Goal: Task Accomplishment & Management: Manage account settings

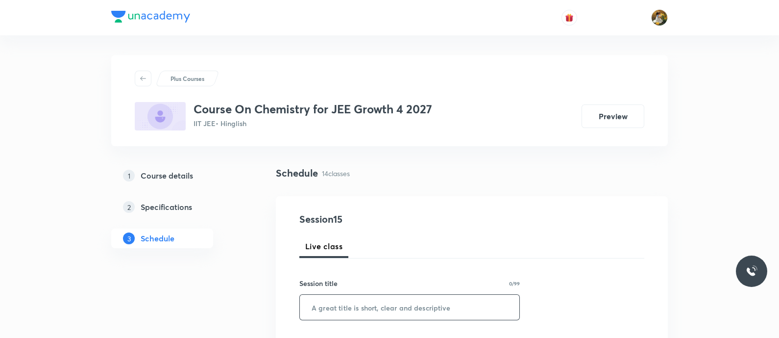
click at [367, 302] on input "text" at bounding box center [410, 307] width 220 height 25
paste input "Chemical bonding"
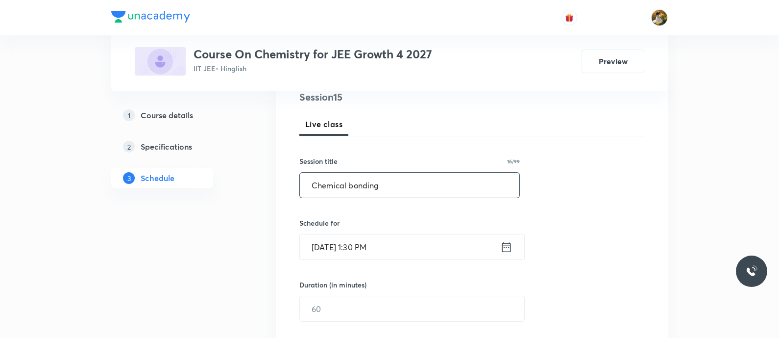
type input "Chemical bonding"
click at [443, 258] on input "Sep 1, 2025, 1:30 PM" at bounding box center [400, 246] width 200 height 25
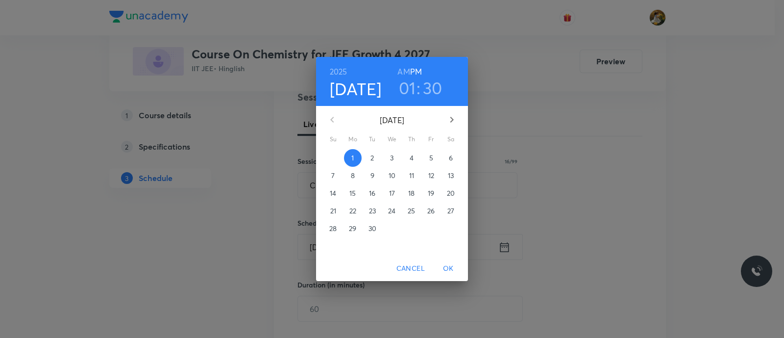
click at [372, 158] on p "2" at bounding box center [371, 158] width 3 height 10
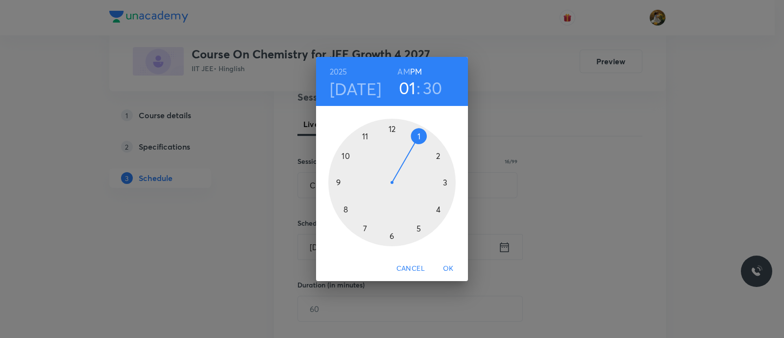
click at [421, 136] on div at bounding box center [391, 182] width 127 height 127
click at [418, 67] on h6 "PM" at bounding box center [416, 72] width 12 height 14
click at [390, 128] on div at bounding box center [391, 182] width 127 height 127
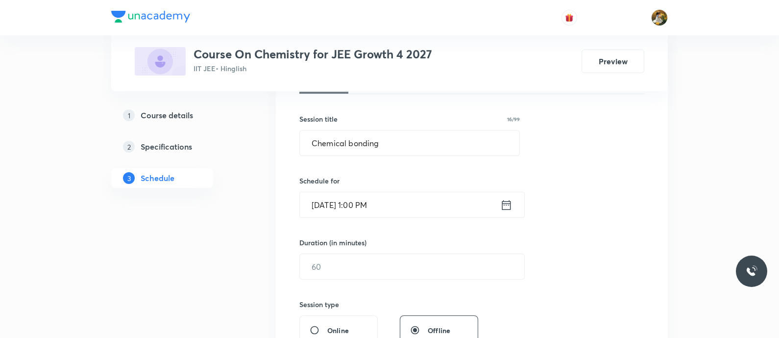
scroll to position [184, 0]
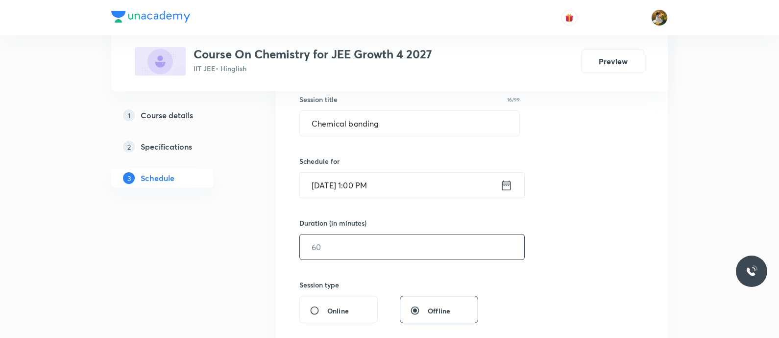
click at [381, 250] on input "text" at bounding box center [412, 246] width 224 height 25
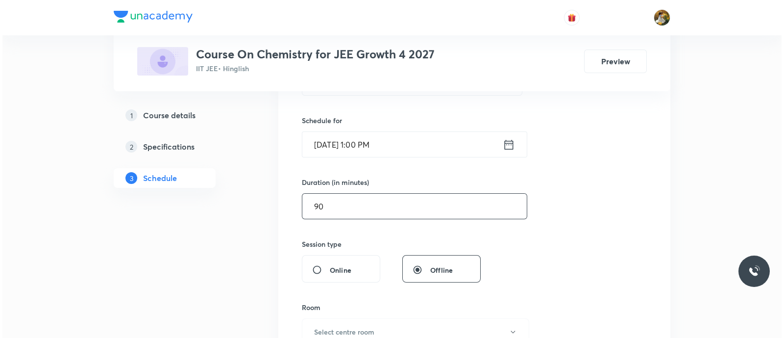
scroll to position [306, 0]
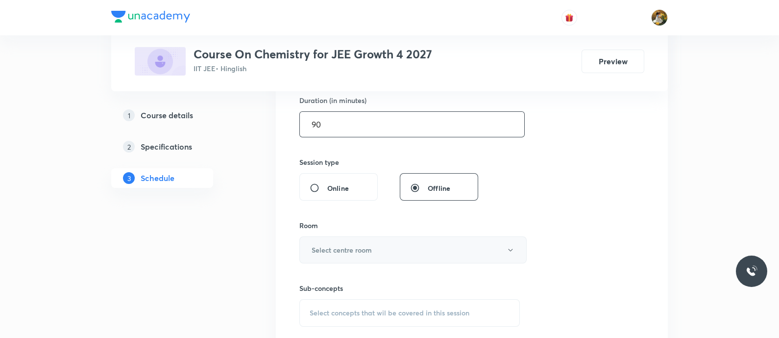
type input "90"
click at [384, 241] on button "Select centre room" at bounding box center [412, 249] width 227 height 27
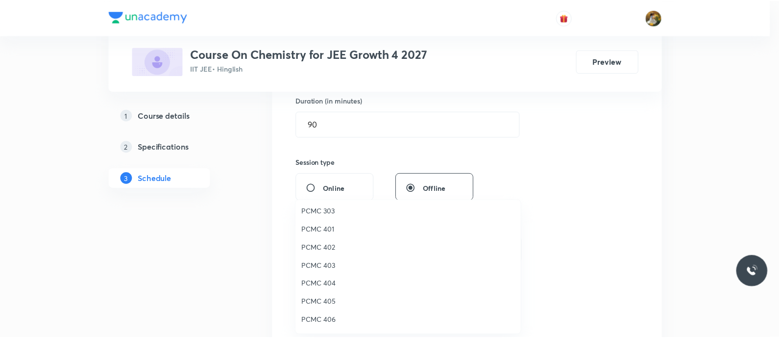
scroll to position [61, 0]
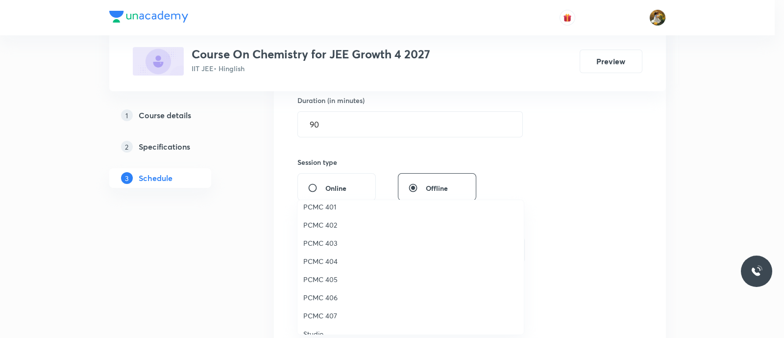
click at [326, 294] on span "PCMC 406" at bounding box center [410, 297] width 215 height 10
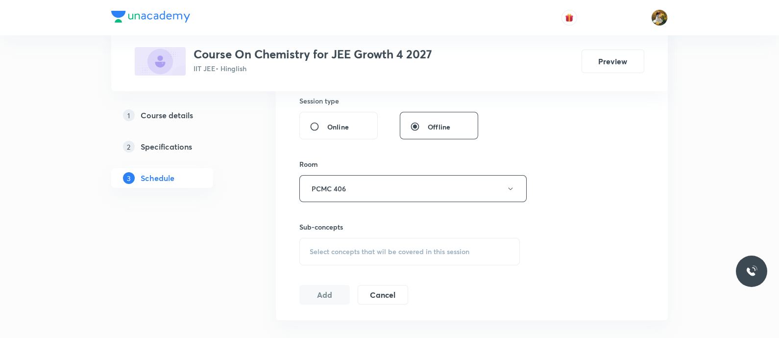
click at [403, 247] on span "Select concepts that wil be covered in this session" at bounding box center [390, 251] width 160 height 8
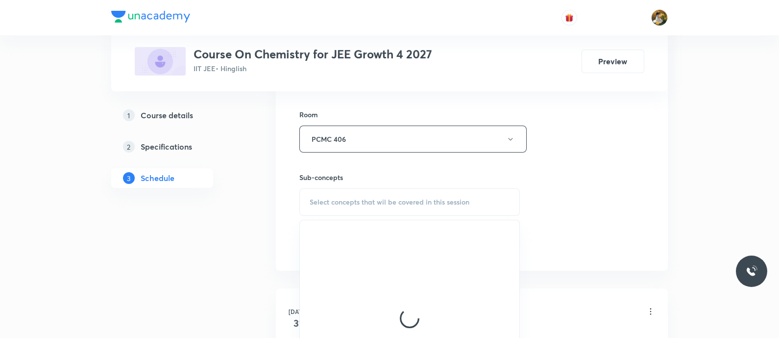
scroll to position [428, 0]
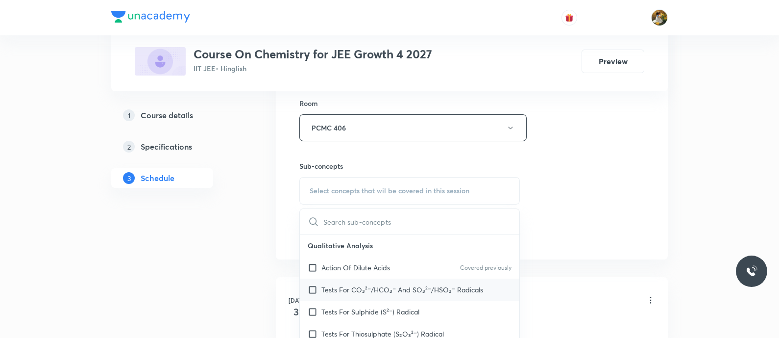
click at [388, 278] on div "Tests For CO₃²⁻/HCO₃⁻ And SO₃²⁻/HSO₃⁻ Radicals" at bounding box center [410, 289] width 220 height 22
checkbox input "true"
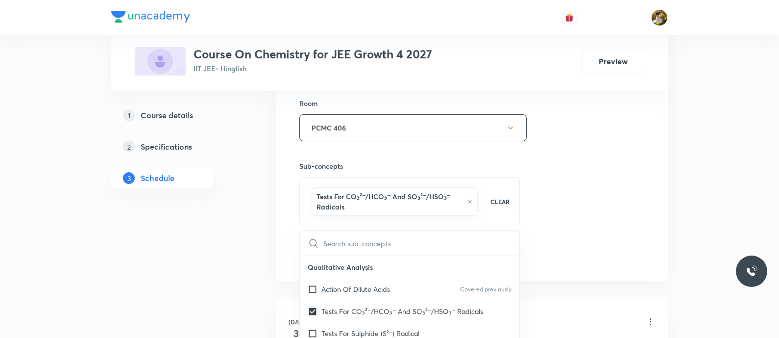
click at [617, 199] on div "Session 15 Live class Session title 16/99 Chemical bonding ​ Schedule for Sep 2…" at bounding box center [471, 24] width 345 height 482
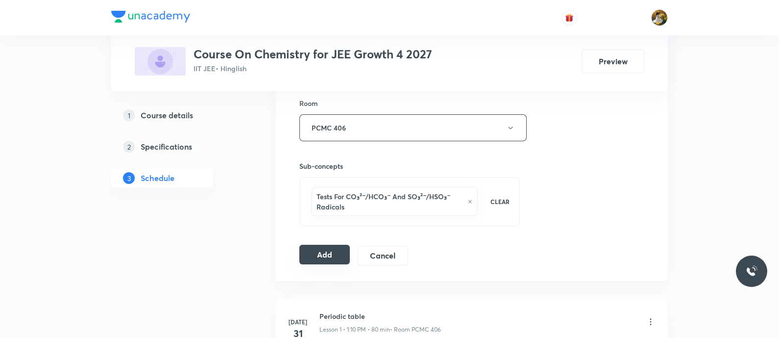
click at [323, 253] on button "Add" at bounding box center [324, 255] width 50 height 20
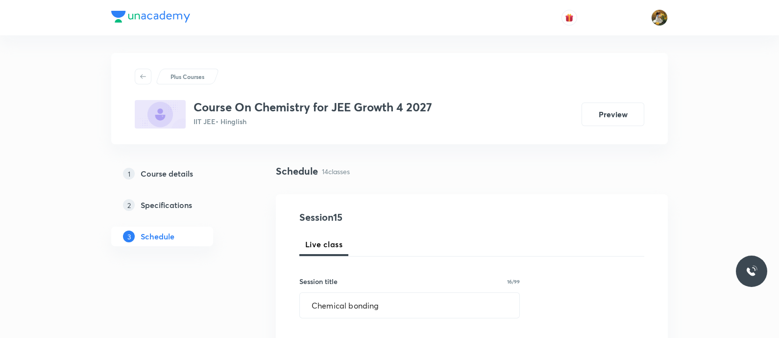
scroll to position [0, 0]
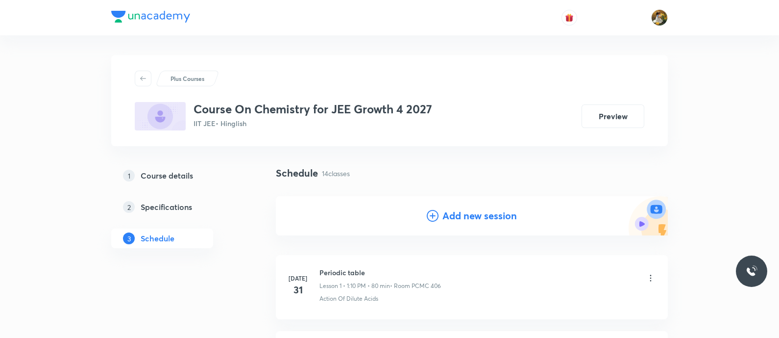
click at [463, 214] on h4 "Add new session" at bounding box center [480, 215] width 74 height 15
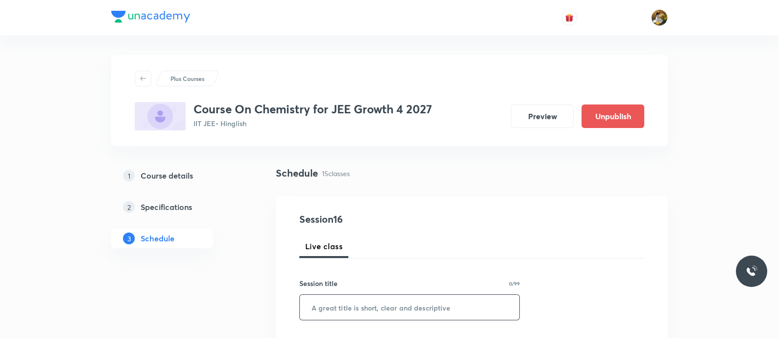
click at [413, 308] on input "text" at bounding box center [410, 307] width 220 height 25
paste input "Chemical bonding"
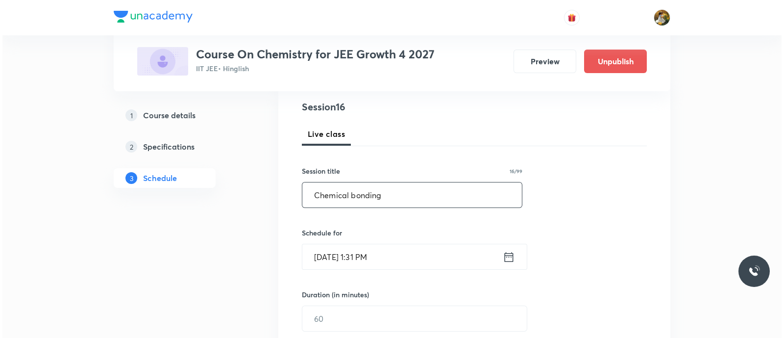
scroll to position [184, 0]
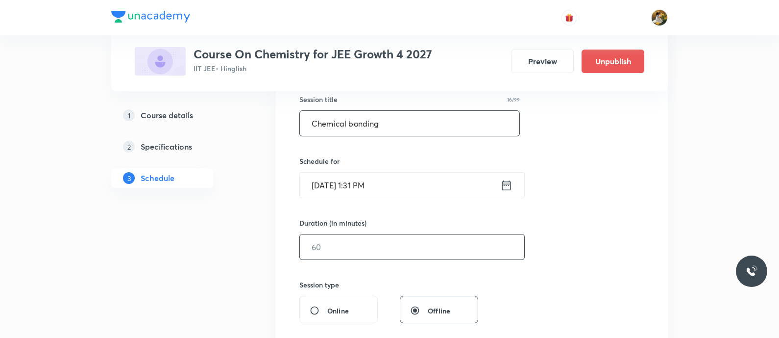
type input "Chemical bonding"
click at [397, 234] on div "​" at bounding box center [411, 247] width 225 height 26
click at [403, 190] on input "Sep 1, 2025, 1:31 PM" at bounding box center [400, 185] width 200 height 25
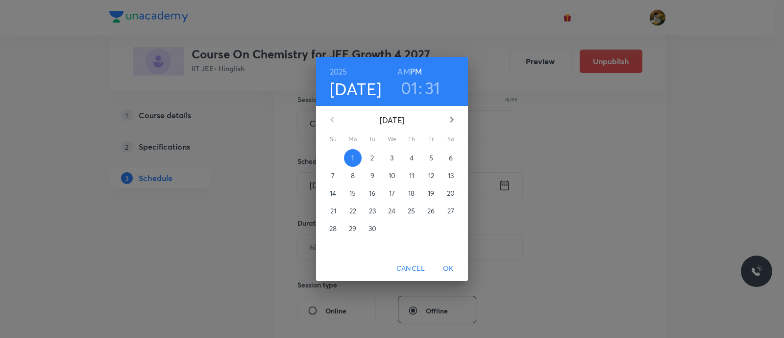
click at [410, 160] on p "4" at bounding box center [412, 158] width 4 height 10
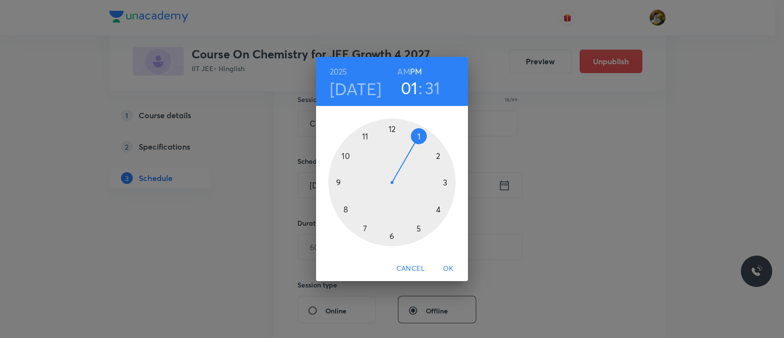
click at [418, 135] on div at bounding box center [391, 182] width 127 height 127
click at [390, 129] on div at bounding box center [391, 182] width 127 height 127
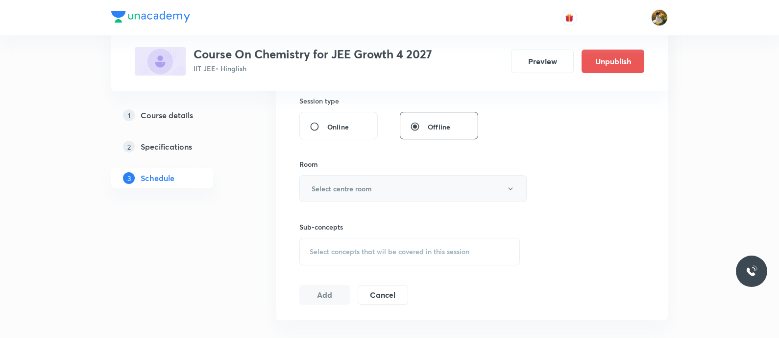
scroll to position [245, 0]
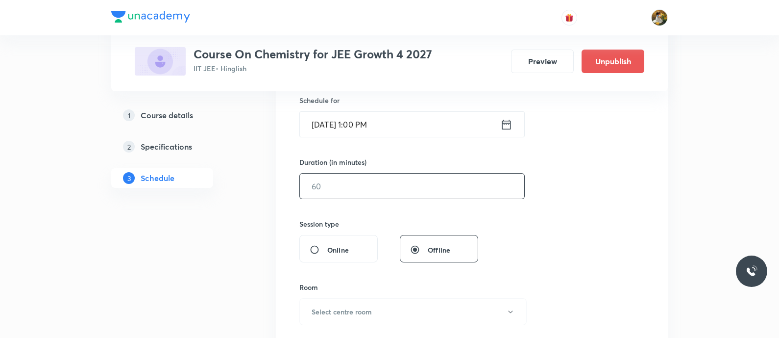
click at [381, 195] on input "text" at bounding box center [412, 185] width 224 height 25
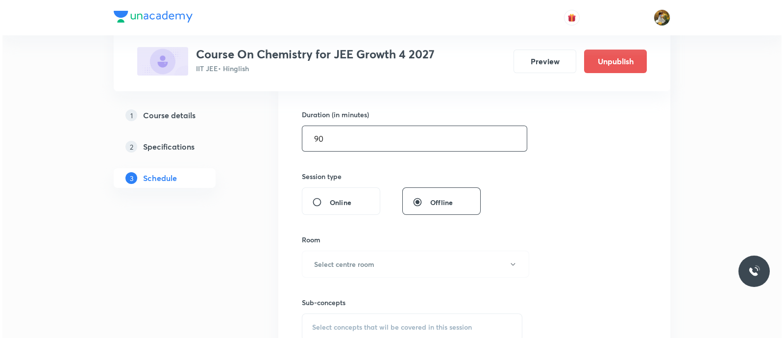
scroll to position [368, 0]
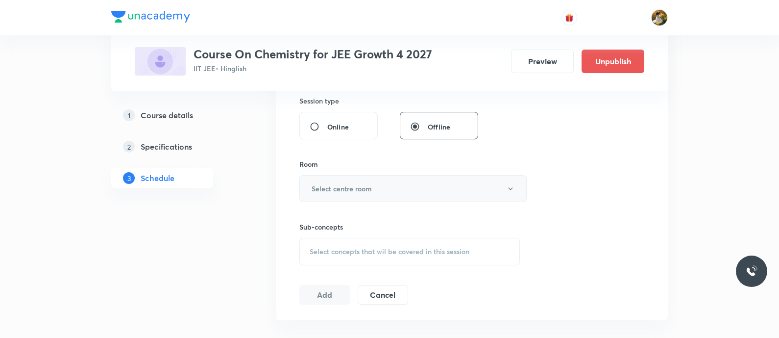
type input "90"
click at [375, 184] on button "Select centre room" at bounding box center [412, 188] width 227 height 27
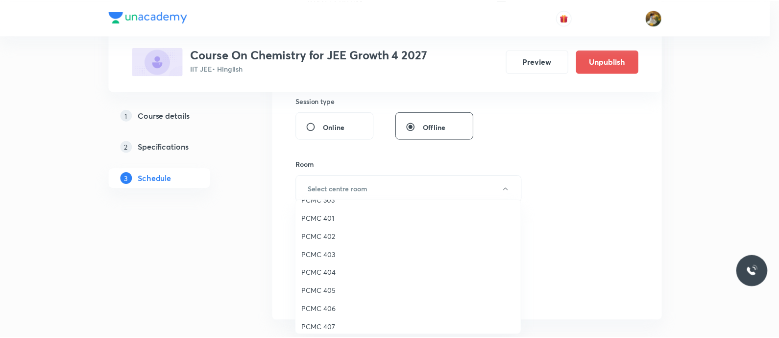
scroll to position [61, 0]
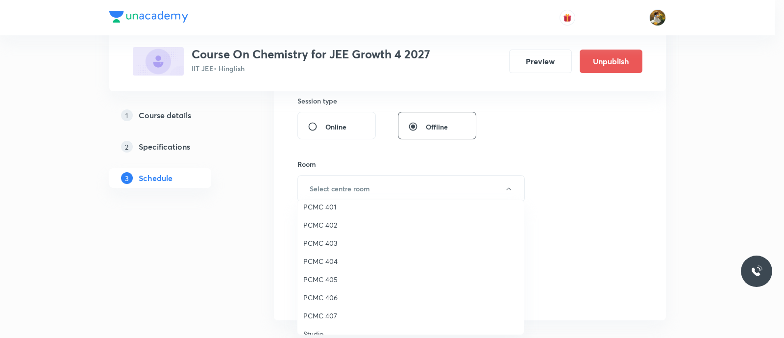
click at [333, 294] on span "PCMC 406" at bounding box center [410, 297] width 215 height 10
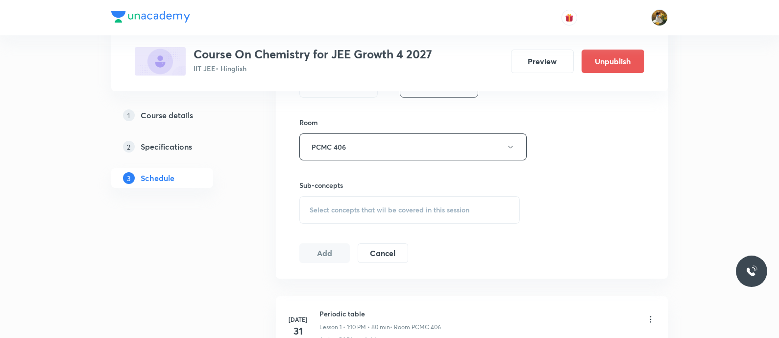
scroll to position [428, 0]
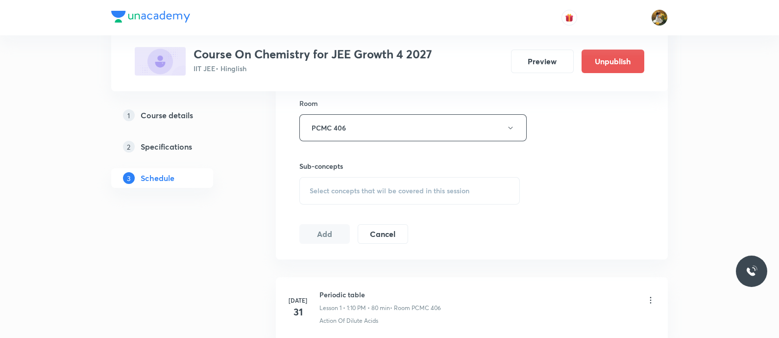
click at [350, 178] on div "Select concepts that wil be covered in this session" at bounding box center [409, 190] width 221 height 27
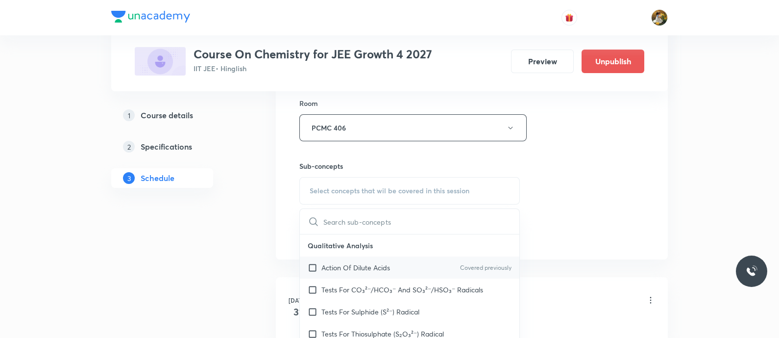
click at [367, 267] on p "Action Of Dilute Acids" at bounding box center [355, 267] width 69 height 10
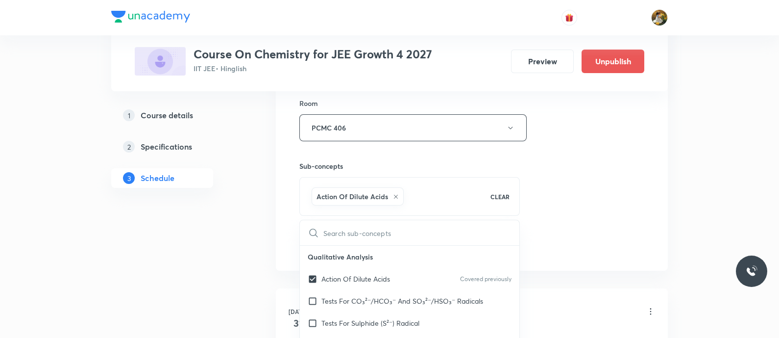
click at [518, 181] on div "Action Of Dilute Acids CLEAR" at bounding box center [409, 196] width 221 height 39
checkbox input "true"
click at [441, 156] on div "Sub-concepts Action Of Dilute Acids CLEAR ​ Qualitative Analysis Action Of Dilu…" at bounding box center [409, 178] width 221 height 74
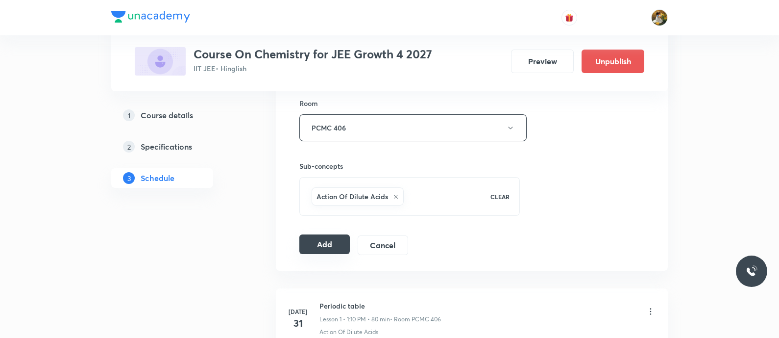
click at [321, 242] on button "Add" at bounding box center [324, 244] width 50 height 20
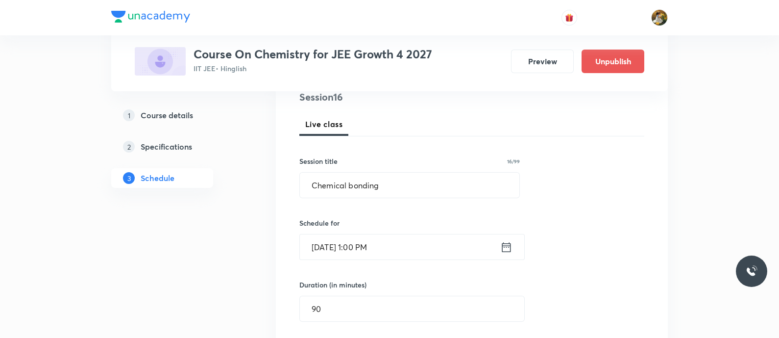
scroll to position [0, 0]
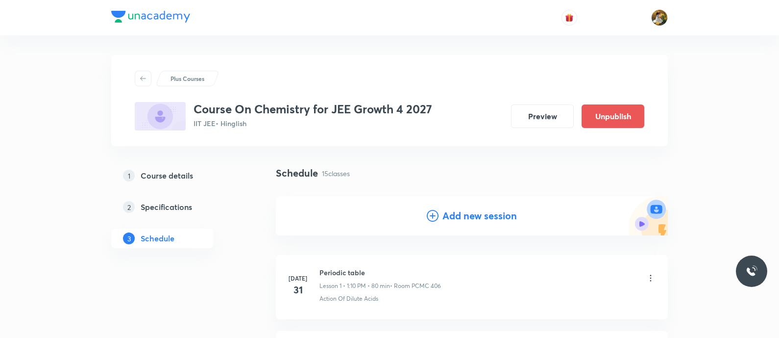
click at [453, 217] on h4 "Add new session" at bounding box center [480, 215] width 74 height 15
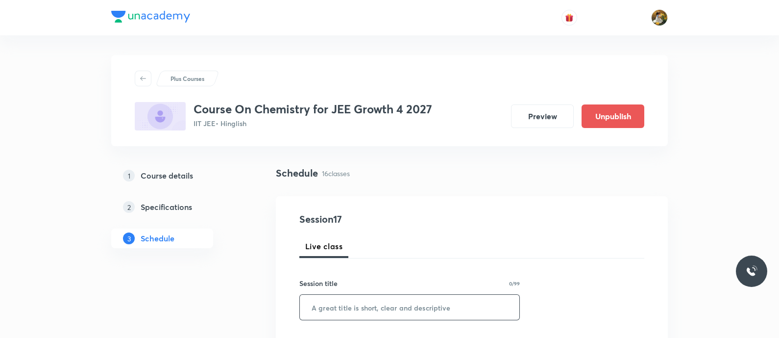
click at [419, 300] on input "text" at bounding box center [410, 307] width 220 height 25
paste input "Chemical bonding"
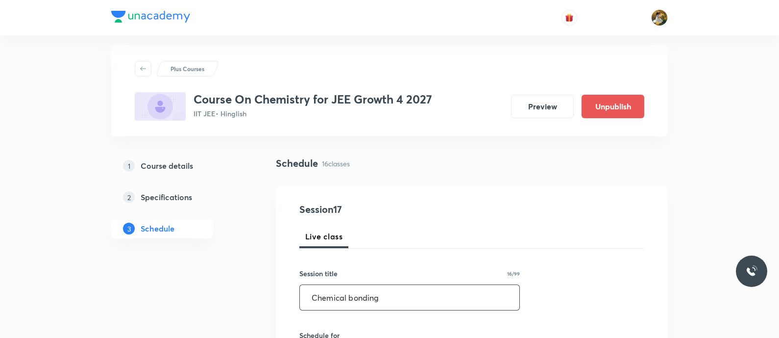
scroll to position [122, 0]
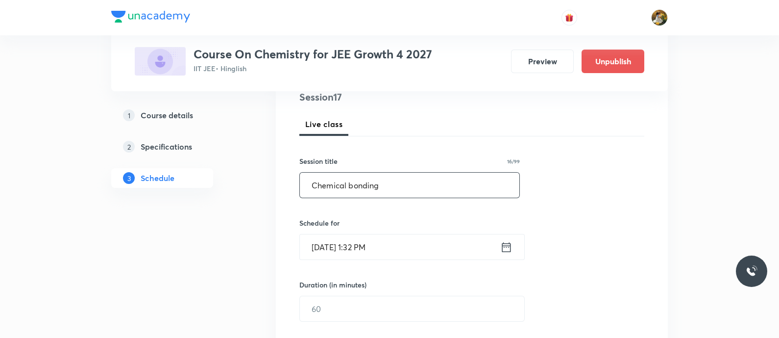
type input "Chemical bonding"
click at [416, 254] on input "Sep 1, 2025, 1:32 PM" at bounding box center [400, 246] width 200 height 25
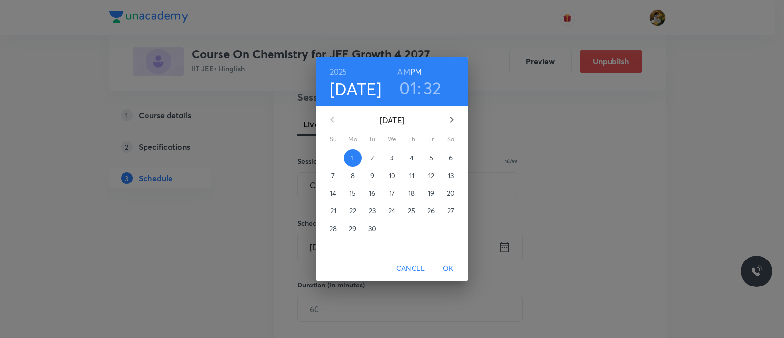
click at [425, 158] on span "5" at bounding box center [431, 158] width 18 height 10
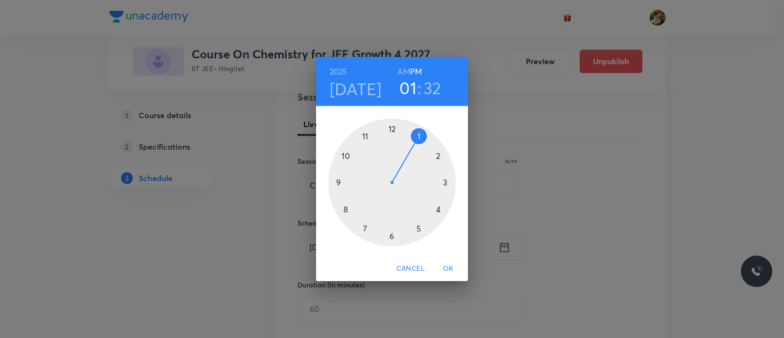
click at [367, 136] on div at bounding box center [391, 182] width 127 height 127
click at [400, 72] on h6 "AM" at bounding box center [403, 72] width 12 height 14
click at [444, 184] on div at bounding box center [391, 182] width 127 height 127
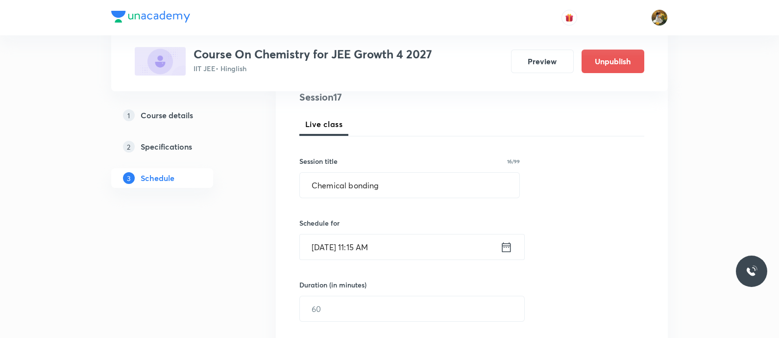
click at [365, 320] on div "Session 17 Live class Session title 16/99 Chemical bonding ​ Schedule for Sep 5…" at bounding box center [471, 320] width 345 height 460
click at [361, 307] on input "text" at bounding box center [412, 308] width 224 height 25
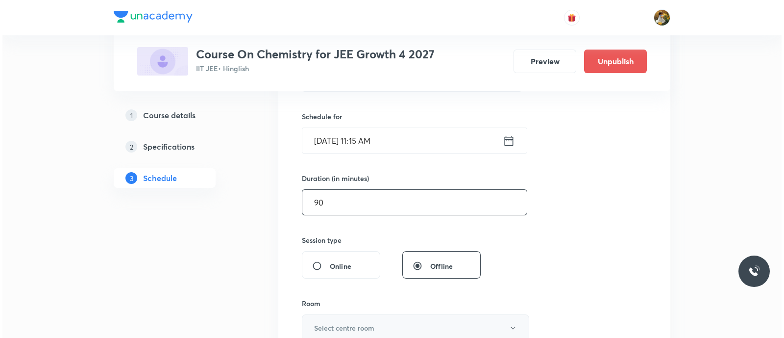
scroll to position [245, 0]
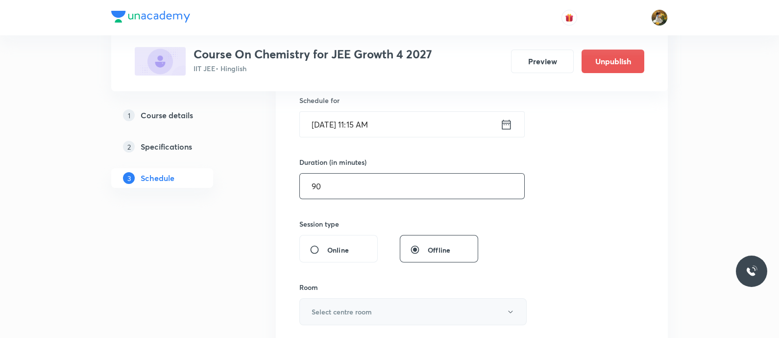
type input "90"
click at [387, 305] on button "Select centre room" at bounding box center [412, 311] width 227 height 27
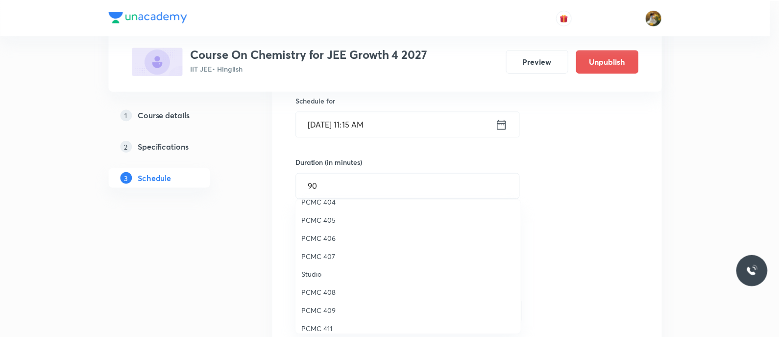
scroll to position [122, 0]
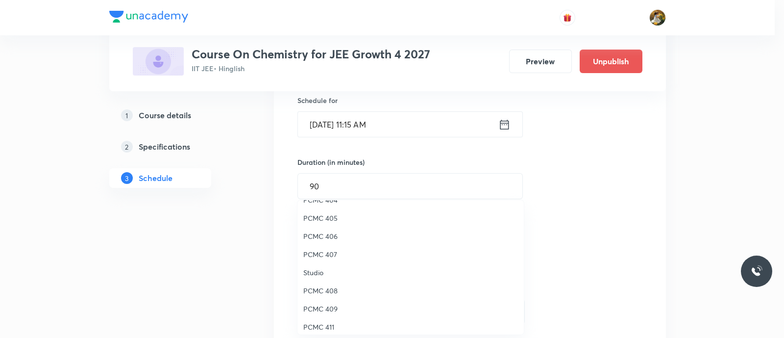
click at [330, 236] on span "PCMC 406" at bounding box center [410, 236] width 215 height 10
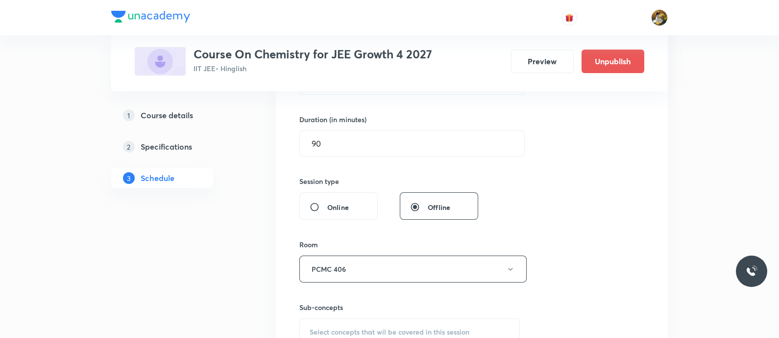
scroll to position [306, 0]
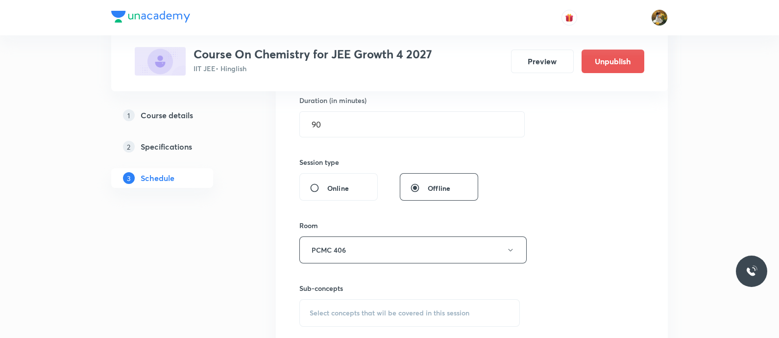
click at [407, 309] on span "Select concepts that wil be covered in this session" at bounding box center [390, 313] width 160 height 8
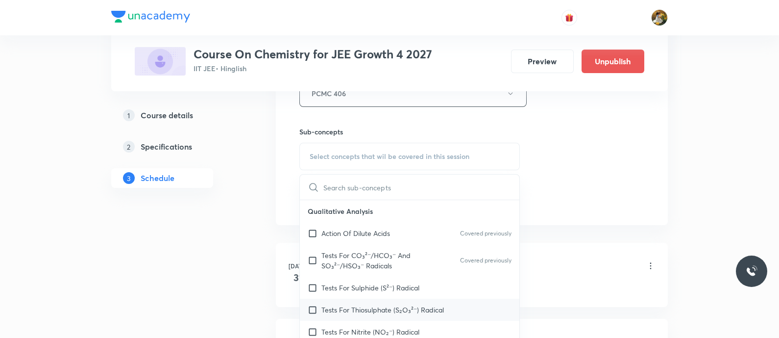
scroll to position [507, 0]
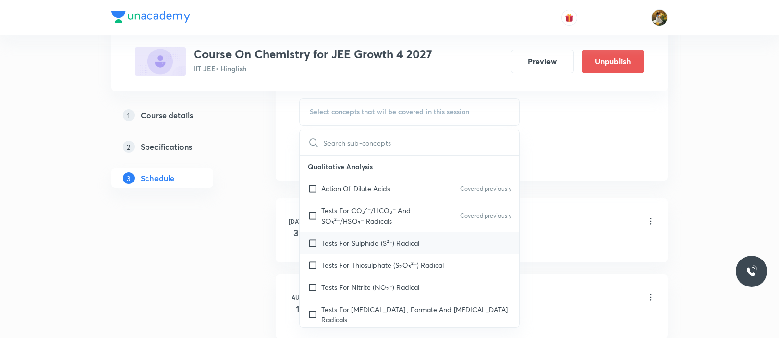
click at [394, 236] on div "Tests For Sulphide (S²⁻) Radical" at bounding box center [410, 243] width 220 height 22
checkbox input "true"
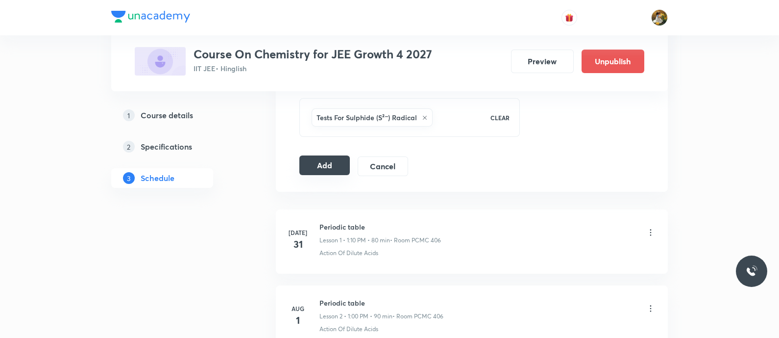
click at [326, 161] on button "Add" at bounding box center [324, 165] width 50 height 20
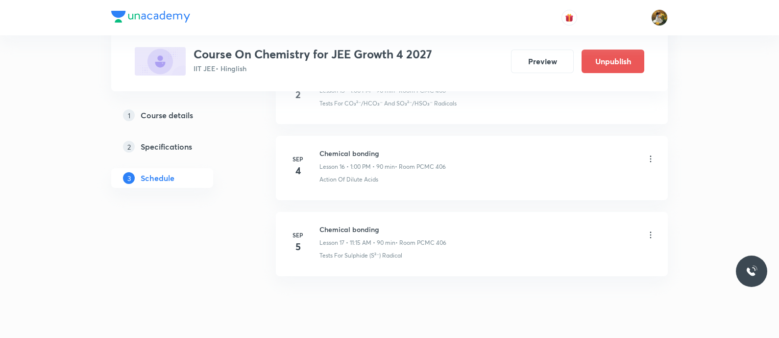
scroll to position [1285, 0]
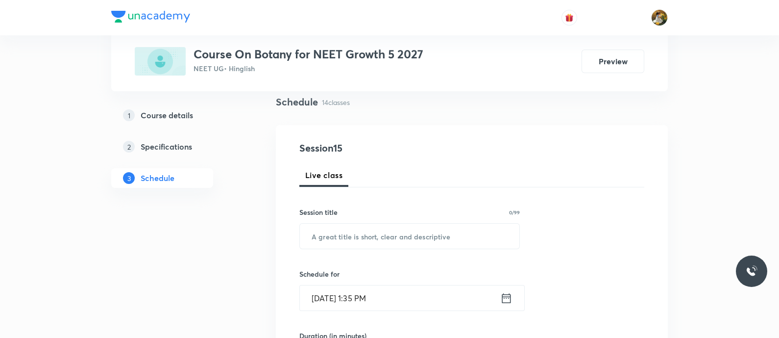
scroll to position [122, 0]
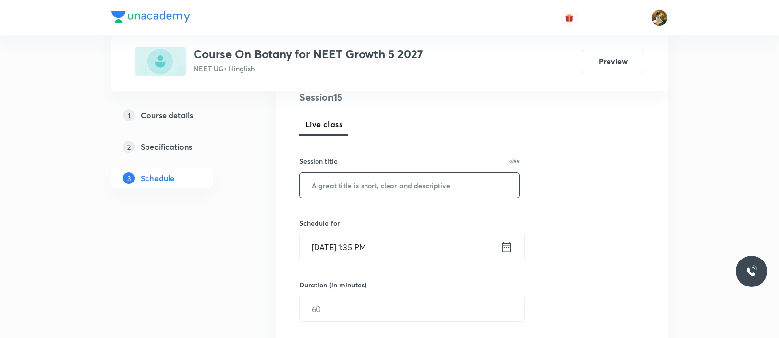
click at [365, 181] on input "text" at bounding box center [410, 185] width 220 height 25
paste input "cell cycle and cell division"
type input "cell cycle and cell division"
click at [418, 240] on input "Sep 1, 2025, 1:35 PM" at bounding box center [400, 246] width 200 height 25
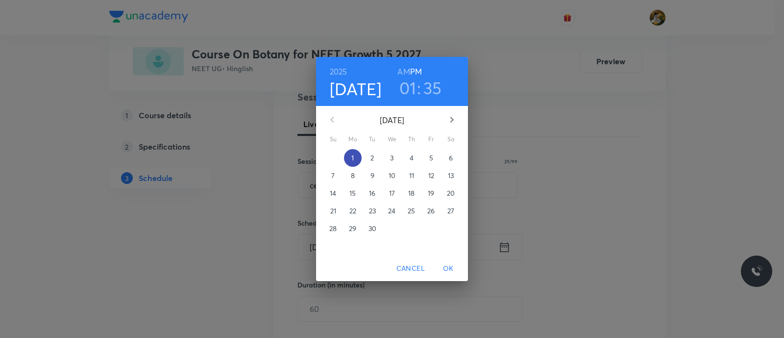
click at [356, 155] on span "1" at bounding box center [353, 158] width 18 height 10
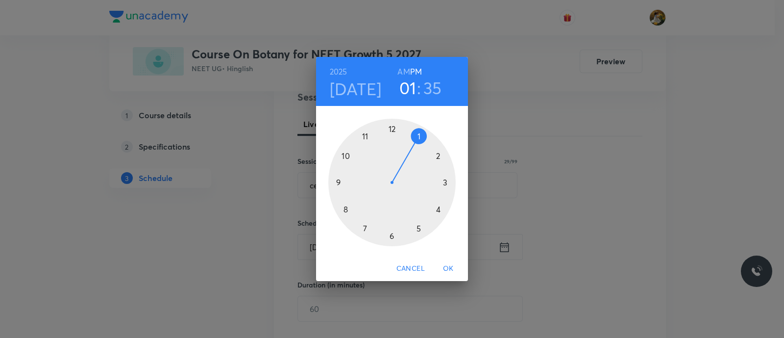
click at [416, 226] on div at bounding box center [391, 182] width 127 height 127
click at [340, 183] on div at bounding box center [391, 182] width 127 height 127
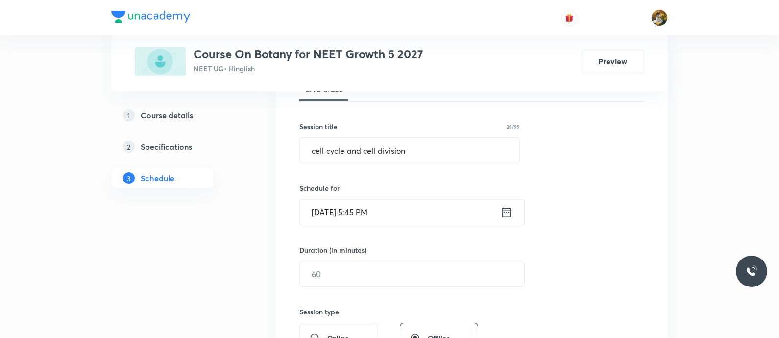
scroll to position [184, 0]
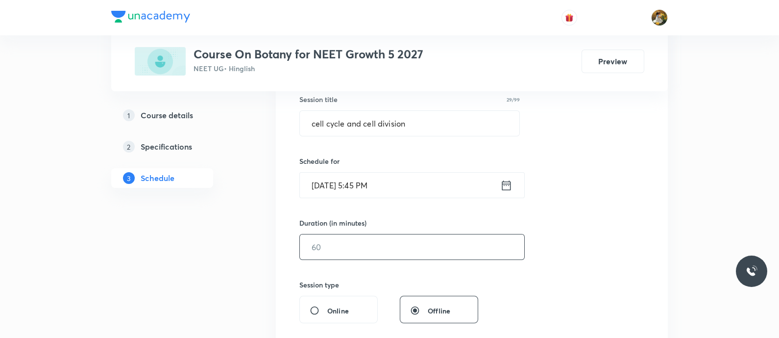
click at [413, 250] on input "text" at bounding box center [412, 246] width 224 height 25
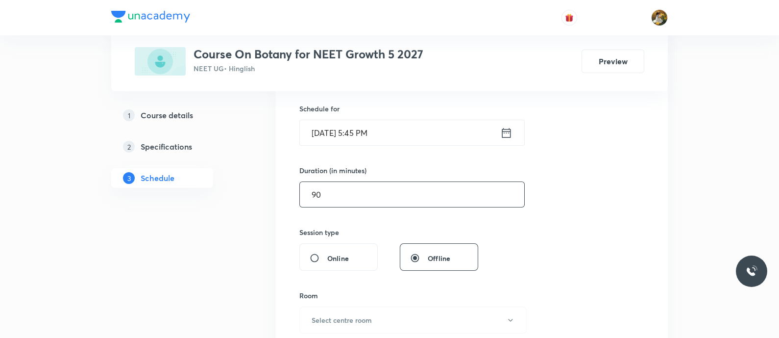
scroll to position [306, 0]
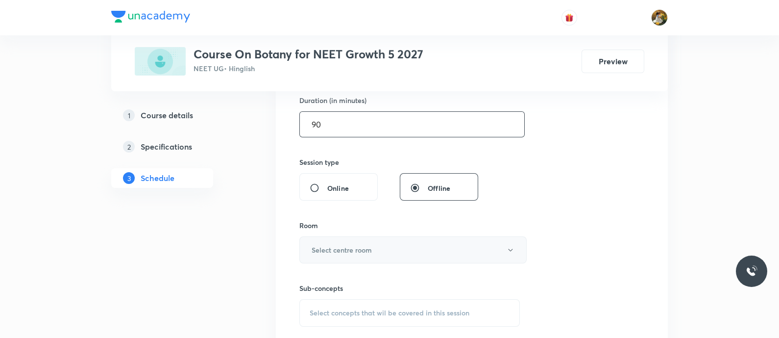
type input "90"
click at [408, 249] on button "Select centre room" at bounding box center [412, 249] width 227 height 27
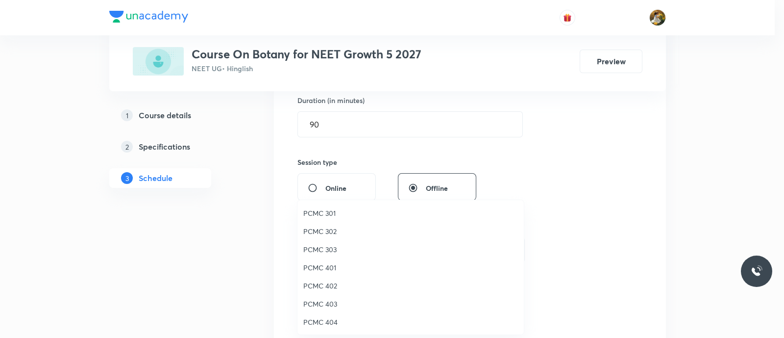
click at [333, 229] on span "PCMC 302" at bounding box center [410, 231] width 215 height 10
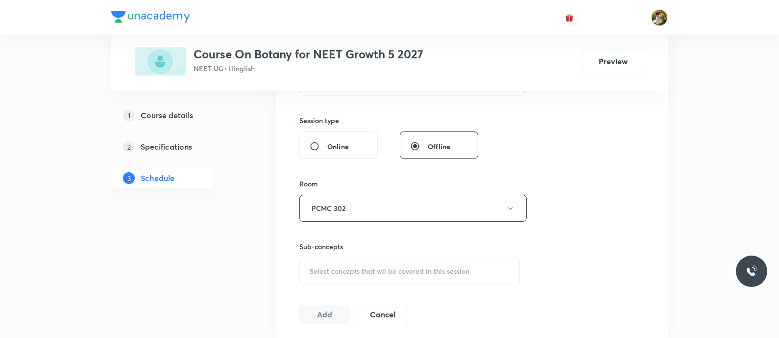
scroll to position [368, 0]
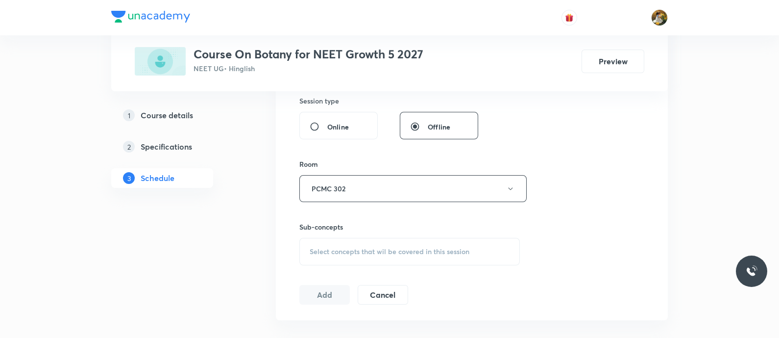
click at [453, 244] on div "Select concepts that wil be covered in this session" at bounding box center [409, 251] width 221 height 27
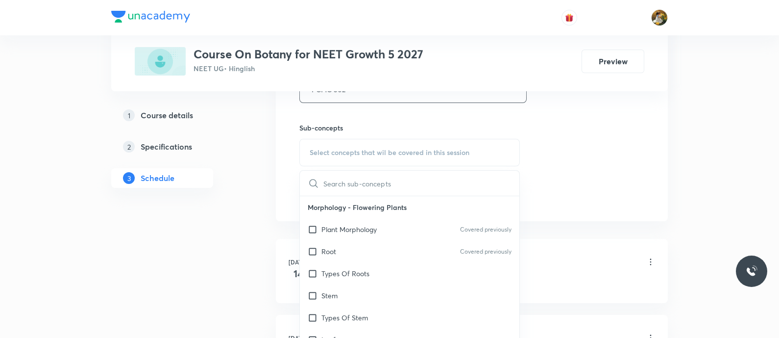
scroll to position [490, 0]
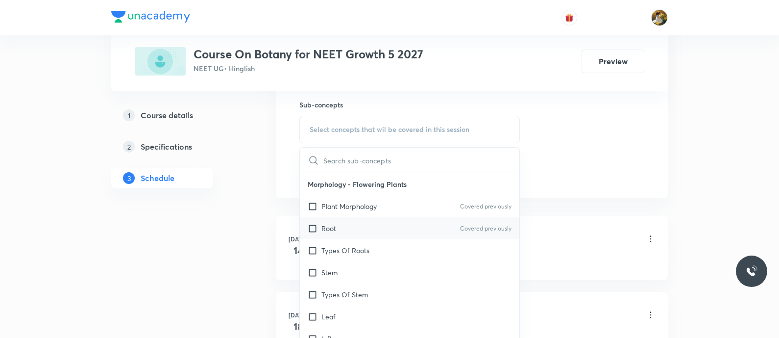
click at [409, 231] on div "Root Covered previously" at bounding box center [410, 228] width 220 height 22
checkbox input "true"
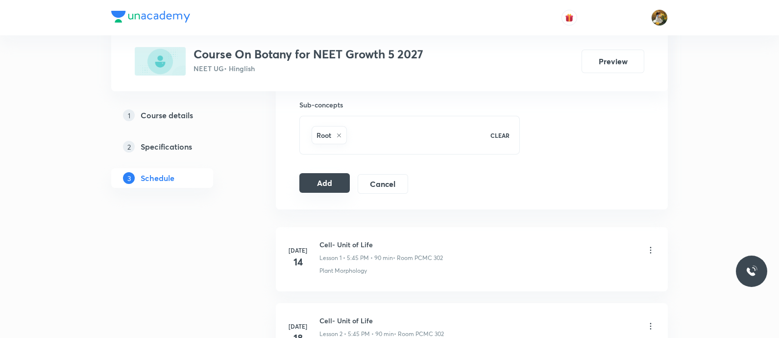
click at [339, 180] on button "Add" at bounding box center [324, 183] width 50 height 20
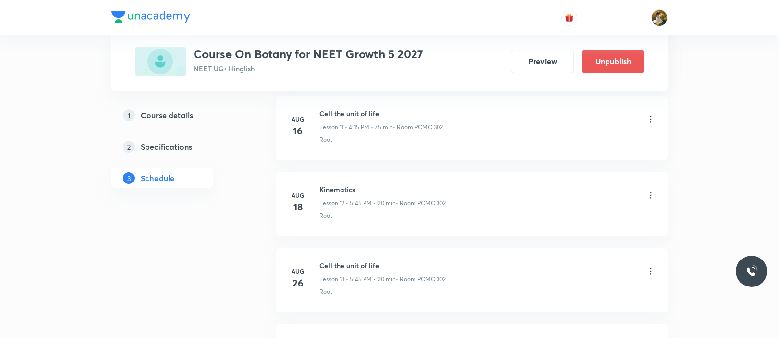
scroll to position [1134, 0]
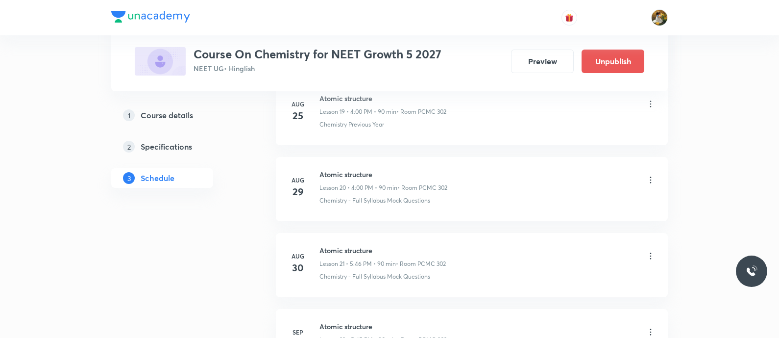
scroll to position [1930, 0]
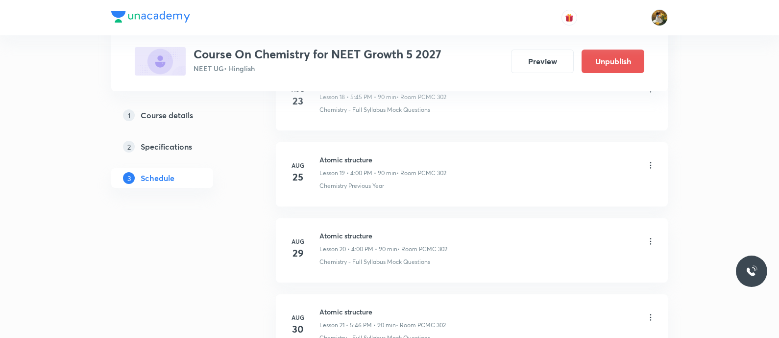
click at [651, 164] on icon at bounding box center [651, 165] width 10 height 10
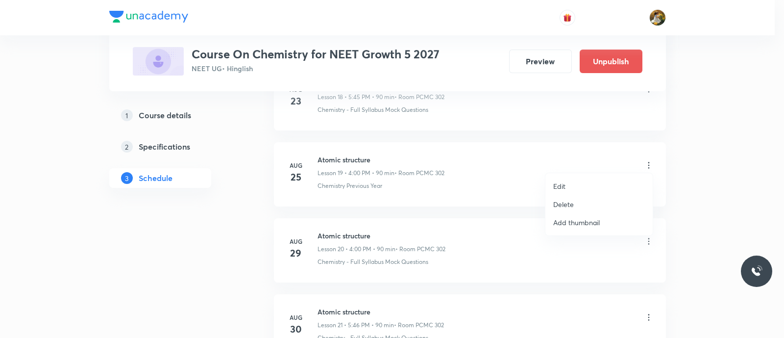
click at [577, 186] on li "Edit" at bounding box center [598, 186] width 107 height 18
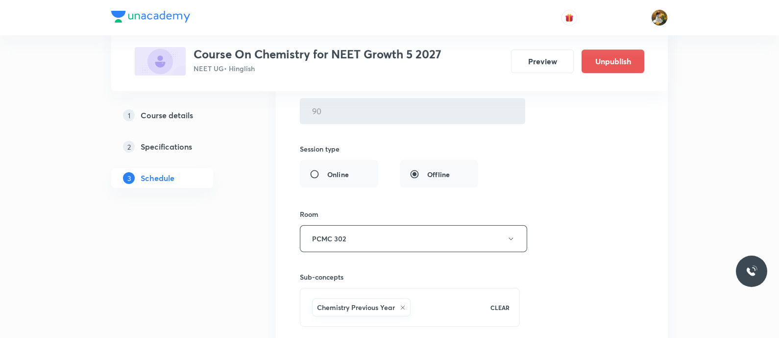
scroll to position [1747, 0]
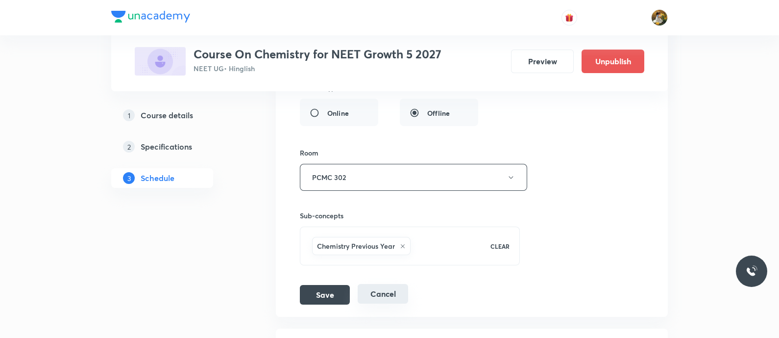
click at [383, 288] on button "Cancel" at bounding box center [383, 294] width 50 height 20
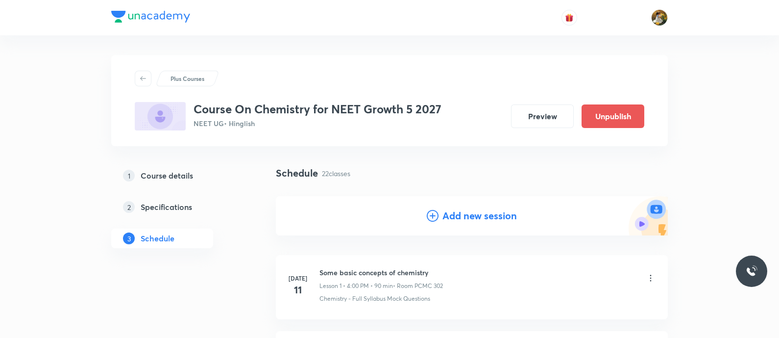
scroll to position [0, 0]
click at [497, 215] on h4 "Add new session" at bounding box center [480, 215] width 74 height 15
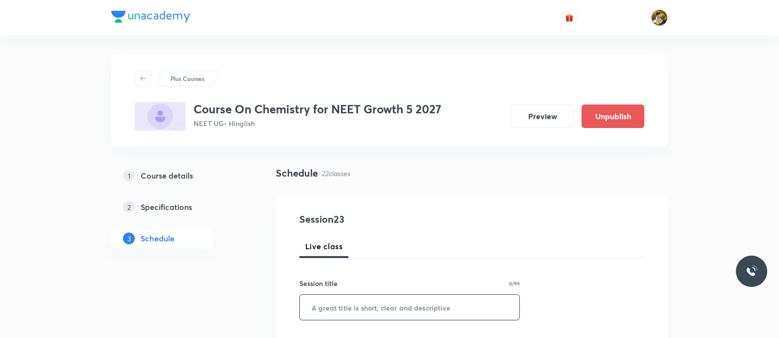
click at [426, 303] on input "text" at bounding box center [410, 307] width 220 height 25
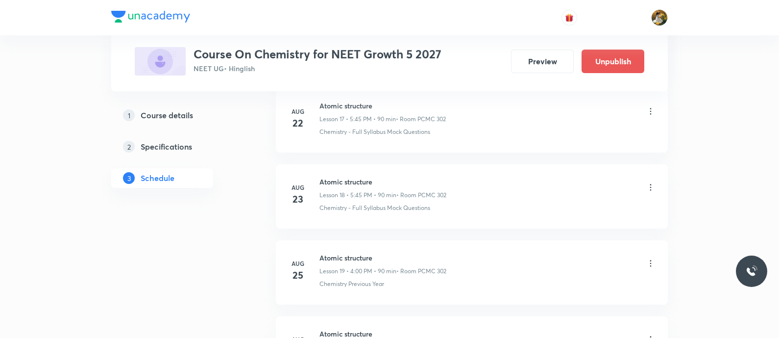
scroll to position [1837, 0]
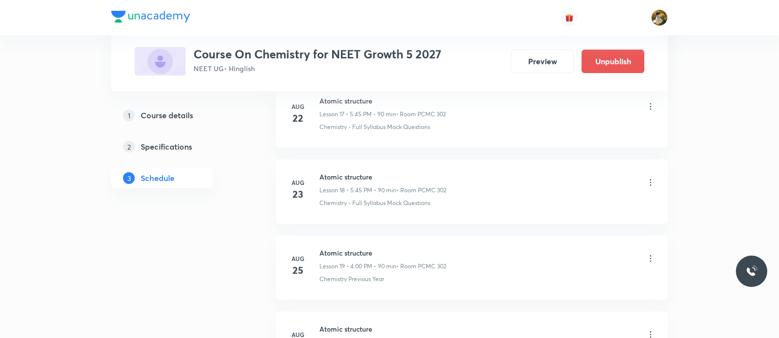
click at [363, 250] on h6 "Atomic structure" at bounding box center [383, 252] width 127 height 10
copy h6 "Atomic structure"
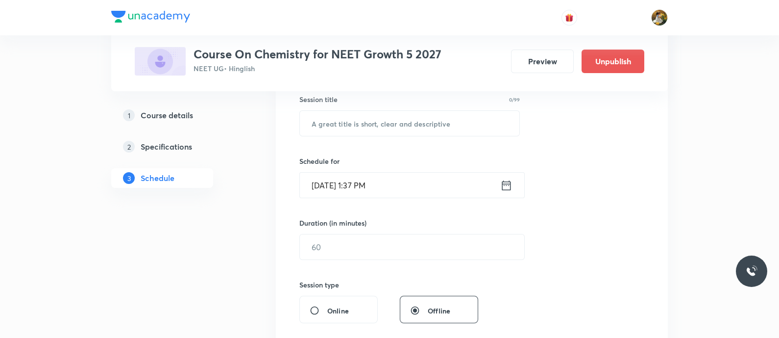
scroll to position [0, 0]
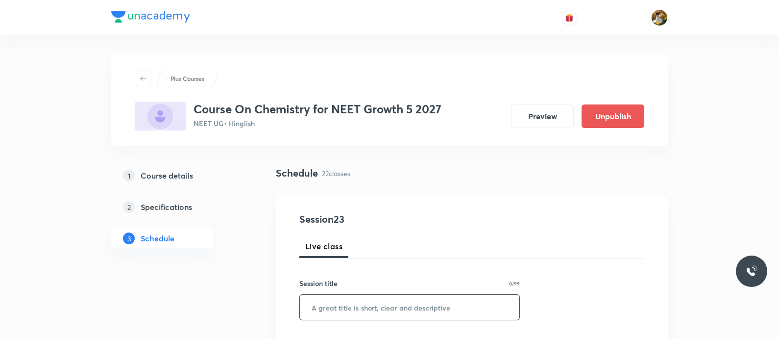
click at [395, 305] on input "text" at bounding box center [410, 307] width 220 height 25
paste input "Atomic structure"
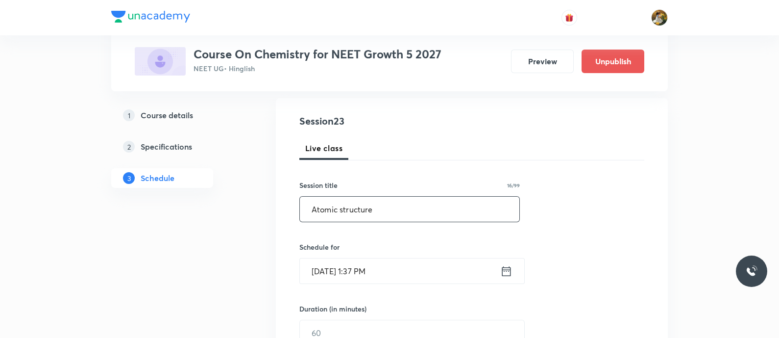
scroll to position [184, 0]
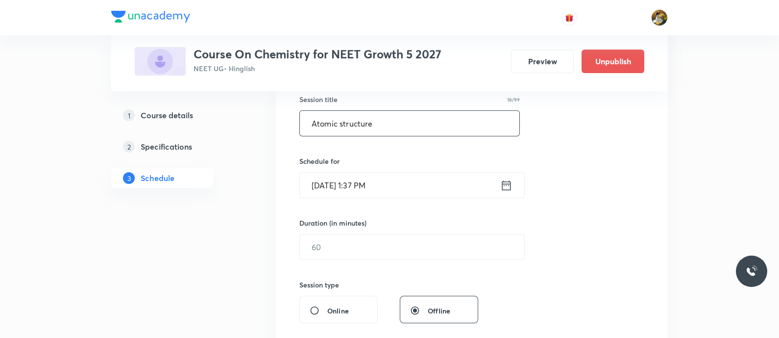
type input "Atomic structure"
click at [441, 193] on input "Sep 1, 2025, 1:37 PM" at bounding box center [400, 185] width 200 height 25
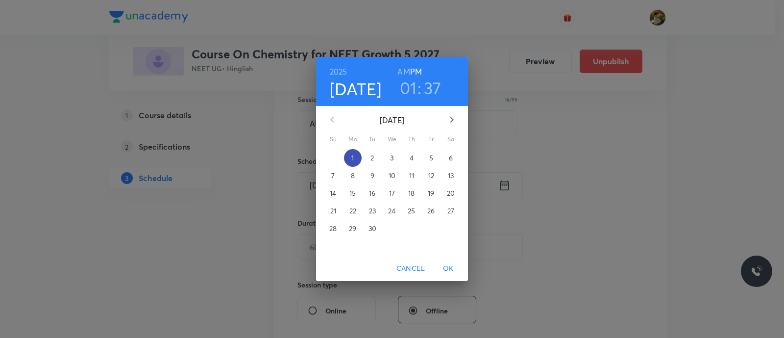
click at [360, 155] on span "1" at bounding box center [353, 158] width 18 height 10
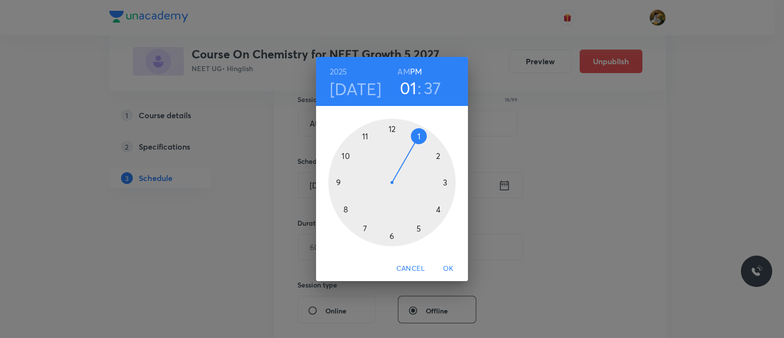
click at [437, 209] on div at bounding box center [391, 182] width 127 height 127
click at [392, 124] on div at bounding box center [391, 182] width 127 height 127
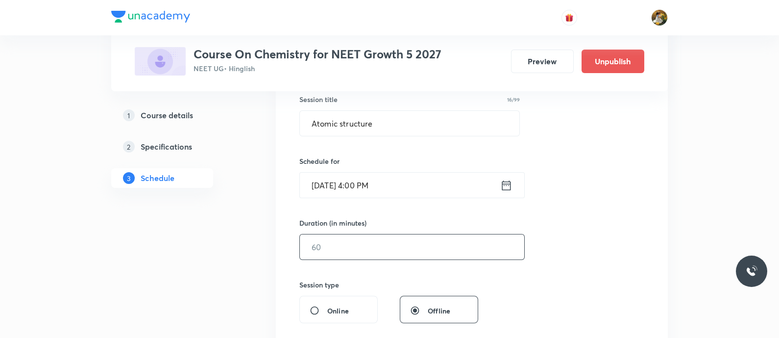
scroll to position [245, 0]
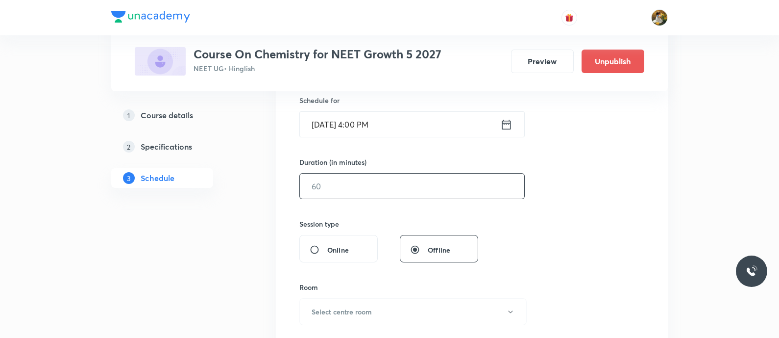
click at [409, 189] on input "text" at bounding box center [412, 185] width 224 height 25
type input "90"
click at [439, 315] on button "Select centre room" at bounding box center [412, 311] width 227 height 27
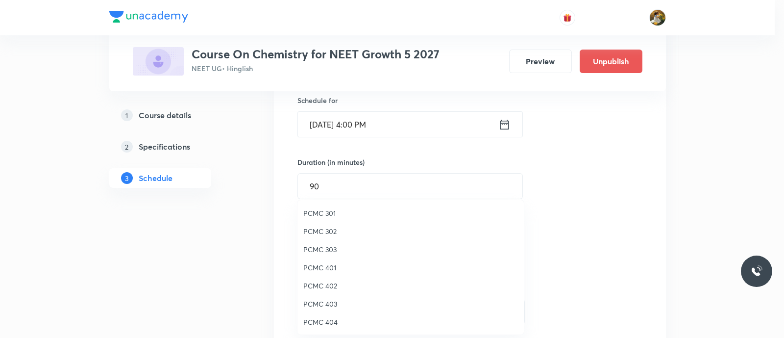
click at [327, 227] on span "PCMC 302" at bounding box center [410, 231] width 215 height 10
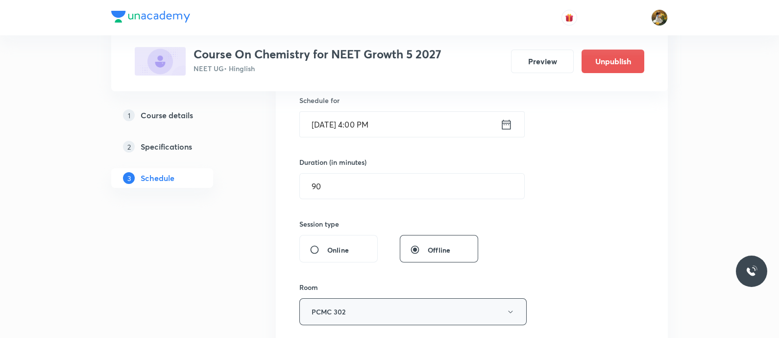
scroll to position [306, 0]
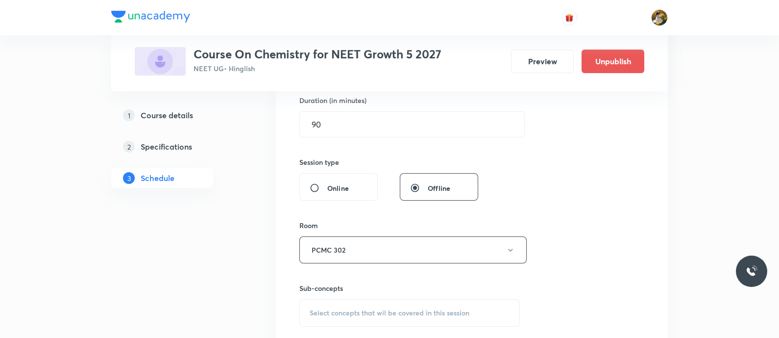
click at [366, 310] on span "Select concepts that wil be covered in this session" at bounding box center [390, 313] width 160 height 8
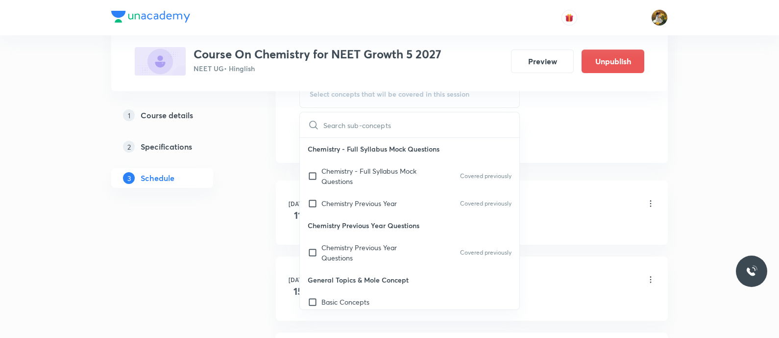
scroll to position [480, 0]
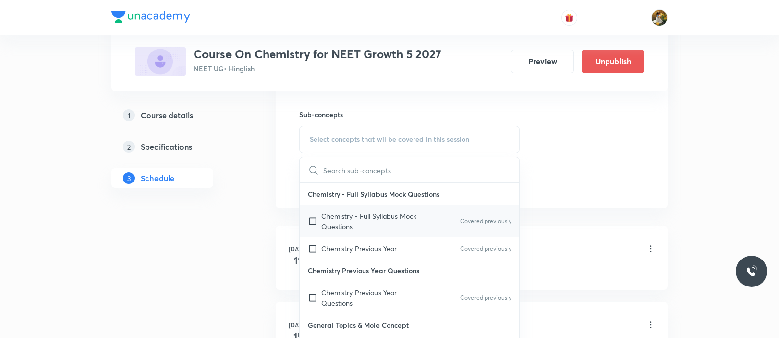
click at [460, 217] on p "Covered previously" at bounding box center [485, 221] width 51 height 9
checkbox input "true"
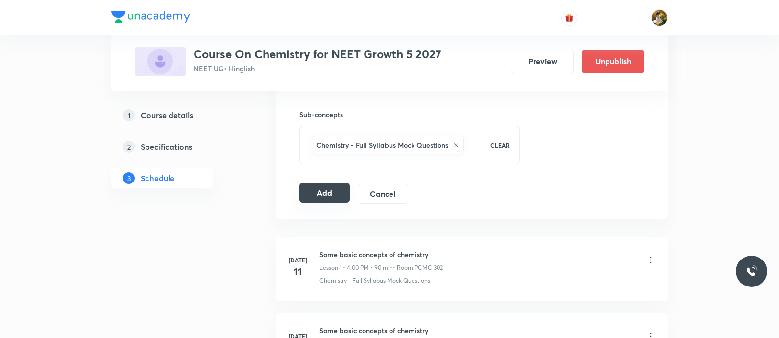
click at [306, 183] on button "Add" at bounding box center [324, 193] width 50 height 20
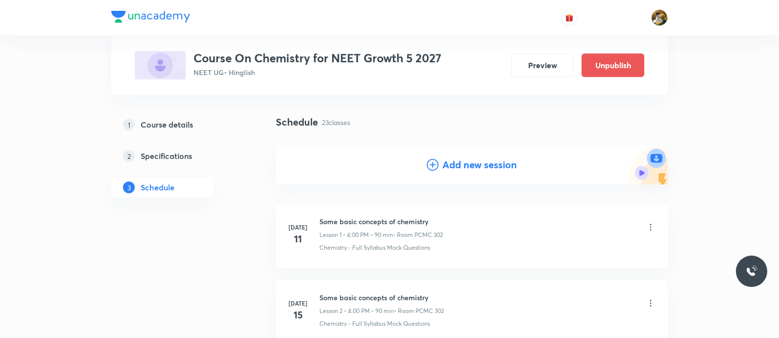
scroll to position [0, 0]
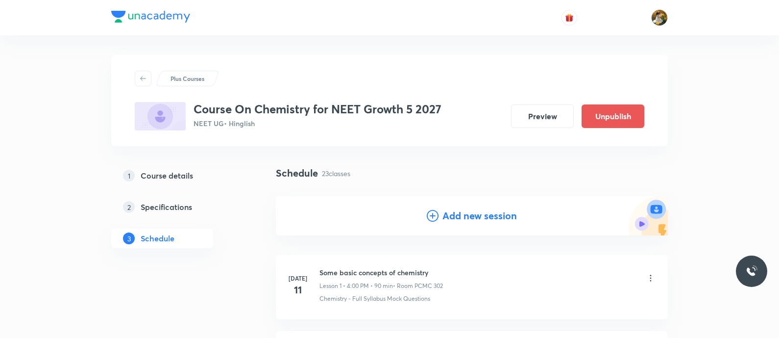
click at [505, 216] on h4 "Add new session" at bounding box center [480, 215] width 74 height 15
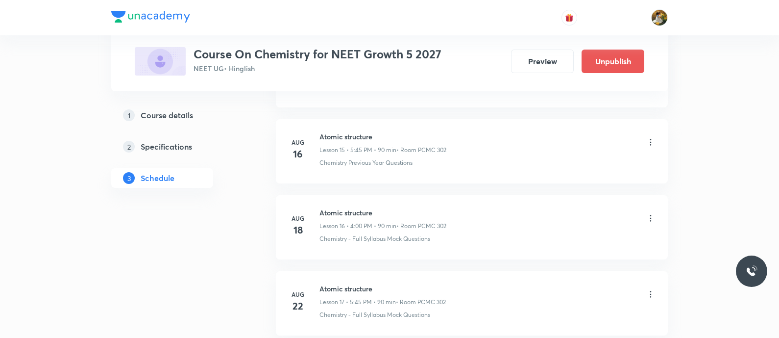
scroll to position [1577, 0]
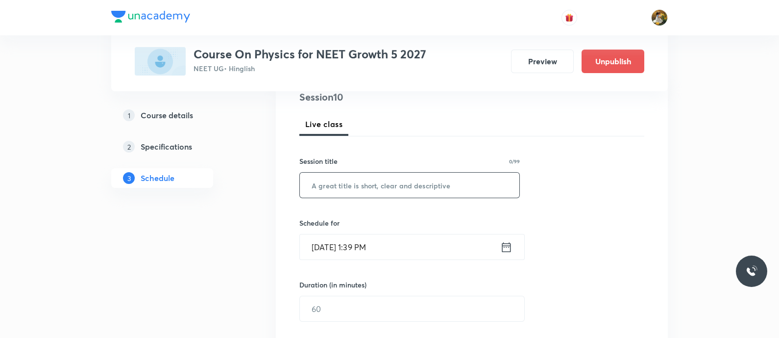
click at [410, 180] on input "text" at bounding box center [410, 185] width 220 height 25
paste input "Units and Measurements"
type input "Units and Measurements"
click at [415, 253] on input "[DATE] 1:39 PM" at bounding box center [400, 246] width 200 height 25
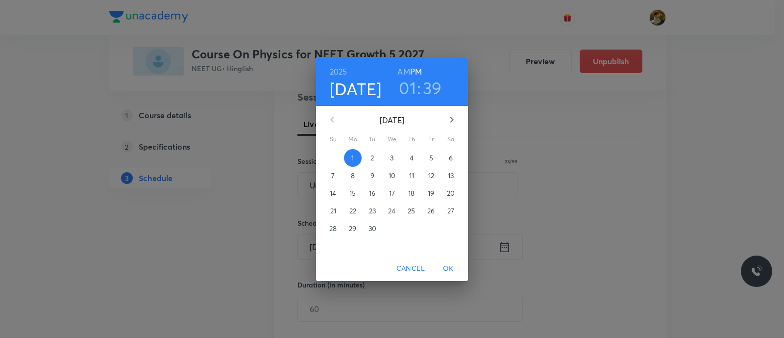
click at [376, 160] on span "2" at bounding box center [373, 158] width 18 height 10
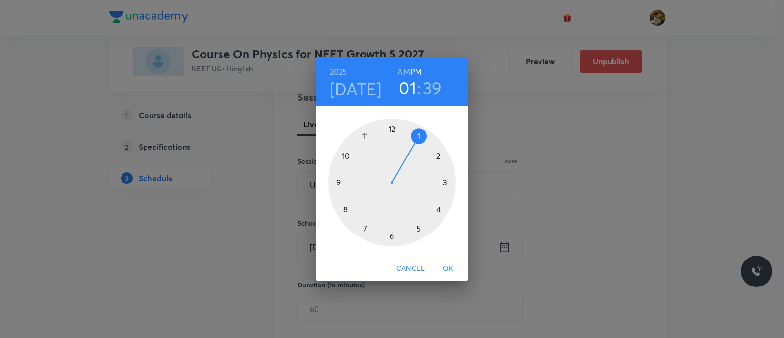
click at [438, 209] on div at bounding box center [391, 182] width 127 height 127
click at [392, 131] on div at bounding box center [391, 182] width 127 height 127
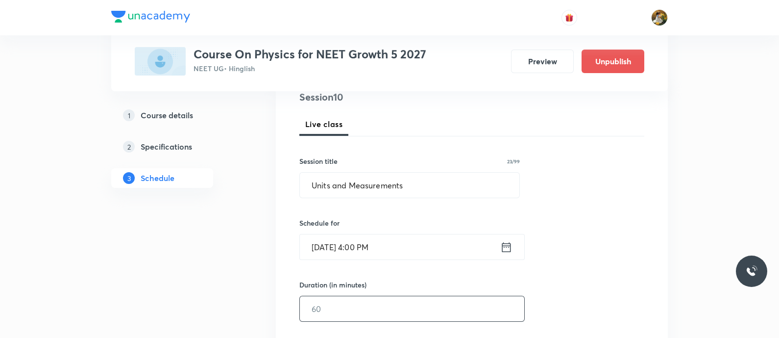
click at [422, 302] on input "text" at bounding box center [412, 308] width 224 height 25
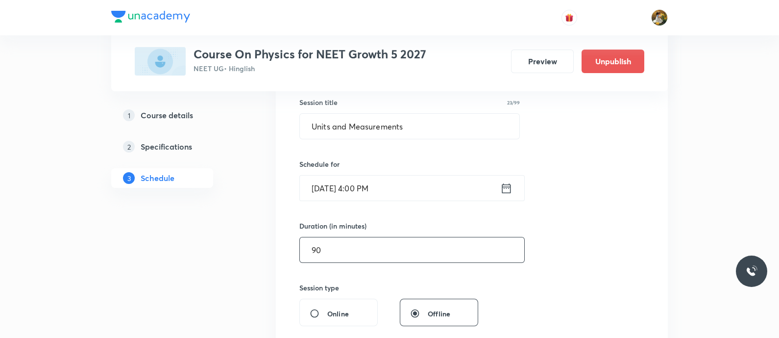
scroll to position [245, 0]
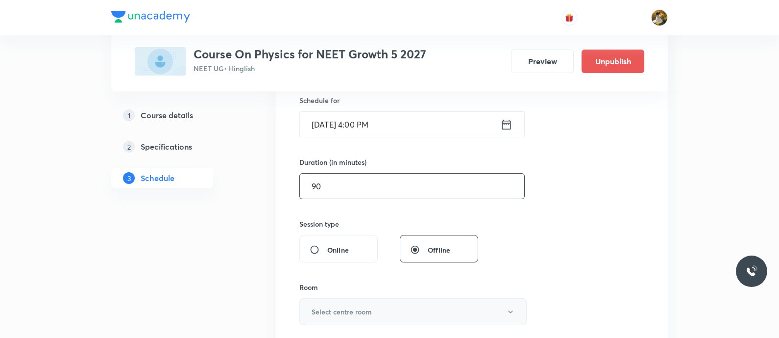
type input "90"
click at [408, 311] on button "Select centre room" at bounding box center [412, 311] width 227 height 27
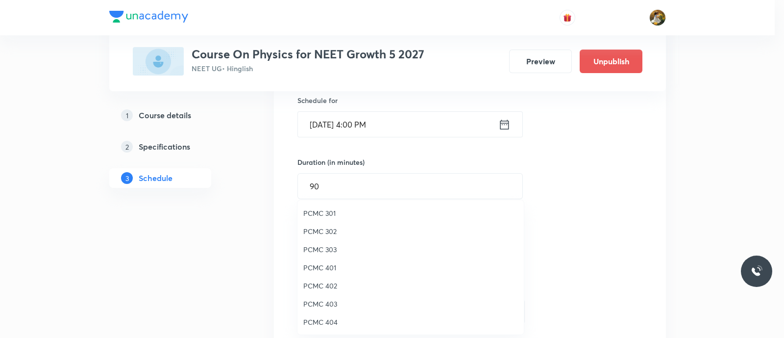
click at [338, 225] on li "PCMC 302" at bounding box center [410, 231] width 226 height 18
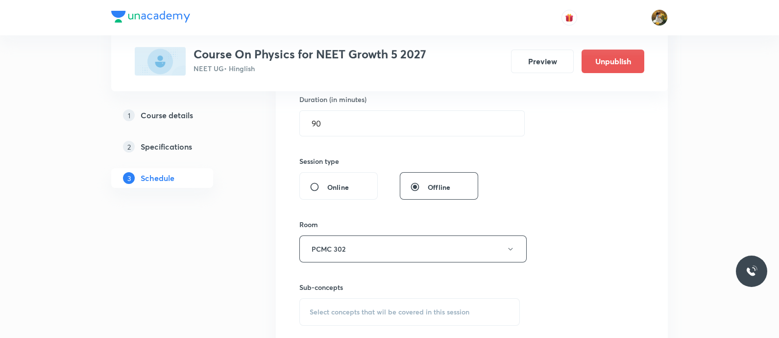
scroll to position [368, 0]
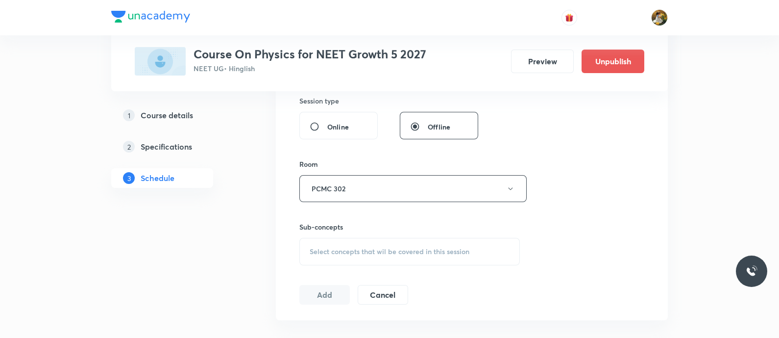
click at [379, 251] on span "Select concepts that wil be covered in this session" at bounding box center [390, 251] width 160 height 8
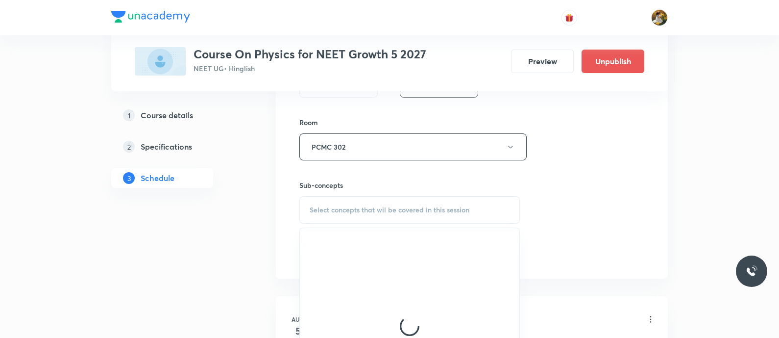
scroll to position [428, 0]
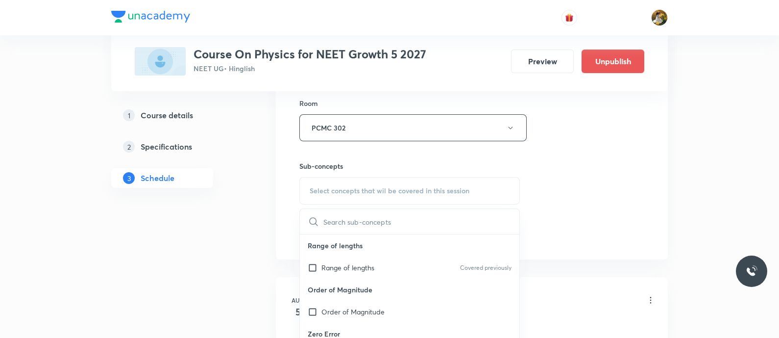
click at [385, 279] on p "Order of Magnitude" at bounding box center [410, 289] width 220 height 22
click at [383, 266] on div "Range of lengths Covered previously" at bounding box center [410, 267] width 220 height 22
checkbox input "true"
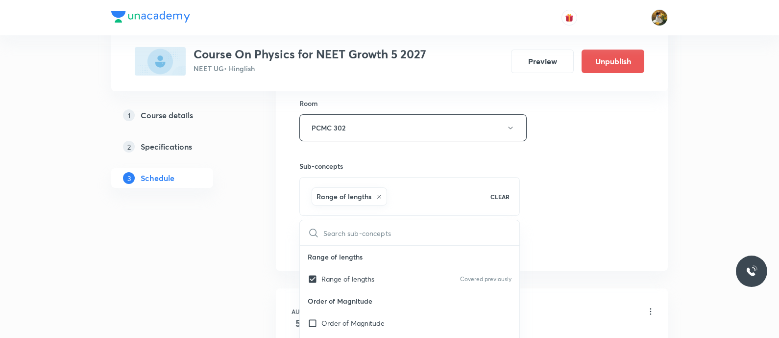
click at [594, 205] on div "Session 10 Live class Session title 23/99 Units and Measurements ​ Schedule for…" at bounding box center [471, 18] width 345 height 471
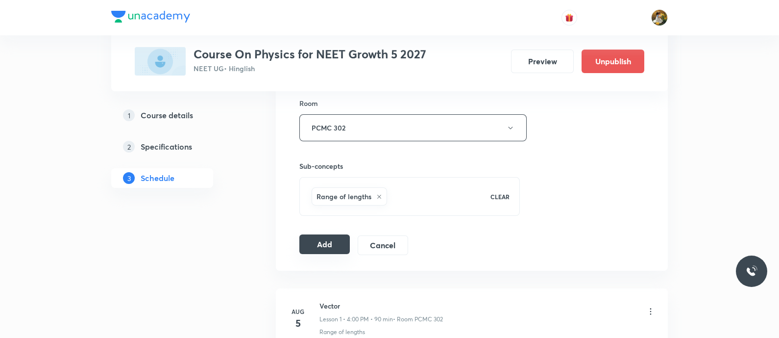
click at [328, 240] on button "Add" at bounding box center [324, 244] width 50 height 20
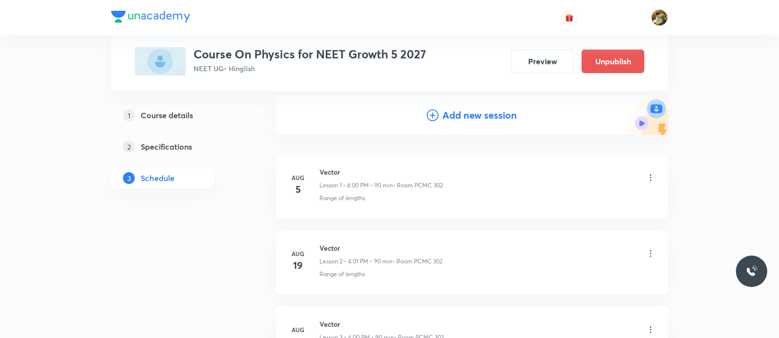
scroll to position [0, 0]
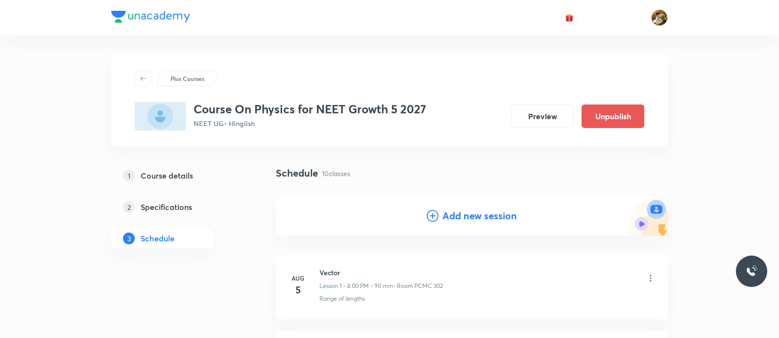
click at [464, 219] on h4 "Add new session" at bounding box center [480, 215] width 74 height 15
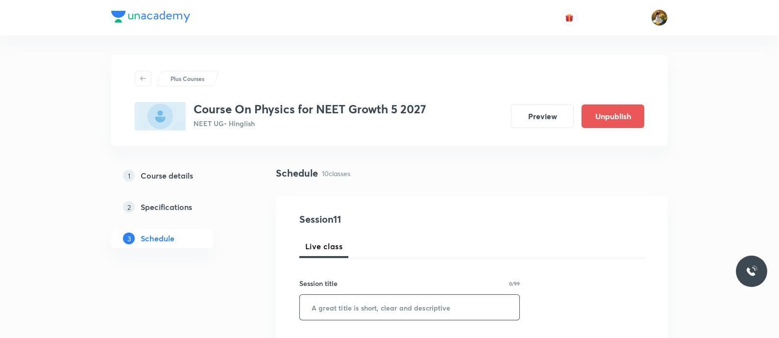
click at [417, 297] on input "text" at bounding box center [410, 307] width 220 height 25
paste input "Units and Measurements"
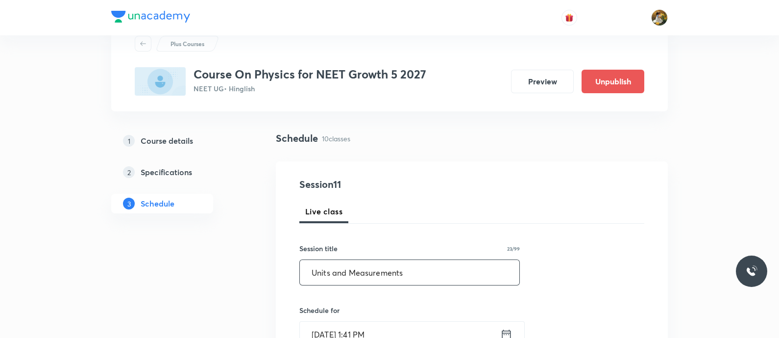
scroll to position [61, 0]
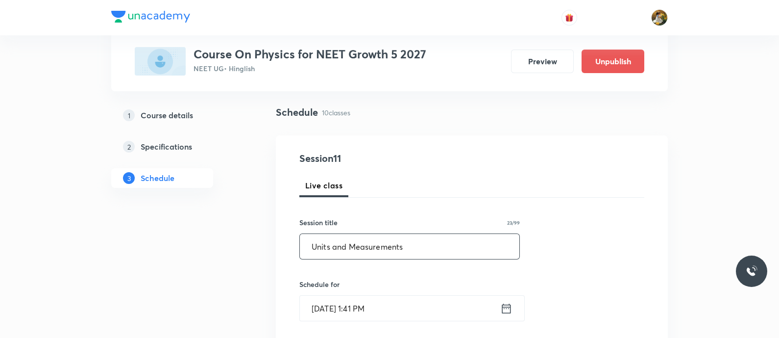
type input "Units and Measurements"
click at [418, 298] on input "Sep 1, 2025, 1:41 PM" at bounding box center [400, 308] width 200 height 25
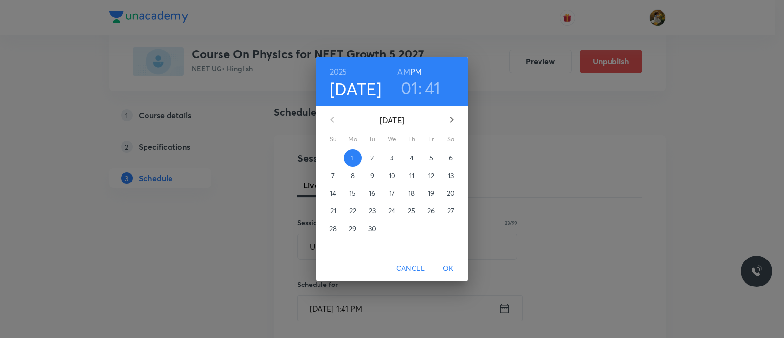
click at [409, 155] on span "4" at bounding box center [412, 158] width 18 height 10
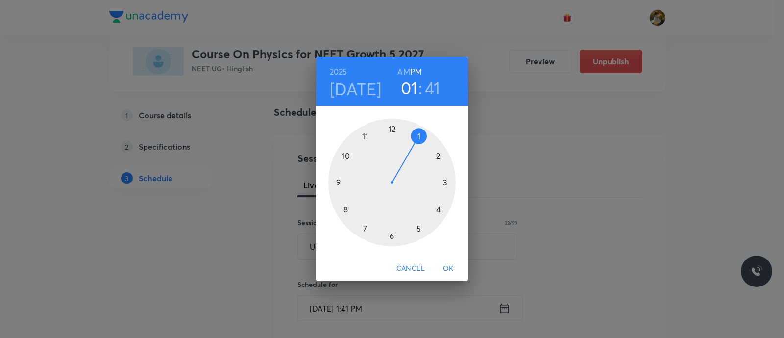
click at [438, 209] on div at bounding box center [391, 182] width 127 height 127
click at [391, 128] on div at bounding box center [391, 182] width 127 height 127
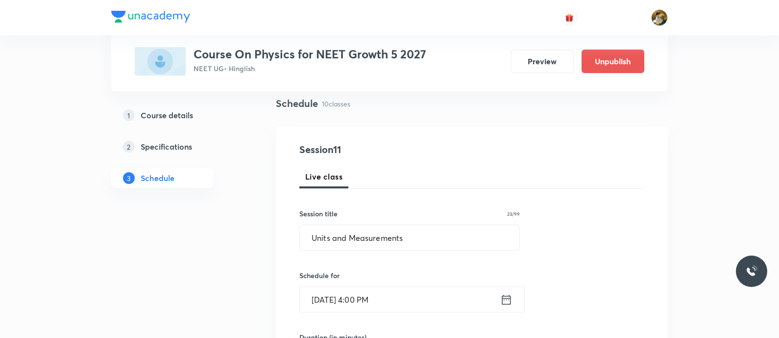
scroll to position [122, 0]
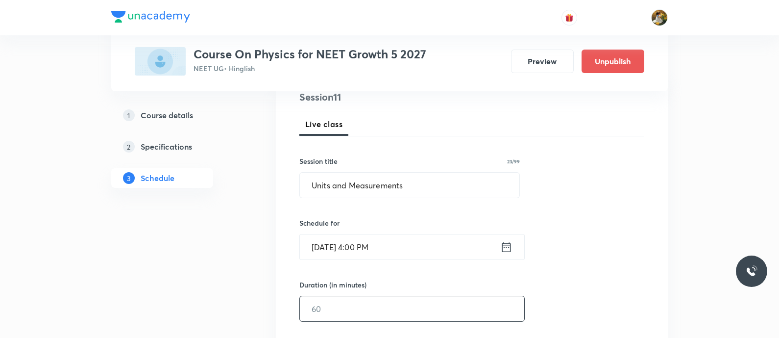
click at [413, 301] on input "text" at bounding box center [412, 308] width 224 height 25
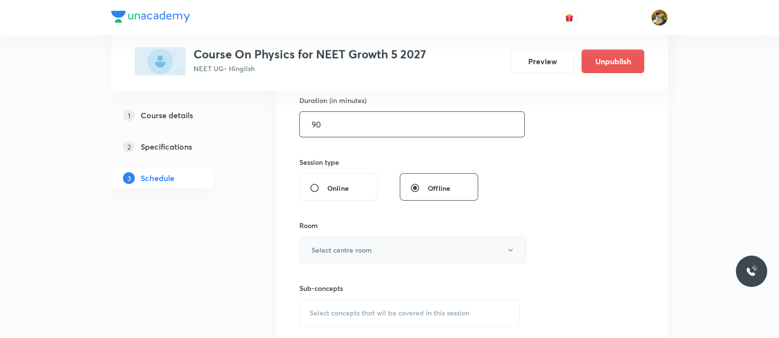
type input "90"
click at [402, 249] on button "Select centre room" at bounding box center [412, 249] width 227 height 27
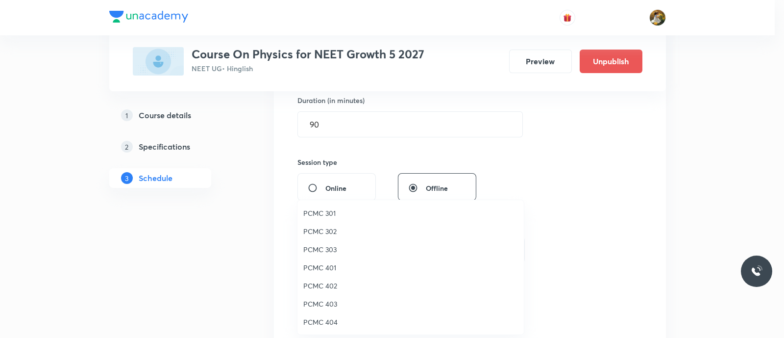
click at [338, 228] on span "PCMC 302" at bounding box center [410, 231] width 215 height 10
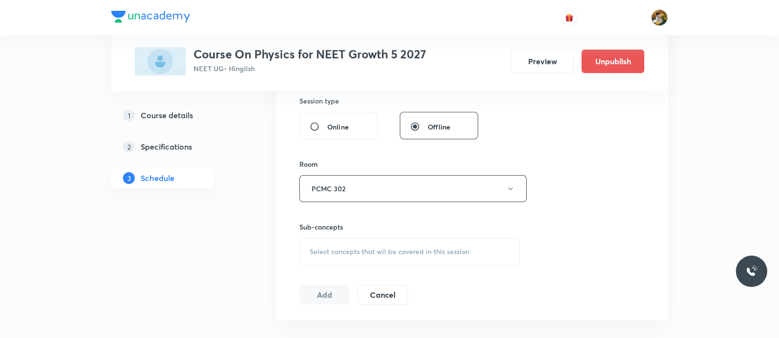
click at [424, 257] on div "Select concepts that wil be covered in this session" at bounding box center [409, 251] width 221 height 27
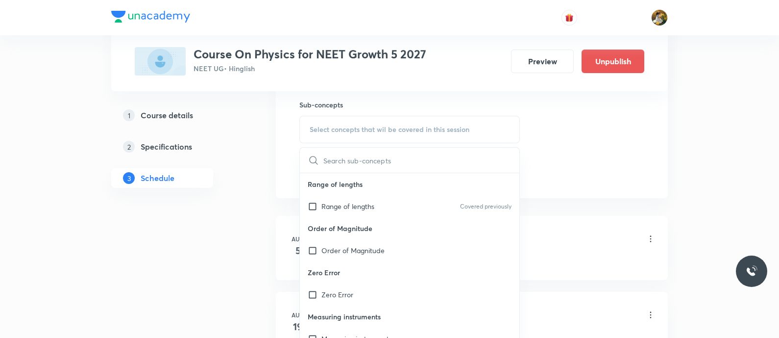
click at [364, 217] on p "Order of Magnitude" at bounding box center [410, 228] width 220 height 22
click at [369, 204] on p "Range of lengths" at bounding box center [347, 206] width 53 height 10
checkbox input "true"
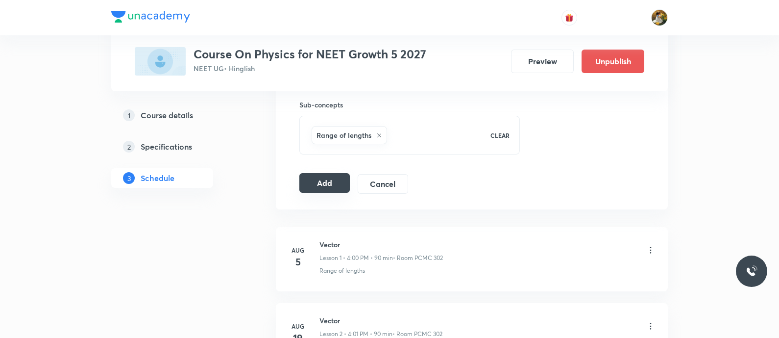
click at [319, 177] on button "Add" at bounding box center [324, 183] width 50 height 20
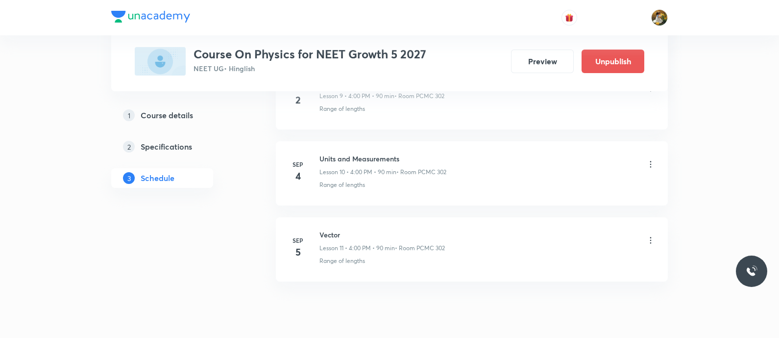
scroll to position [831, 0]
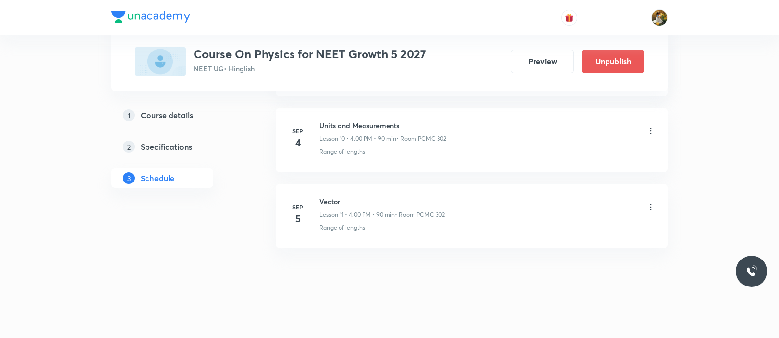
click at [651, 205] on icon at bounding box center [651, 207] width 10 height 10
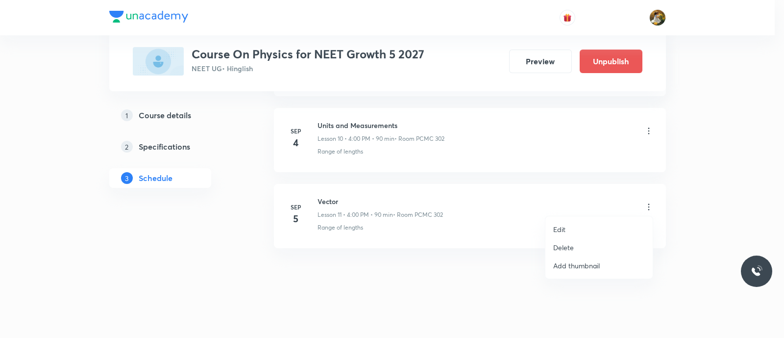
click at [592, 233] on li "Edit" at bounding box center [598, 229] width 107 height 18
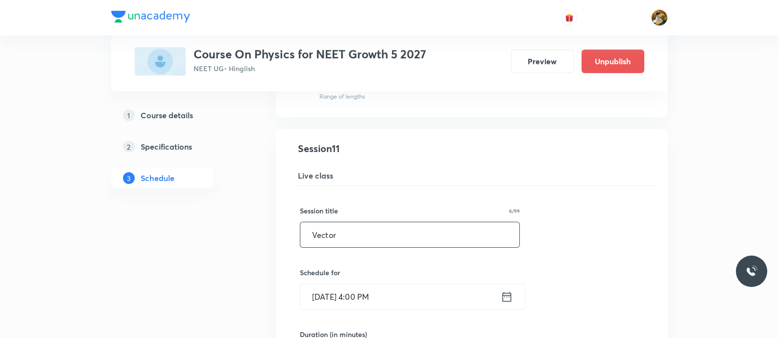
drag, startPoint x: 397, startPoint y: 226, endPoint x: 273, endPoint y: 234, distance: 124.2
paste input "Units and Measurements"
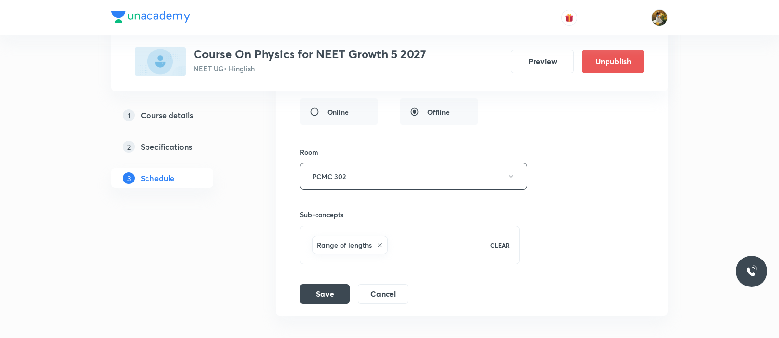
scroll to position [1207, 0]
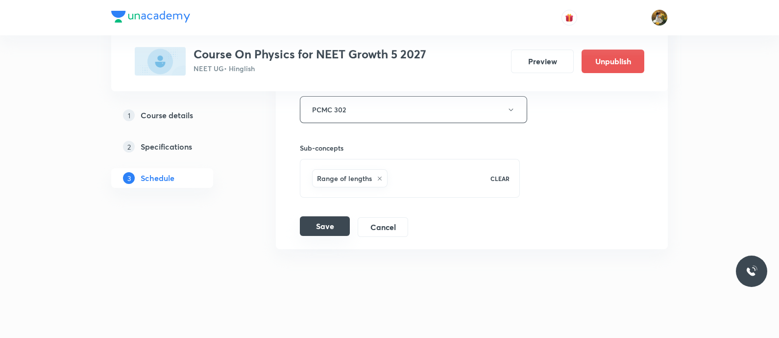
type input "Units and Measurements"
click at [320, 218] on button "Save" at bounding box center [325, 226] width 50 height 20
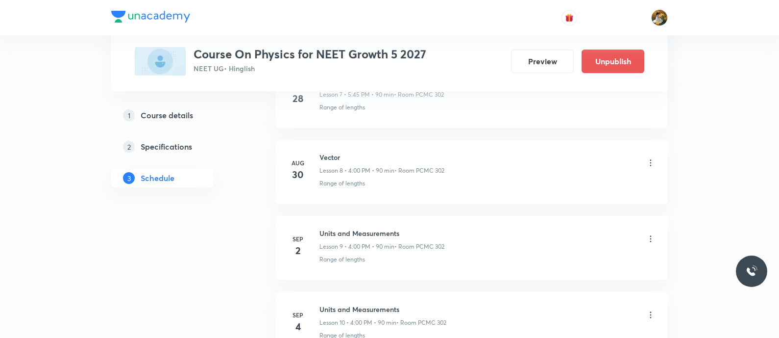
scroll to position [708, 0]
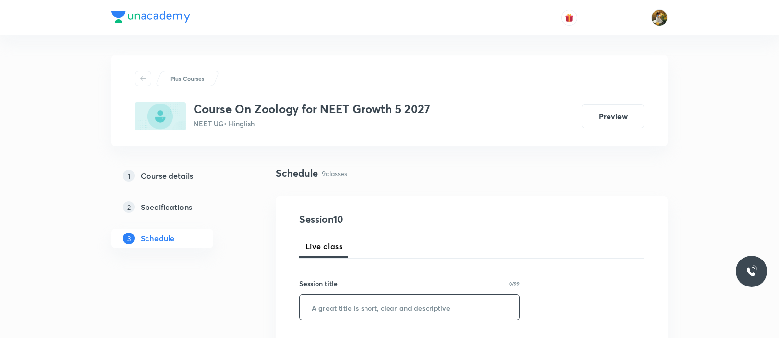
click at [382, 309] on input "text" at bounding box center [410, 307] width 220 height 25
paste input "Structural organisation in animals"
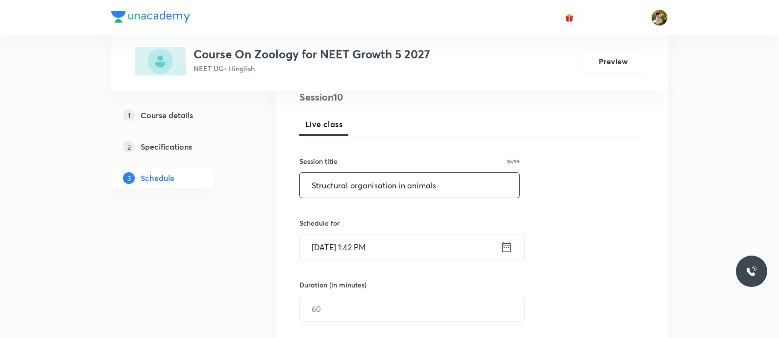
scroll to position [122, 0]
type input "Structural organisation in animals"
click at [400, 245] on input "[DATE] 1:42 PM" at bounding box center [400, 246] width 200 height 25
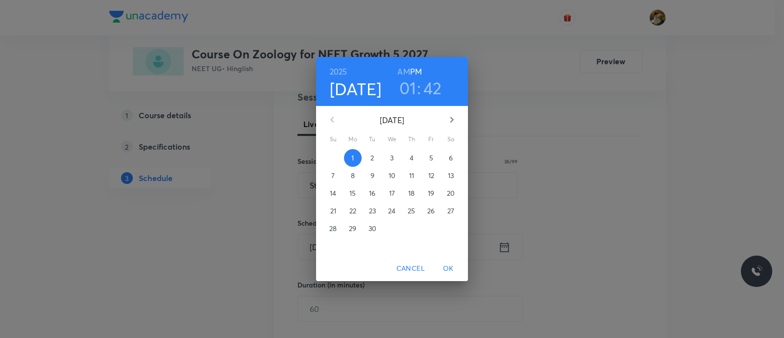
click at [373, 157] on p "2" at bounding box center [371, 158] width 3 height 10
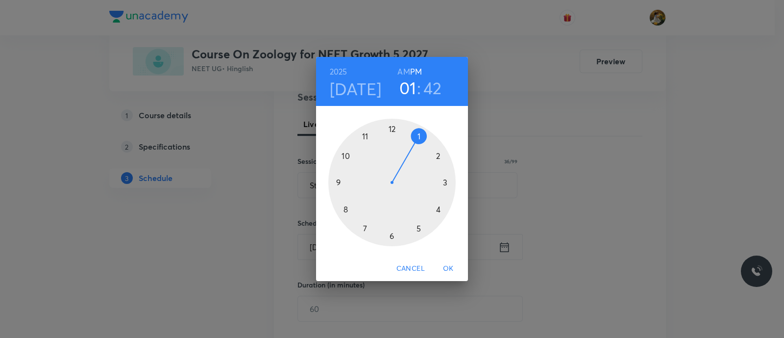
click at [419, 228] on div at bounding box center [391, 182] width 127 height 127
click at [330, 182] on div at bounding box center [391, 182] width 127 height 127
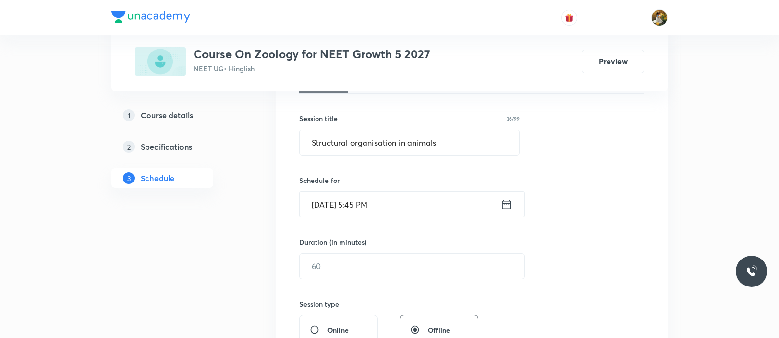
scroll to position [184, 0]
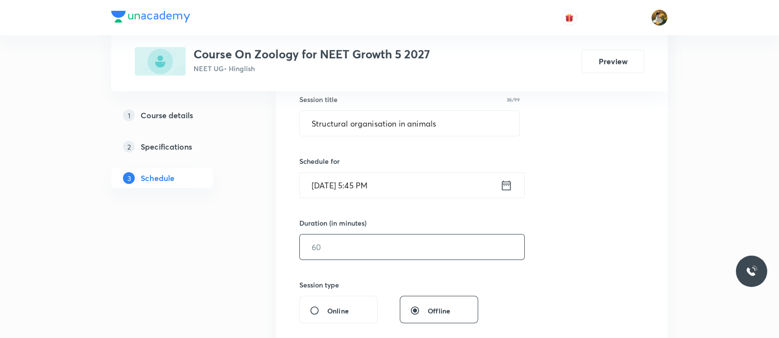
click at [414, 256] on input "text" at bounding box center [412, 246] width 224 height 25
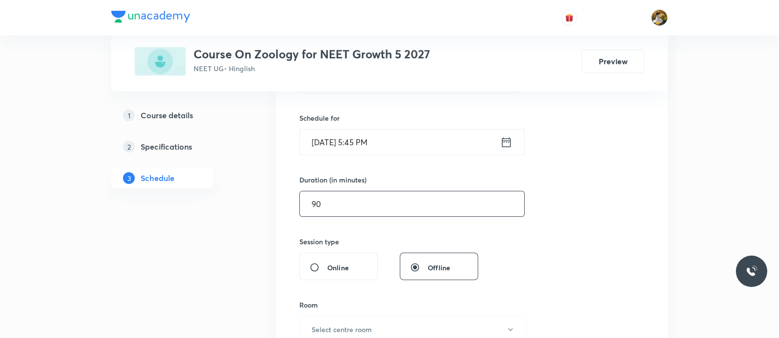
scroll to position [245, 0]
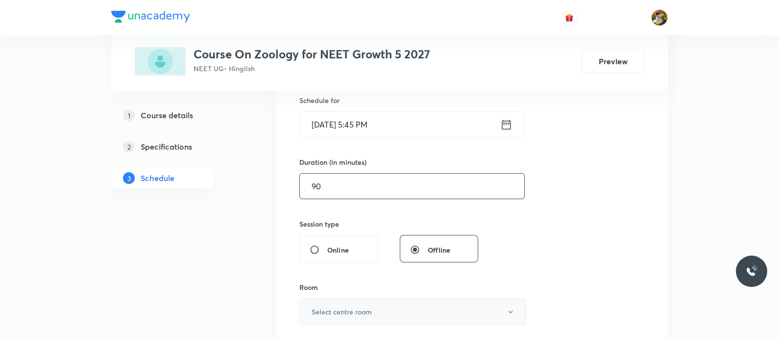
type input "90"
click at [401, 314] on button "Select centre room" at bounding box center [412, 311] width 227 height 27
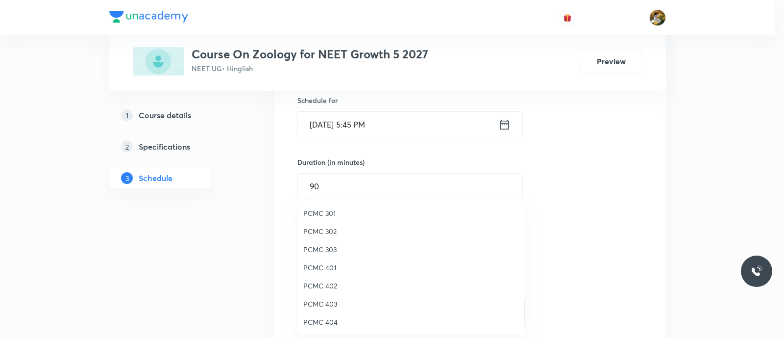
click at [358, 231] on span "PCMC 302" at bounding box center [410, 231] width 215 height 10
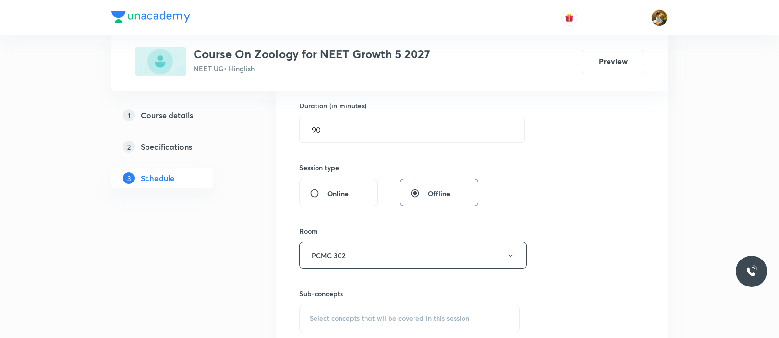
scroll to position [428, 0]
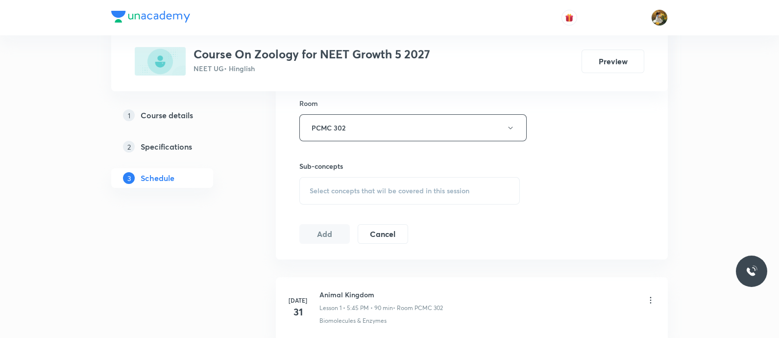
click at [427, 198] on div "Select concepts that wil be covered in this session" at bounding box center [409, 190] width 221 height 27
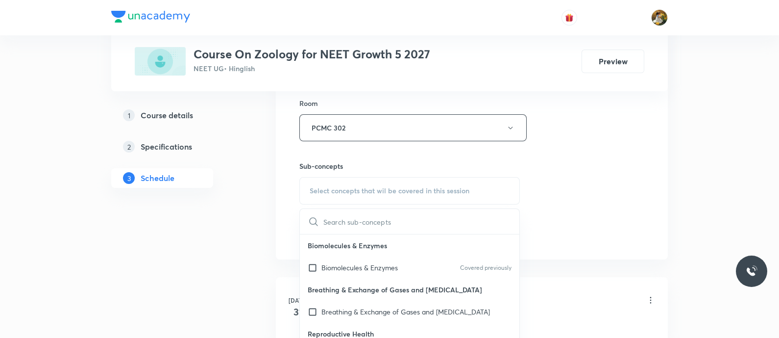
click at [381, 267] on p "Biomolecules & Enzymes" at bounding box center [359, 267] width 76 height 10
checkbox input "true"
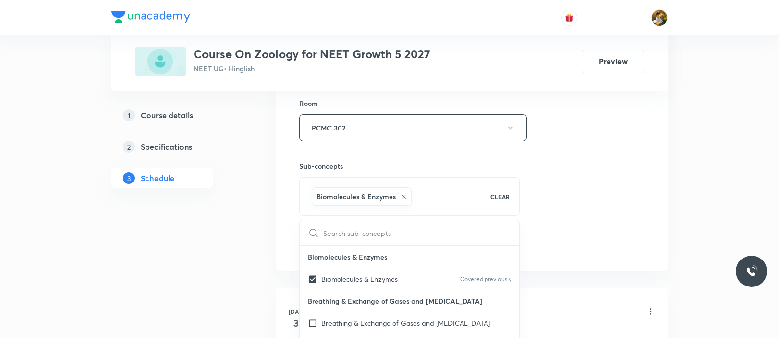
click at [546, 170] on div "Session 10 Live class Session title 36/99 Structural organisation in animals ​ …" at bounding box center [471, 18] width 345 height 471
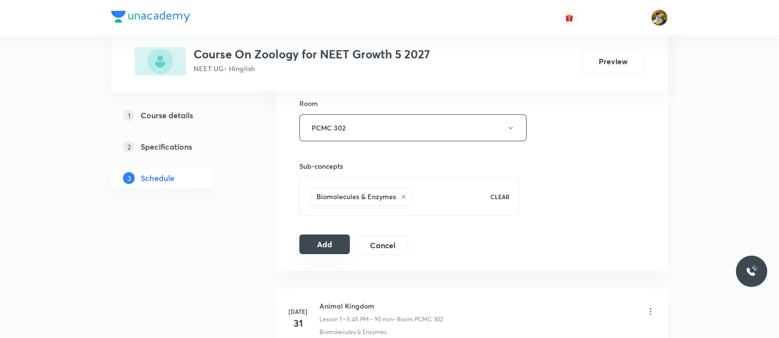
click at [333, 246] on button "Add" at bounding box center [324, 244] width 50 height 20
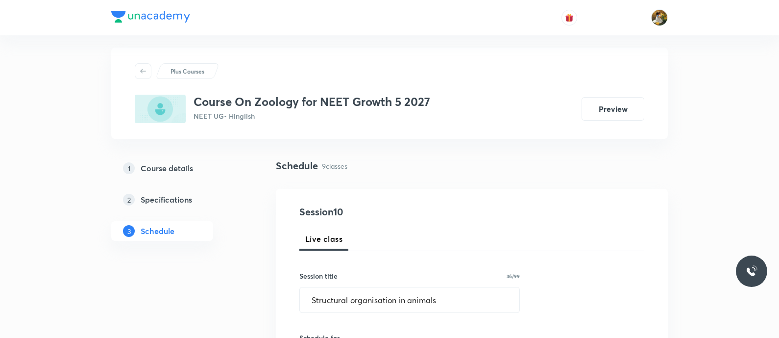
scroll to position [0, 0]
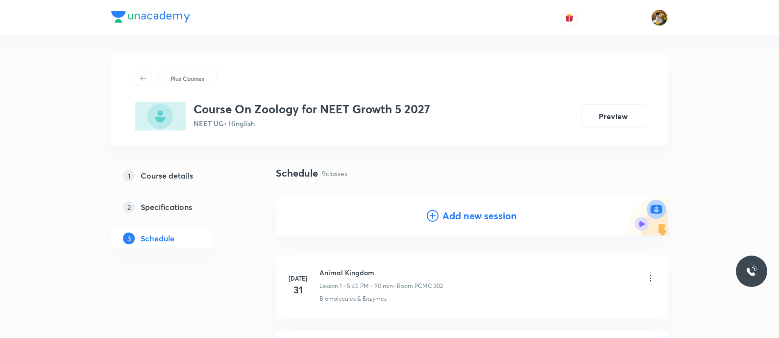
click at [470, 215] on h4 "Add new session" at bounding box center [480, 215] width 74 height 15
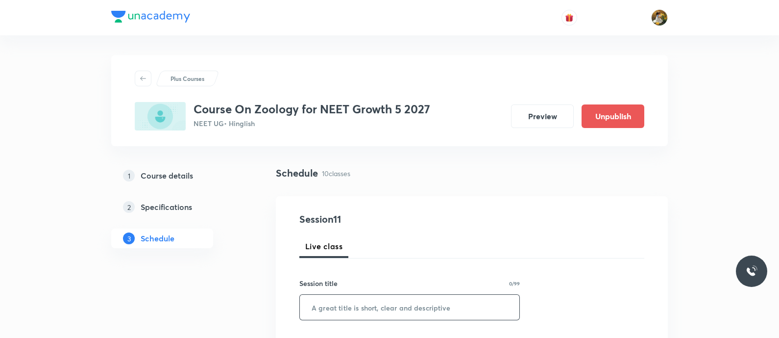
click at [430, 307] on input "text" at bounding box center [410, 307] width 220 height 25
paste input "Structural organisation in animals"
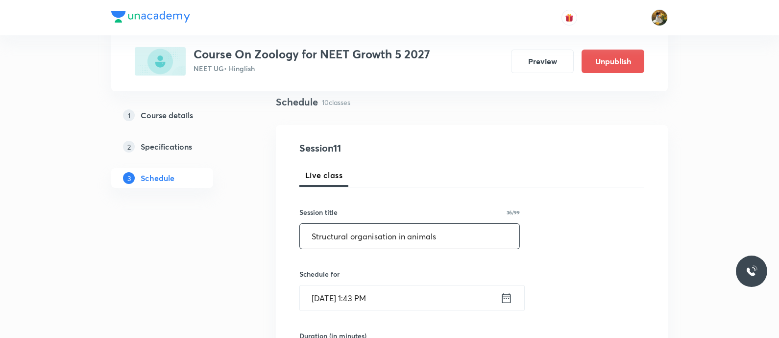
scroll to position [184, 0]
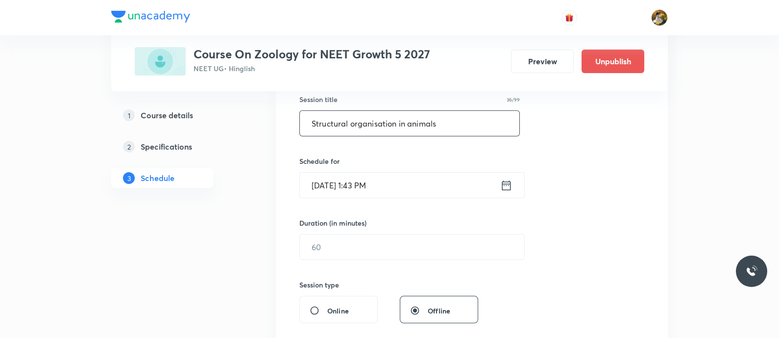
type input "Structural organisation in animals"
click at [397, 189] on input "[DATE] 1:43 PM" at bounding box center [400, 185] width 200 height 25
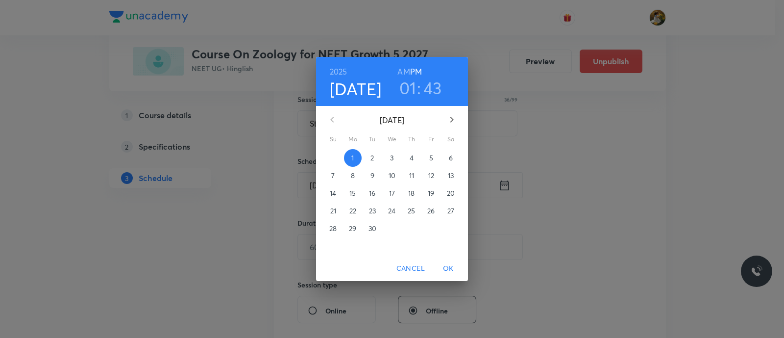
click at [414, 156] on span "4" at bounding box center [412, 158] width 18 height 10
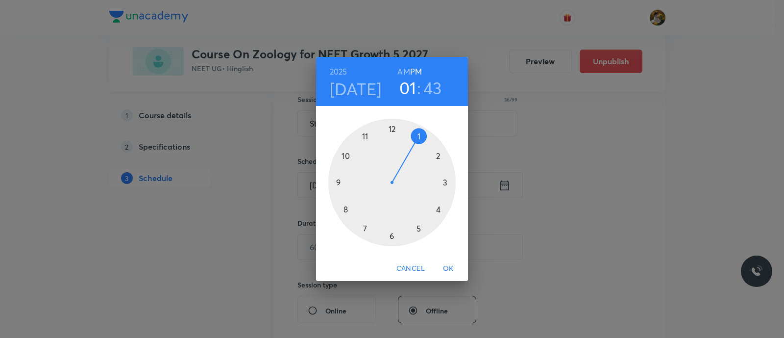
click at [421, 226] on div at bounding box center [391, 182] width 127 height 127
click at [341, 180] on div at bounding box center [391, 182] width 127 height 127
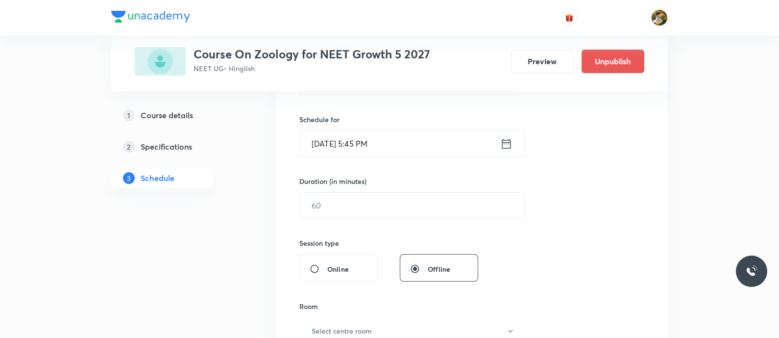
scroll to position [245, 0]
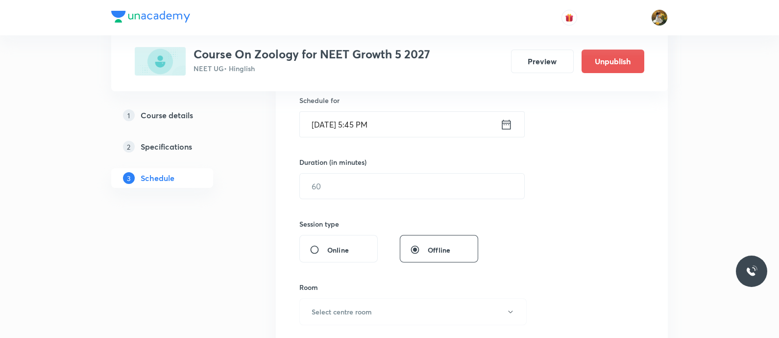
click at [351, 169] on div "Duration (in minutes) ​" at bounding box center [388, 178] width 179 height 42
click at [365, 187] on input "text" at bounding box center [412, 185] width 224 height 25
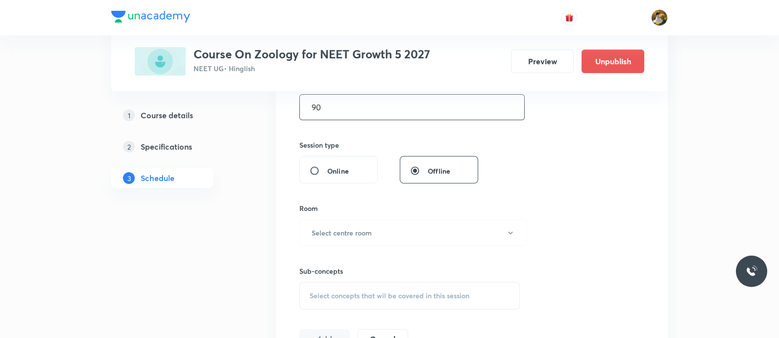
scroll to position [368, 0]
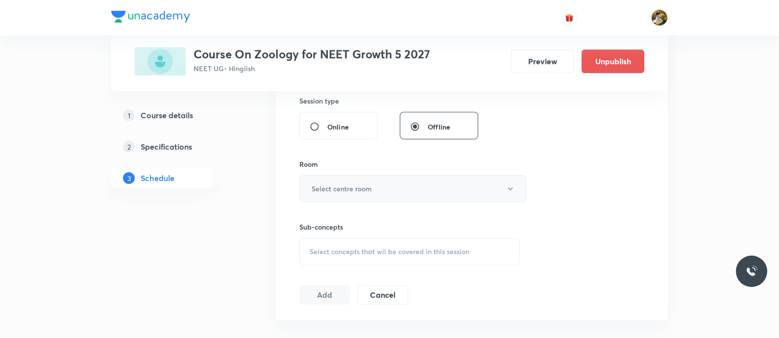
type input "90"
click at [397, 188] on button "Select centre room" at bounding box center [412, 188] width 227 height 27
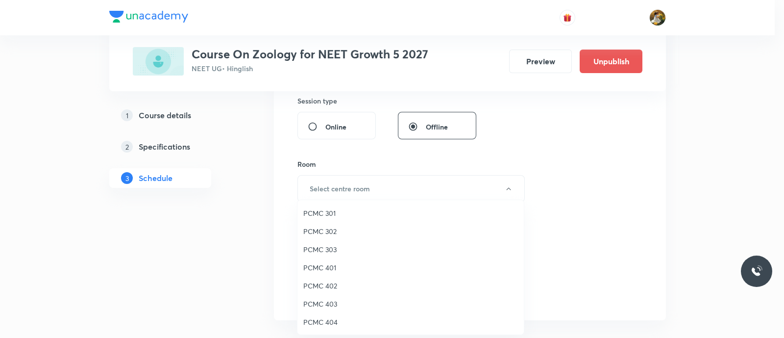
click at [343, 230] on span "PCMC 302" at bounding box center [410, 231] width 215 height 10
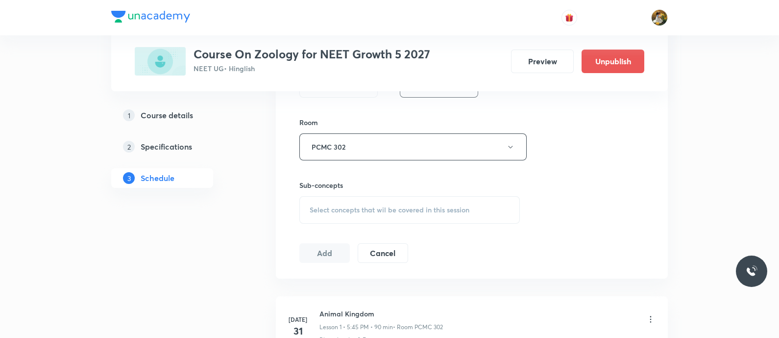
scroll to position [428, 0]
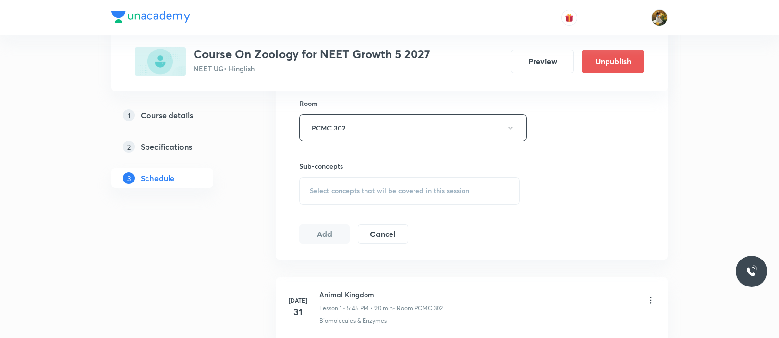
click at [446, 201] on div "Select concepts that wil be covered in this session" at bounding box center [409, 190] width 221 height 27
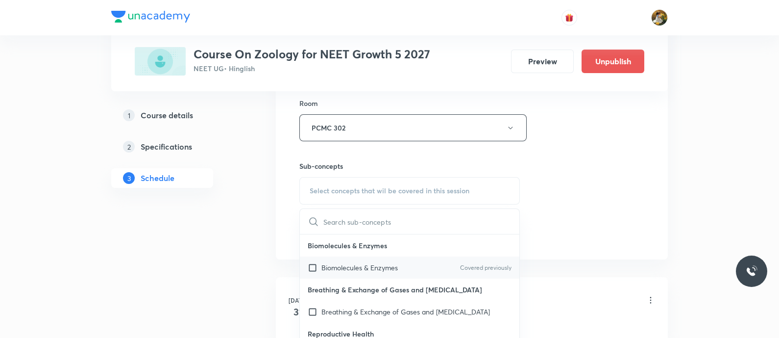
click at [436, 256] on div "Biomolecules & Enzymes Covered previously" at bounding box center [410, 267] width 220 height 22
checkbox input "true"
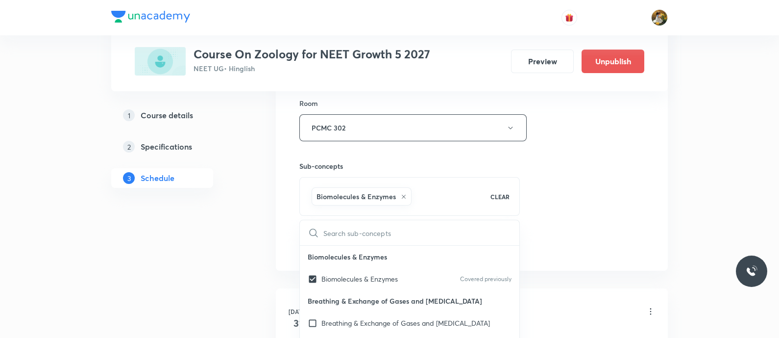
click at [584, 211] on div "Session 11 Live class Session title 36/99 Structural organisation in animals ​ …" at bounding box center [471, 18] width 345 height 471
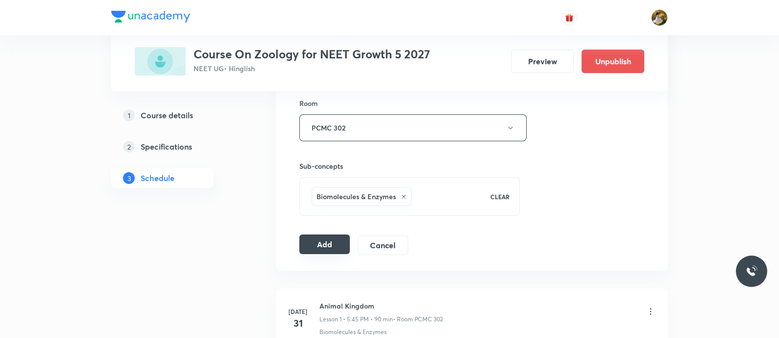
click at [299, 237] on div "Session 11 Live class Session title 36/99 Structural organisation in animals ​ …" at bounding box center [472, 19] width 392 height 503
click at [311, 240] on button "Add" at bounding box center [324, 244] width 50 height 20
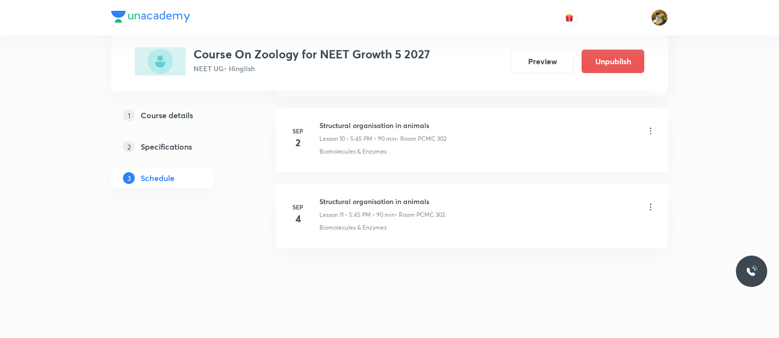
scroll to position [402, 0]
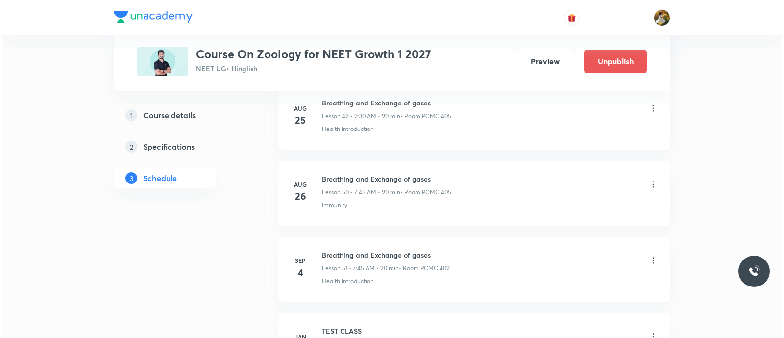
scroll to position [4326, 0]
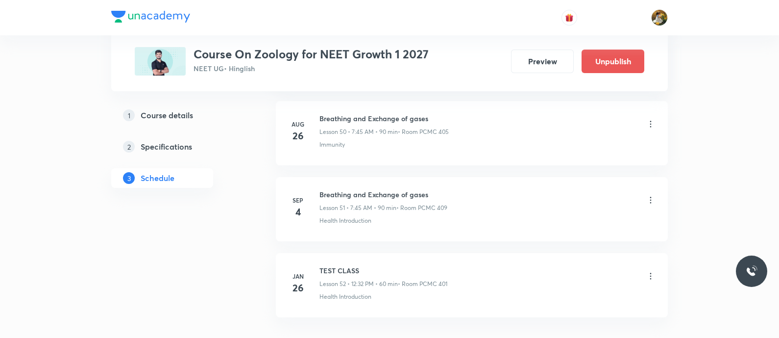
click at [652, 195] on icon at bounding box center [651, 200] width 10 height 10
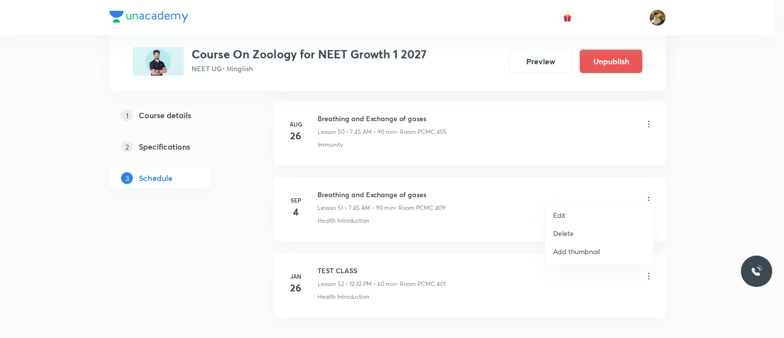
click at [580, 214] on li "Edit" at bounding box center [598, 215] width 107 height 18
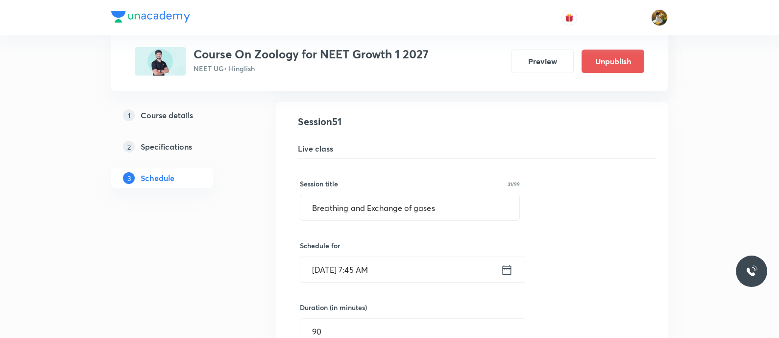
scroll to position [3885, 0]
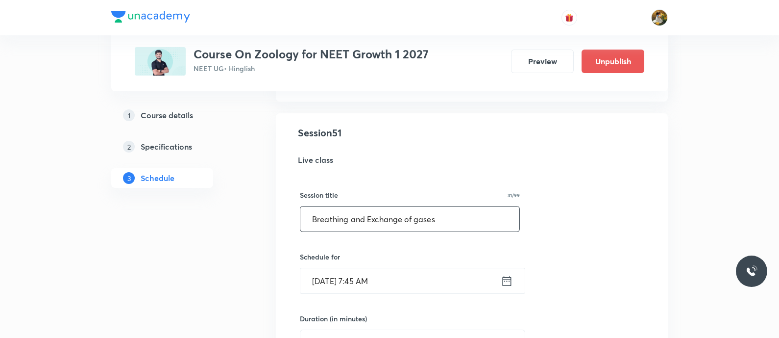
drag, startPoint x: 441, startPoint y: 209, endPoint x: 254, endPoint y: 225, distance: 187.9
paste input "Body Fluids and circulation"
type input "Body Fluids and circulation"
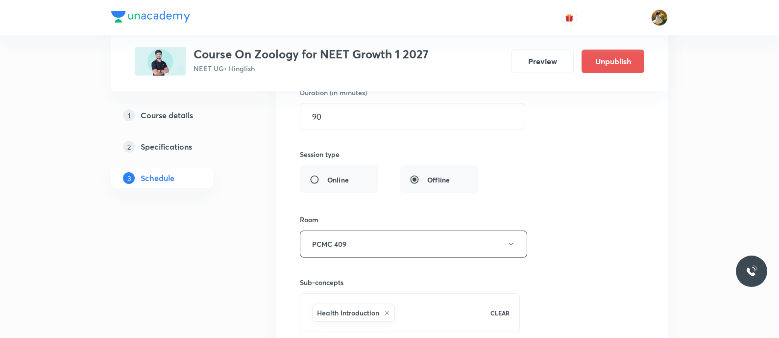
scroll to position [4130, 0]
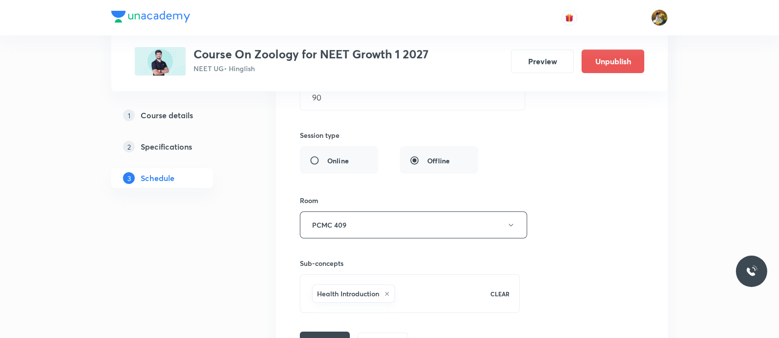
click at [329, 331] on button "Save" at bounding box center [325, 341] width 50 height 20
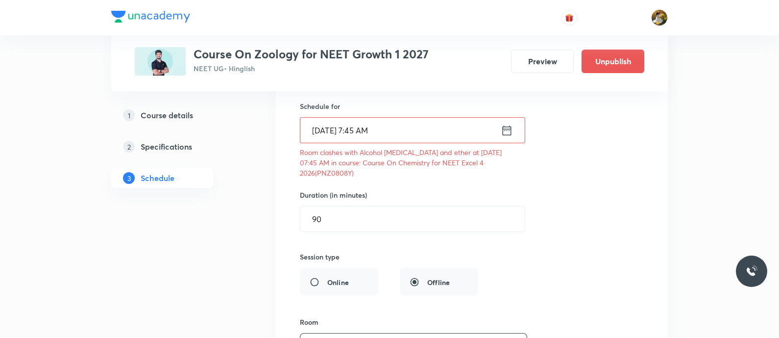
scroll to position [3946, 0]
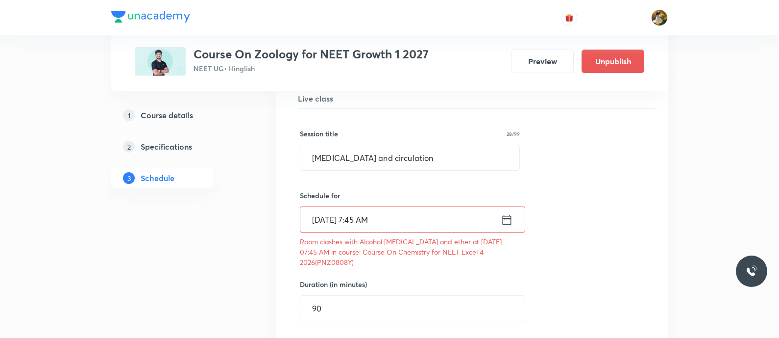
click at [495, 244] on p "Room clashes with Alcohol phenol and ether at 04 Sep 2025 07:45 AM in course: C…" at bounding box center [410, 251] width 220 height 31
copy p "PNZ0808Y"
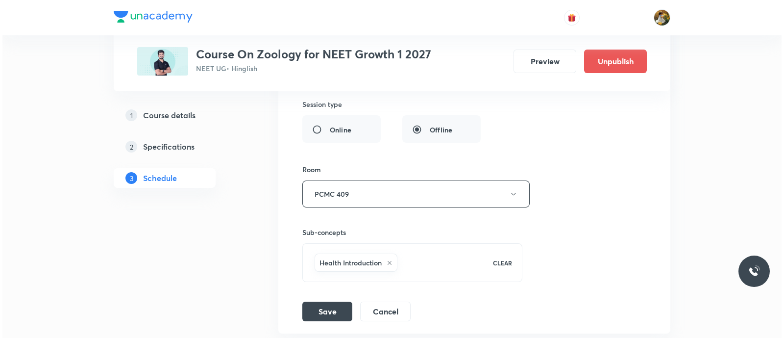
scroll to position [4191, 0]
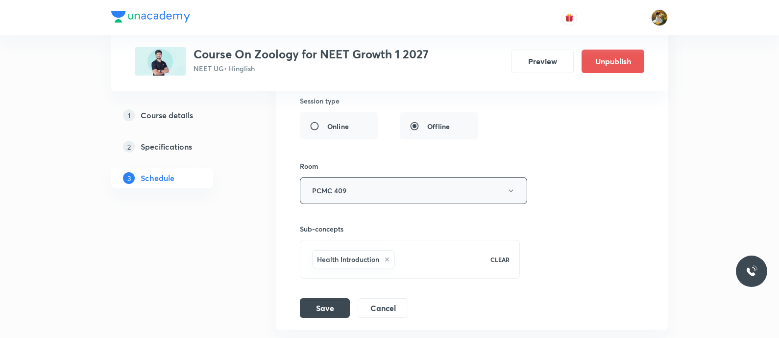
click at [443, 177] on button "PCMC 409" at bounding box center [413, 190] width 227 height 27
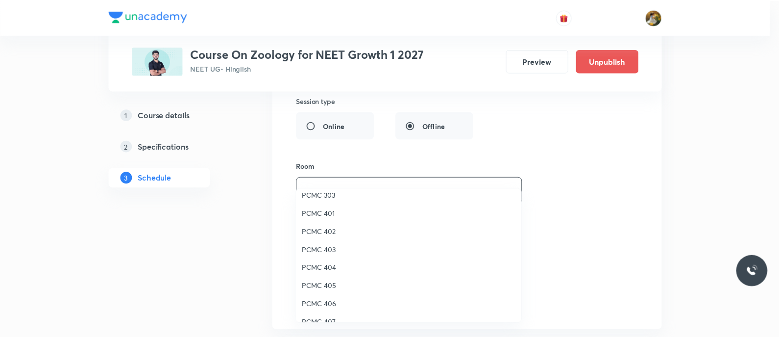
scroll to position [61, 0]
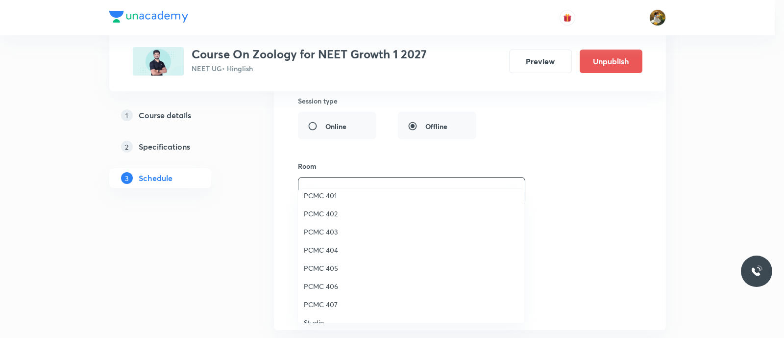
click at [331, 261] on li "PCMC 405" at bounding box center [411, 268] width 226 height 18
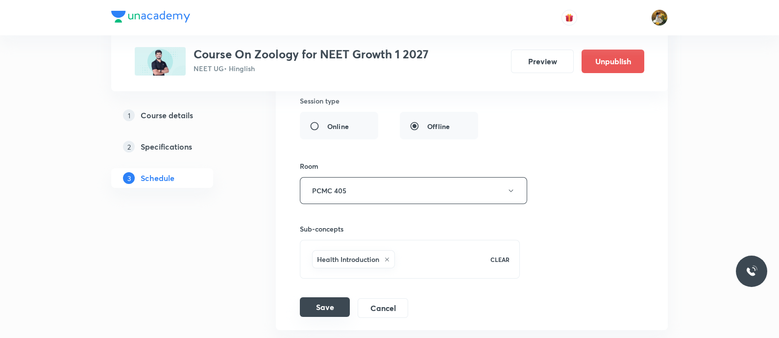
click at [314, 297] on button "Save" at bounding box center [325, 307] width 50 height 20
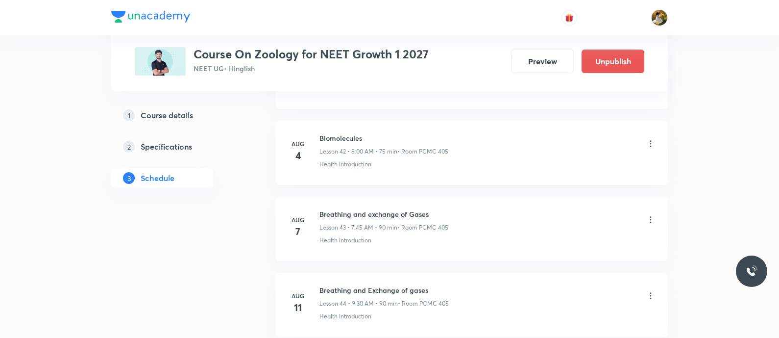
scroll to position [3289, 0]
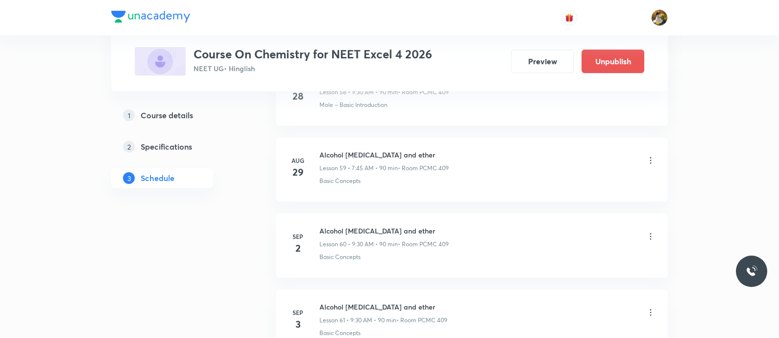
scroll to position [4976, 0]
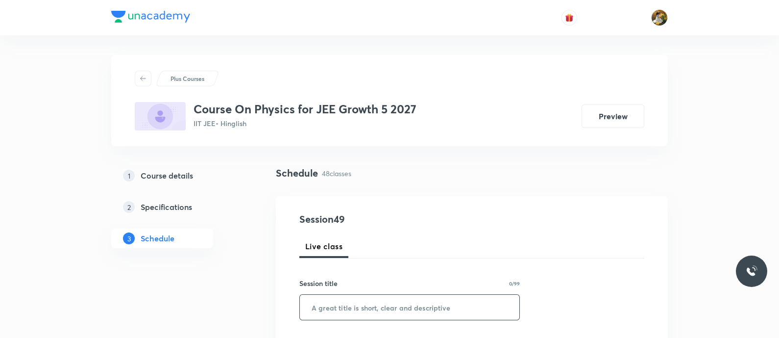
click at [398, 302] on input "text" at bounding box center [410, 307] width 220 height 25
paste input "Work, Energy and Power"
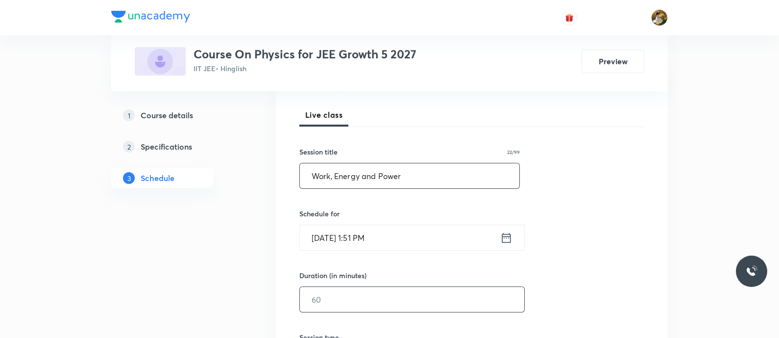
scroll to position [184, 0]
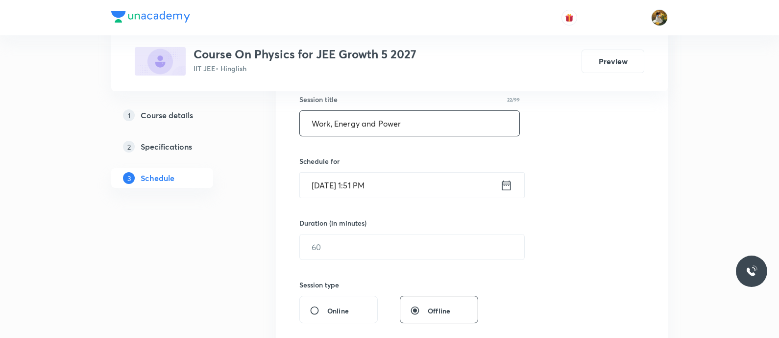
type input "Work, Energy and Power"
click at [448, 179] on input "[DATE] 1:51 PM" at bounding box center [400, 185] width 200 height 25
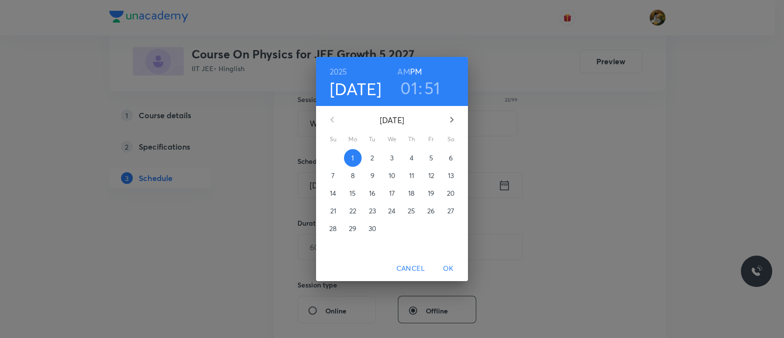
click at [372, 158] on span "2" at bounding box center [373, 158] width 18 height 10
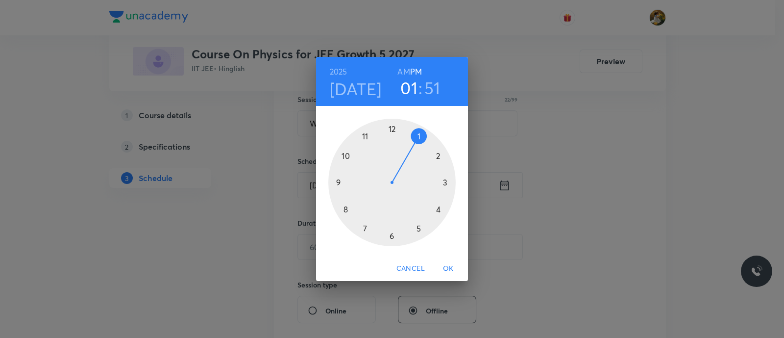
click at [336, 182] on div at bounding box center [391, 182] width 127 height 127
click at [409, 72] on h6 "AM" at bounding box center [403, 72] width 12 height 14
click at [446, 182] on div at bounding box center [391, 182] width 127 height 127
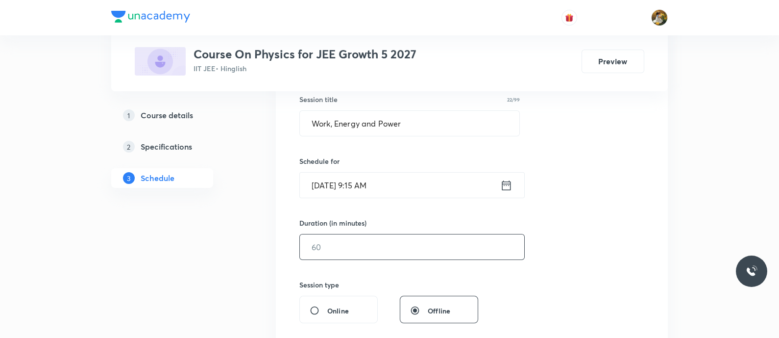
click at [375, 249] on input "text" at bounding box center [412, 246] width 224 height 25
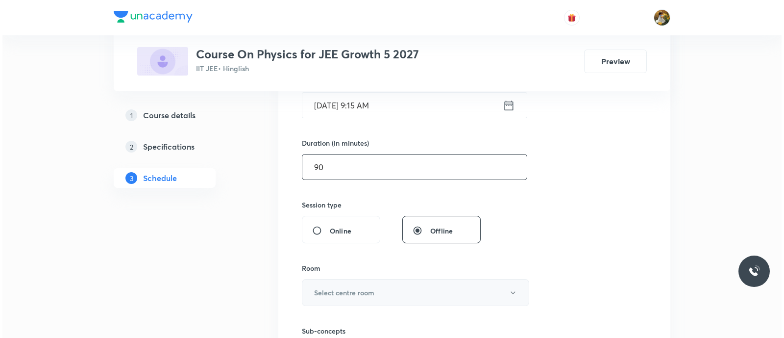
scroll to position [306, 0]
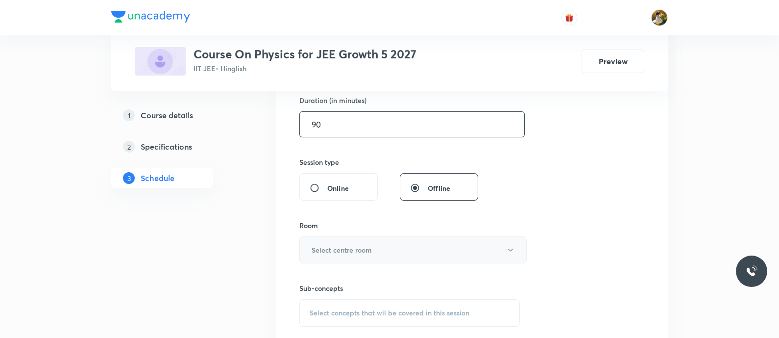
type input "90"
click at [375, 250] on button "Select centre room" at bounding box center [412, 249] width 227 height 27
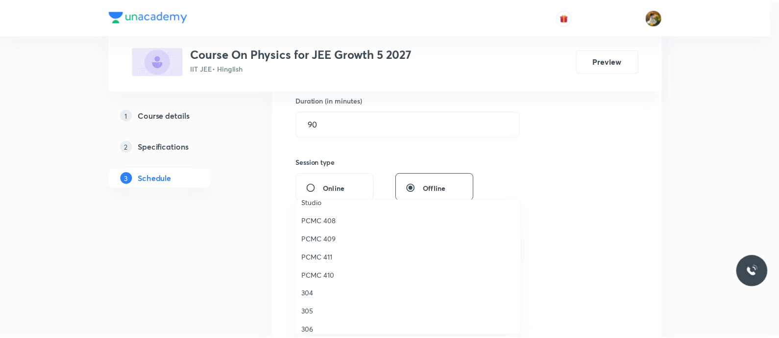
scroll to position [218, 0]
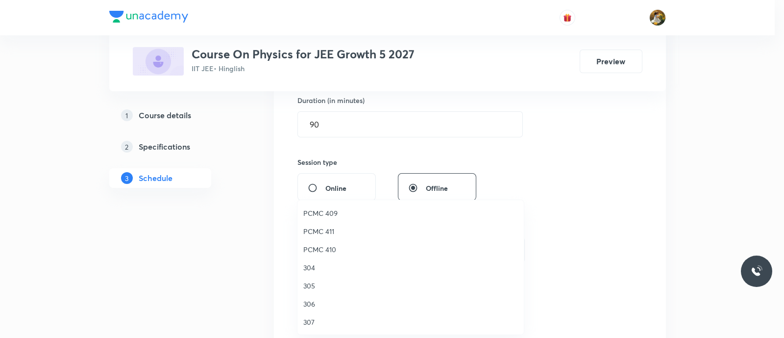
click at [308, 302] on span "306" at bounding box center [410, 303] width 215 height 10
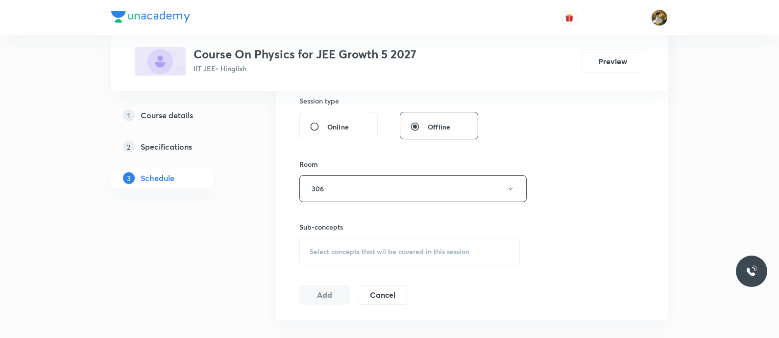
click at [459, 249] on span "Select concepts that wil be covered in this session" at bounding box center [390, 251] width 160 height 8
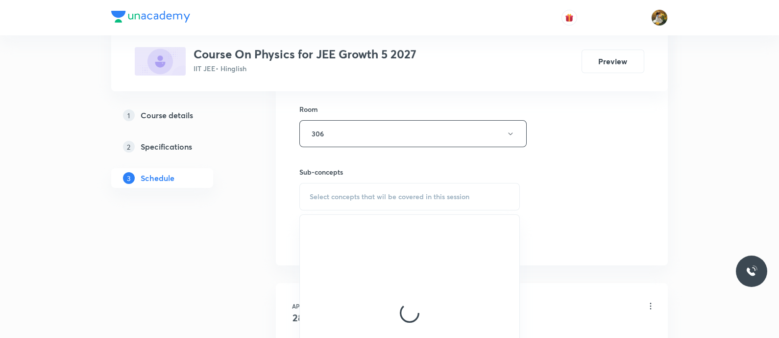
scroll to position [490, 0]
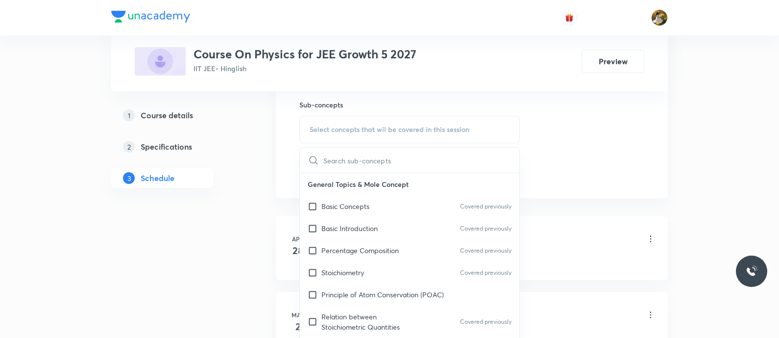
drag, startPoint x: 349, startPoint y: 246, endPoint x: 578, endPoint y: 168, distance: 242.2
click at [349, 246] on p "Percentage Composition" at bounding box center [359, 250] width 77 height 10
checkbox input "true"
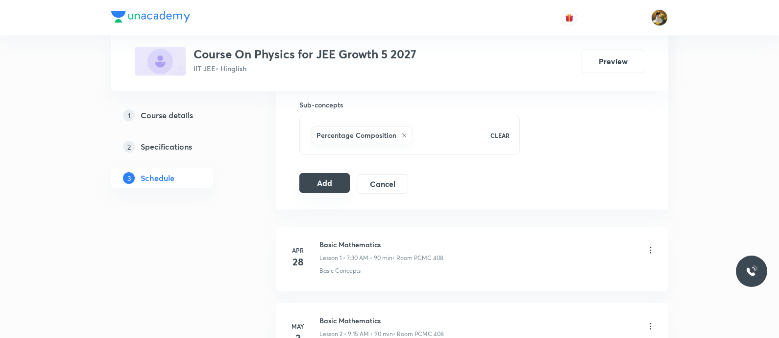
click at [336, 187] on button "Add" at bounding box center [324, 183] width 50 height 20
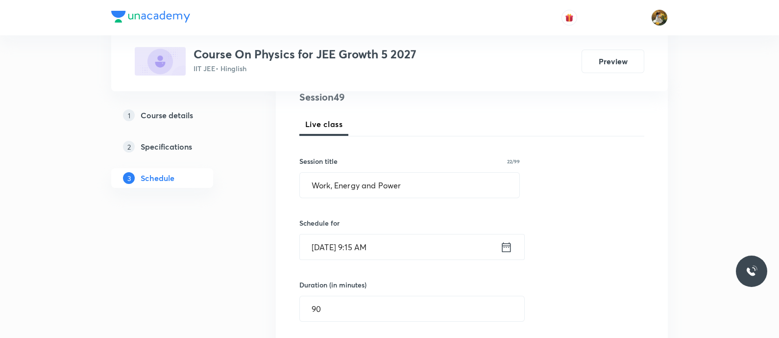
scroll to position [0, 0]
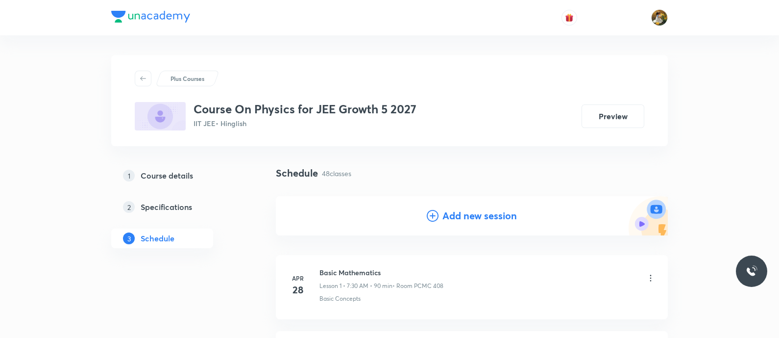
click at [461, 221] on h4 "Add new session" at bounding box center [480, 215] width 74 height 15
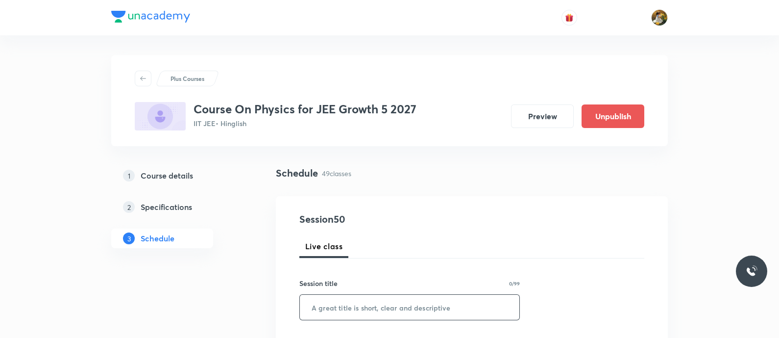
click at [408, 311] on input "text" at bounding box center [410, 307] width 220 height 25
paste input "Work, Energy and Power"
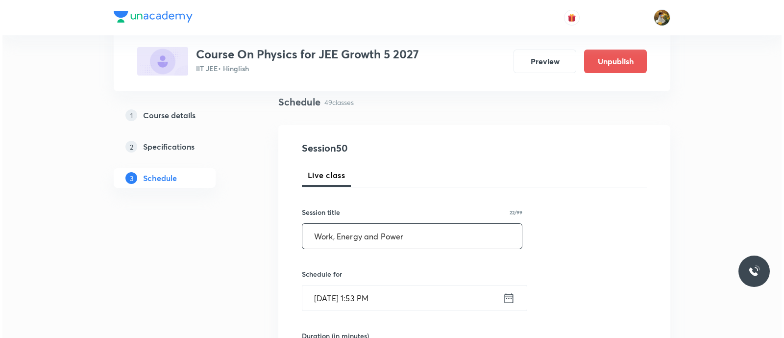
scroll to position [122, 0]
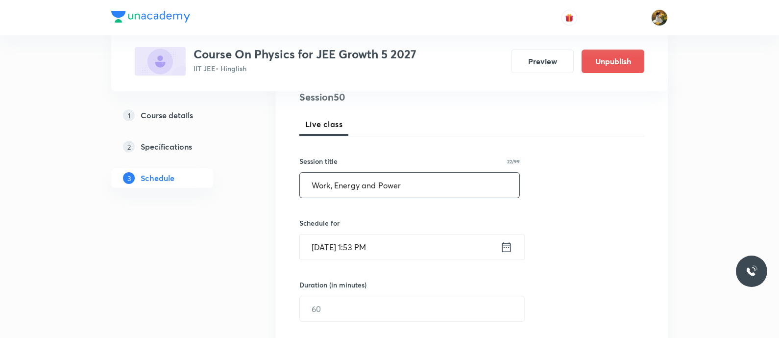
type input "Work, Energy and Power"
click at [407, 252] on input "[DATE] 1:53 PM" at bounding box center [400, 246] width 200 height 25
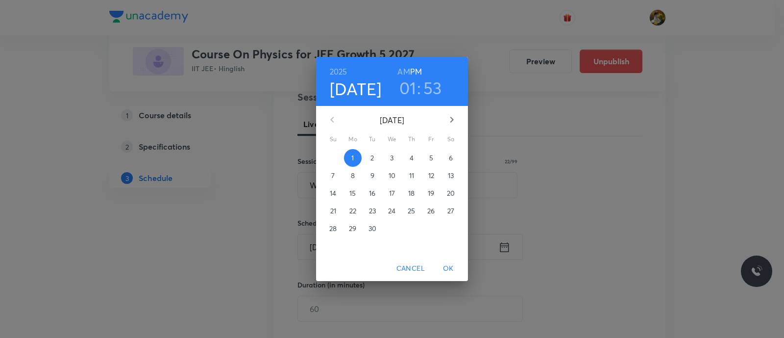
click at [414, 158] on span "4" at bounding box center [412, 158] width 18 height 10
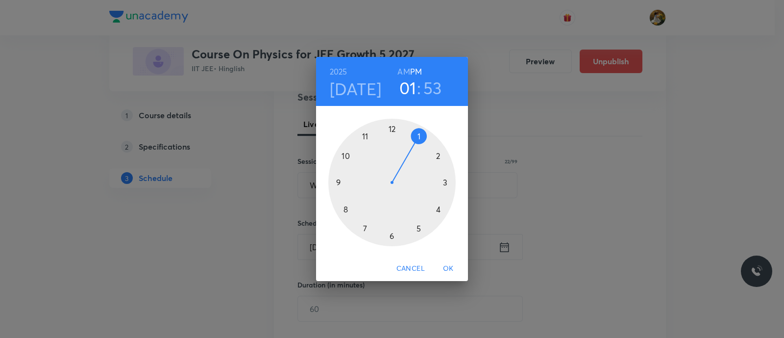
click at [402, 72] on h6 "AM" at bounding box center [403, 72] width 12 height 14
click at [367, 226] on div at bounding box center [391, 182] width 127 height 127
click at [391, 234] on div at bounding box center [391, 182] width 127 height 127
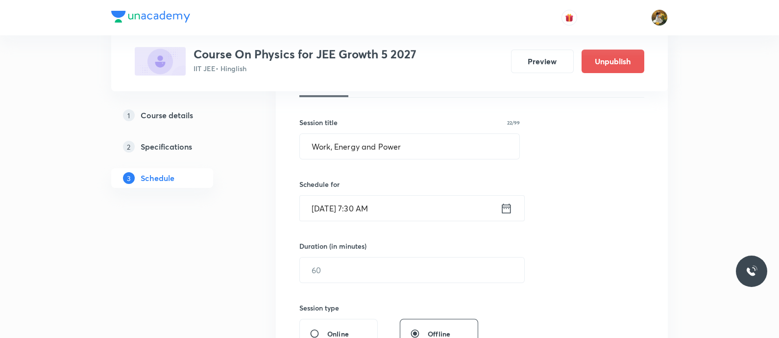
scroll to position [245, 0]
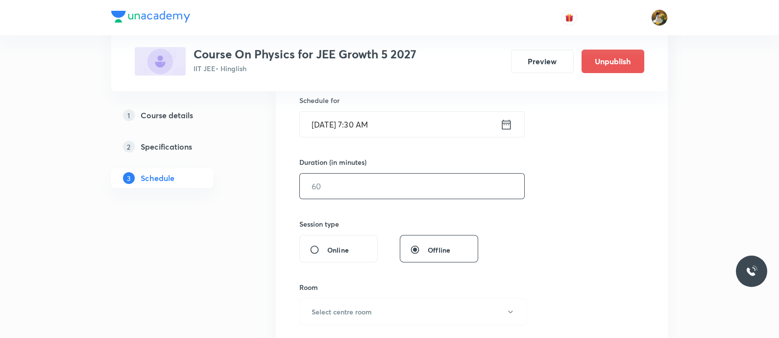
click at [357, 193] on input "text" at bounding box center [412, 185] width 224 height 25
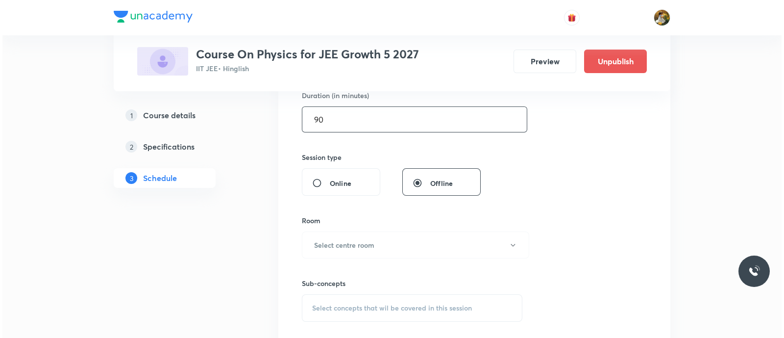
scroll to position [368, 0]
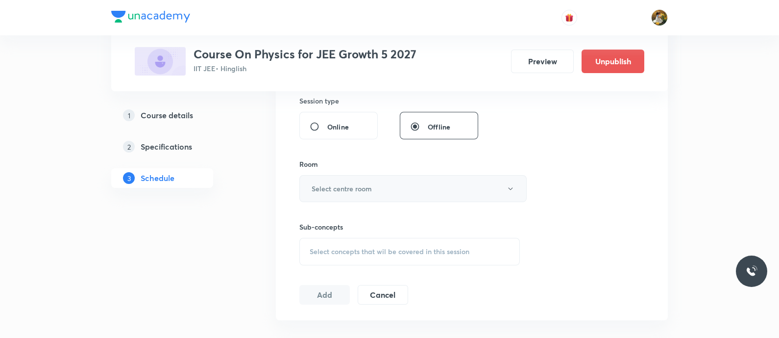
type input "90"
click at [383, 190] on button "Select centre room" at bounding box center [412, 188] width 227 height 27
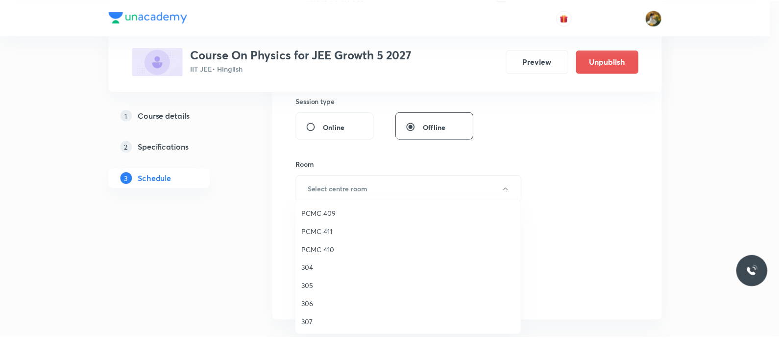
scroll to position [218, 0]
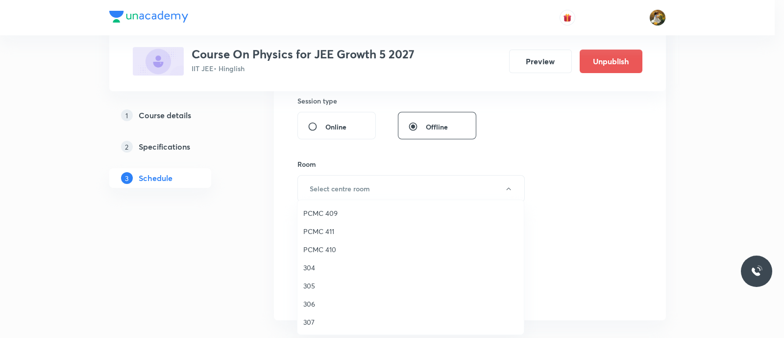
click at [308, 301] on span "306" at bounding box center [410, 303] width 215 height 10
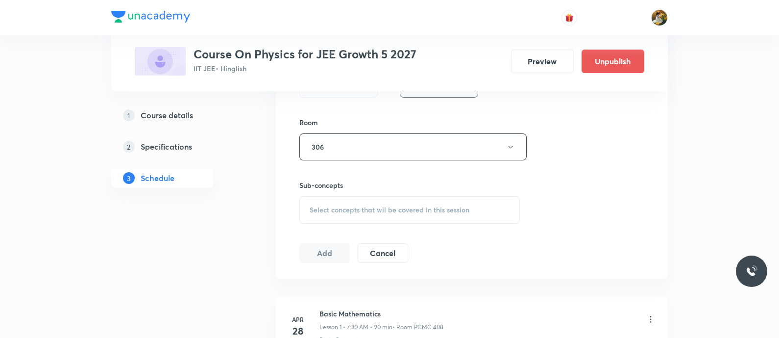
scroll to position [428, 0]
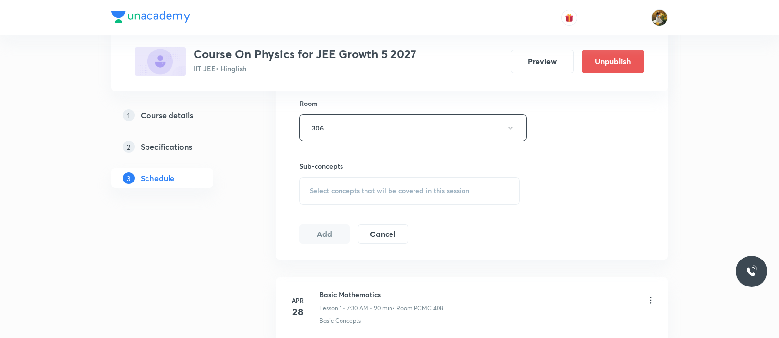
click at [393, 182] on div "Select concepts that wil be covered in this session" at bounding box center [409, 190] width 221 height 27
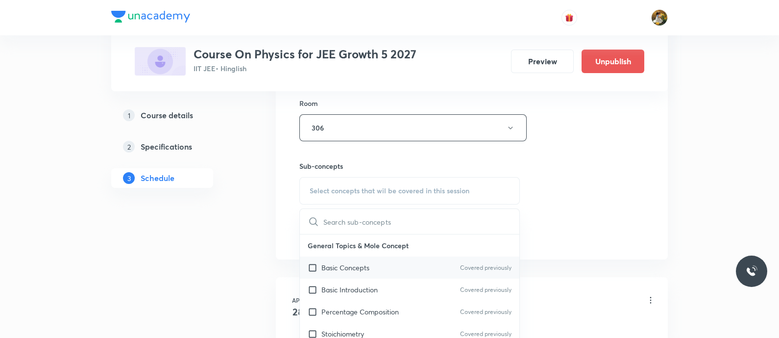
click at [371, 267] on div "Basic Concepts Covered previously" at bounding box center [410, 267] width 220 height 22
checkbox input "true"
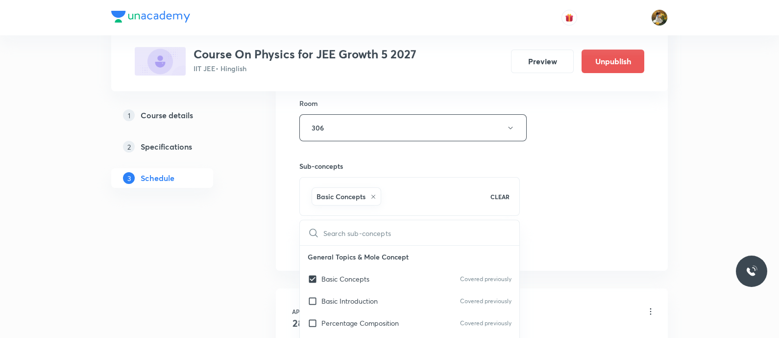
click at [559, 193] on div "Session 50 Live class Session title 22/99 Work, Energy and Power ​ Schedule for…" at bounding box center [471, 18] width 345 height 471
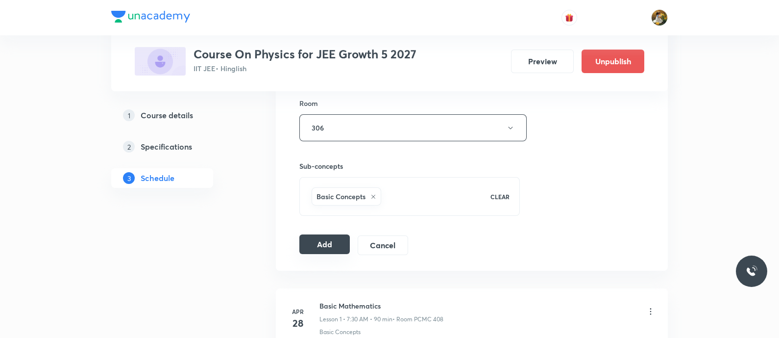
click at [328, 242] on button "Add" at bounding box center [324, 244] width 50 height 20
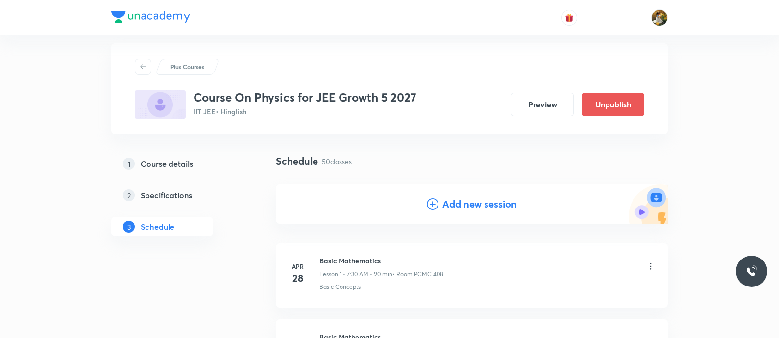
scroll to position [0, 0]
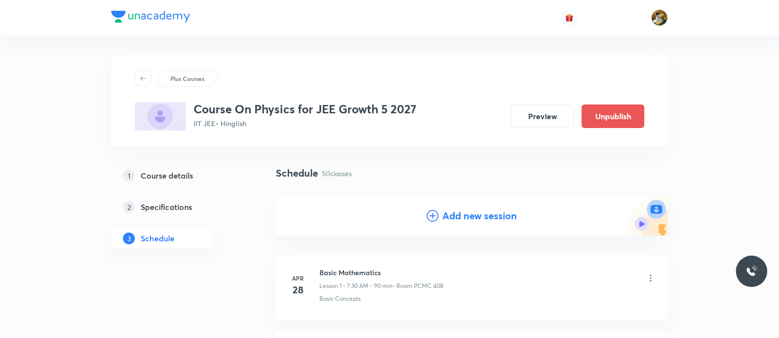
click at [497, 218] on h4 "Add new session" at bounding box center [480, 215] width 74 height 15
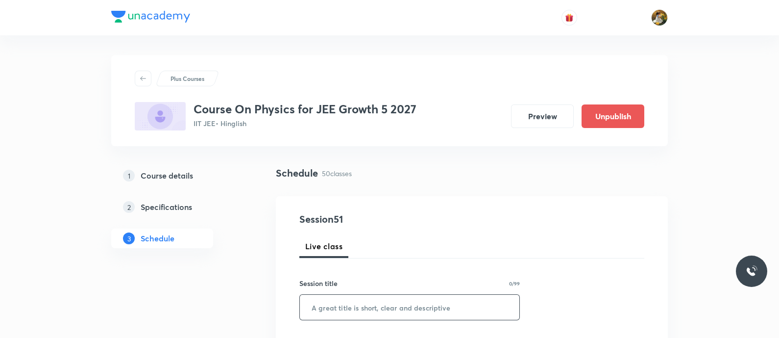
click at [476, 310] on input "text" at bounding box center [410, 307] width 220 height 25
paste input "Work, Energy and Power"
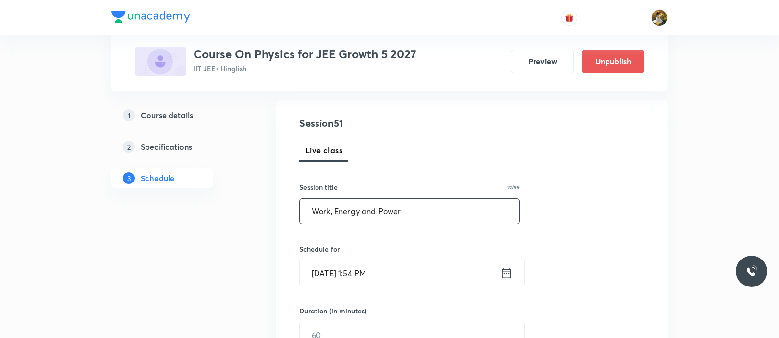
scroll to position [122, 0]
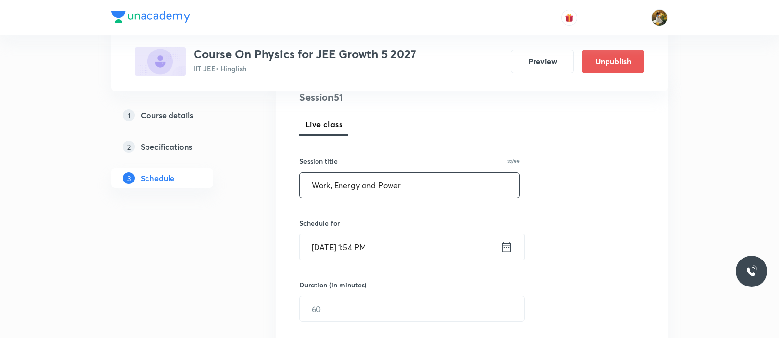
type input "Work, Energy and Power"
click at [431, 248] on input "[DATE] 1:54 PM" at bounding box center [400, 246] width 200 height 25
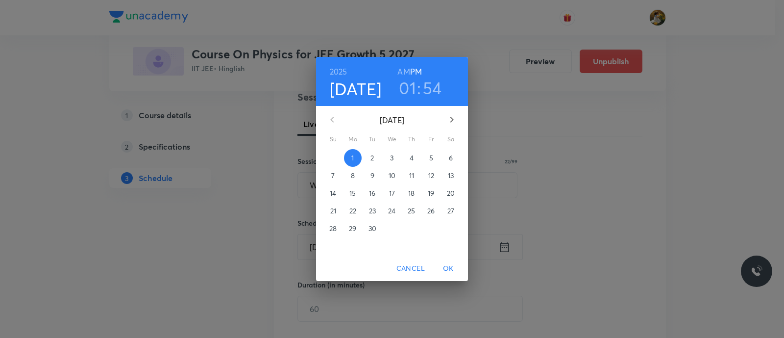
click at [433, 157] on span "5" at bounding box center [431, 158] width 18 height 10
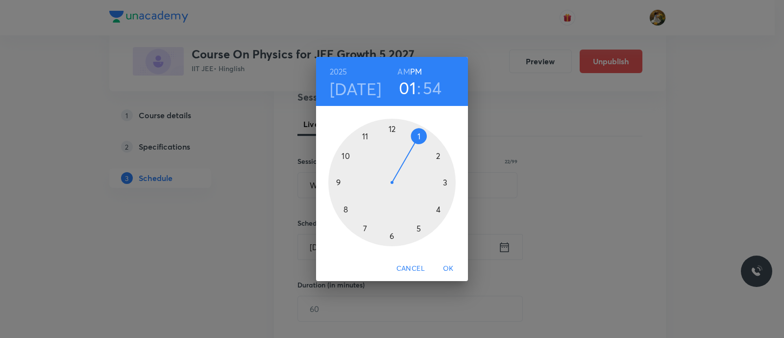
click at [363, 226] on div at bounding box center [391, 182] width 127 height 127
click at [404, 68] on h6 "AM" at bounding box center [403, 72] width 12 height 14
click at [391, 240] on div at bounding box center [391, 182] width 127 height 127
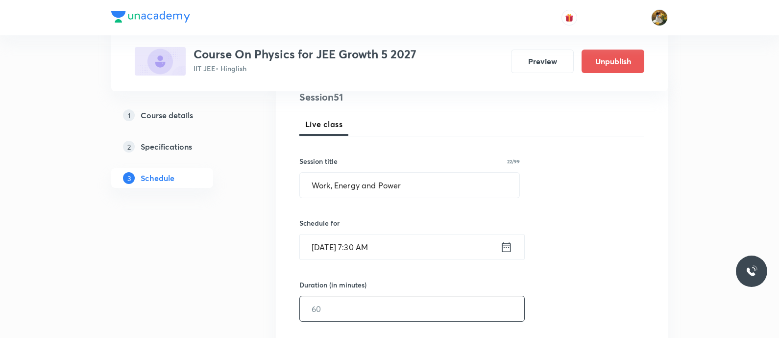
click at [402, 305] on input "text" at bounding box center [412, 308] width 224 height 25
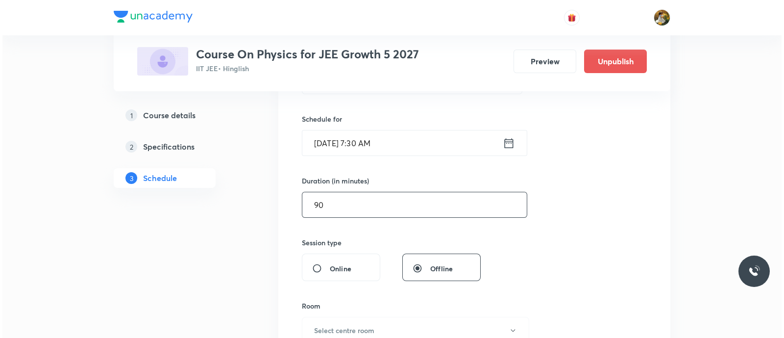
scroll to position [245, 0]
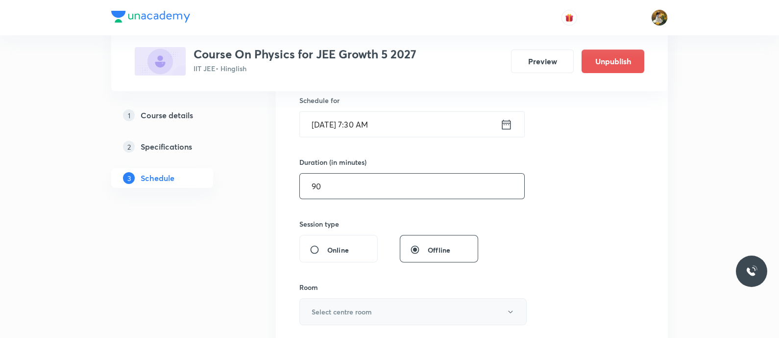
type input "90"
click at [377, 314] on button "Select centre room" at bounding box center [412, 311] width 227 height 27
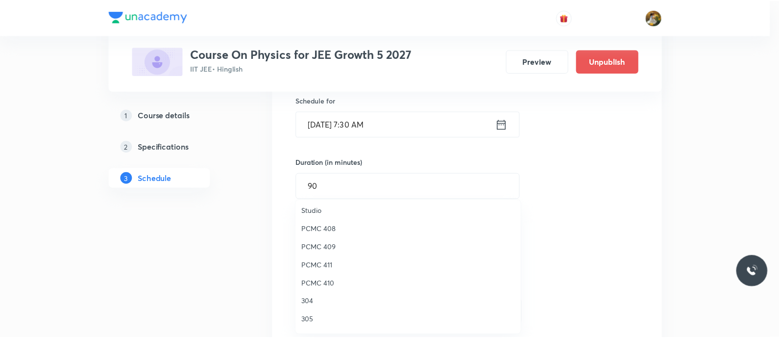
scroll to position [218, 0]
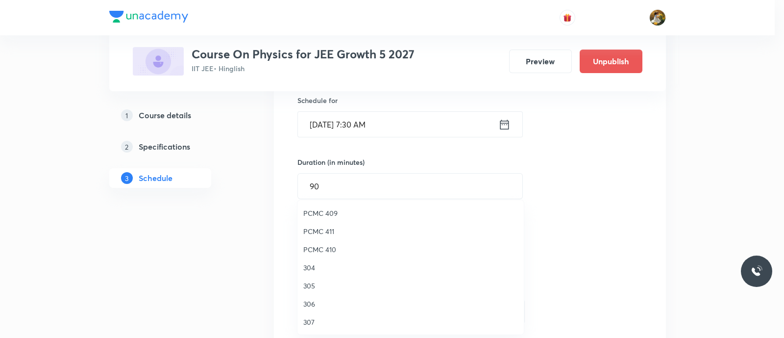
click at [308, 304] on span "306" at bounding box center [410, 303] width 215 height 10
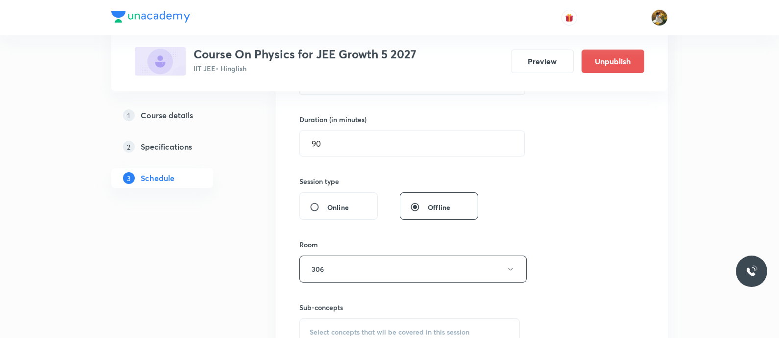
scroll to position [306, 0]
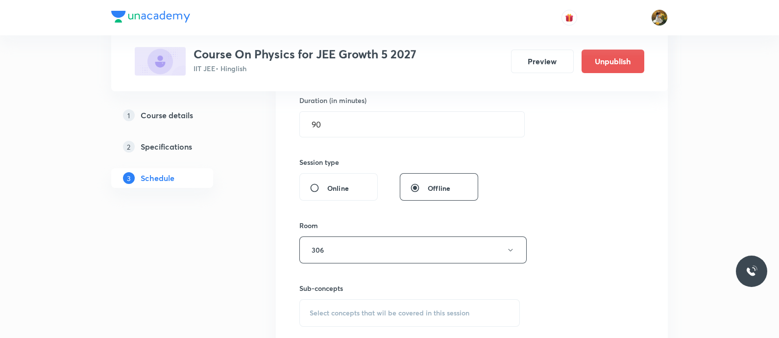
click at [412, 309] on span "Select concepts that wil be covered in this session" at bounding box center [390, 313] width 160 height 8
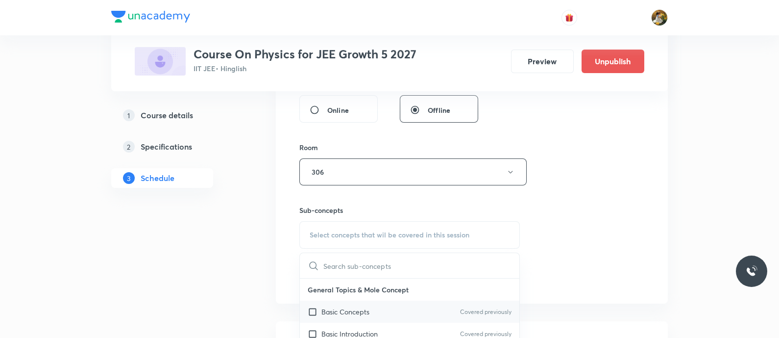
click at [370, 310] on div "Basic Concepts Covered previously" at bounding box center [410, 311] width 220 height 22
checkbox input "true"
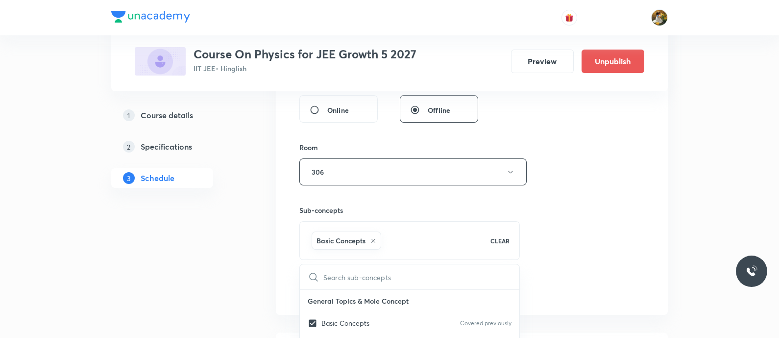
click at [583, 213] on div "Session 51 Live class Session title 22/99 Work, Energy and Power ​ Schedule for…" at bounding box center [471, 62] width 345 height 471
click at [335, 283] on button "Add" at bounding box center [324, 288] width 50 height 20
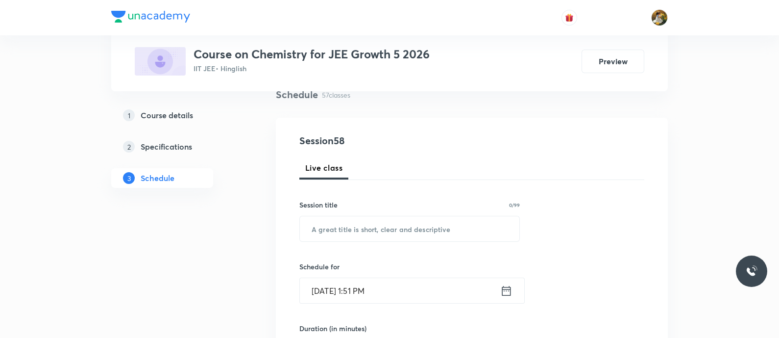
scroll to position [122, 0]
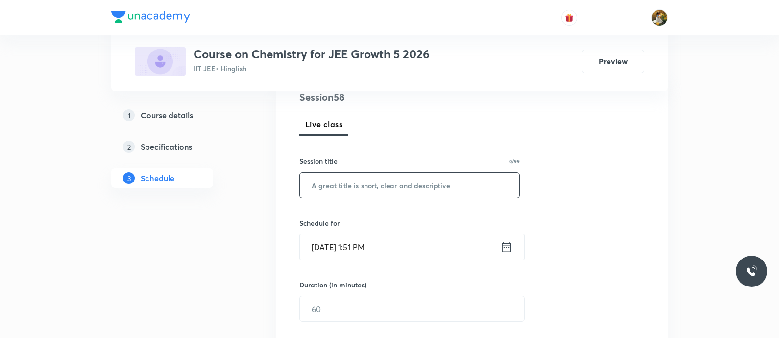
click at [364, 183] on input "text" at bounding box center [410, 185] width 220 height 25
paste input "Thermodynamics-1"
type input "Thermodynamics-1"
click at [404, 239] on input "[DATE] 1:51 PM" at bounding box center [400, 246] width 200 height 25
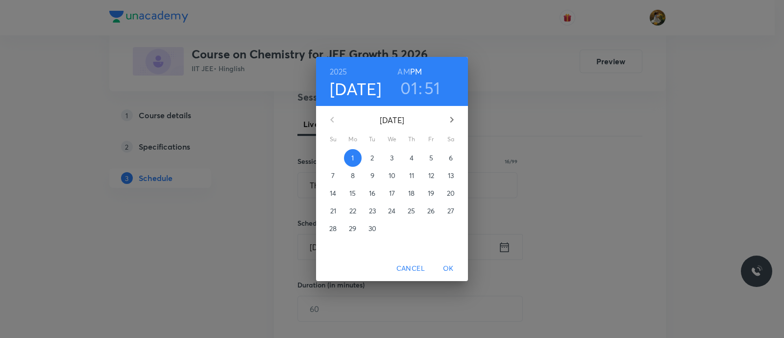
click at [411, 156] on p "4" at bounding box center [412, 158] width 4 height 10
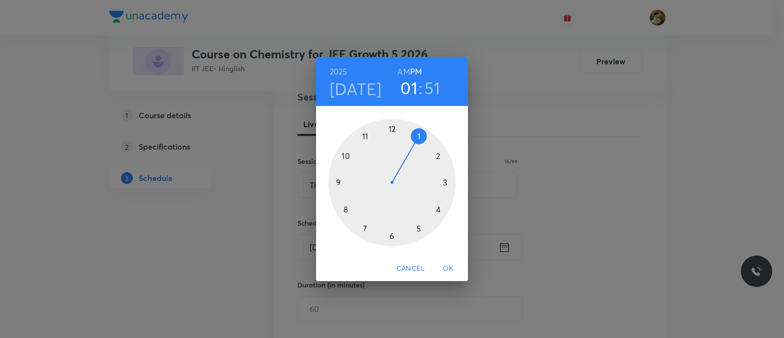
click at [334, 185] on div at bounding box center [391, 182] width 127 height 127
click at [399, 69] on h6 "AM" at bounding box center [403, 72] width 12 height 14
click at [444, 182] on div at bounding box center [391, 182] width 127 height 127
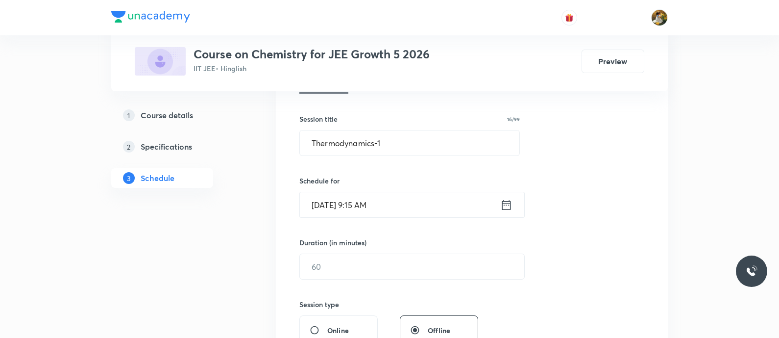
scroll to position [184, 0]
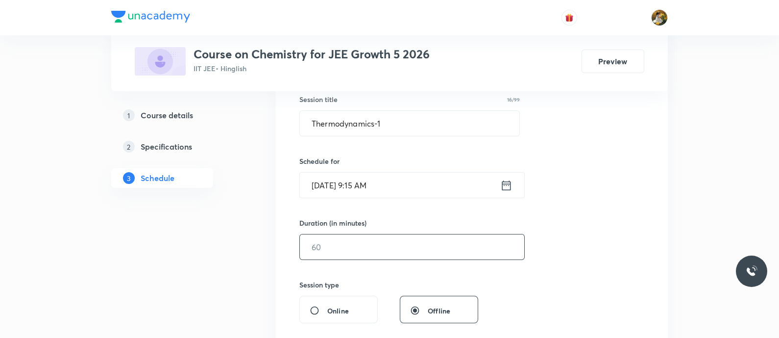
click at [392, 238] on input "text" at bounding box center [412, 246] width 224 height 25
type input "0"
type input "8"
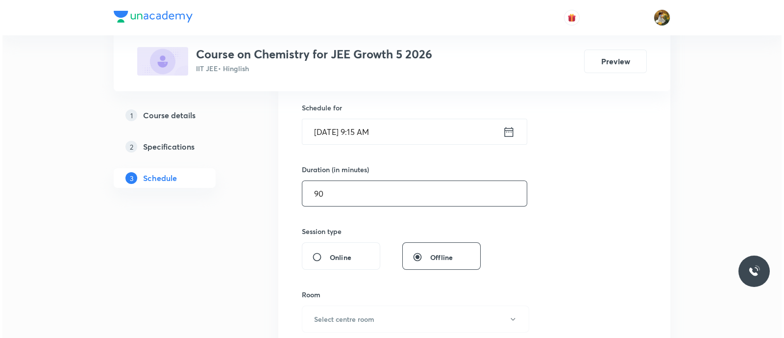
scroll to position [306, 0]
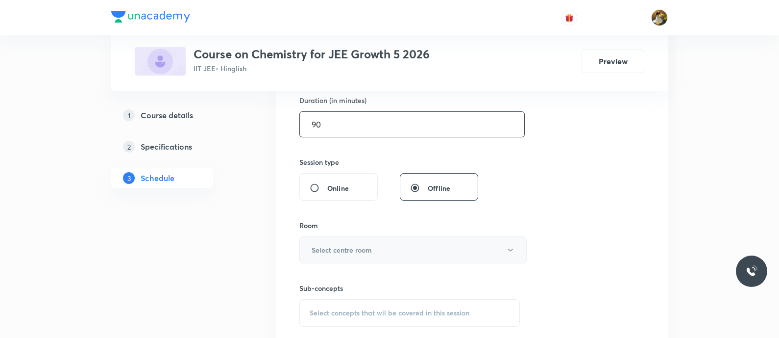
type input "90"
click at [381, 246] on button "Select centre room" at bounding box center [412, 249] width 227 height 27
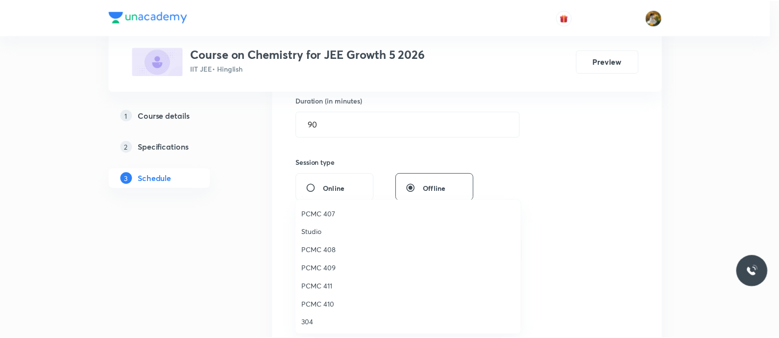
scroll to position [218, 0]
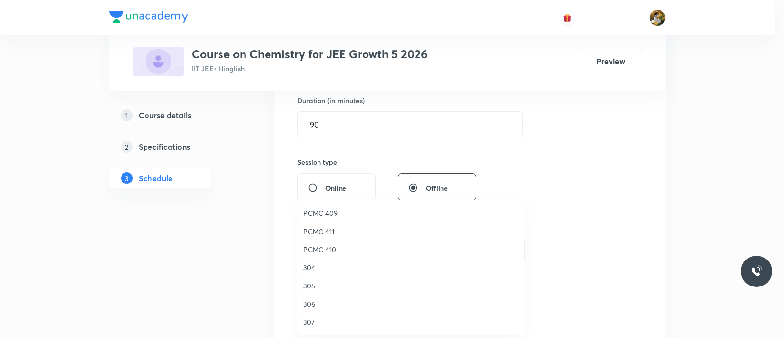
click at [309, 300] on span "306" at bounding box center [410, 303] width 215 height 10
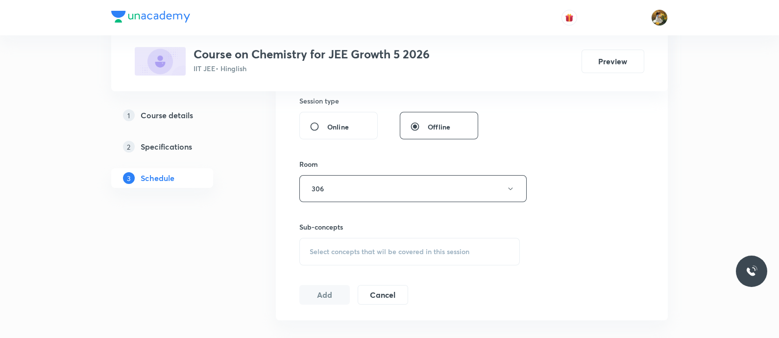
click at [404, 255] on div "Select concepts that wil be covered in this session" at bounding box center [409, 251] width 221 height 27
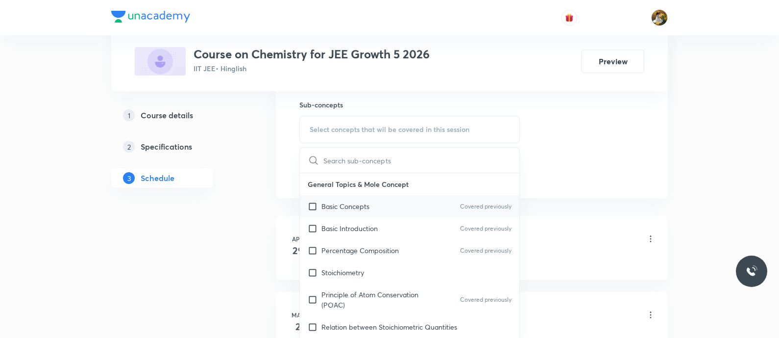
click at [356, 207] on p "Basic Concepts" at bounding box center [345, 206] width 48 height 10
checkbox input "true"
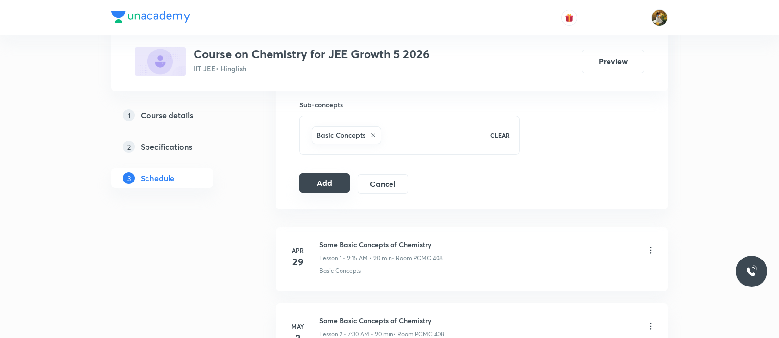
click at [330, 183] on button "Add" at bounding box center [324, 183] width 50 height 20
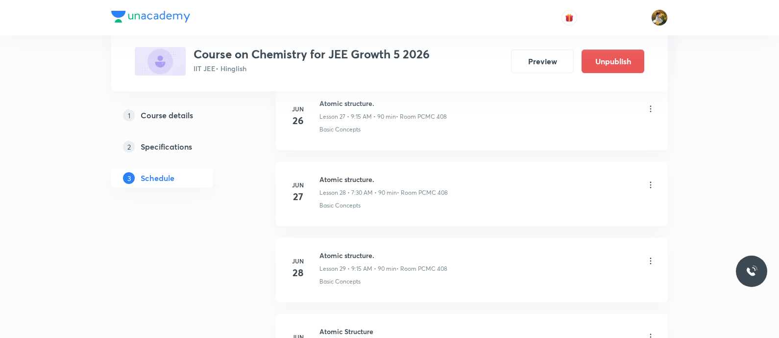
scroll to position [1960, 0]
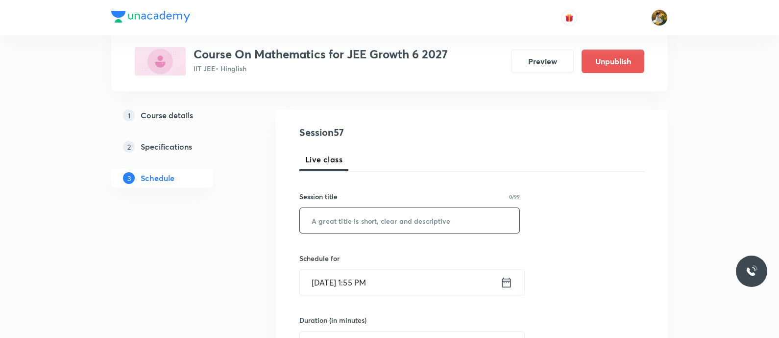
scroll to position [61, 0]
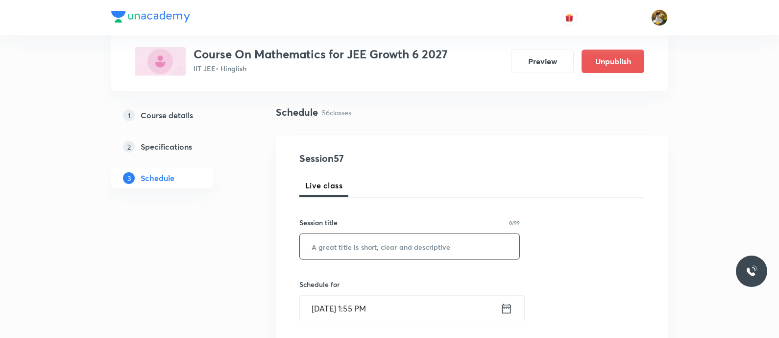
click at [423, 246] on input "text" at bounding box center [410, 246] width 220 height 25
click at [373, 247] on input "text" at bounding box center [410, 246] width 220 height 25
paste input "Quadratic equation"
type input "Quadratic equation"
click at [404, 313] on input "Sep 1, 2025, 1:55 PM" at bounding box center [400, 308] width 200 height 25
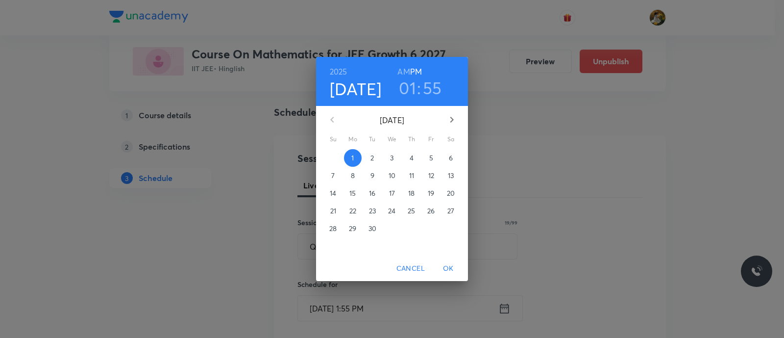
click at [375, 153] on span "2" at bounding box center [373, 158] width 18 height 10
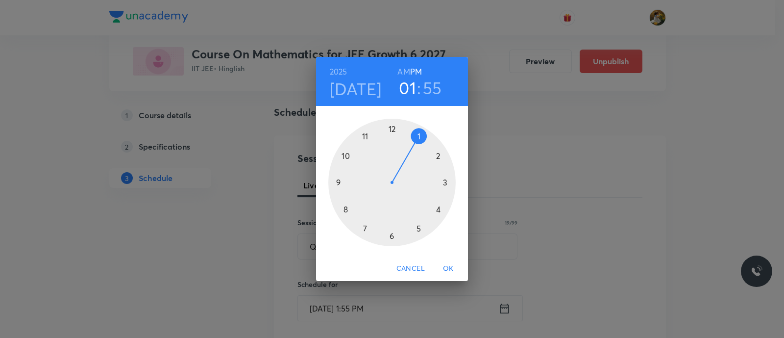
click at [367, 135] on div at bounding box center [391, 182] width 127 height 127
click at [407, 71] on h6 "AM" at bounding box center [403, 72] width 12 height 14
click at [448, 180] on div at bounding box center [391, 182] width 127 height 127
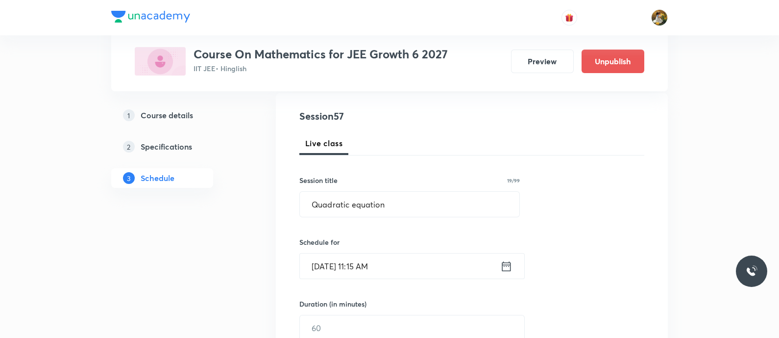
scroll to position [122, 0]
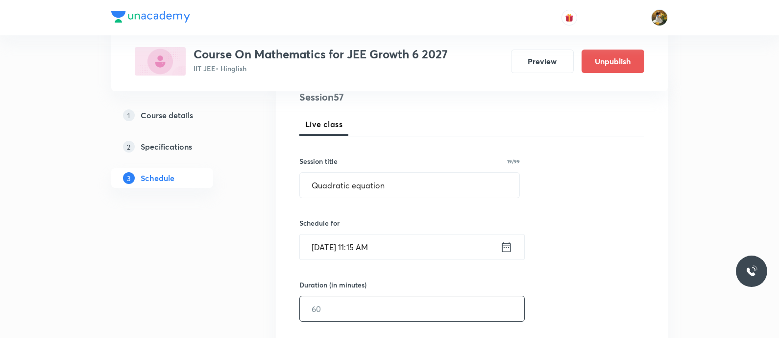
click at [421, 302] on input "text" at bounding box center [412, 308] width 224 height 25
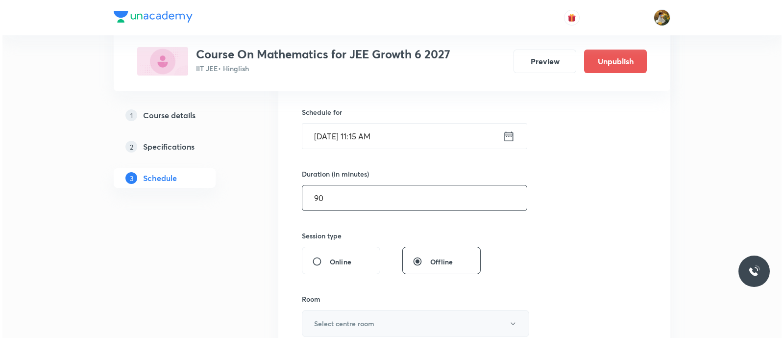
scroll to position [245, 0]
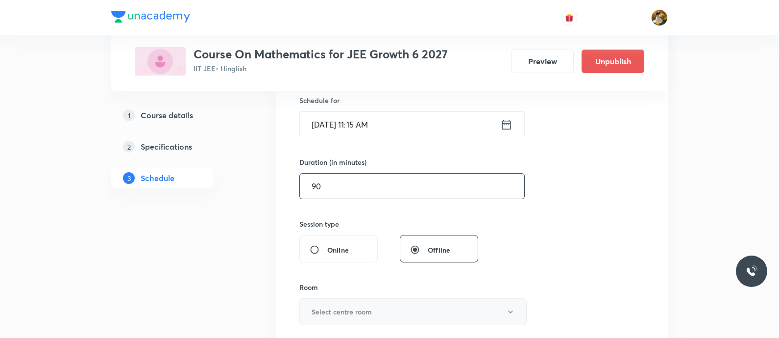
type input "90"
click button "Select centre room"
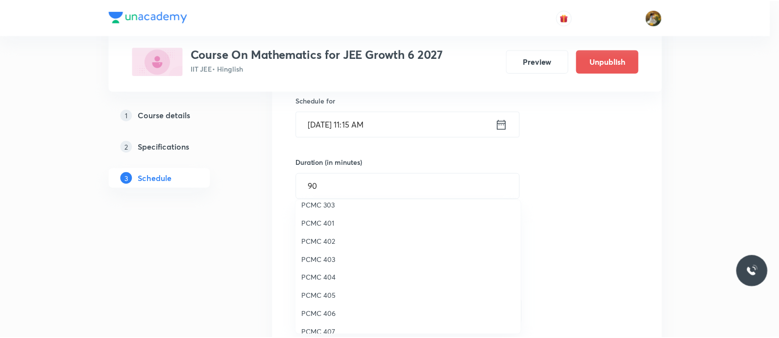
scroll to position [61, 0]
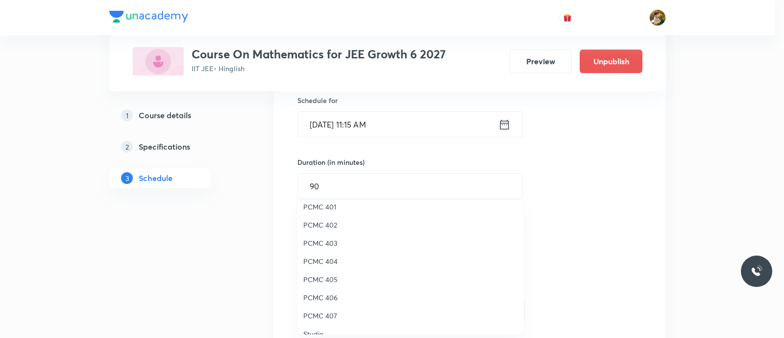
click span "PCMC 401"
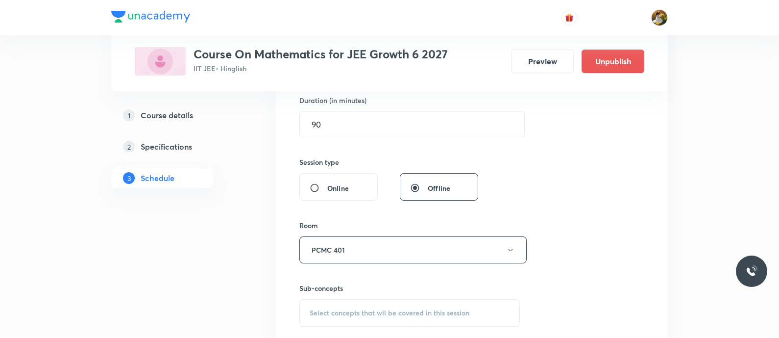
click span "Select concepts that wil be covered in this session"
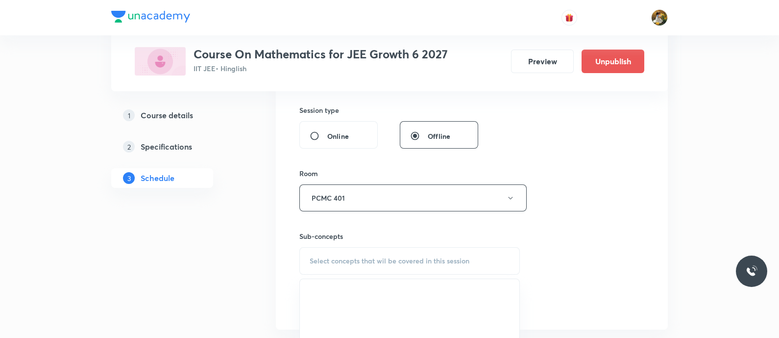
scroll to position [428, 0]
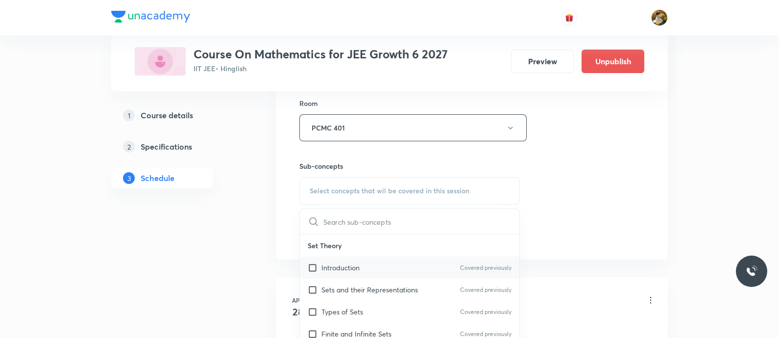
click div "Introduction Covered previously"
checkbox input "true"
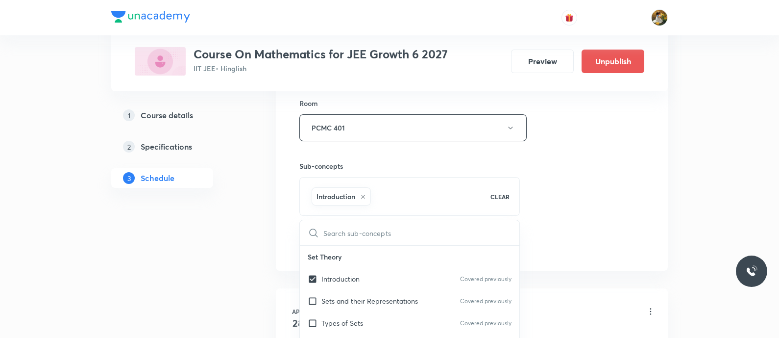
click div "Session 57 Live class Session title 19/99 Quadratic equation ​ Schedule for Sep…"
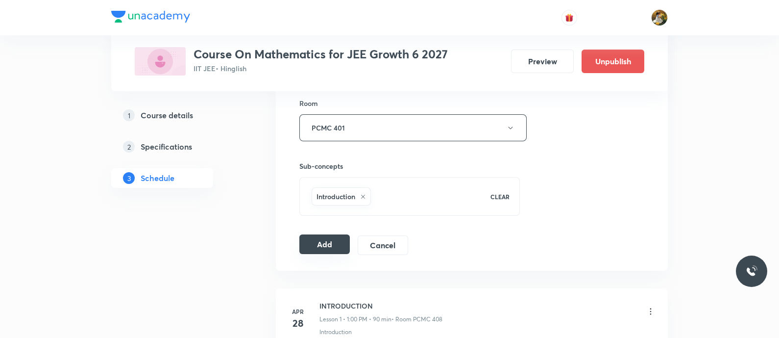
click button "Add"
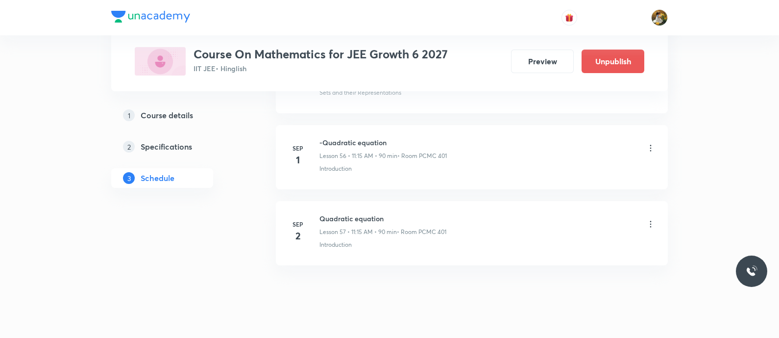
scroll to position [4317, 0]
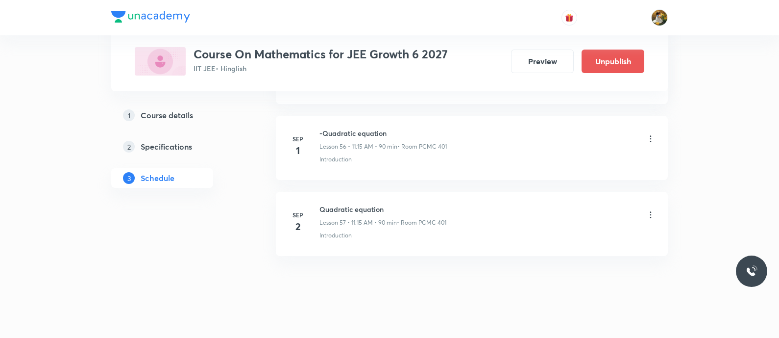
click div "Schedule 57 classes Add new session Apr 28 INTRODUCTION Lesson 1 • 1:00 PM • 90…"
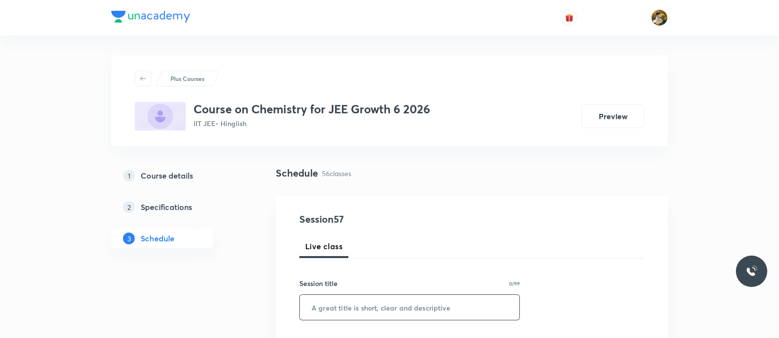
click at [375, 308] on input "text" at bounding box center [410, 307] width 220 height 25
paste input "Thermodynamics-1"
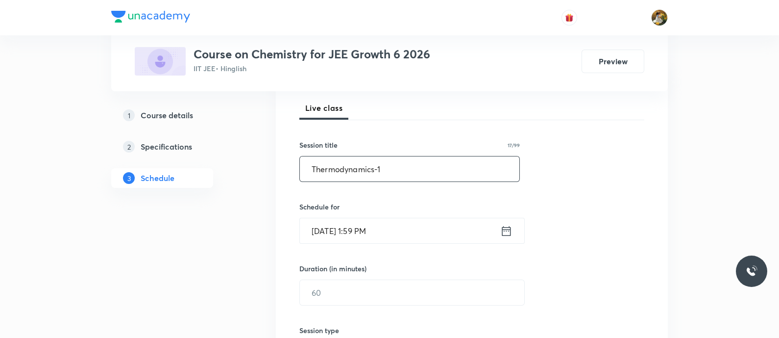
scroll to position [184, 0]
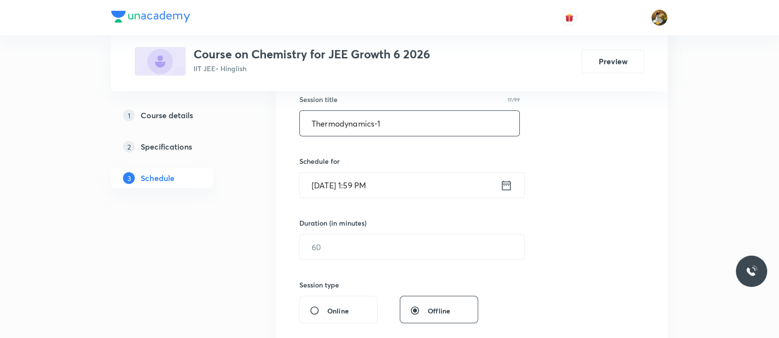
type input "Thermodynamics-1"
click at [406, 187] on input "[DATE] 1:59 PM" at bounding box center [400, 185] width 200 height 25
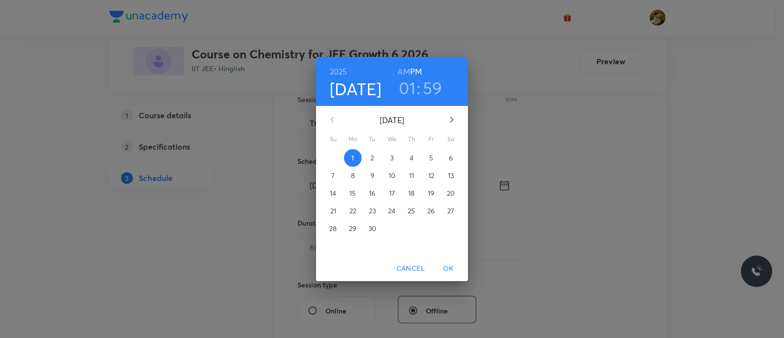
click at [374, 156] on p "2" at bounding box center [371, 158] width 3 height 10
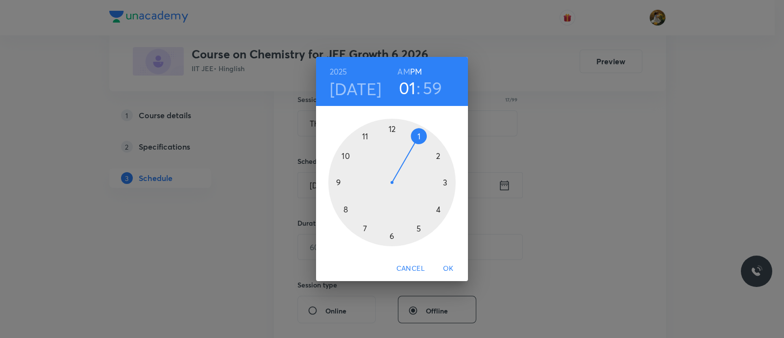
click at [418, 136] on div at bounding box center [391, 182] width 127 height 127
click at [405, 70] on h6 "AM" at bounding box center [403, 72] width 12 height 14
click at [414, 72] on h6 "PM" at bounding box center [416, 72] width 12 height 14
click at [392, 126] on div at bounding box center [391, 182] width 127 height 127
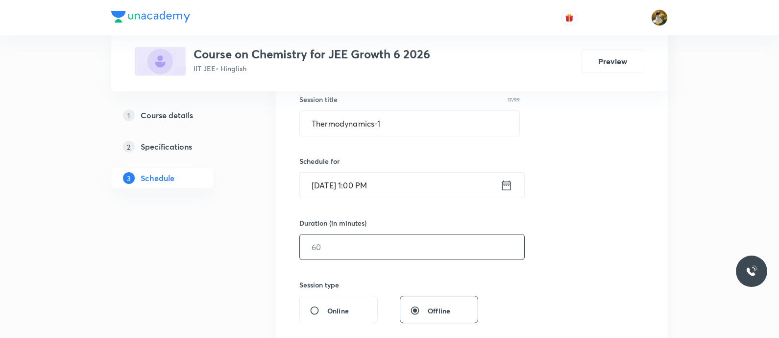
click at [374, 249] on input "text" at bounding box center [412, 246] width 224 height 25
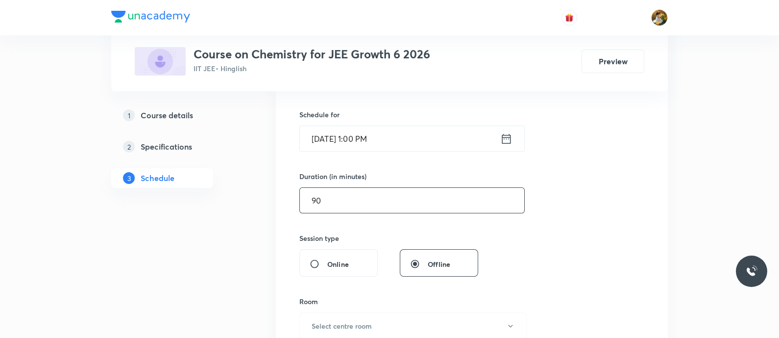
scroll to position [368, 0]
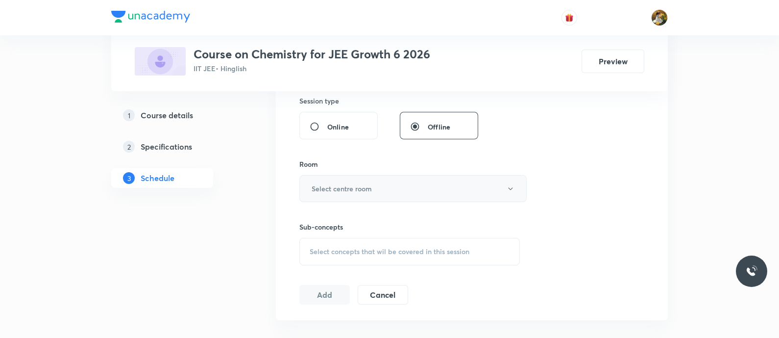
type input "90"
click at [374, 181] on button "Select centre room" at bounding box center [412, 188] width 227 height 27
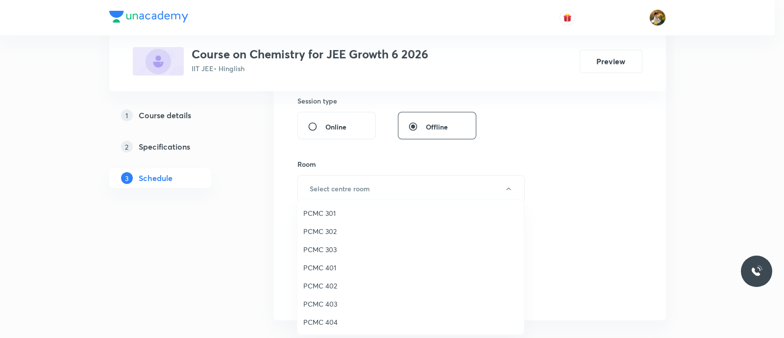
click at [332, 269] on span "PCMC 401" at bounding box center [410, 267] width 215 height 10
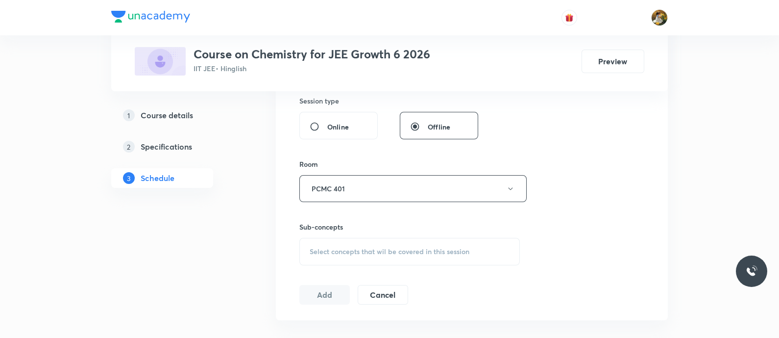
click at [475, 260] on div "Select concepts that wil be covered in this session" at bounding box center [409, 251] width 221 height 27
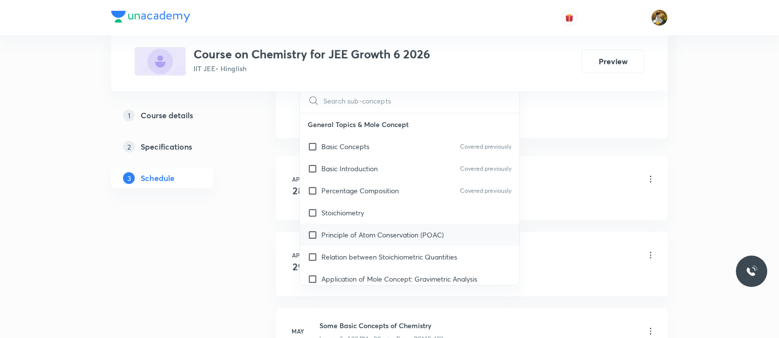
scroll to position [551, 0]
click at [390, 167] on div "Basic Introduction Covered previously" at bounding box center [410, 166] width 220 height 22
checkbox input "true"
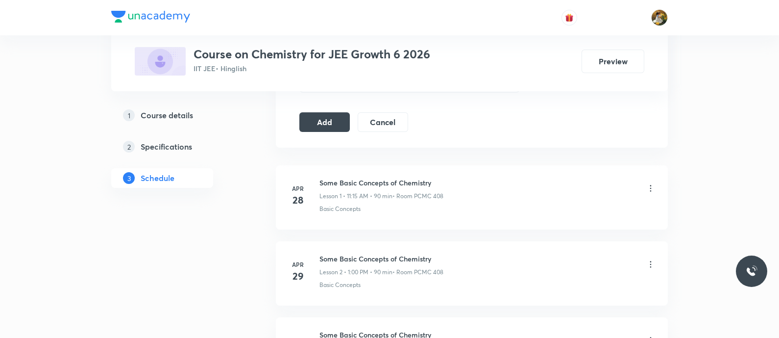
click at [335, 120] on button "Add" at bounding box center [324, 122] width 50 height 20
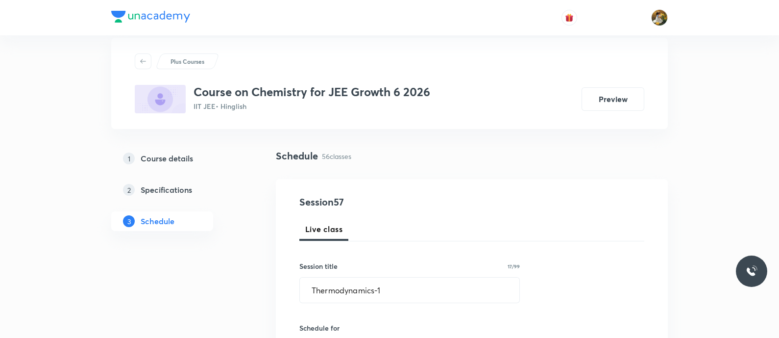
scroll to position [0, 0]
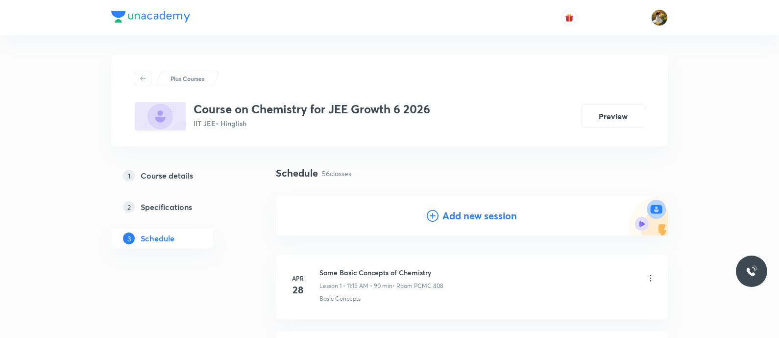
click at [468, 215] on h4 "Add new session" at bounding box center [480, 215] width 74 height 15
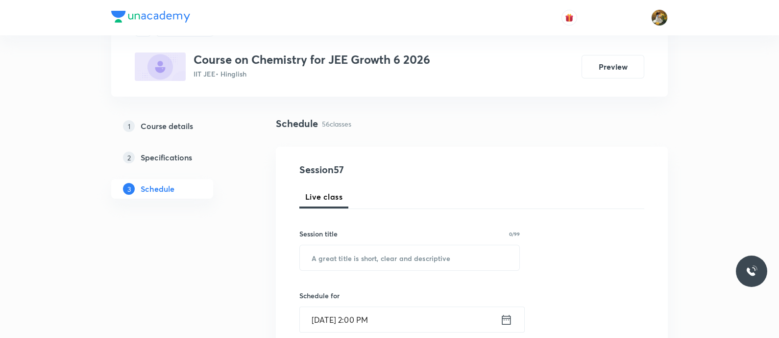
scroll to position [61, 0]
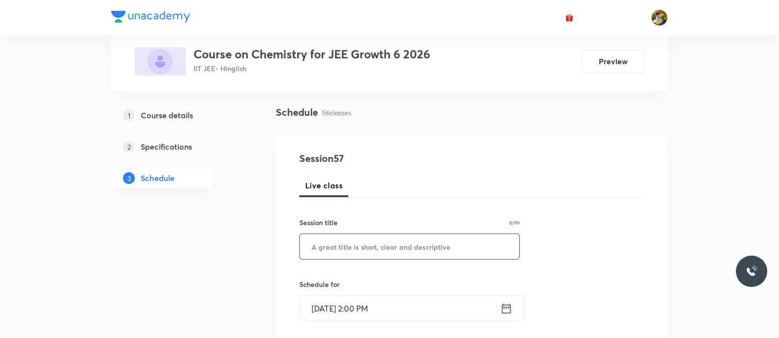
click at [434, 239] on input "text" at bounding box center [410, 246] width 220 height 25
paste input "Thermodynamics-1"
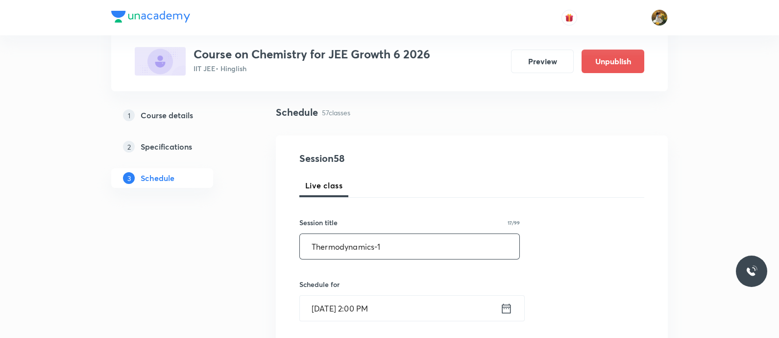
type input "Thermodynamics-1"
click at [420, 307] on input "[DATE] 2:00 PM" at bounding box center [400, 308] width 200 height 25
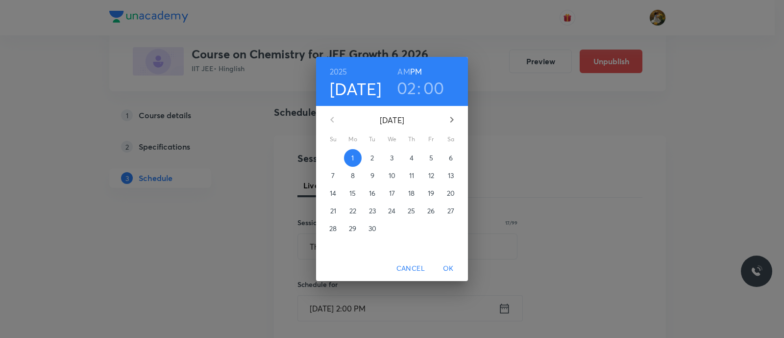
click at [415, 153] on span "4" at bounding box center [412, 158] width 18 height 10
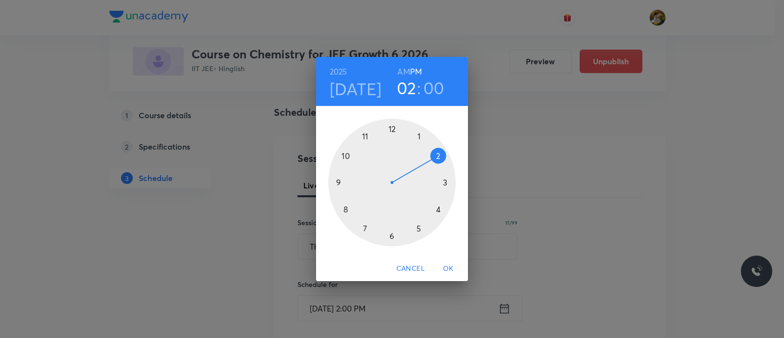
click at [419, 133] on div at bounding box center [391, 182] width 127 height 127
click at [392, 131] on div at bounding box center [391, 182] width 127 height 127
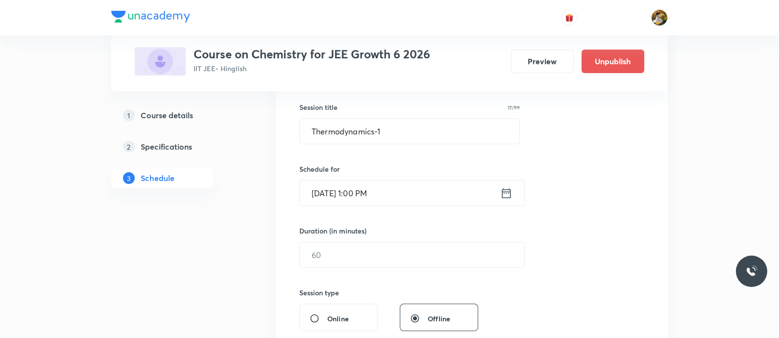
scroll to position [184, 0]
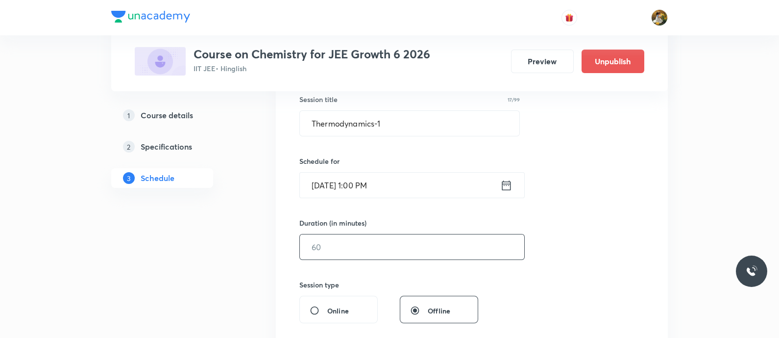
click at [403, 241] on input "text" at bounding box center [412, 246] width 224 height 25
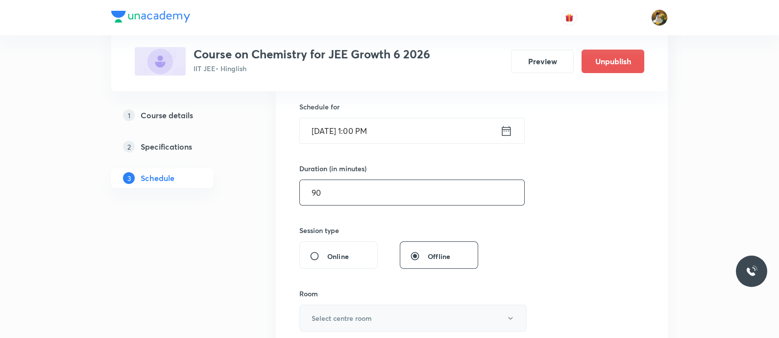
scroll to position [306, 0]
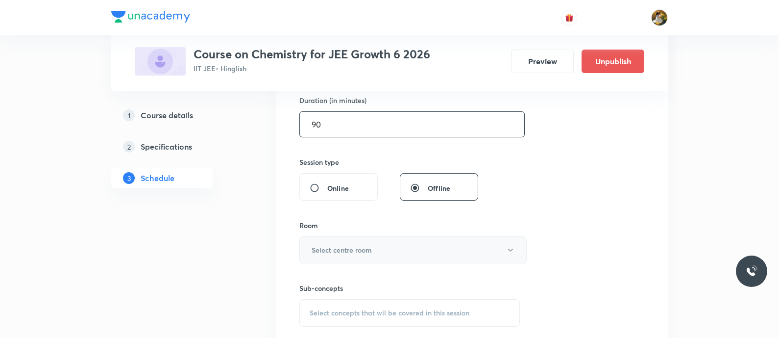
type input "90"
click at [402, 246] on button "Select centre room" at bounding box center [412, 249] width 227 height 27
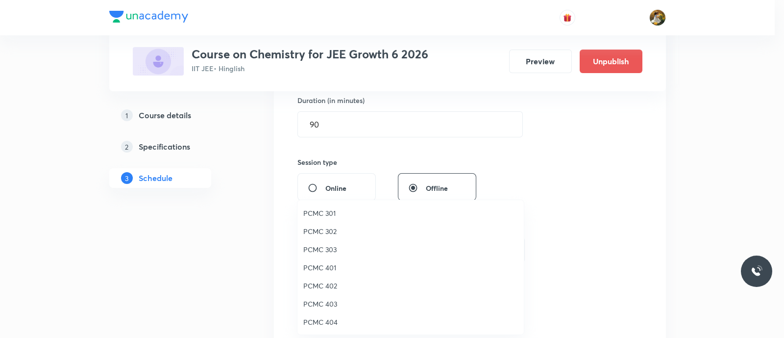
click at [331, 267] on span "PCMC 401" at bounding box center [410, 267] width 215 height 10
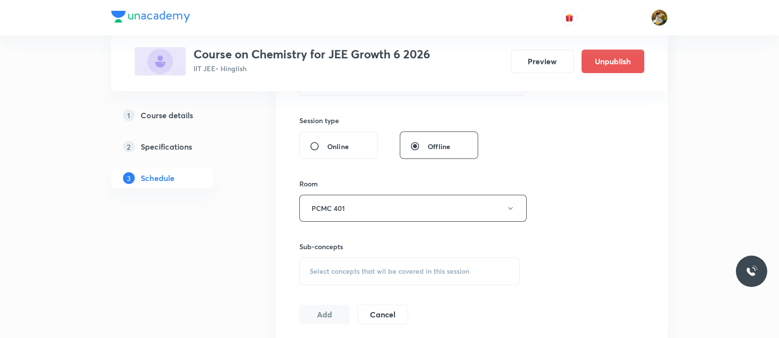
scroll to position [368, 0]
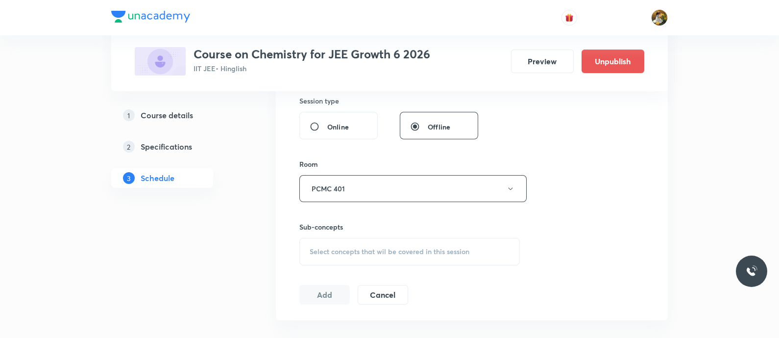
click at [429, 254] on span "Select concepts that wil be covered in this session" at bounding box center [390, 251] width 160 height 8
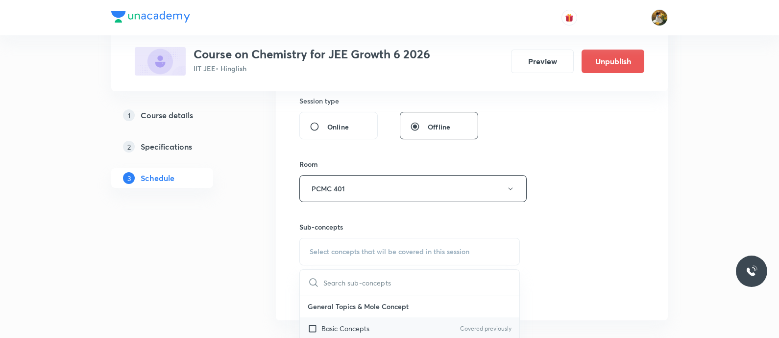
click at [402, 327] on div "Basic Concepts Covered previously" at bounding box center [410, 328] width 220 height 22
checkbox input "true"
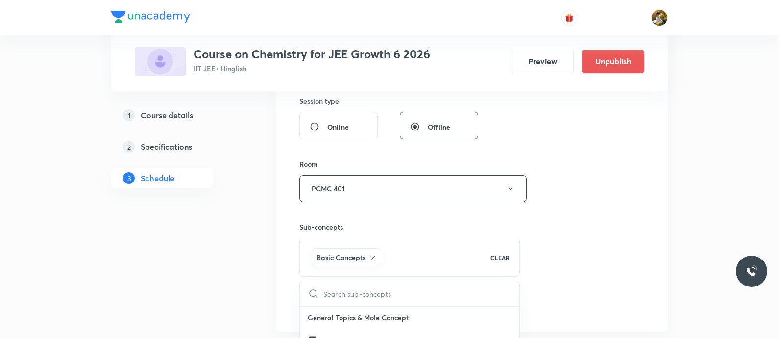
click at [591, 248] on div "Session 58 Live class Session title 17/99 Thermodynamics-1 ​ Schedule for [DATE…" at bounding box center [471, 79] width 345 height 471
click at [334, 300] on button "Add" at bounding box center [324, 305] width 50 height 20
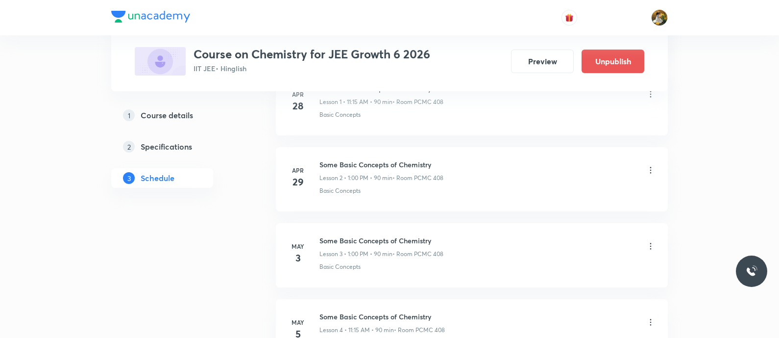
scroll to position [0, 0]
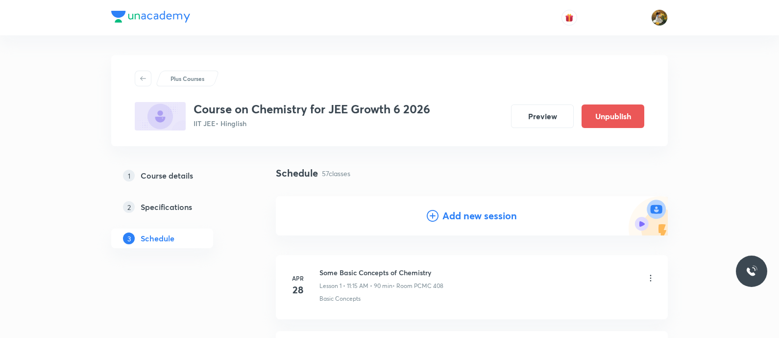
click at [479, 214] on h4 "Add new session" at bounding box center [480, 215] width 74 height 15
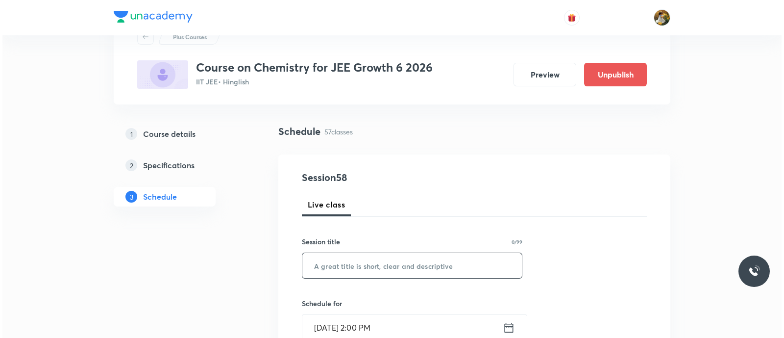
scroll to position [61, 0]
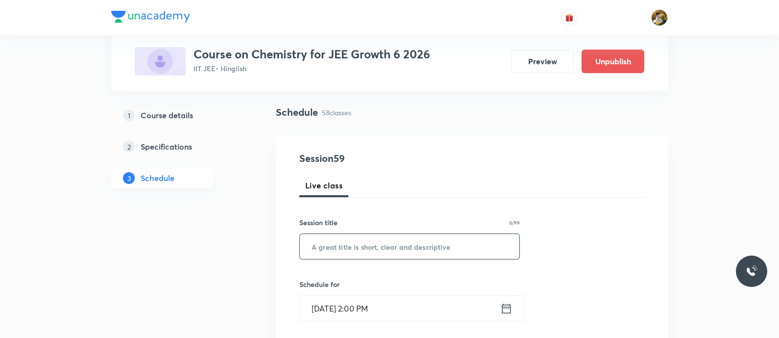
click at [442, 242] on input "text" at bounding box center [410, 246] width 220 height 25
paste input "Thermodynamics-1"
type input "Thermodynamics-1"
click at [450, 302] on input "[DATE] 2:00 PM" at bounding box center [400, 308] width 200 height 25
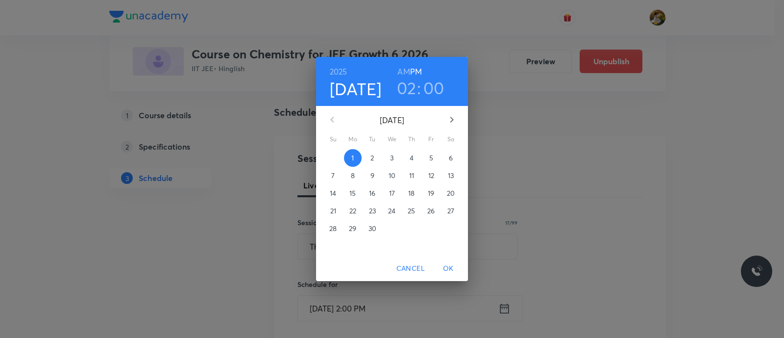
click at [432, 158] on p "5" at bounding box center [431, 158] width 4 height 10
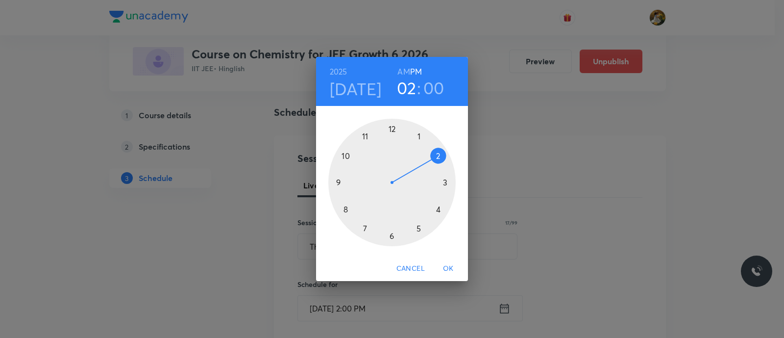
click at [364, 130] on div at bounding box center [391, 182] width 127 height 127
click at [402, 71] on h6 "AM" at bounding box center [403, 72] width 12 height 14
click at [445, 182] on div at bounding box center [391, 182] width 127 height 127
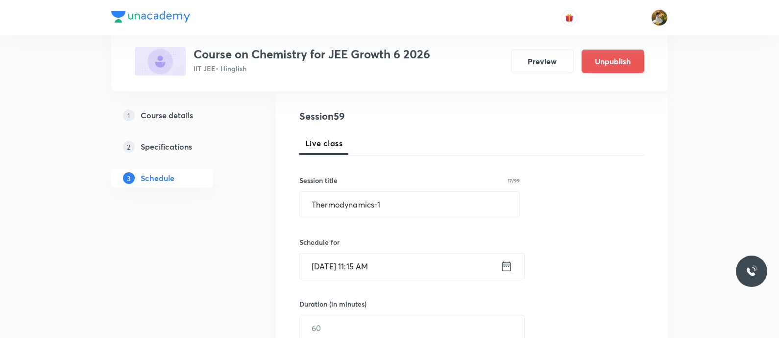
scroll to position [122, 0]
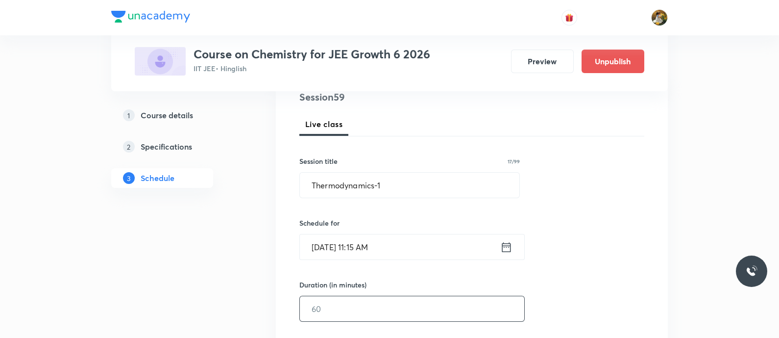
click at [385, 302] on input "text" at bounding box center [412, 308] width 224 height 25
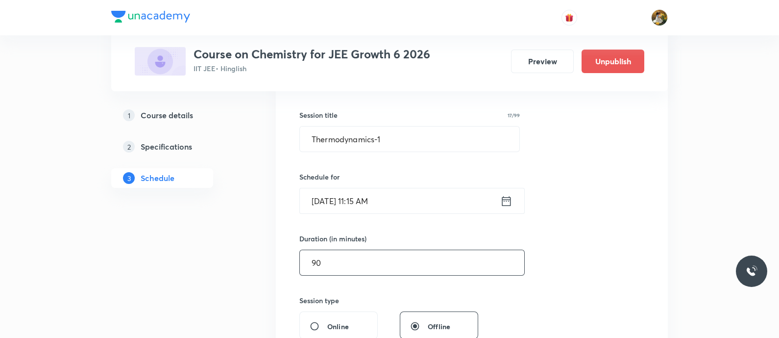
scroll to position [245, 0]
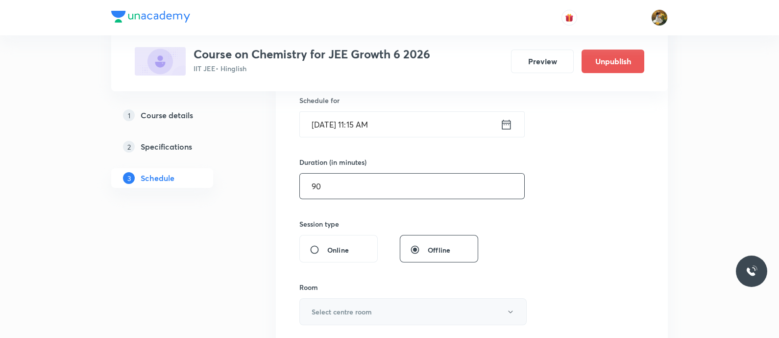
type input "90"
click at [391, 315] on button "Select centre room" at bounding box center [412, 311] width 227 height 27
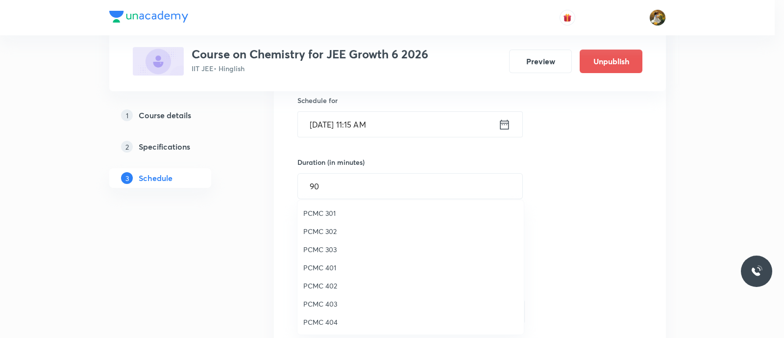
click at [325, 264] on span "PCMC 401" at bounding box center [410, 267] width 215 height 10
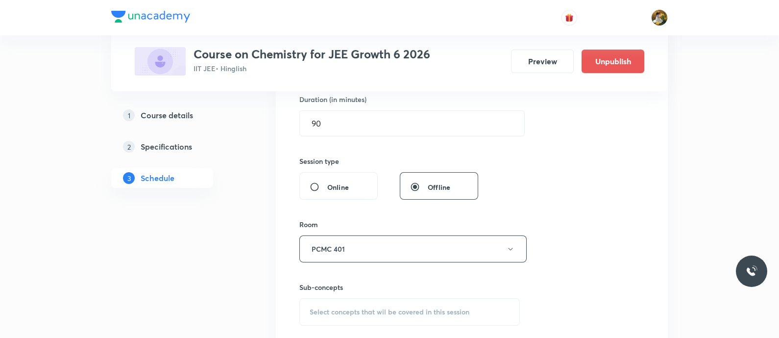
scroll to position [368, 0]
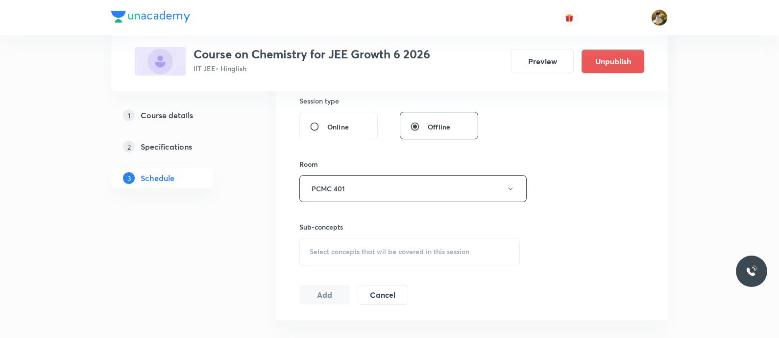
click at [397, 255] on span "Select concepts that wil be covered in this session" at bounding box center [390, 251] width 160 height 8
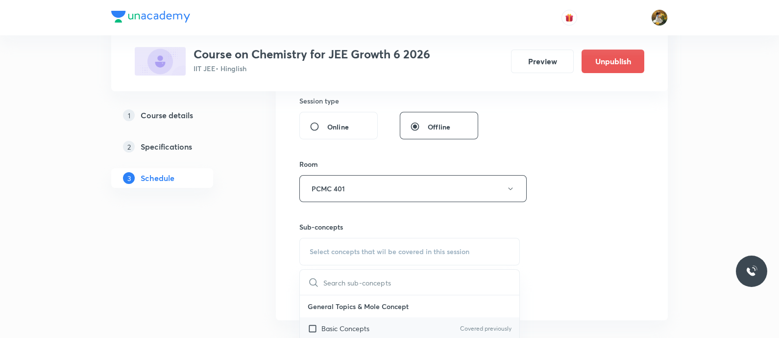
scroll to position [428, 0]
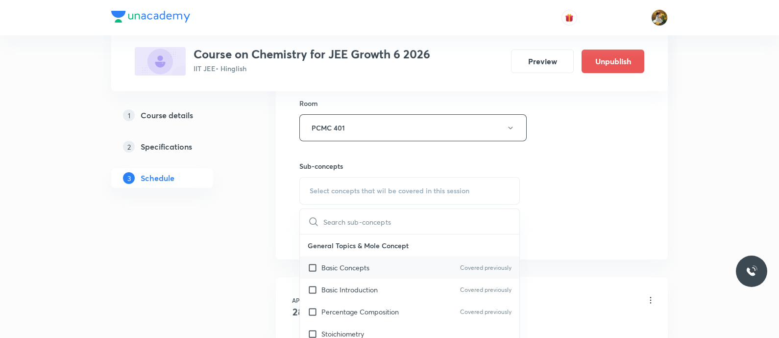
click at [422, 258] on div "Basic Concepts Covered previously" at bounding box center [410, 267] width 220 height 22
checkbox input "true"
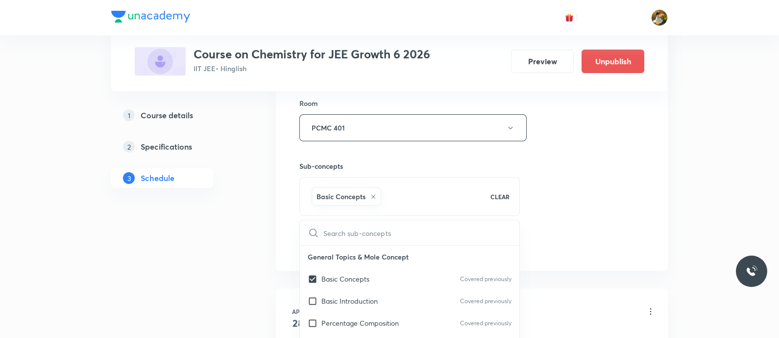
click at [570, 204] on div "Session 59 Live class Session title 17/99 Thermodynamics-1 ​ Schedule for [DATE…" at bounding box center [471, 18] width 345 height 471
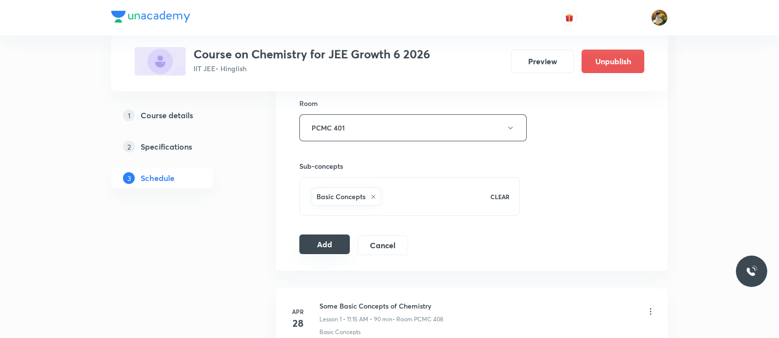
click at [313, 246] on button "Add" at bounding box center [324, 244] width 50 height 20
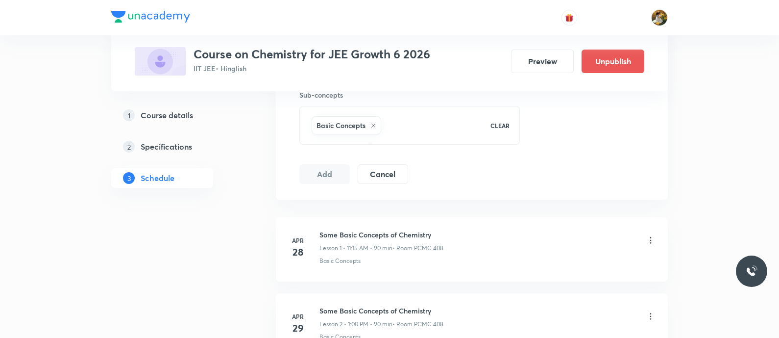
scroll to position [674, 0]
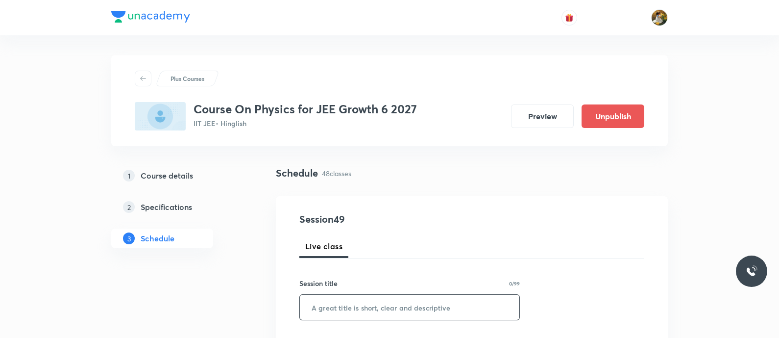
click at [396, 301] on input "text" at bounding box center [410, 307] width 220 height 25
paste input "Work energy & Power"
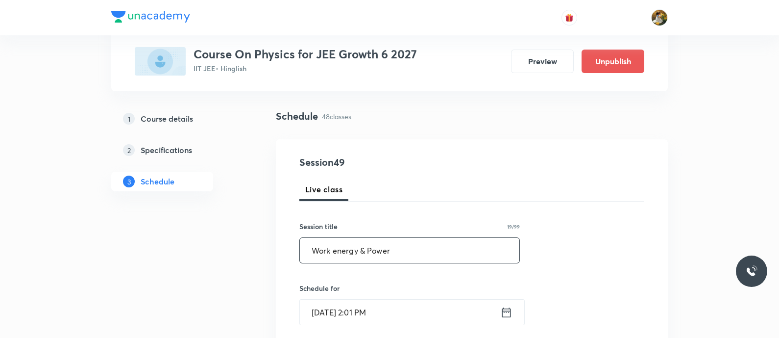
scroll to position [61, 0]
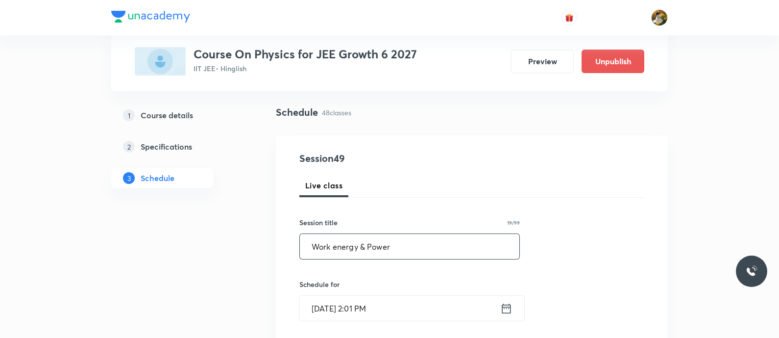
type input "Work energy & Power"
click at [377, 308] on input "[DATE] 2:01 PM" at bounding box center [400, 308] width 200 height 25
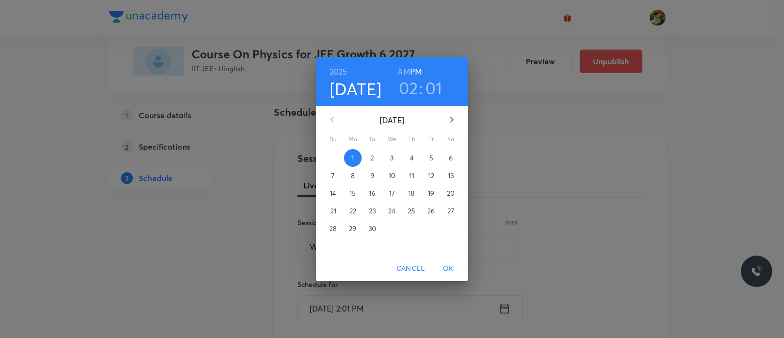
click at [415, 155] on span "4" at bounding box center [412, 158] width 18 height 10
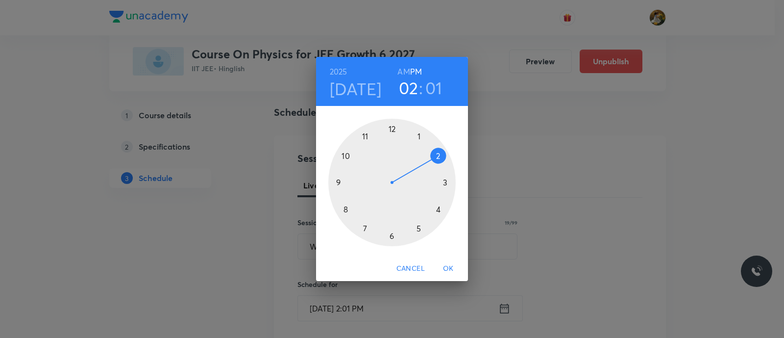
click at [364, 136] on div at bounding box center [391, 182] width 127 height 127
click at [402, 69] on h6 "AM" at bounding box center [403, 72] width 12 height 14
click at [446, 179] on div at bounding box center [391, 182] width 127 height 127
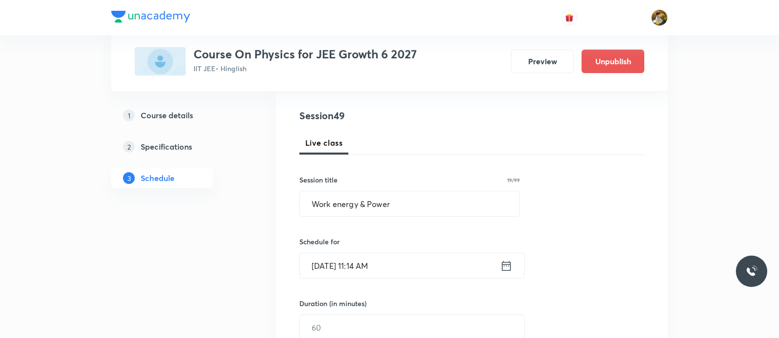
scroll to position [122, 0]
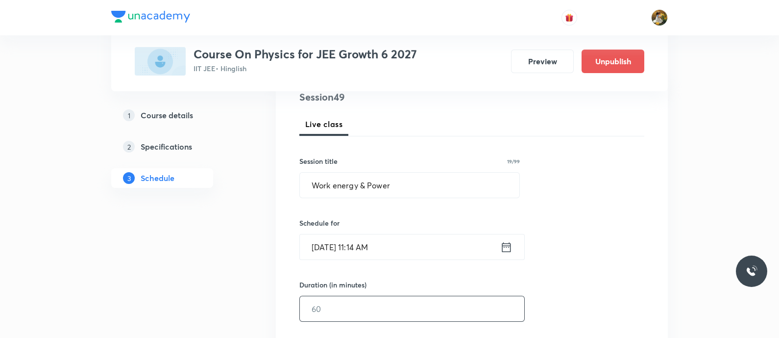
click at [401, 303] on input "text" at bounding box center [412, 308] width 224 height 25
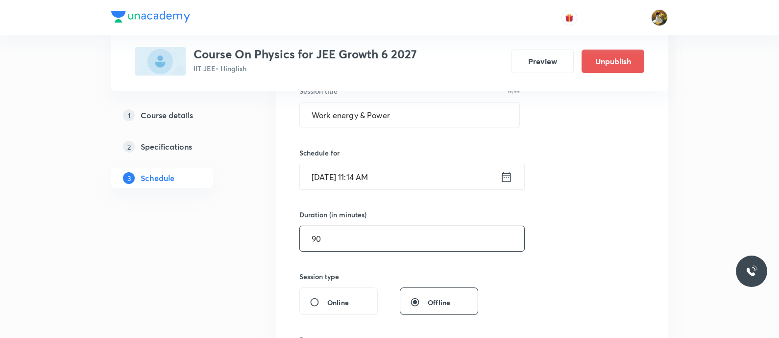
scroll to position [306, 0]
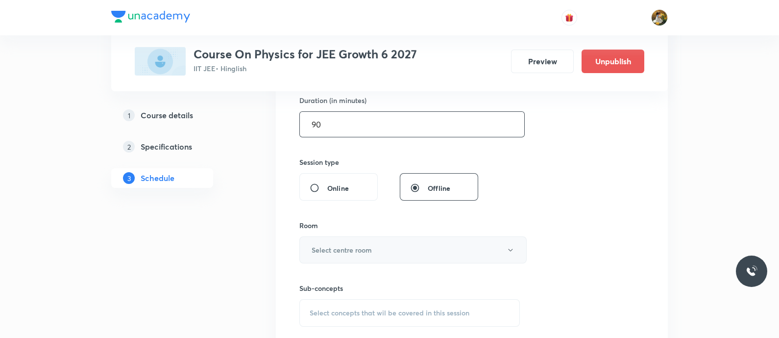
type input "90"
click at [375, 246] on button "Select centre room" at bounding box center [412, 249] width 227 height 27
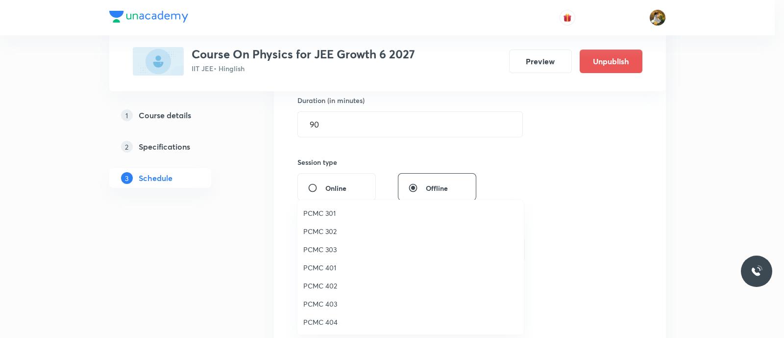
click at [331, 267] on span "PCMC 401" at bounding box center [410, 267] width 215 height 10
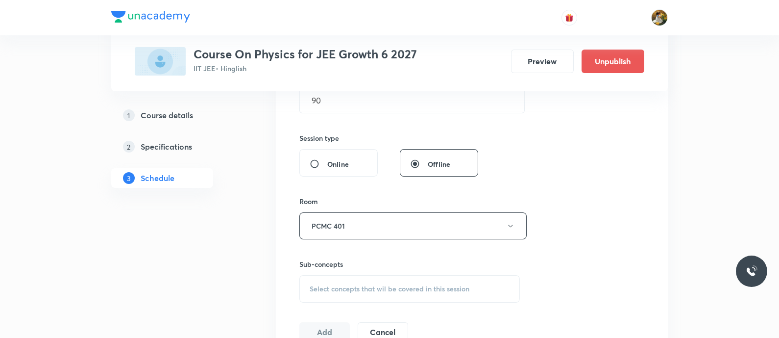
scroll to position [368, 0]
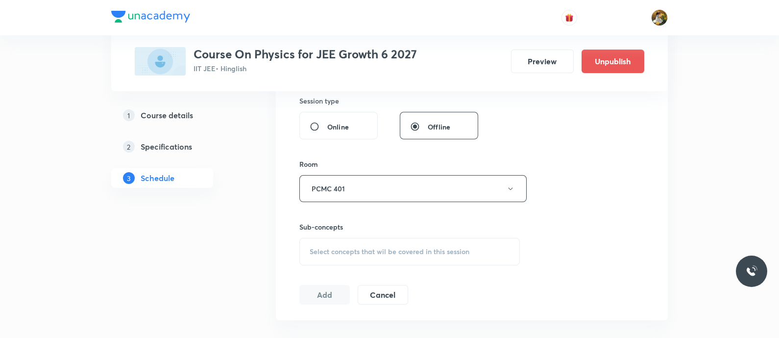
click at [387, 248] on span "Select concepts that wil be covered in this session" at bounding box center [390, 251] width 160 height 8
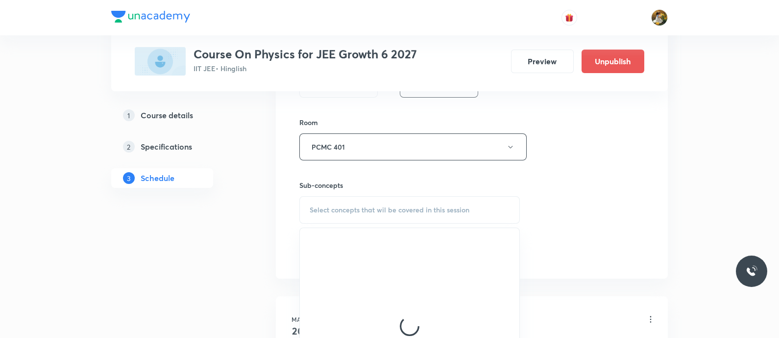
scroll to position [428, 0]
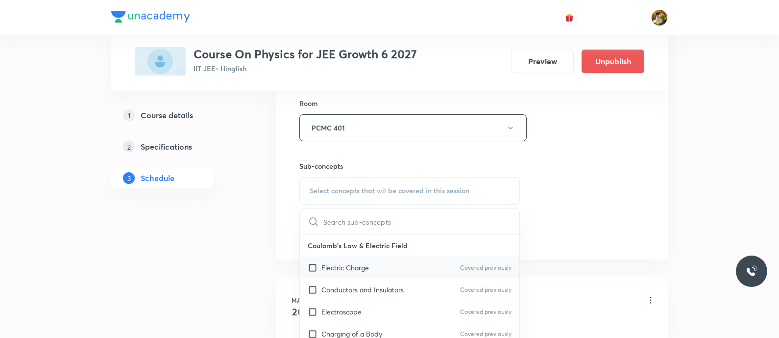
click at [351, 258] on div "Electric Charge Covered previously" at bounding box center [410, 267] width 220 height 22
checkbox input "true"
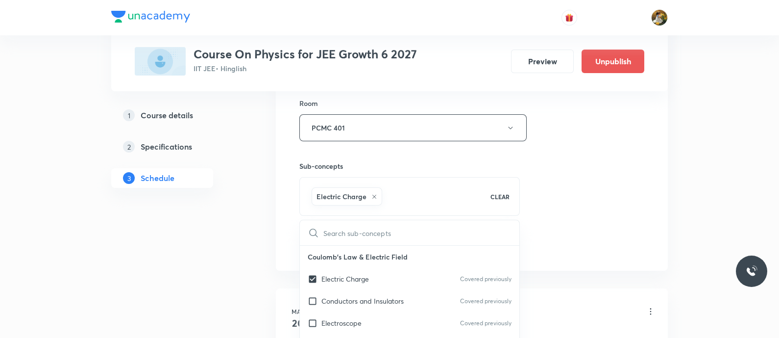
click at [573, 192] on div "Session 49 Live class Session title 19/99 Work energy & Power ​ Schedule for [D…" at bounding box center [471, 18] width 345 height 471
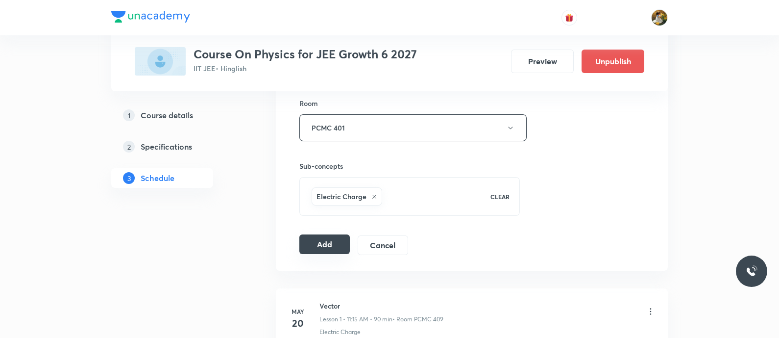
click at [336, 238] on button "Add" at bounding box center [324, 244] width 50 height 20
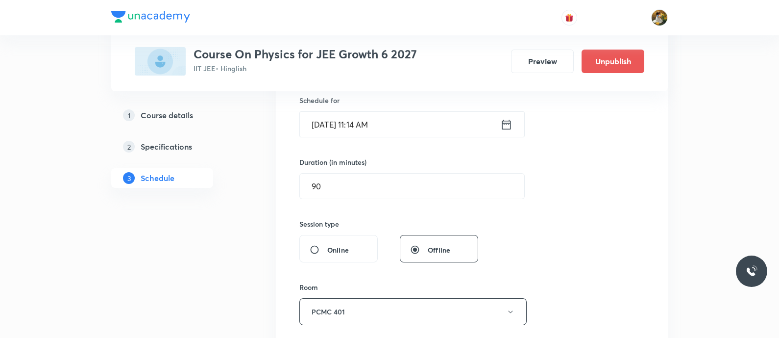
scroll to position [0, 0]
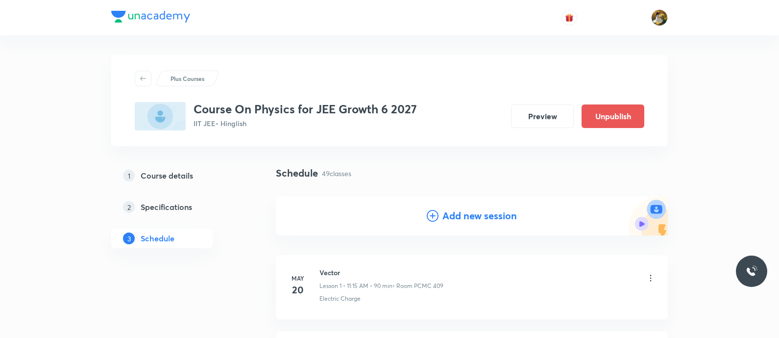
click at [490, 215] on h4 "Add new session" at bounding box center [480, 215] width 74 height 15
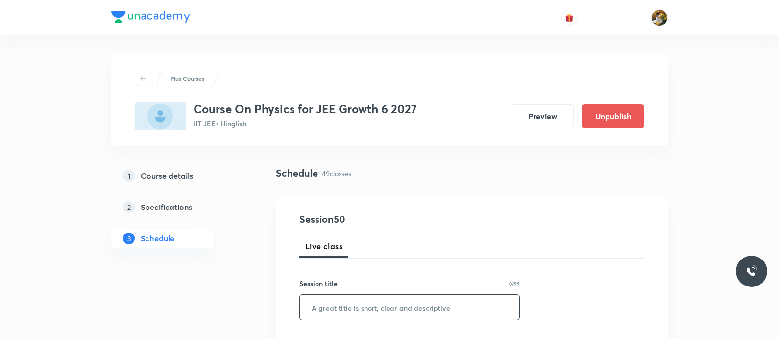
click at [404, 310] on input "text" at bounding box center [410, 307] width 220 height 25
paste input "Work energy & Power"
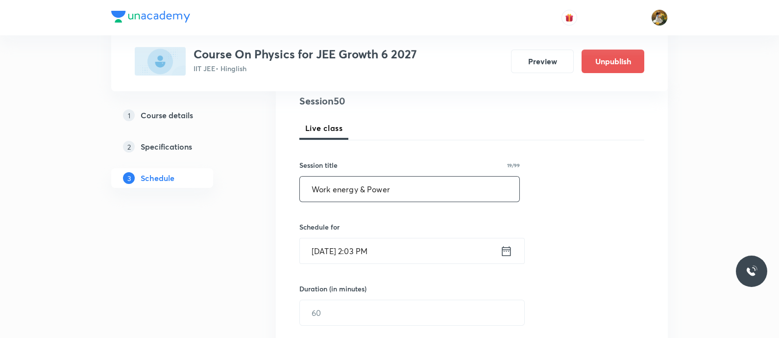
scroll to position [122, 0]
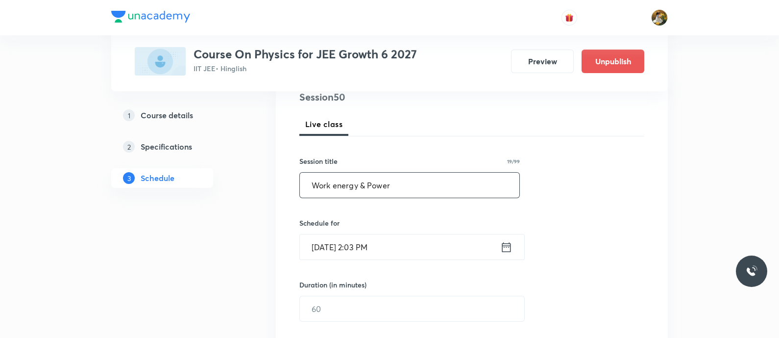
type input "Work energy & Power"
click at [450, 245] on input "[DATE] 2:03 PM" at bounding box center [400, 246] width 200 height 25
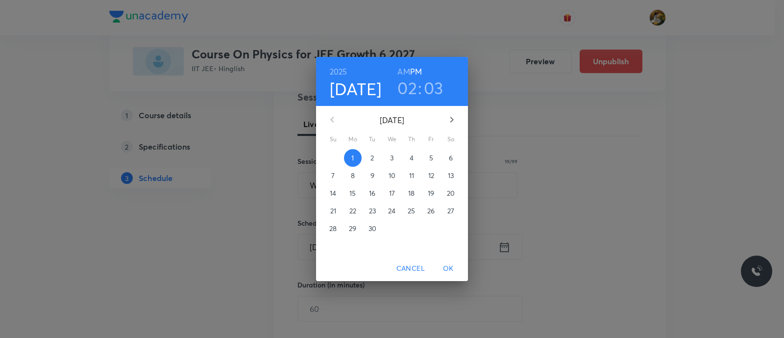
click at [434, 160] on span "5" at bounding box center [431, 158] width 18 height 10
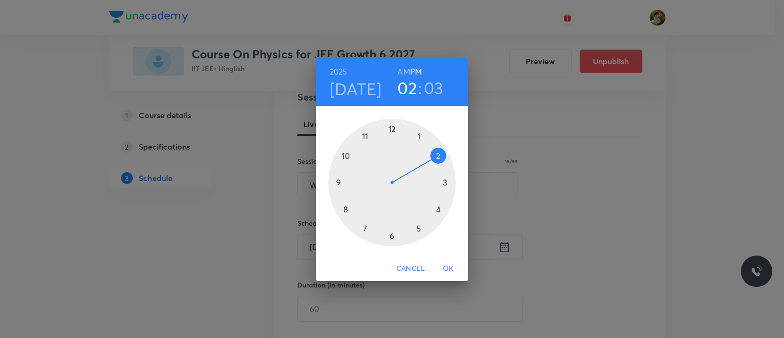
click at [418, 135] on div at bounding box center [391, 182] width 127 height 127
click at [390, 129] on div at bounding box center [391, 182] width 127 height 127
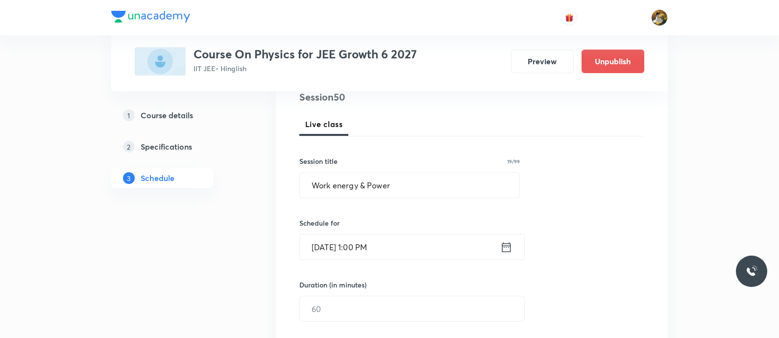
scroll to position [184, 0]
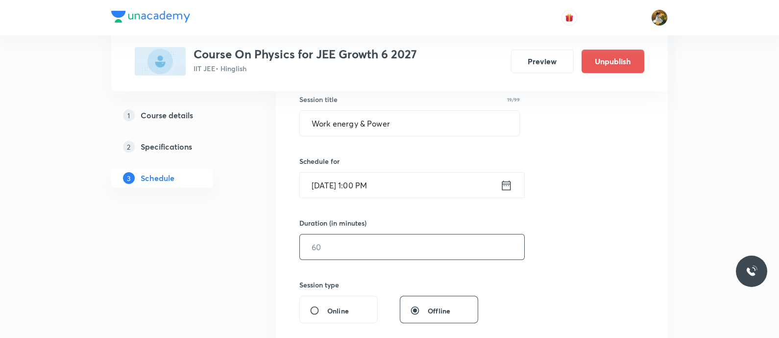
click at [383, 247] on input "text" at bounding box center [412, 246] width 224 height 25
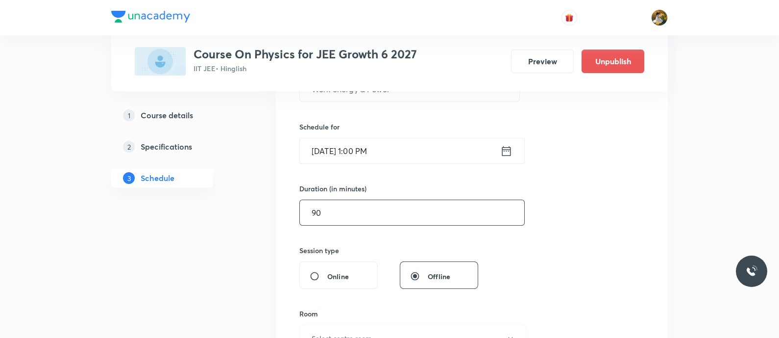
scroll to position [245, 0]
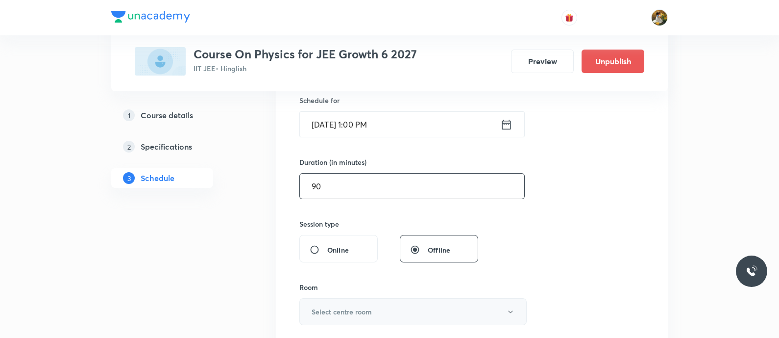
type input "90"
click at [407, 305] on button "Select centre room" at bounding box center [412, 311] width 227 height 27
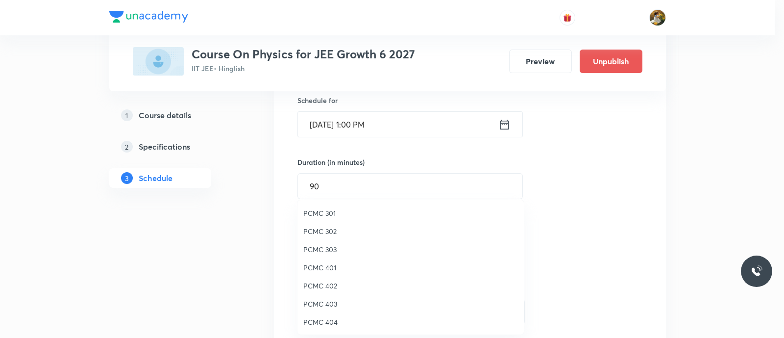
click at [328, 263] on span "PCMC 401" at bounding box center [410, 267] width 215 height 10
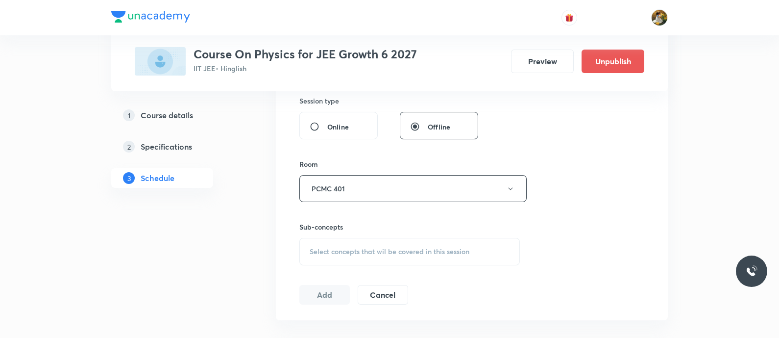
click at [409, 252] on span "Select concepts that wil be covered in this session" at bounding box center [390, 251] width 160 height 8
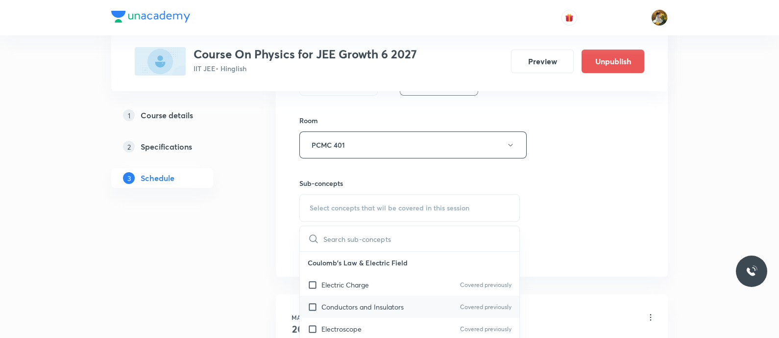
scroll to position [428, 0]
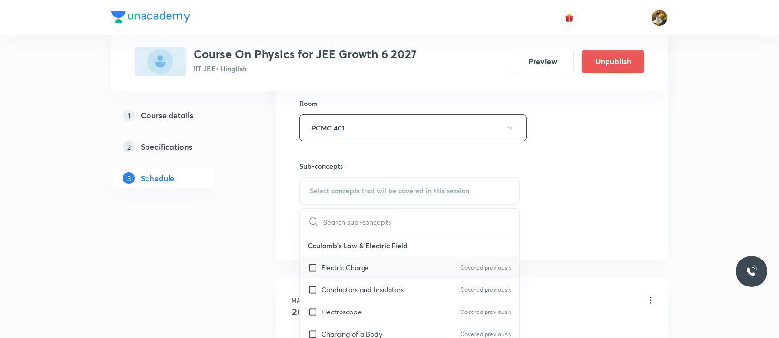
click at [392, 275] on div "Electric Charge Covered previously" at bounding box center [410, 267] width 220 height 22
checkbox input "true"
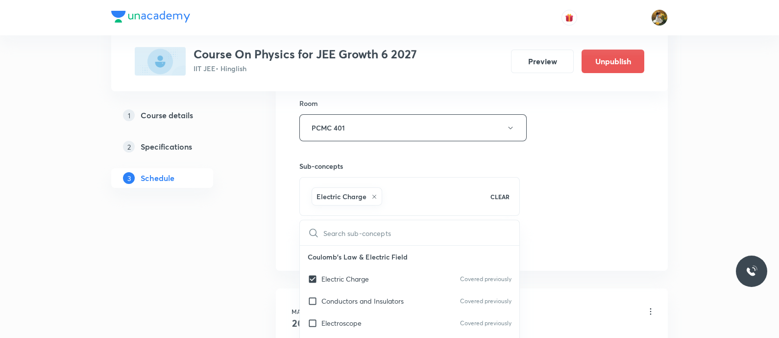
click at [581, 198] on div "Session 50 Live class Session title 19/99 Work energy & Power ​ Schedule for [D…" at bounding box center [471, 18] width 345 height 471
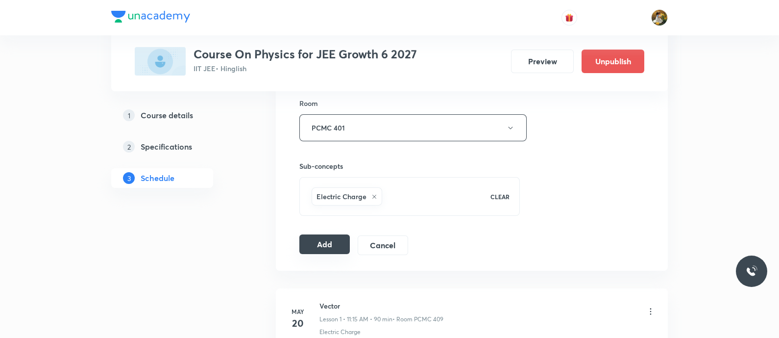
click at [335, 237] on button "Add" at bounding box center [324, 244] width 50 height 20
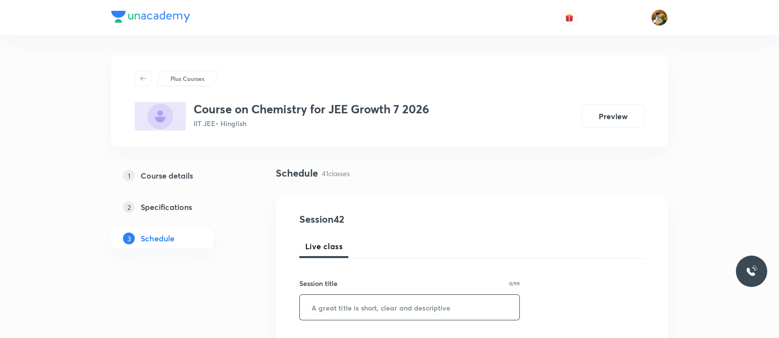
click at [406, 312] on input "text" at bounding box center [410, 307] width 220 height 25
paste input "Motion in Plane"
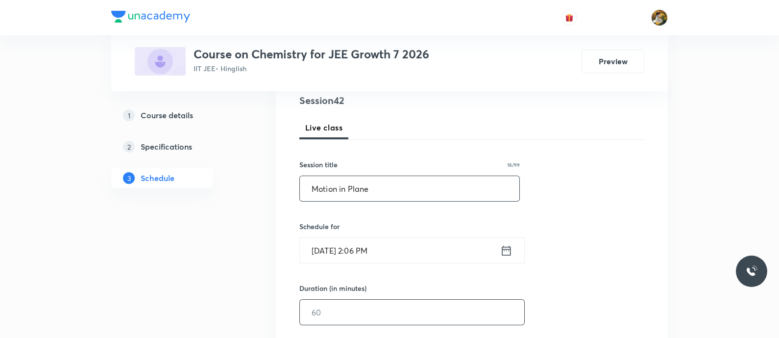
scroll to position [122, 0]
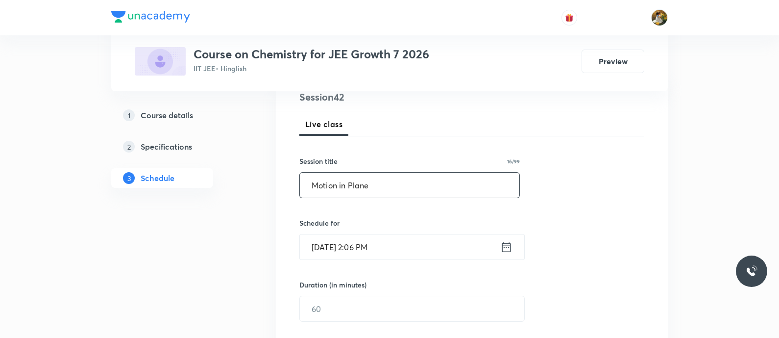
type input "Motion in Plane"
click at [397, 243] on input "[DATE] 2:06 PM" at bounding box center [400, 246] width 200 height 25
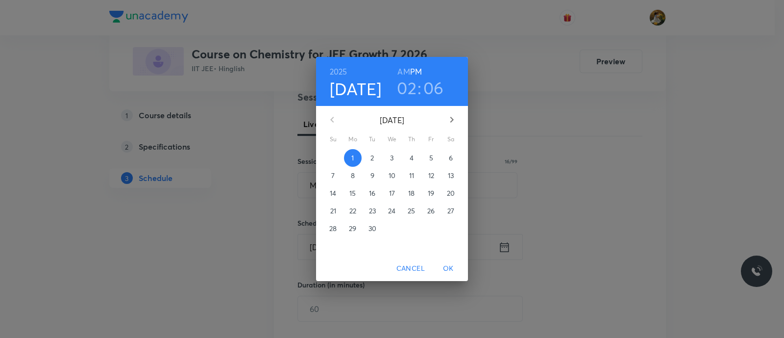
click at [371, 155] on p "2" at bounding box center [371, 158] width 3 height 10
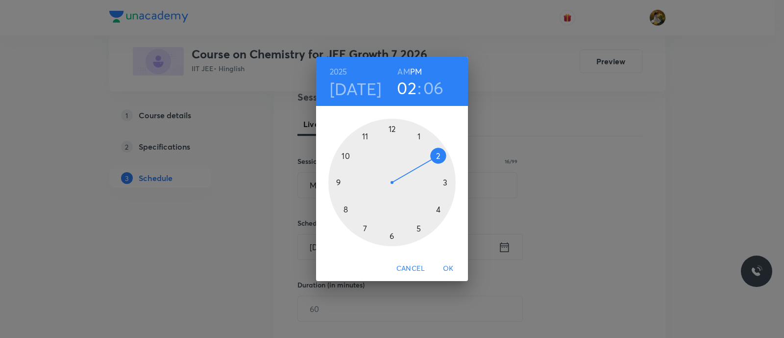
click at [367, 225] on div at bounding box center [391, 182] width 127 height 127
click at [403, 73] on h6 "AM" at bounding box center [403, 72] width 12 height 14
click at [392, 234] on div at bounding box center [391, 182] width 127 height 127
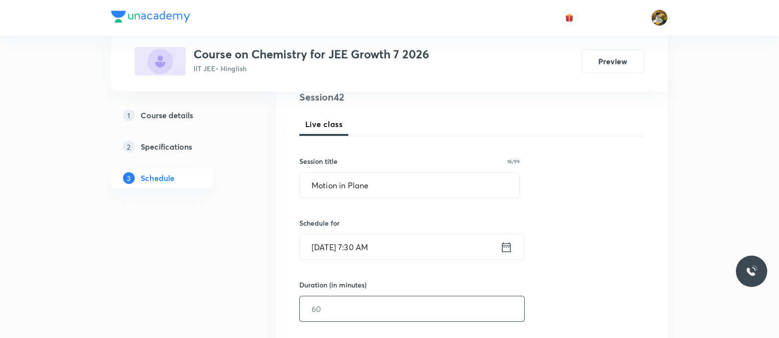
click at [380, 305] on input "text" at bounding box center [412, 308] width 224 height 25
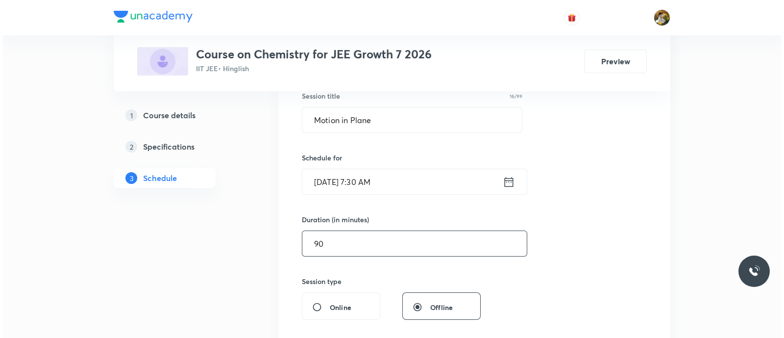
scroll to position [245, 0]
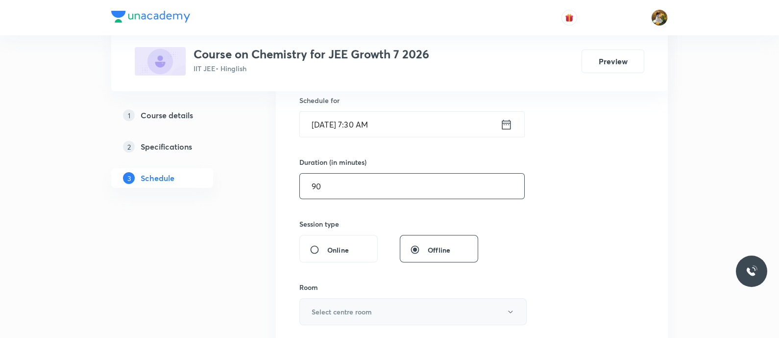
type input "90"
click at [364, 307] on h6 "Select centre room" at bounding box center [342, 311] width 60 height 10
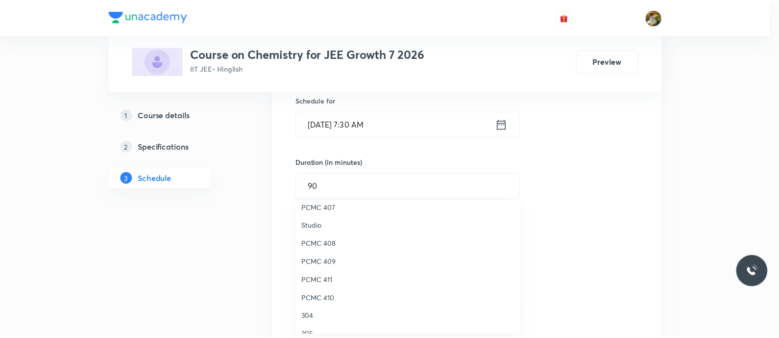
scroll to position [184, 0]
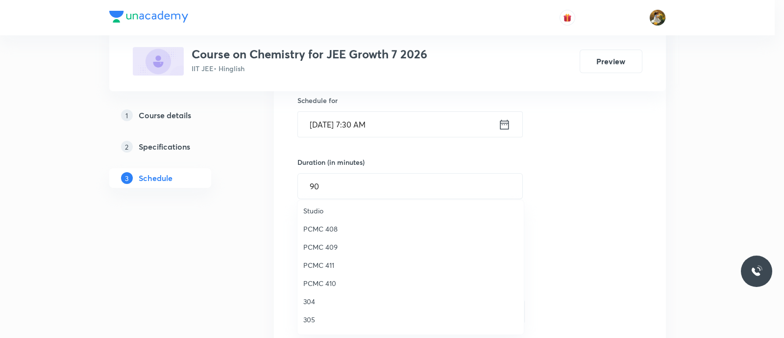
click at [330, 282] on span "PCMC 410" at bounding box center [410, 283] width 215 height 10
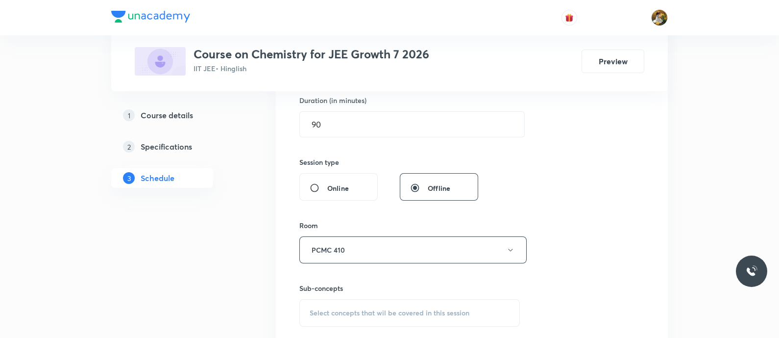
click at [401, 311] on span "Select concepts that wil be covered in this session" at bounding box center [390, 313] width 160 height 8
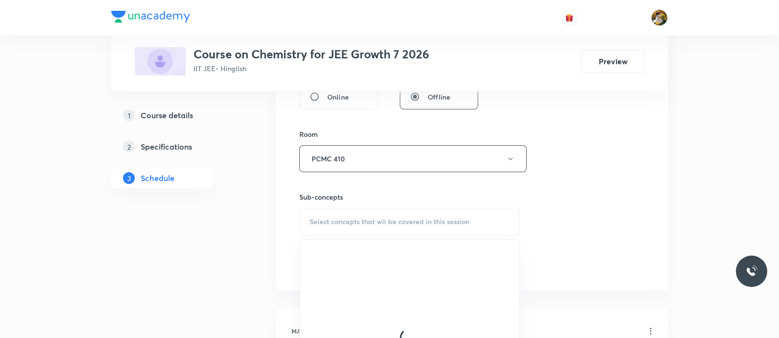
scroll to position [490, 0]
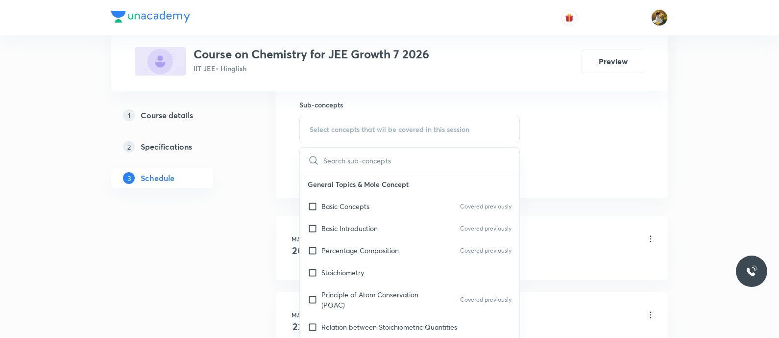
click at [396, 197] on div "Basic Concepts Covered previously" at bounding box center [410, 206] width 220 height 22
checkbox input "true"
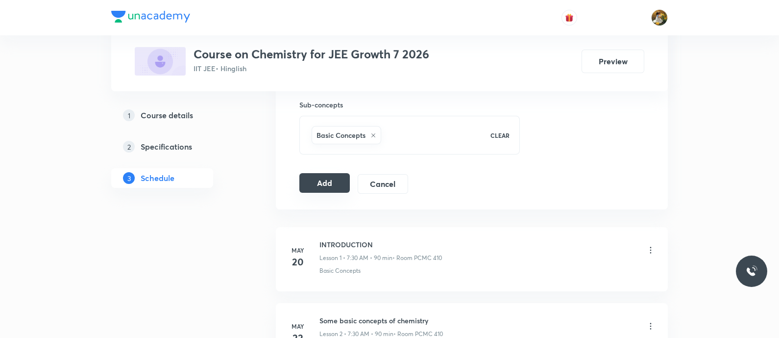
click at [331, 187] on button "Add" at bounding box center [324, 183] width 50 height 20
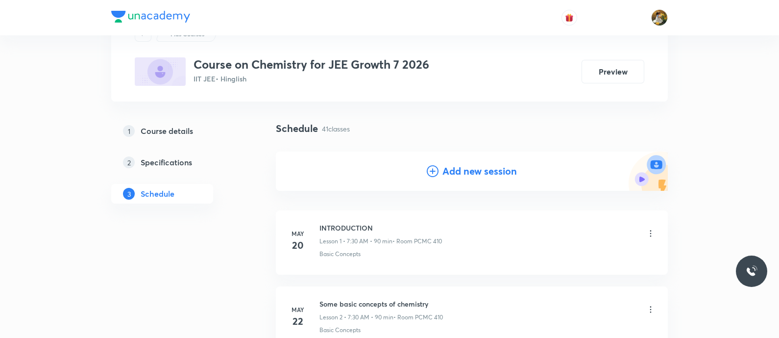
scroll to position [0, 0]
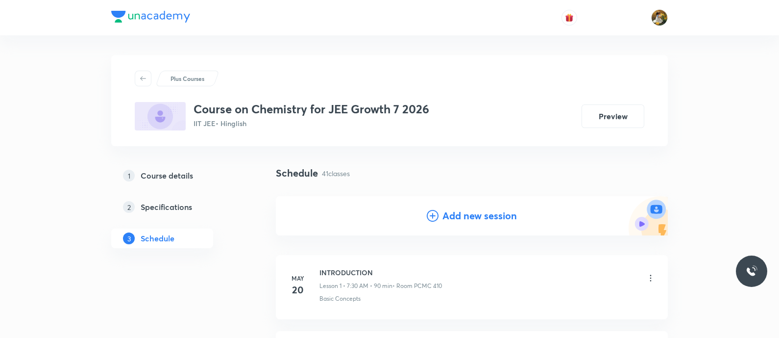
click at [483, 214] on h4 "Add new session" at bounding box center [480, 215] width 74 height 15
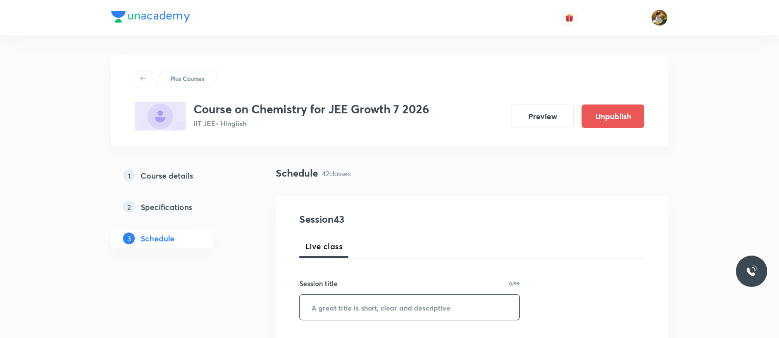
click at [400, 313] on input "text" at bounding box center [410, 307] width 220 height 25
paste input "Motion in Plane"
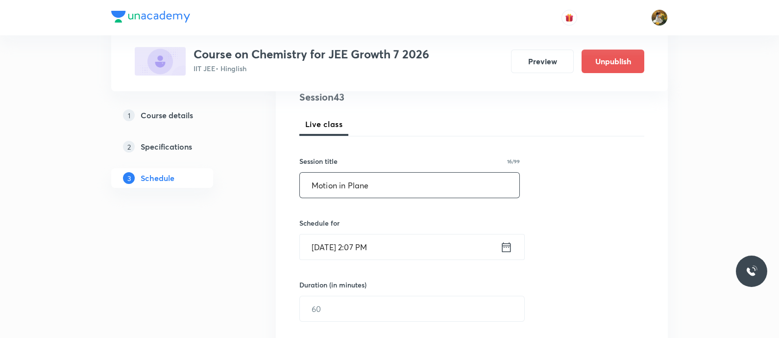
type input "Motion in Plane"
drag, startPoint x: 399, startPoint y: 187, endPoint x: 286, endPoint y: 193, distance: 113.4
click at [286, 193] on div "Session 43 Live class Session title 16/99 Motion in Plane ​ Schedule for [DATE]…" at bounding box center [472, 320] width 392 height 492
paste input "- Periodic Properties"
click at [316, 183] on input "- Periodic Properties" at bounding box center [410, 185] width 220 height 25
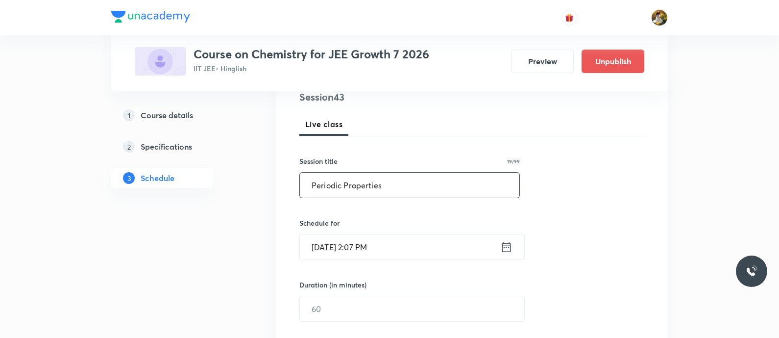
type input "Periodic Properties"
click at [412, 248] on input "Sep 1, 2025, 2:07 PM" at bounding box center [400, 246] width 200 height 25
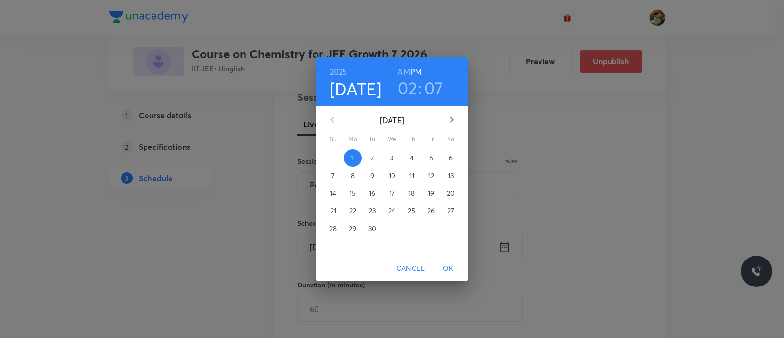
click at [408, 162] on span "4" at bounding box center [412, 158] width 18 height 10
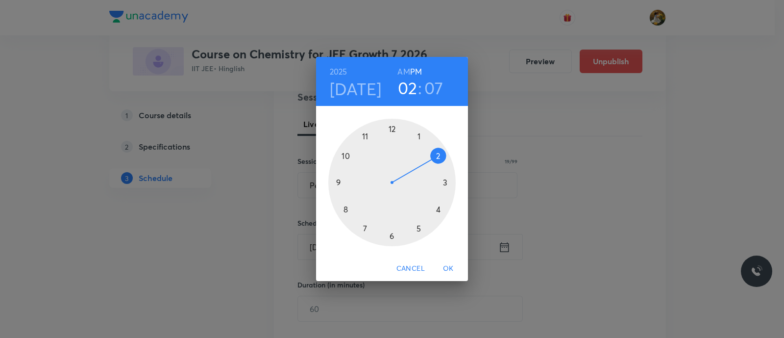
drag, startPoint x: 362, startPoint y: 230, endPoint x: 367, endPoint y: 222, distance: 8.8
click at [362, 230] on div at bounding box center [391, 182] width 127 height 127
click at [404, 72] on h6 "AM" at bounding box center [403, 72] width 12 height 14
click at [390, 239] on div at bounding box center [391, 182] width 127 height 127
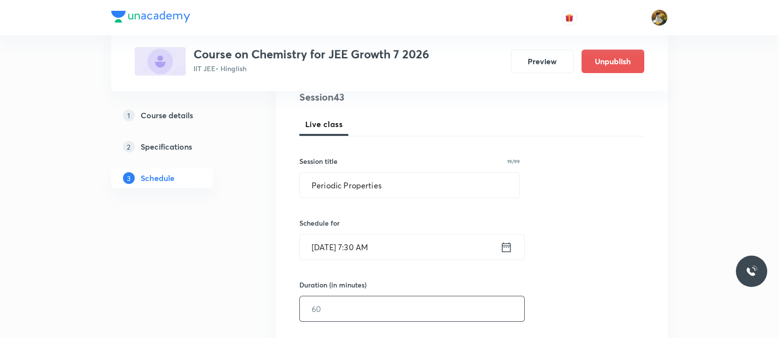
click at [404, 304] on input "text" at bounding box center [412, 308] width 224 height 25
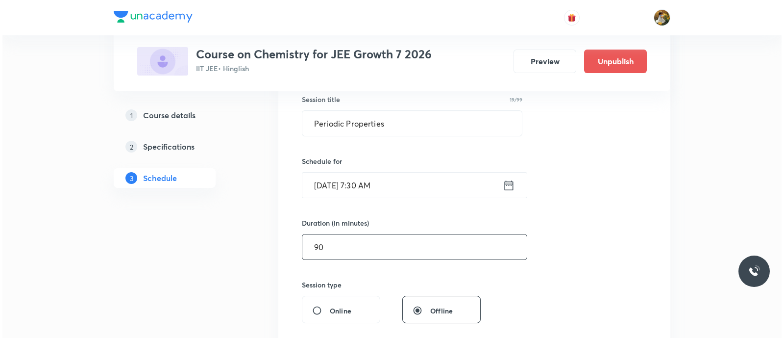
scroll to position [306, 0]
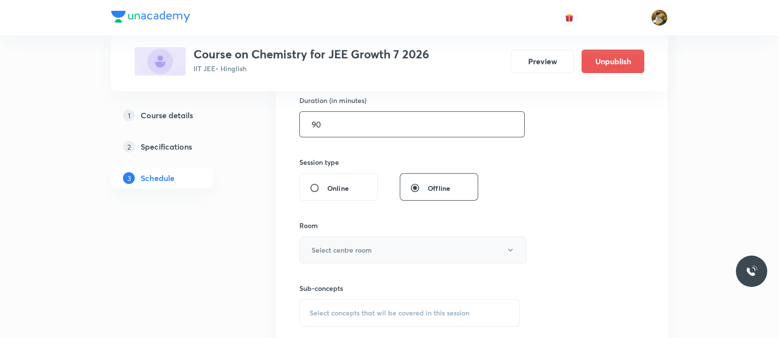
type input "90"
click at [342, 247] on h6 "Select centre room" at bounding box center [342, 250] width 60 height 10
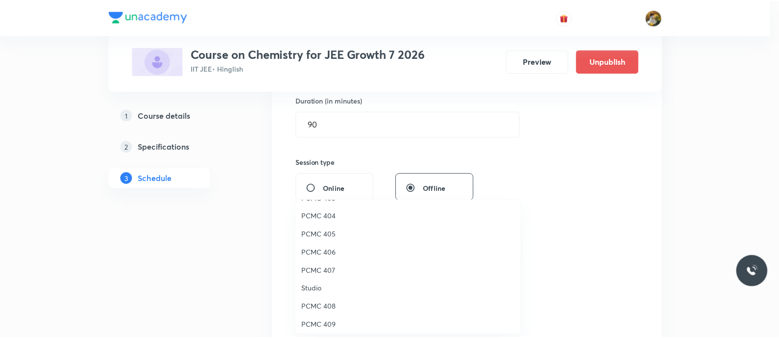
scroll to position [184, 0]
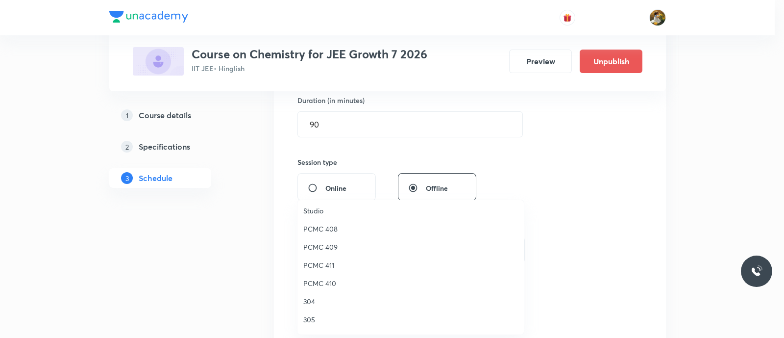
click at [328, 281] on span "PCMC 410" at bounding box center [410, 283] width 215 height 10
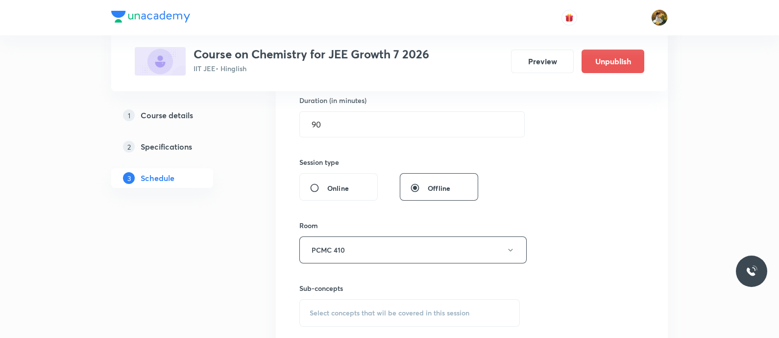
scroll to position [368, 0]
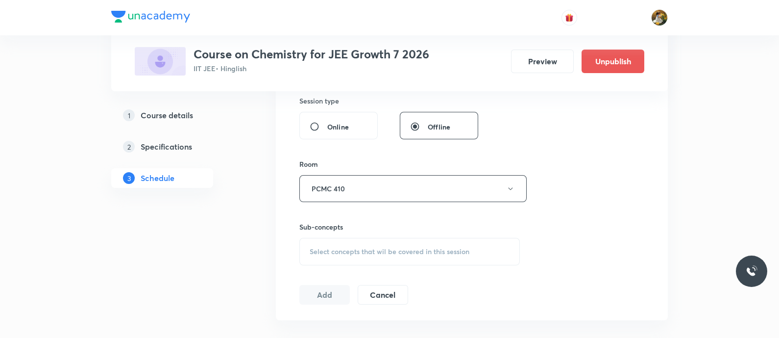
click at [444, 245] on div "Select concepts that wil be covered in this session" at bounding box center [409, 251] width 221 height 27
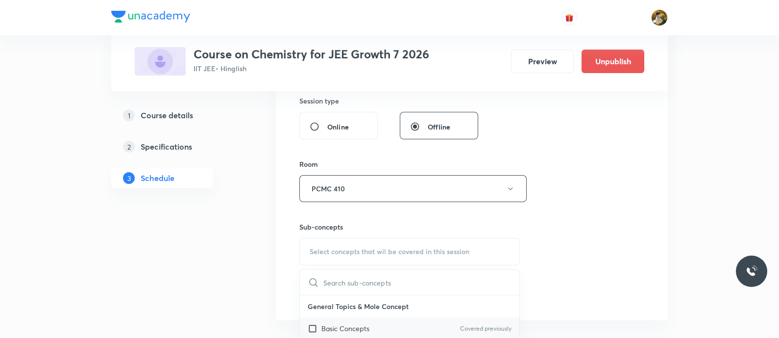
click at [414, 323] on div "Basic Concepts Covered previously" at bounding box center [410, 328] width 220 height 22
click at [414, 317] on p "General Topics & Mole Concept" at bounding box center [410, 306] width 220 height 22
checkbox input "true"
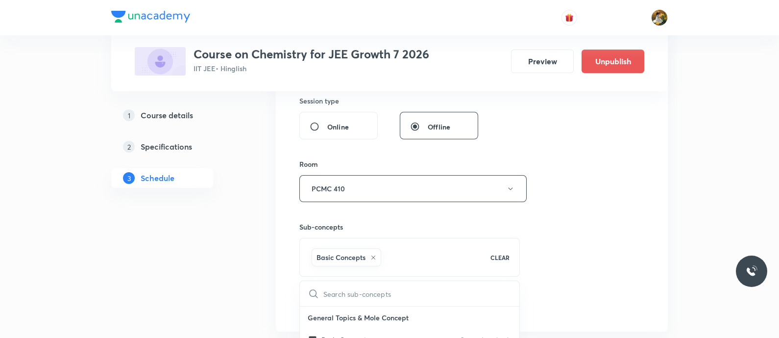
click at [530, 251] on div "Session 43 Live class Session title 19/99 Periodic Properties ​ Schedule for Se…" at bounding box center [471, 79] width 345 height 471
click at [340, 298] on button "Add" at bounding box center [324, 305] width 50 height 20
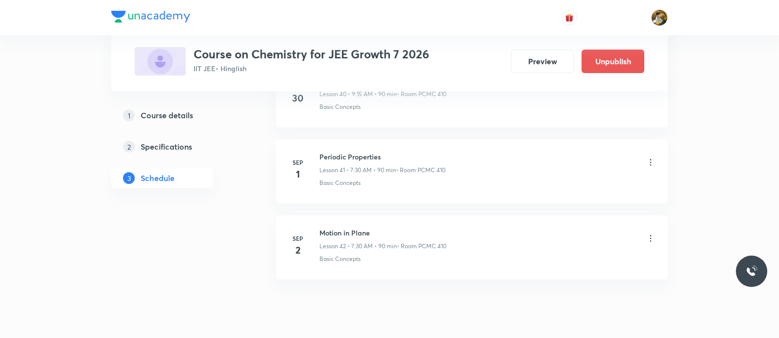
scroll to position [3180, 0]
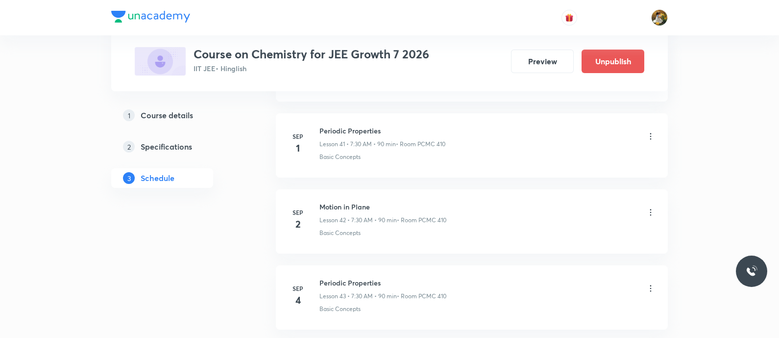
click at [653, 207] on icon at bounding box center [651, 212] width 10 height 10
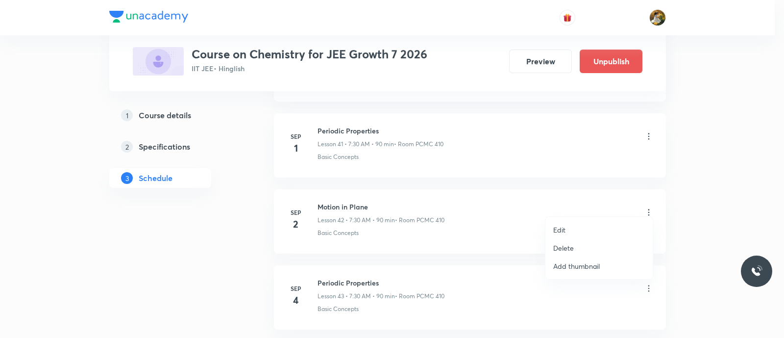
click at [596, 229] on li "Edit" at bounding box center [598, 230] width 107 height 18
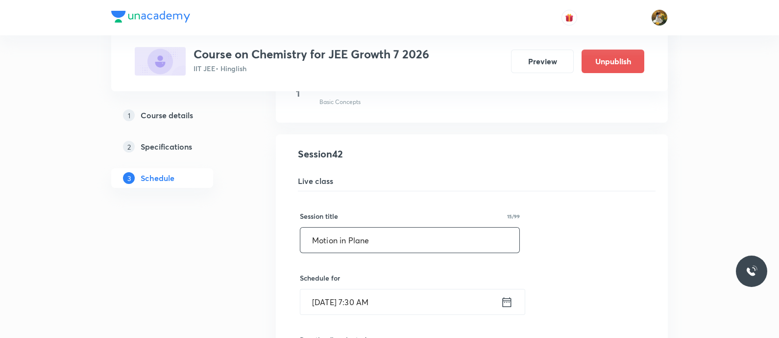
drag, startPoint x: 418, startPoint y: 234, endPoint x: 313, endPoint y: 241, distance: 105.1
click at [313, 241] on input "Motion in Plane" at bounding box center [409, 239] width 219 height 25
paste input "- Periodic Properties"
click at [318, 234] on input "- Periodic Properties" at bounding box center [409, 239] width 219 height 25
type input "Periodic Properties"
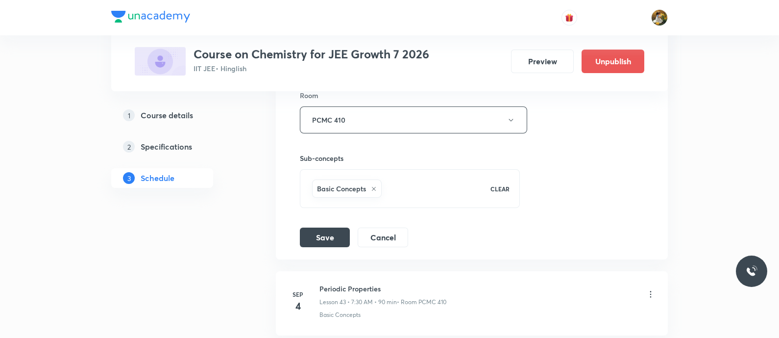
scroll to position [3609, 0]
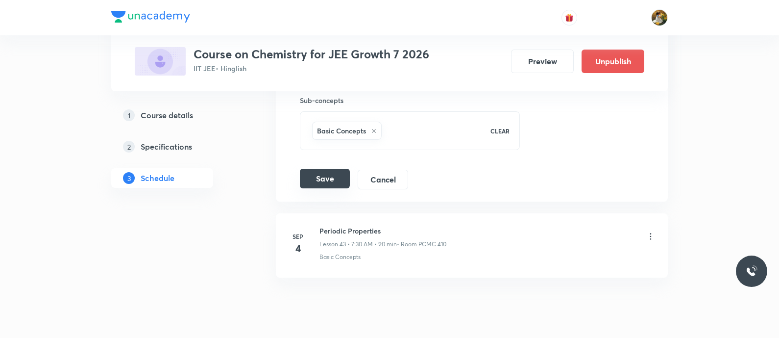
click at [331, 174] on button "Save" at bounding box center [325, 179] width 50 height 20
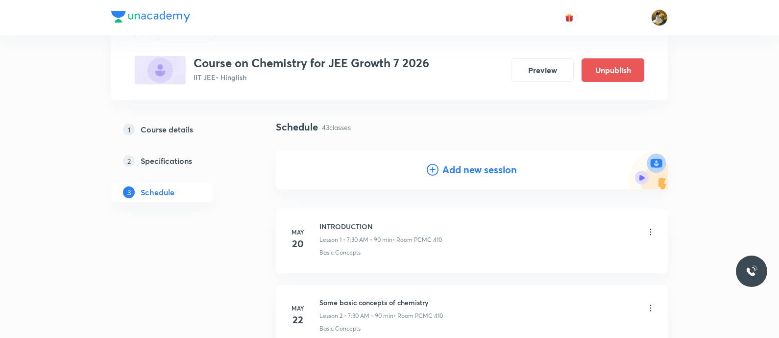
scroll to position [0, 0]
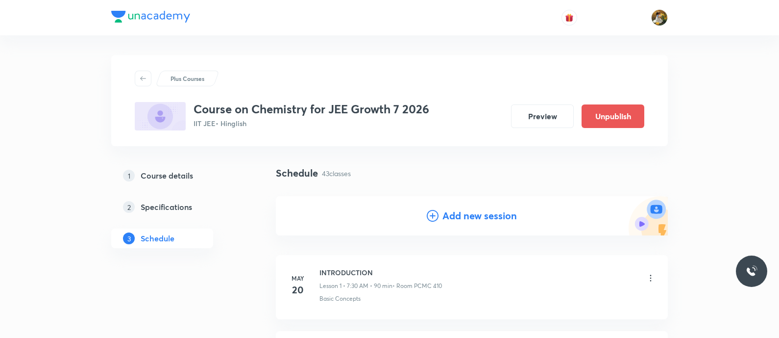
click at [486, 216] on h4 "Add new session" at bounding box center [480, 215] width 74 height 15
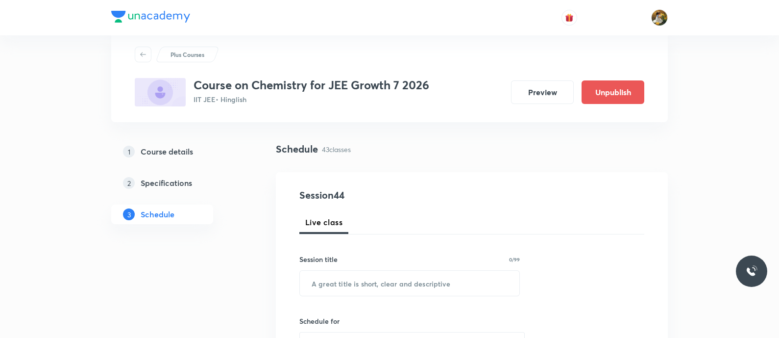
scroll to position [61, 0]
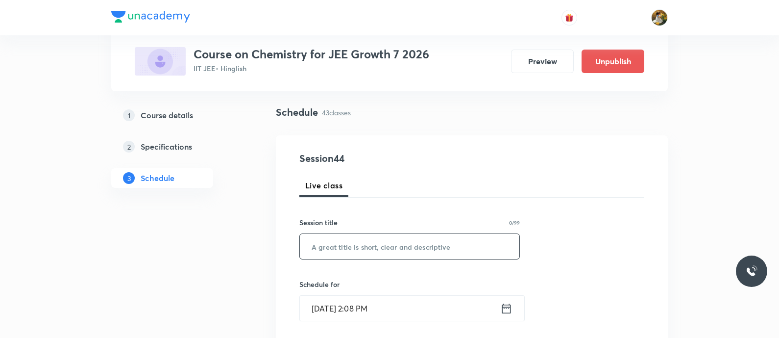
click at [466, 244] on input "text" at bounding box center [410, 246] width 220 height 25
paste input "Periodic Properties"
type input "Periodic Properties"
click at [431, 311] on input "Sep 1, 2025, 2:08 PM" at bounding box center [400, 308] width 200 height 25
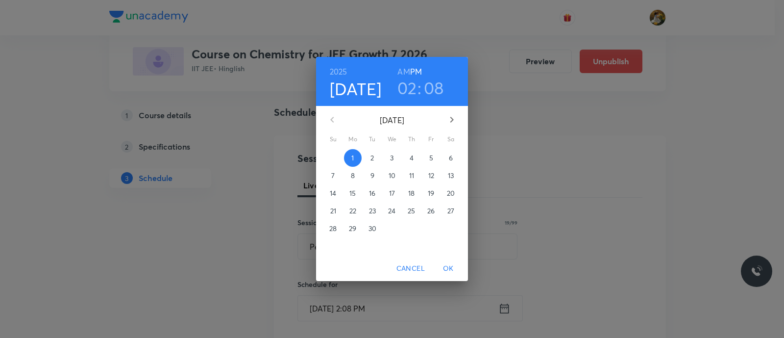
click at [431, 157] on p "5" at bounding box center [431, 158] width 4 height 10
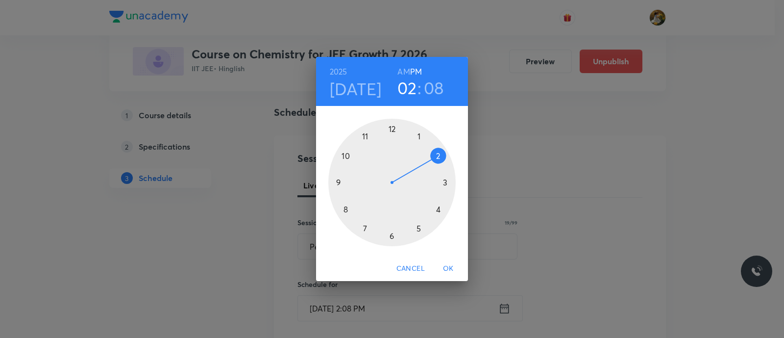
click at [367, 226] on div at bounding box center [391, 182] width 127 height 127
click at [401, 72] on h6 "AM" at bounding box center [403, 72] width 12 height 14
click at [392, 234] on div at bounding box center [391, 182] width 127 height 127
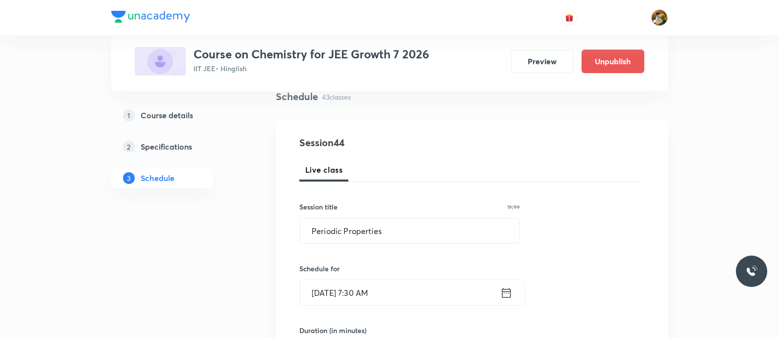
scroll to position [122, 0]
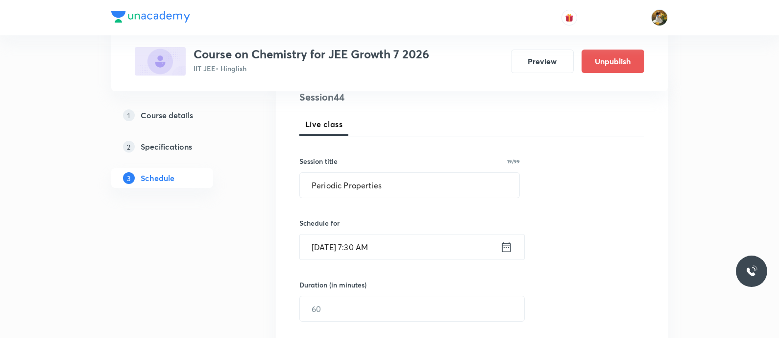
click at [407, 292] on div "Duration (in minutes) ​" at bounding box center [388, 300] width 179 height 42
click at [420, 315] on input "text" at bounding box center [412, 308] width 224 height 25
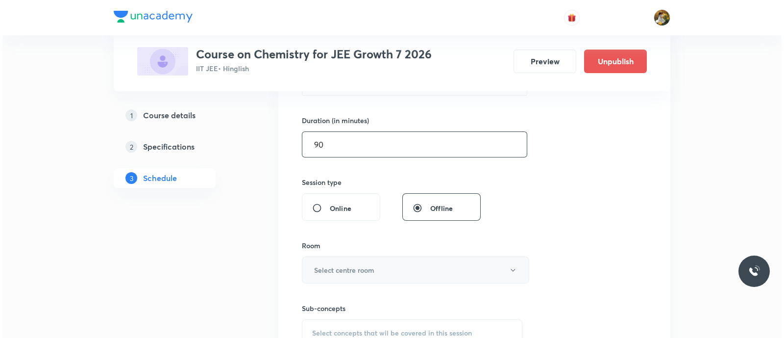
scroll to position [306, 0]
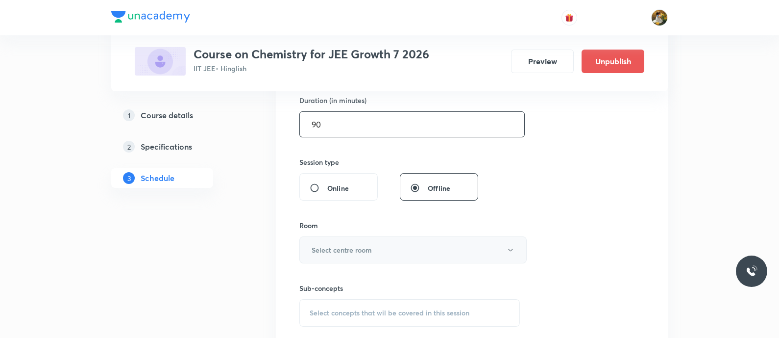
type input "90"
click at [411, 257] on button "Select centre room" at bounding box center [412, 249] width 227 height 27
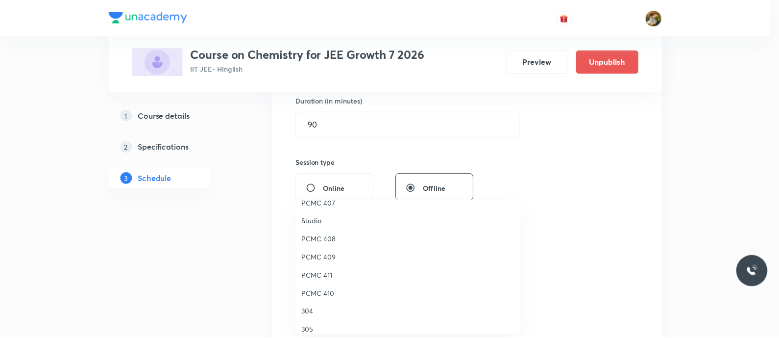
scroll to position [184, 0]
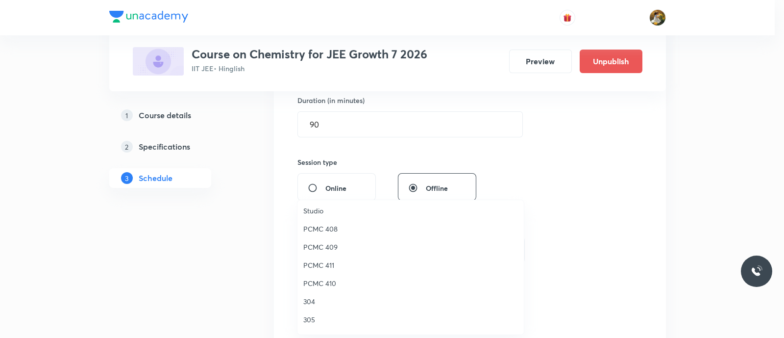
drag, startPoint x: 330, startPoint y: 279, endPoint x: 398, endPoint y: 286, distance: 68.5
click at [330, 279] on span "PCMC 410" at bounding box center [410, 283] width 215 height 10
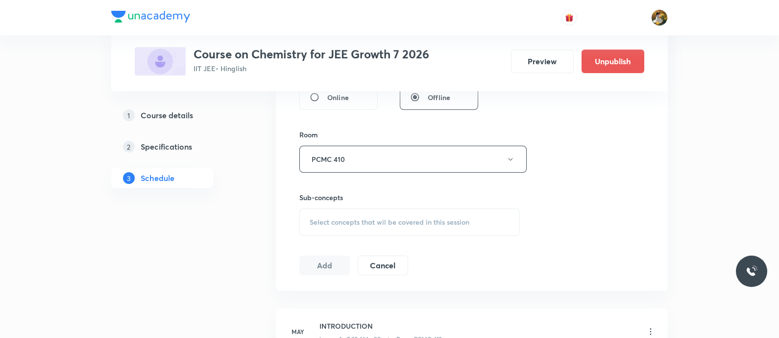
scroll to position [428, 0]
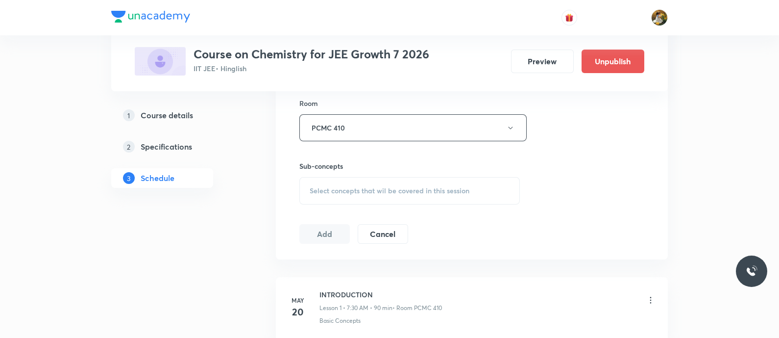
click at [453, 187] on span "Select concepts that wil be covered in this session" at bounding box center [390, 191] width 160 height 8
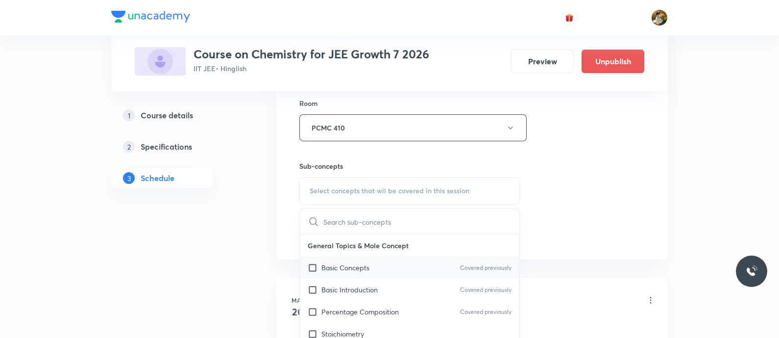
click at [411, 270] on div "Basic Concepts Covered previously" at bounding box center [410, 267] width 220 height 22
checkbox input "true"
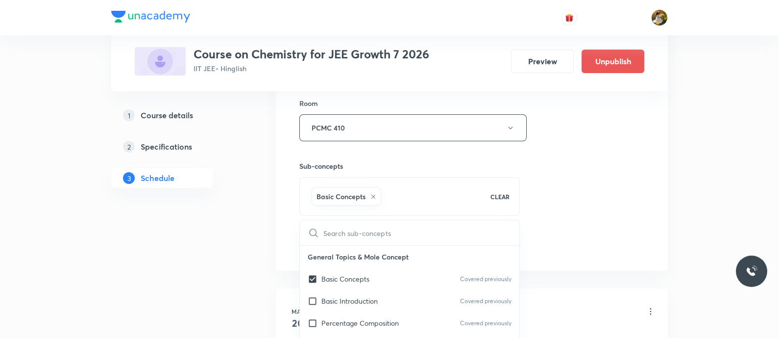
scroll to position [61, 0]
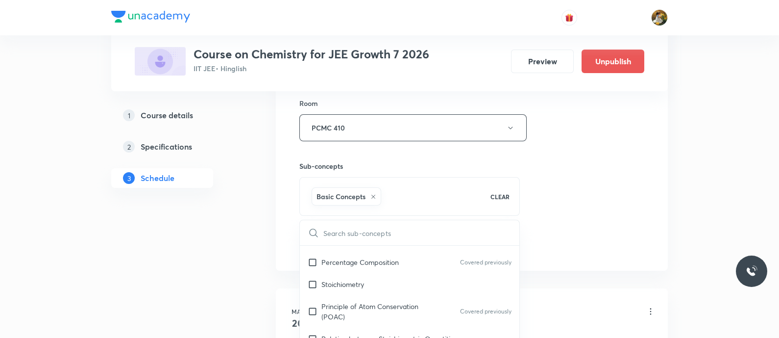
click at [555, 234] on div "Session 44 Live class Session title 19/99 Periodic Properties ​ Schedule for Se…" at bounding box center [471, 18] width 345 height 471
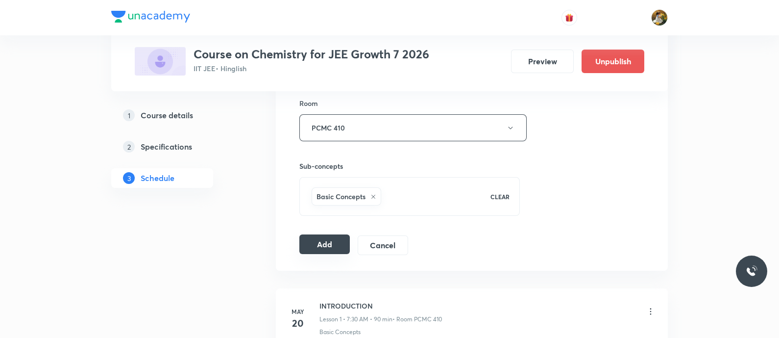
click at [331, 239] on button "Add" at bounding box center [324, 244] width 50 height 20
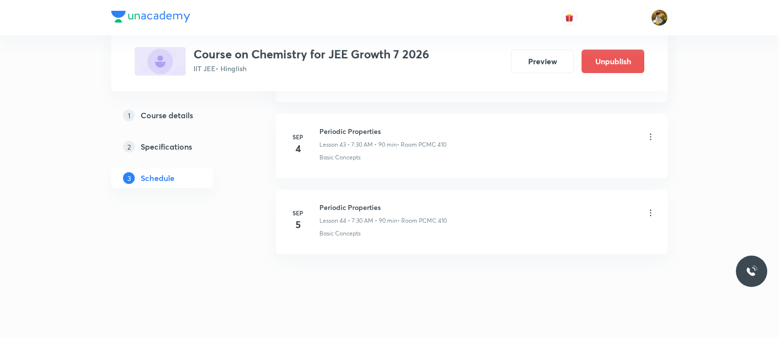
scroll to position [3270, 0]
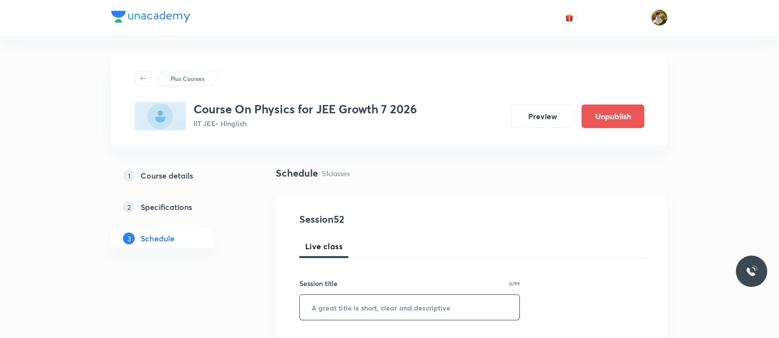
click at [381, 312] on input "text" at bounding box center [410, 307] width 220 height 25
paste input "9Motion in Plane"
click at [316, 307] on input "9Motion in Plane" at bounding box center [410, 307] width 220 height 25
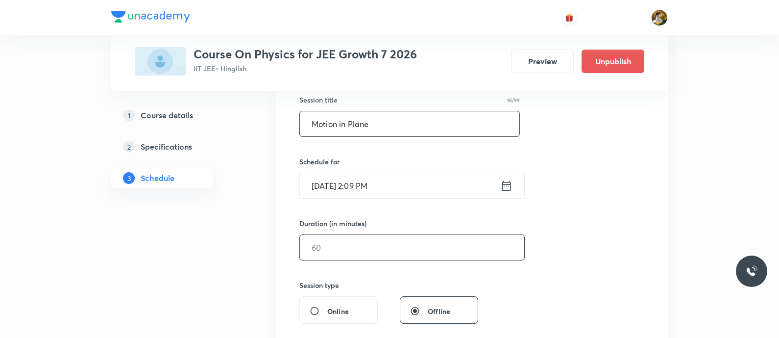
scroll to position [184, 0]
type input "Motion in Plane"
click at [417, 180] on input "[DATE] 2:09 PM" at bounding box center [400, 185] width 200 height 25
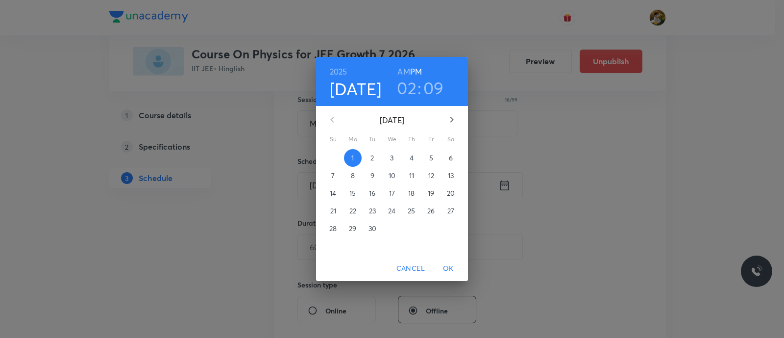
click at [370, 154] on p "2" at bounding box center [371, 158] width 3 height 10
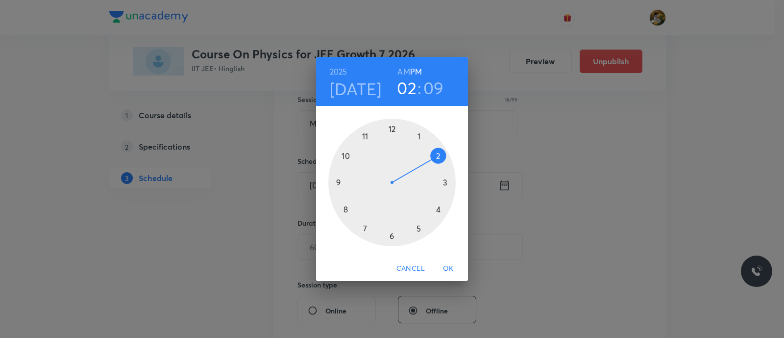
click at [335, 185] on div at bounding box center [391, 182] width 127 height 127
click at [405, 69] on h6 "AM" at bounding box center [403, 72] width 12 height 14
click at [444, 182] on div at bounding box center [391, 182] width 127 height 127
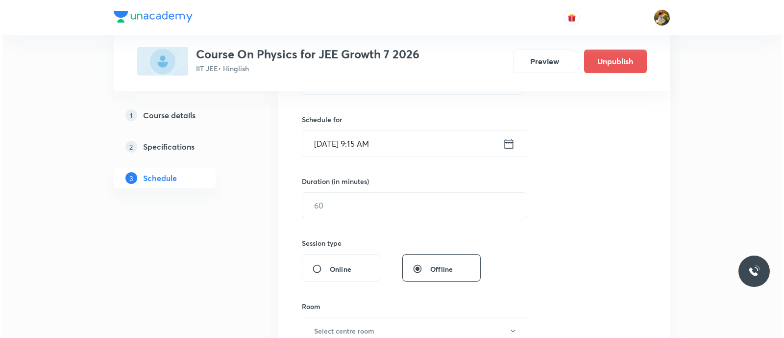
scroll to position [245, 0]
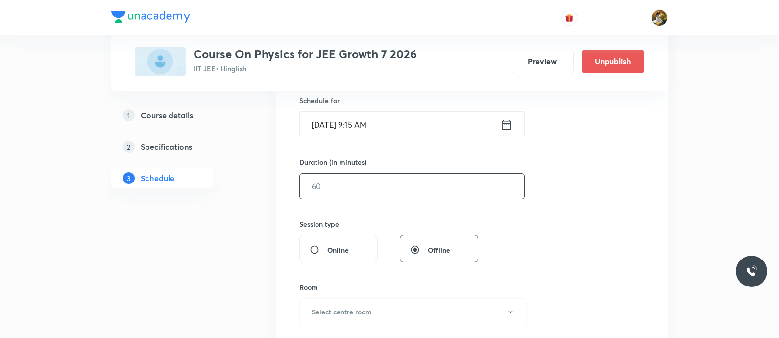
click at [417, 181] on input "text" at bounding box center [412, 185] width 224 height 25
type input "90"
click at [410, 315] on button "Select centre room" at bounding box center [412, 311] width 227 height 27
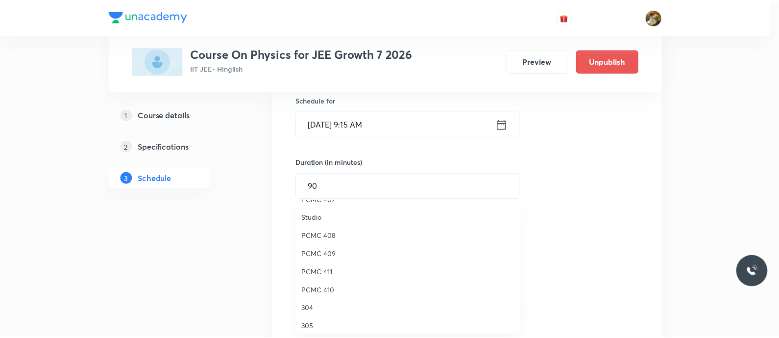
scroll to position [218, 0]
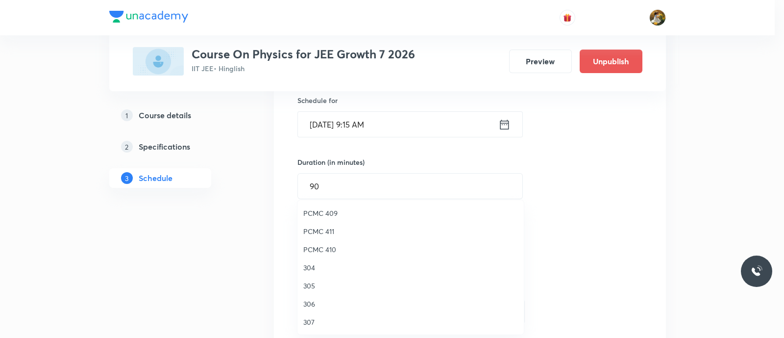
click at [326, 248] on span "PCMC 410" at bounding box center [410, 249] width 215 height 10
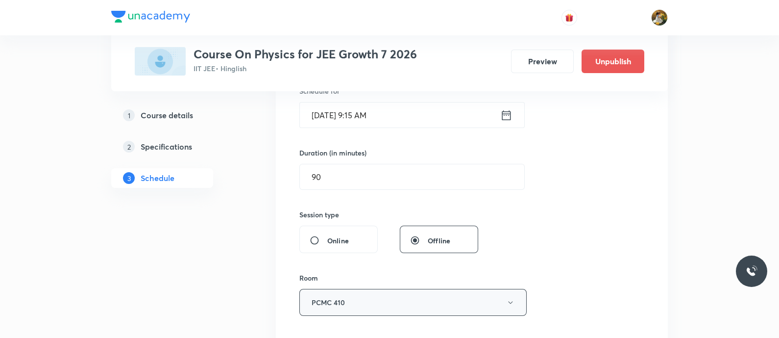
scroll to position [368, 0]
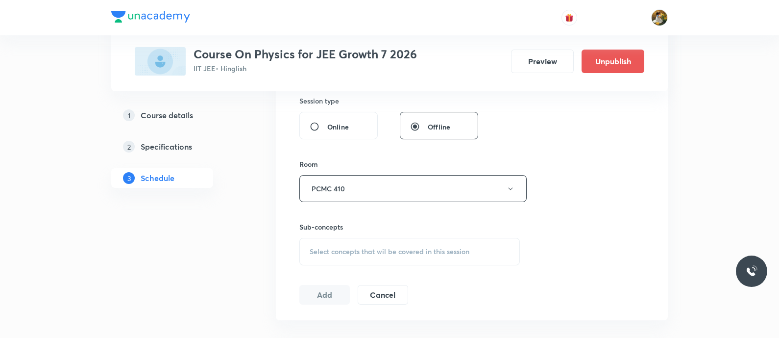
click at [412, 248] on span "Select concepts that wil be covered in this session" at bounding box center [390, 251] width 160 height 8
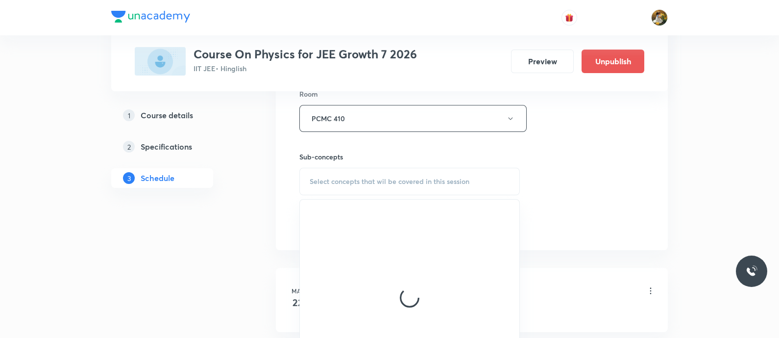
scroll to position [490, 0]
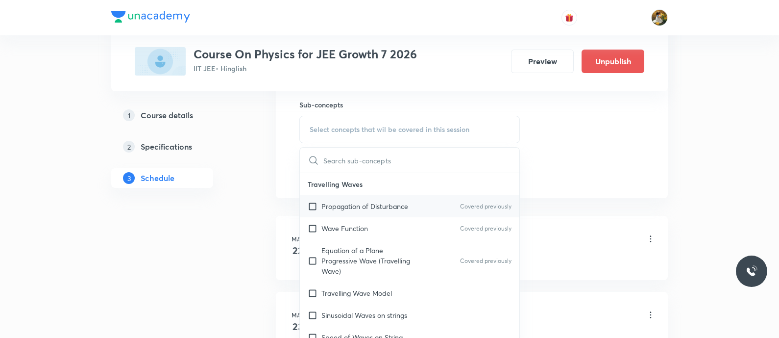
click at [390, 202] on p "Propagation of Disturbance" at bounding box center [364, 206] width 87 height 10
checkbox input "true"
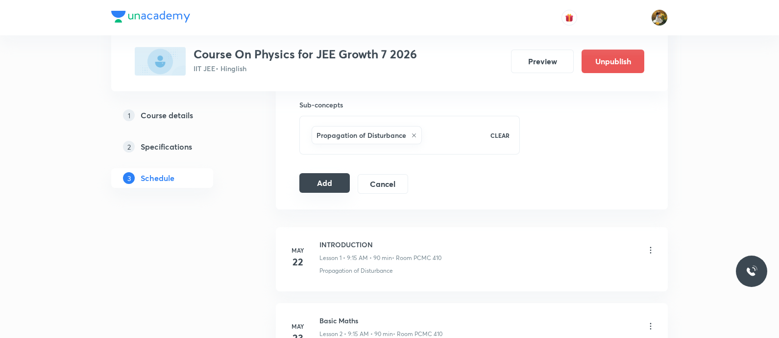
click at [340, 177] on button "Add" at bounding box center [324, 183] width 50 height 20
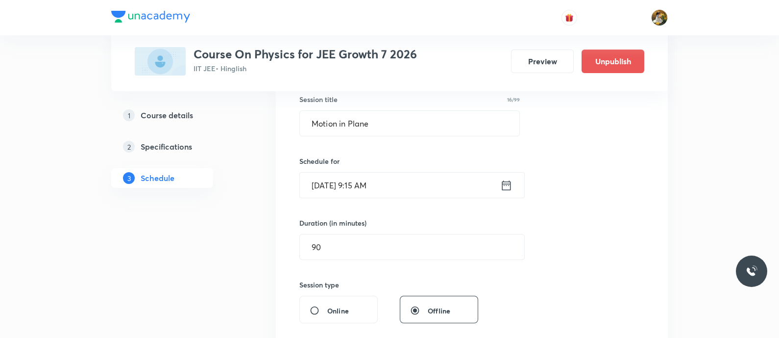
scroll to position [0, 0]
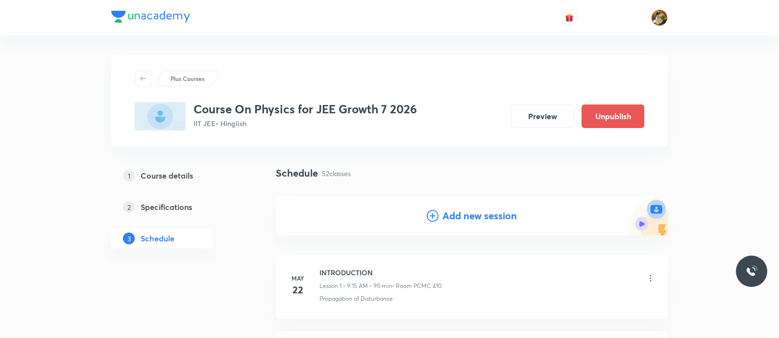
click at [454, 216] on h4 "Add new session" at bounding box center [480, 215] width 74 height 15
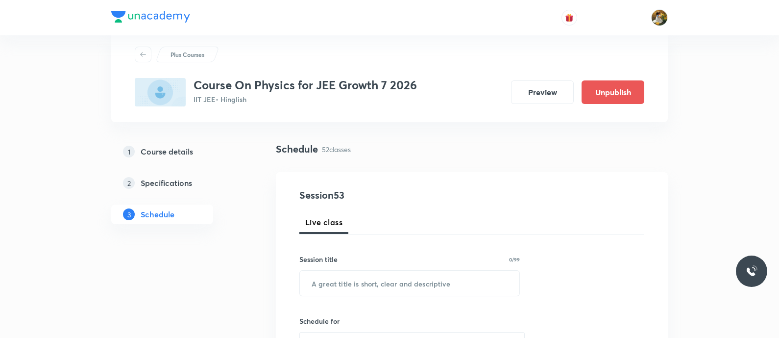
scroll to position [61, 0]
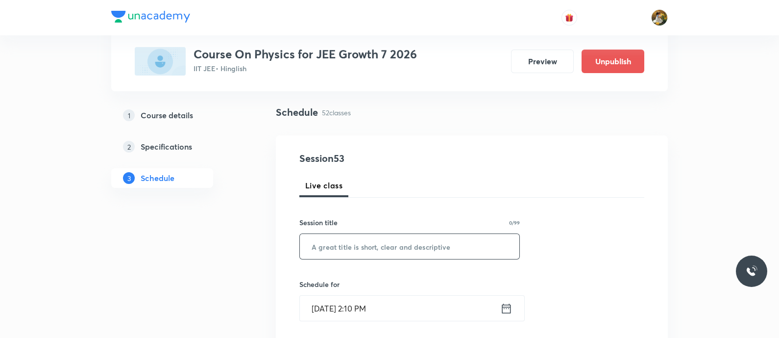
click at [461, 246] on input "text" at bounding box center [410, 246] width 220 height 25
paste input "Motion in Plane"
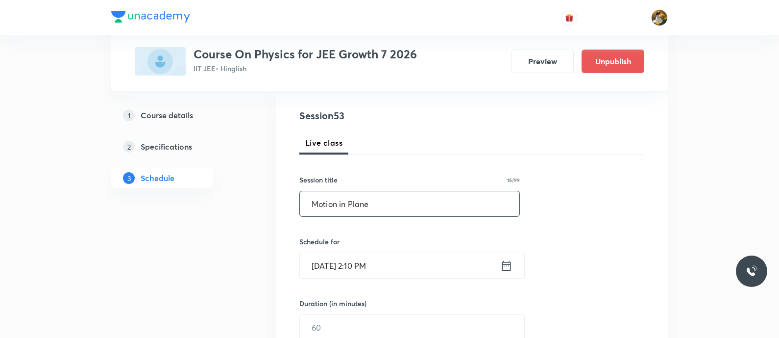
scroll to position [122, 0]
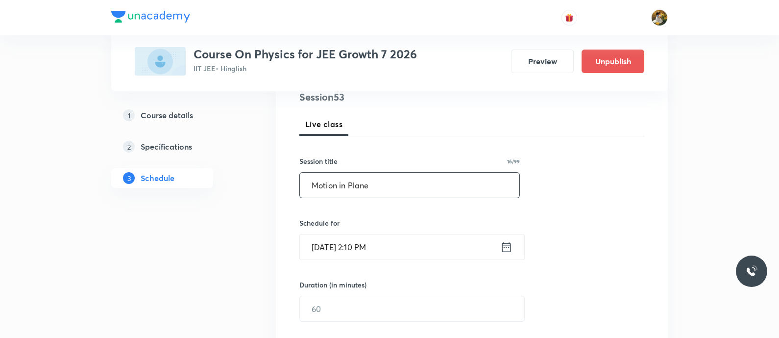
type input "Motion in Plane"
click at [436, 249] on input "[DATE] 2:10 PM" at bounding box center [400, 246] width 200 height 25
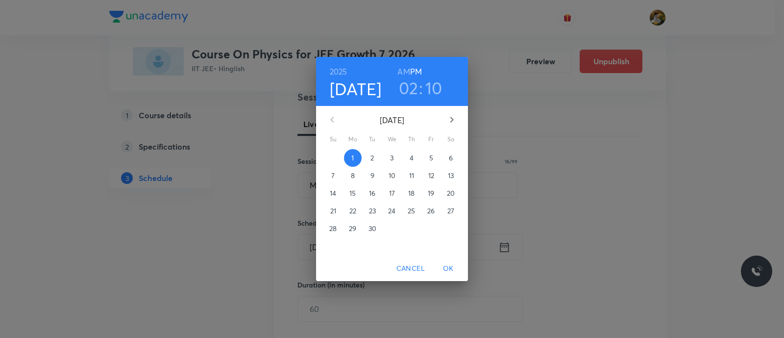
click at [434, 154] on span "5" at bounding box center [431, 158] width 18 height 10
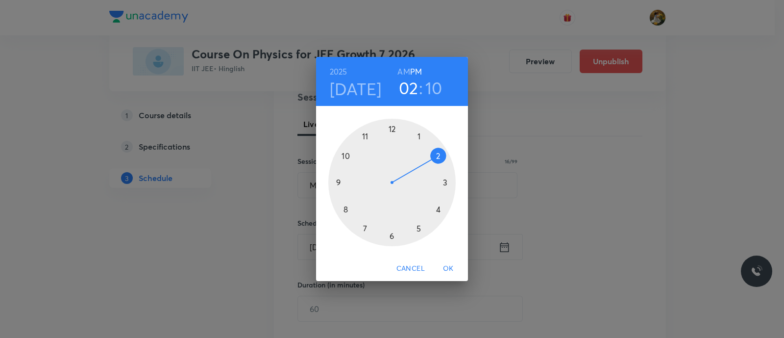
click at [333, 183] on div at bounding box center [391, 182] width 127 height 127
click at [401, 70] on h6 "AM" at bounding box center [403, 72] width 12 height 14
click at [448, 182] on div at bounding box center [391, 182] width 127 height 127
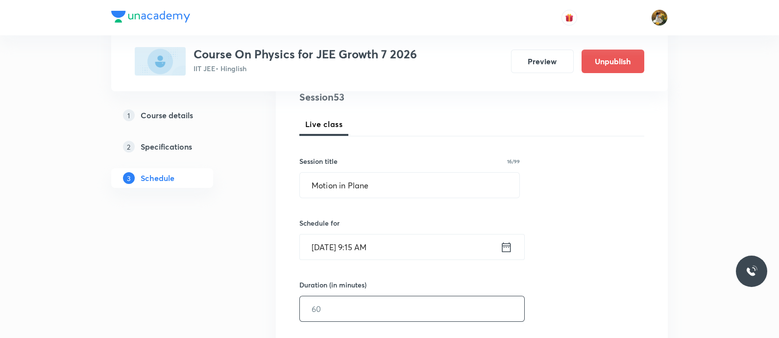
click at [423, 304] on input "text" at bounding box center [412, 308] width 224 height 25
type input "9"
type input "0"
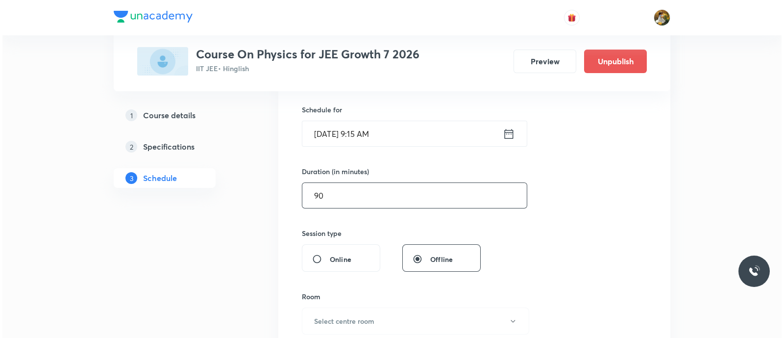
scroll to position [306, 0]
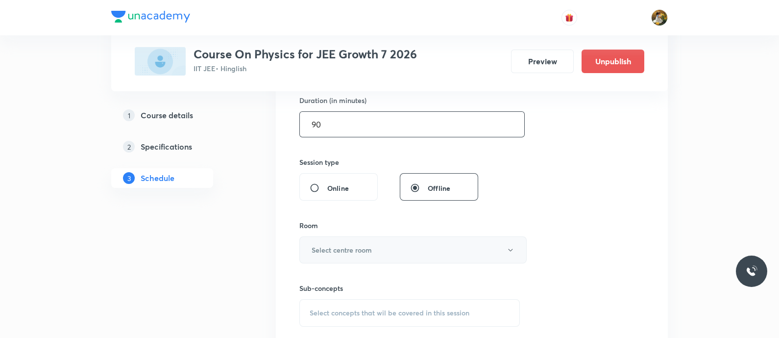
type input "90"
click at [389, 247] on button "Select centre room" at bounding box center [412, 249] width 227 height 27
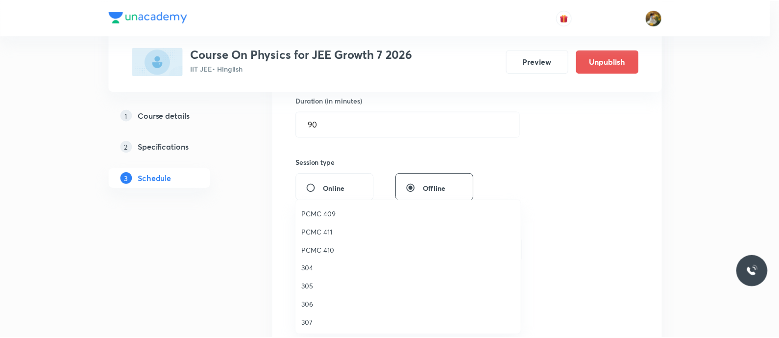
scroll to position [218, 0]
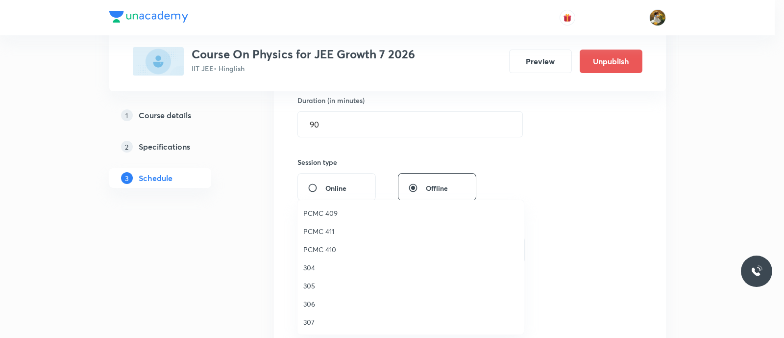
click at [331, 248] on span "PCMC 410" at bounding box center [410, 249] width 215 height 10
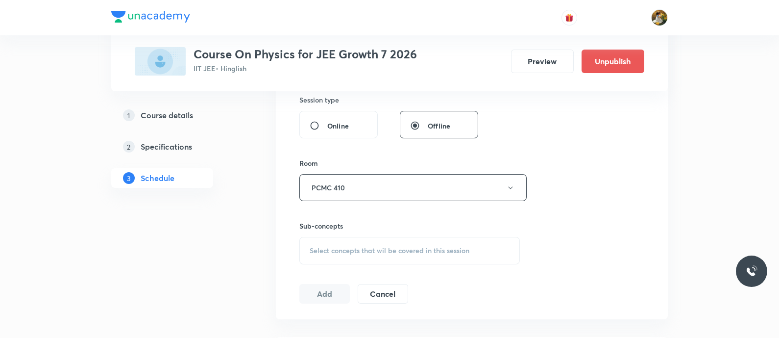
scroll to position [428, 0]
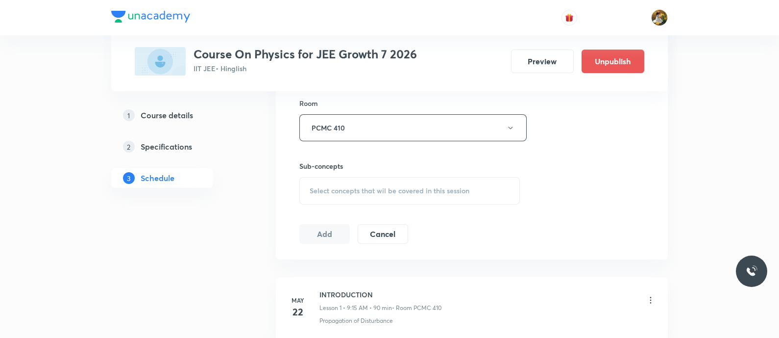
click at [371, 177] on div "Select concepts that wil be covered in this session" at bounding box center [409, 190] width 221 height 27
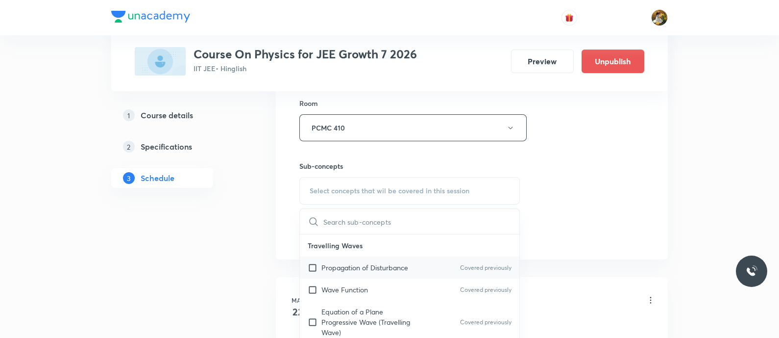
click at [366, 263] on p "Propagation of Disturbance" at bounding box center [364, 267] width 87 height 10
checkbox input "true"
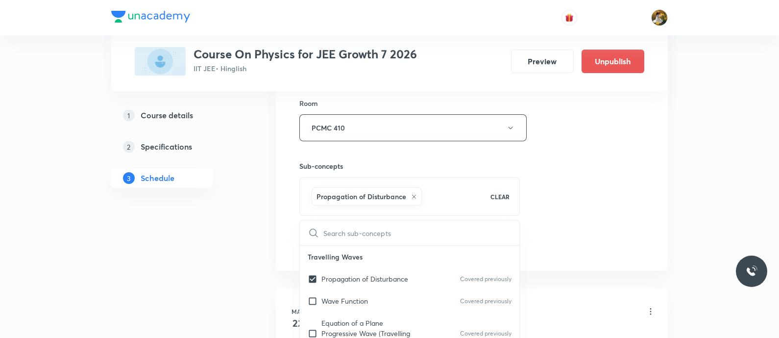
click at [585, 181] on div "Session 53 Live class Session title 16/99 Motion in Plane ​ Schedule for Sep 5,…" at bounding box center [471, 18] width 345 height 471
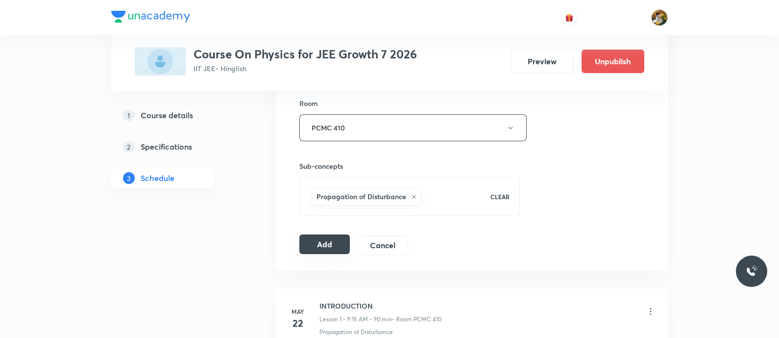
click at [309, 242] on button "Add" at bounding box center [324, 244] width 50 height 20
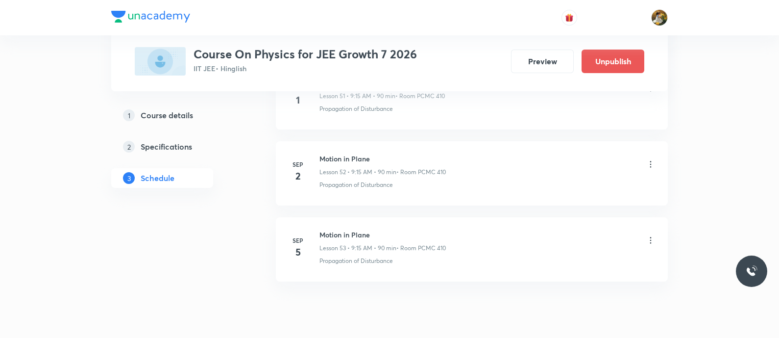
scroll to position [3952, 0]
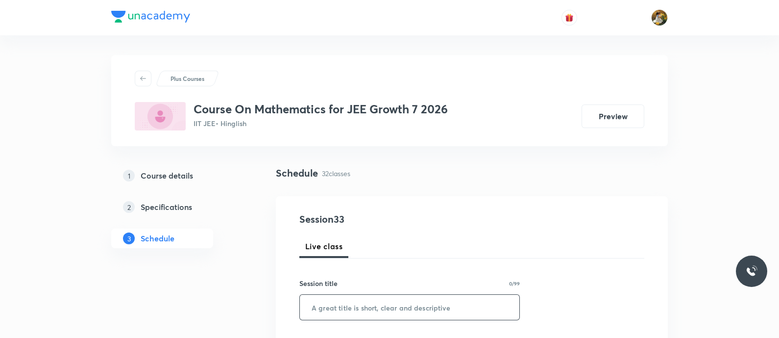
click at [392, 315] on input "text" at bounding box center [410, 307] width 220 height 25
paste input "compound angles"
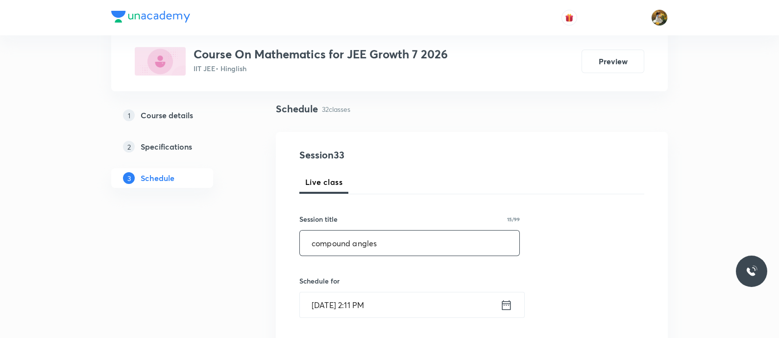
scroll to position [122, 0]
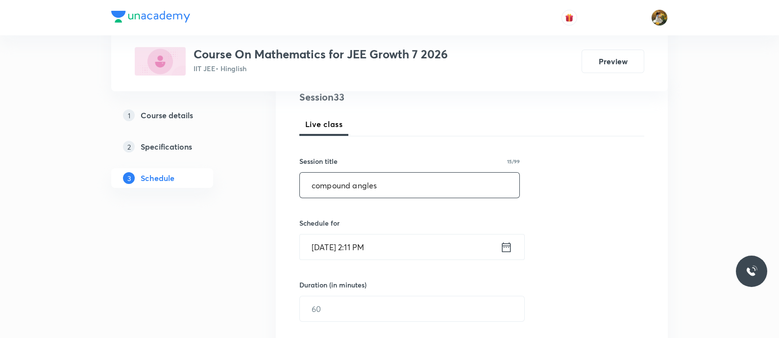
type input "compound angles"
click at [411, 249] on input "[DATE] 2:11 PM" at bounding box center [400, 246] width 200 height 25
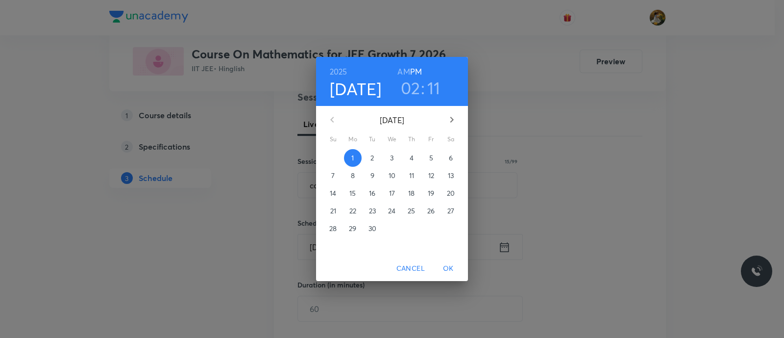
click at [412, 163] on p "4" at bounding box center [412, 158] width 4 height 10
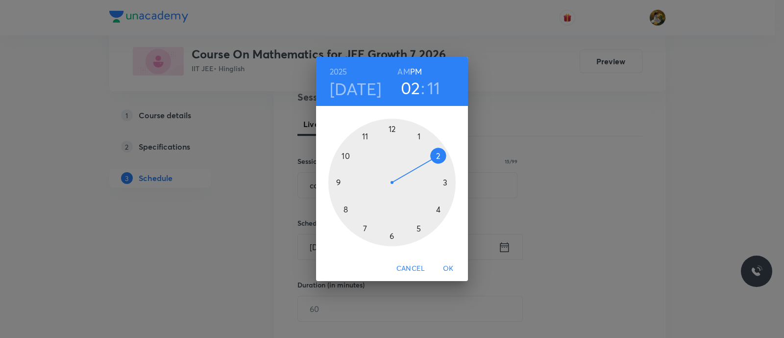
click at [336, 182] on div at bounding box center [391, 182] width 127 height 127
click at [407, 69] on h6 "AM" at bounding box center [403, 72] width 12 height 14
click at [444, 182] on div at bounding box center [391, 182] width 127 height 127
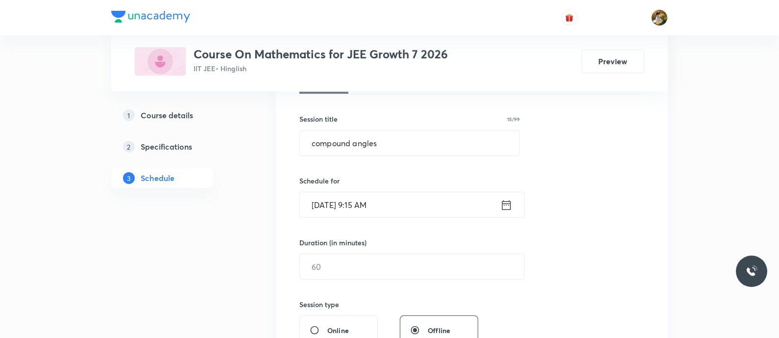
scroll to position [184, 0]
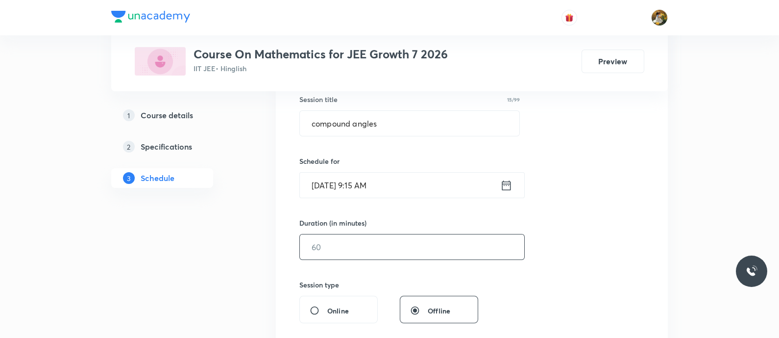
click at [383, 253] on input "text" at bounding box center [412, 246] width 224 height 25
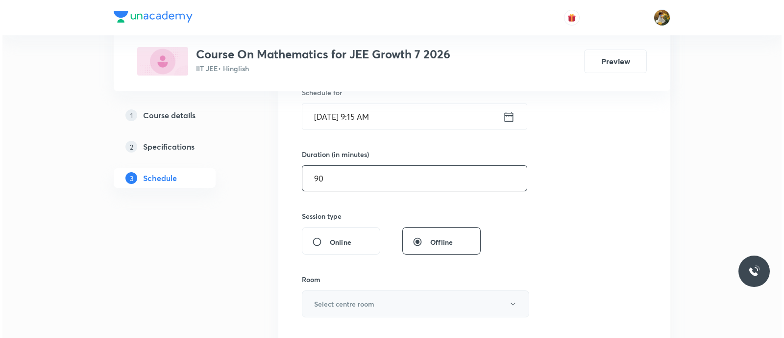
scroll to position [306, 0]
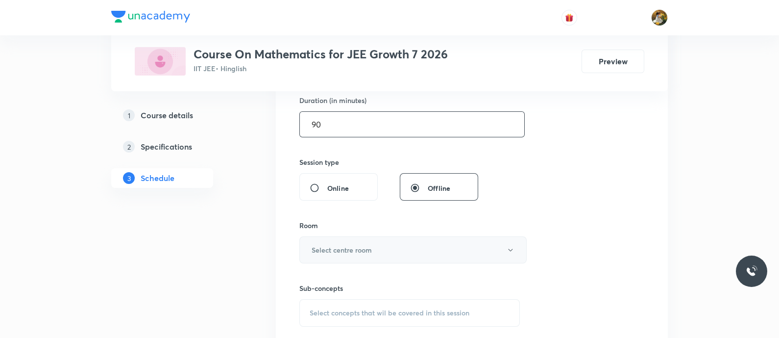
type input "90"
click at [394, 260] on button "Select centre room" at bounding box center [412, 249] width 227 height 27
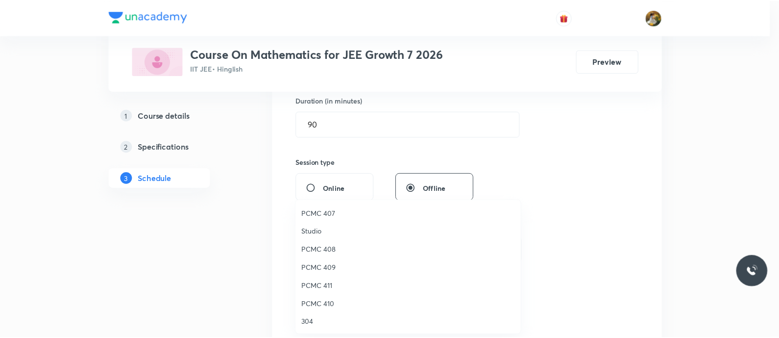
scroll to position [218, 0]
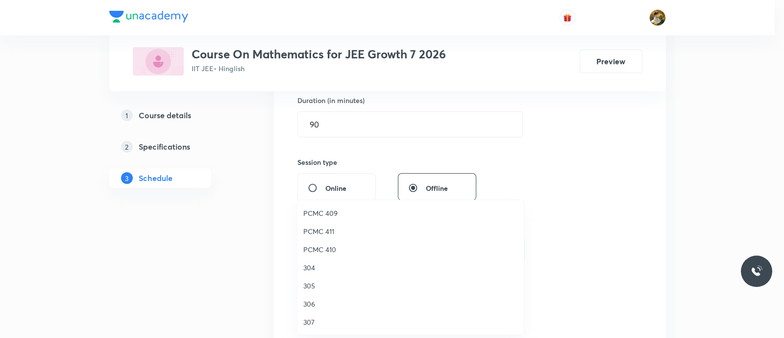
click at [336, 249] on span "PCMC 410" at bounding box center [410, 249] width 215 height 10
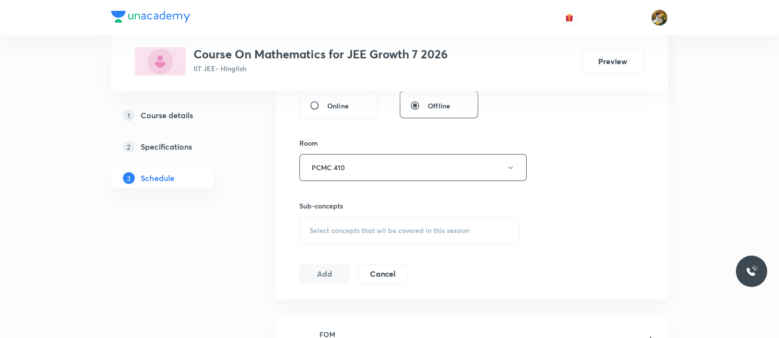
scroll to position [428, 0]
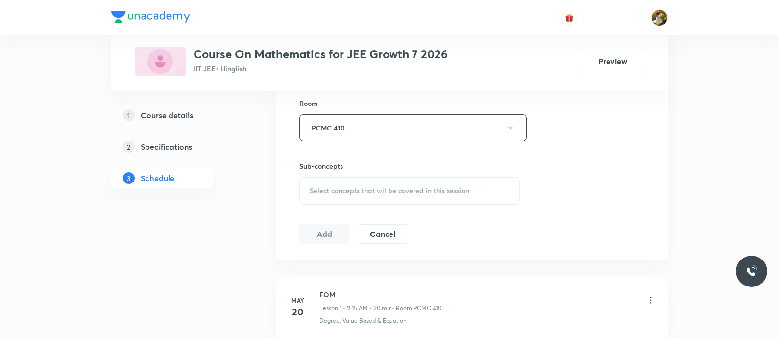
click at [421, 190] on span "Select concepts that wil be covered in this session" at bounding box center [390, 191] width 160 height 8
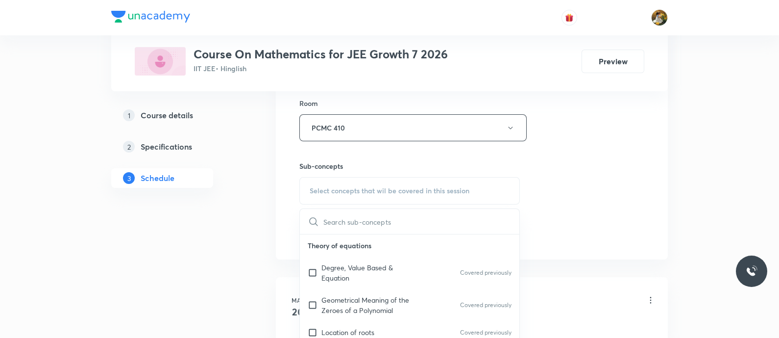
click at [419, 271] on p "Degree, Value Based & Equation" at bounding box center [370, 272] width 99 height 21
checkbox input "true"
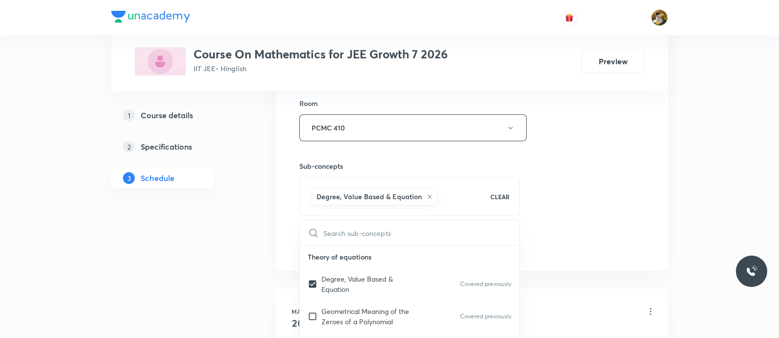
click at [559, 196] on div "Session 33 Live class Session title 15/99 compound angles ​ Schedule for Sep 4,…" at bounding box center [471, 18] width 345 height 471
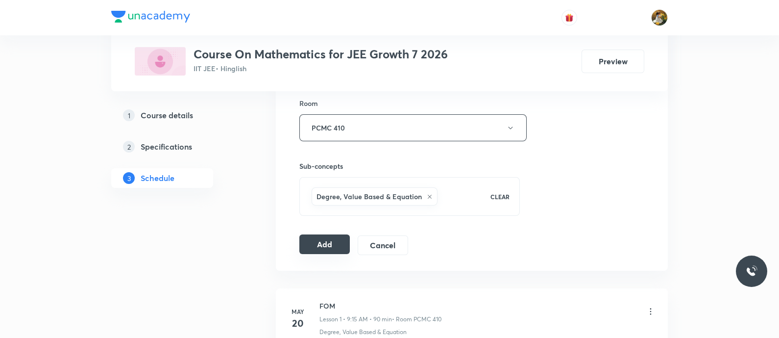
click at [318, 239] on button "Add" at bounding box center [324, 244] width 50 height 20
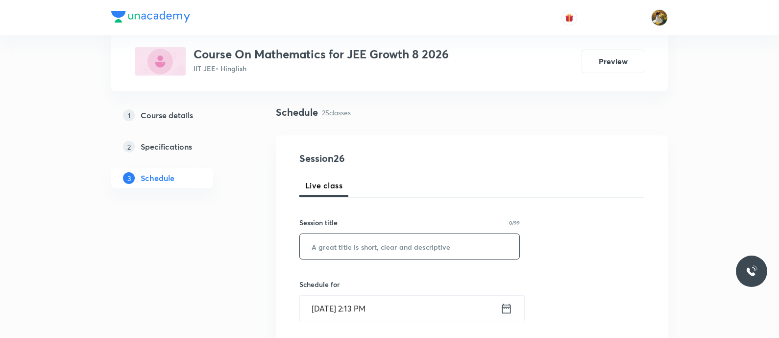
click at [456, 251] on input "text" at bounding box center [410, 246] width 220 height 25
paste input "compound angles"
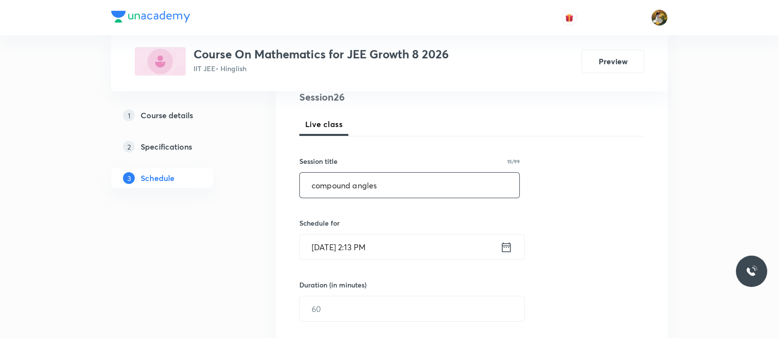
type input "compound angles"
click at [409, 243] on input "[DATE] 2:13 PM" at bounding box center [400, 246] width 200 height 25
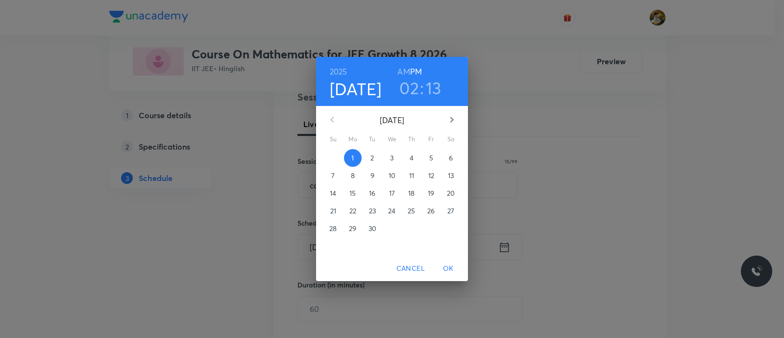
click at [371, 155] on p "2" at bounding box center [371, 158] width 3 height 10
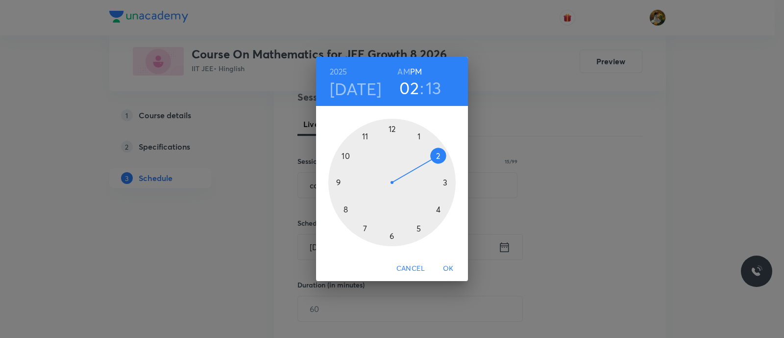
click at [419, 136] on div at bounding box center [391, 182] width 127 height 127
click at [394, 125] on div at bounding box center [391, 182] width 127 height 127
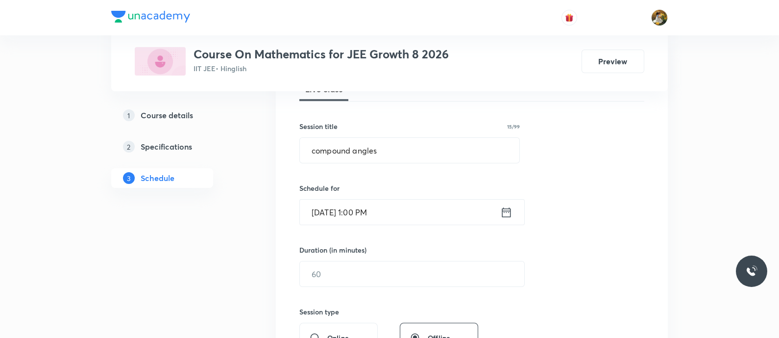
scroll to position [184, 0]
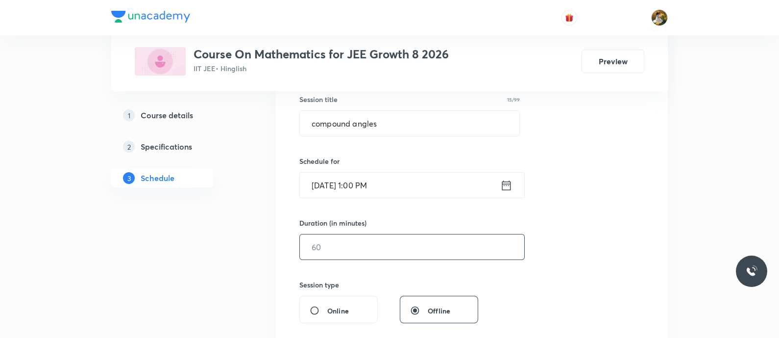
click at [422, 241] on input "text" at bounding box center [412, 246] width 224 height 25
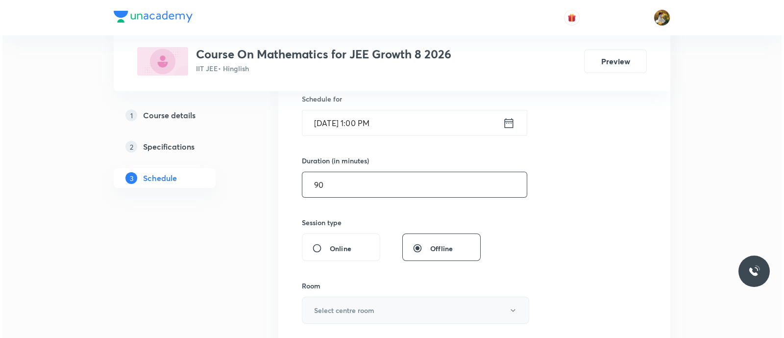
scroll to position [306, 0]
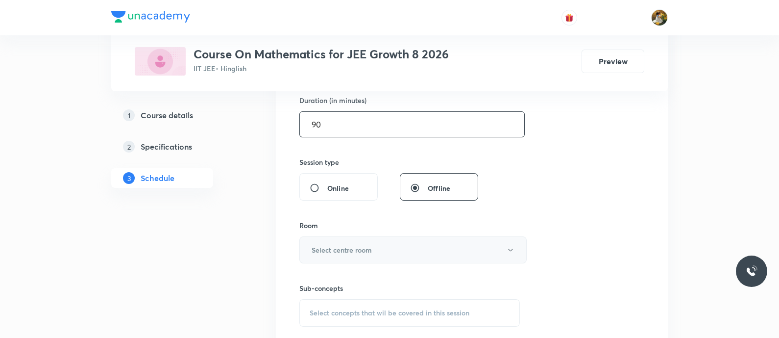
type input "90"
click at [407, 253] on button "Select centre room" at bounding box center [412, 249] width 227 height 27
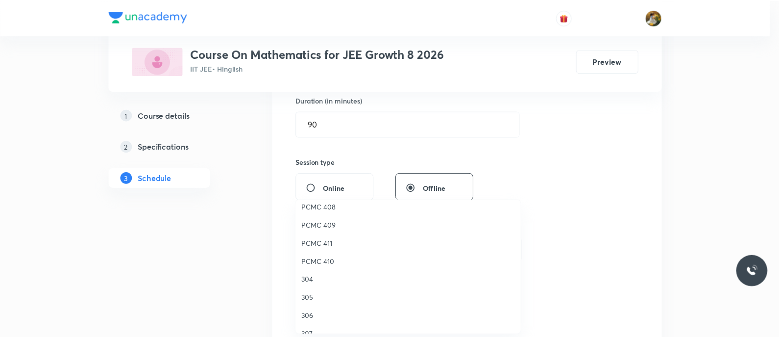
scroll to position [218, 0]
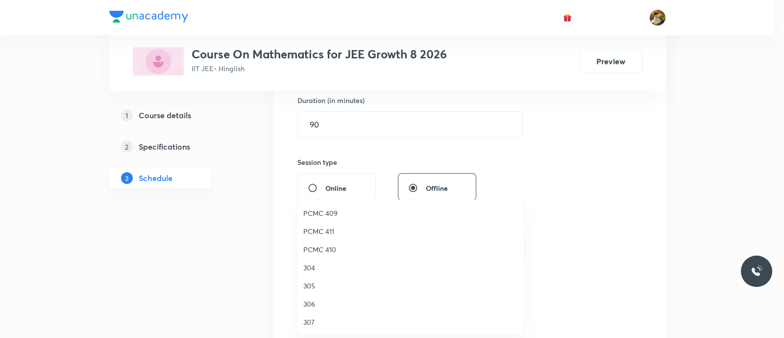
click at [322, 226] on span "PCMC 411" at bounding box center [410, 231] width 215 height 10
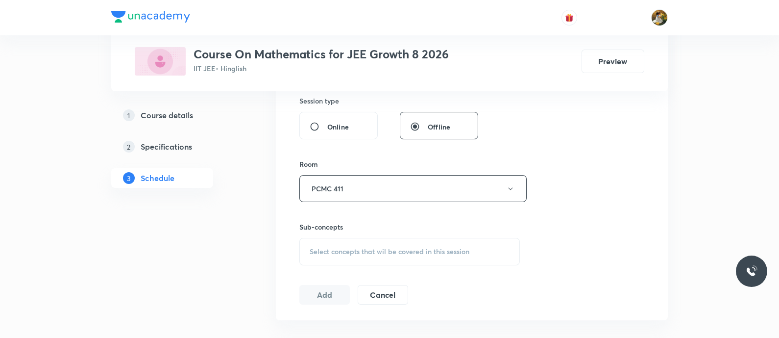
click at [408, 247] on span "Select concepts that wil be covered in this session" at bounding box center [390, 251] width 160 height 8
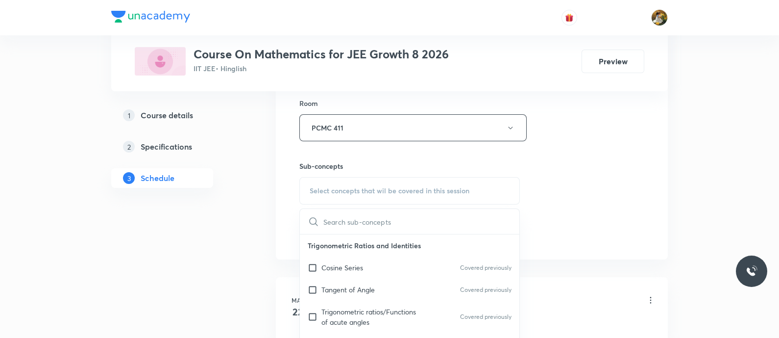
click at [385, 262] on div "Cosine Series Covered previously" at bounding box center [410, 267] width 220 height 22
checkbox input "true"
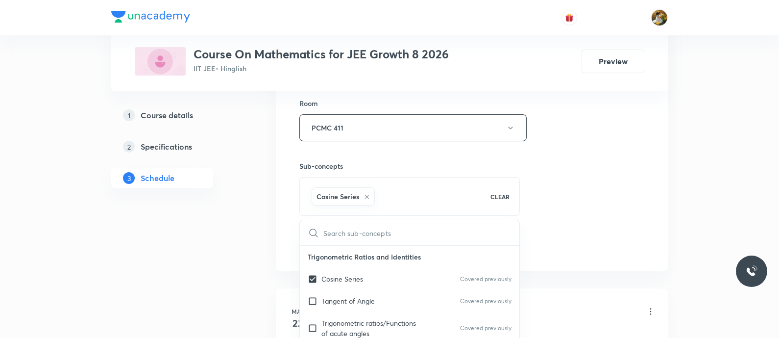
click at [542, 204] on div "Session 26 Live class Session title 15/99 compound angles ​ Schedule for [DATE]…" at bounding box center [471, 18] width 345 height 471
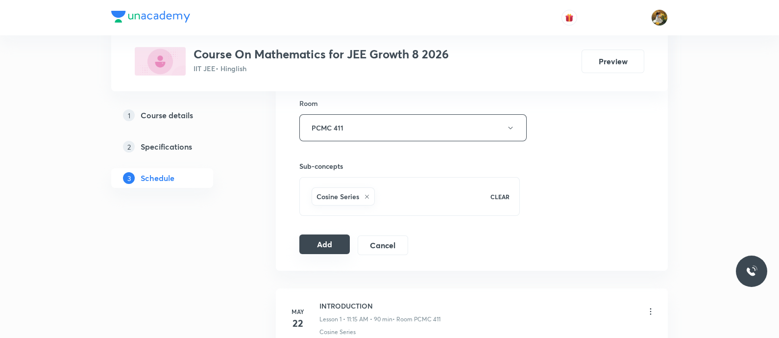
click at [328, 243] on button "Add" at bounding box center [324, 244] width 50 height 20
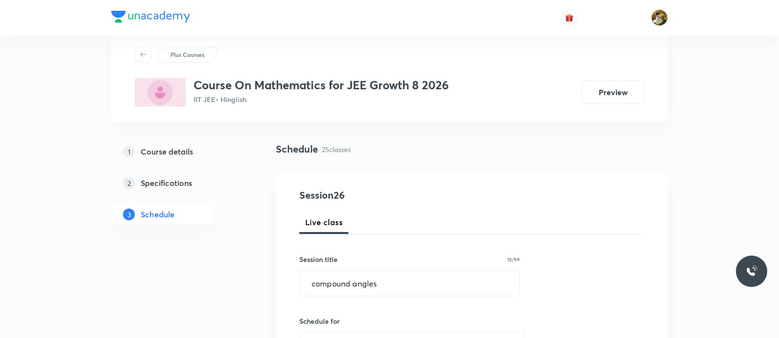
scroll to position [61, 0]
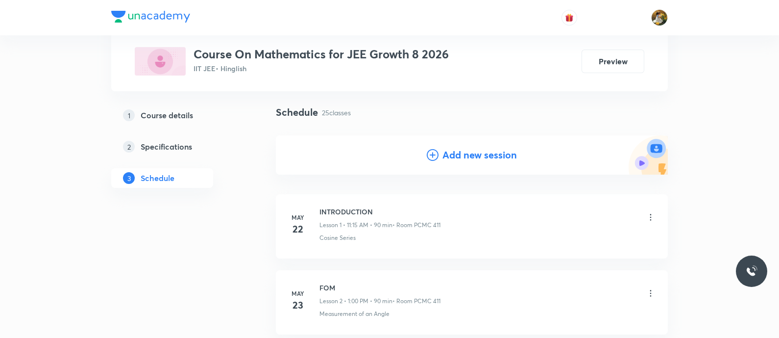
click at [490, 152] on h4 "Add new session" at bounding box center [480, 155] width 74 height 15
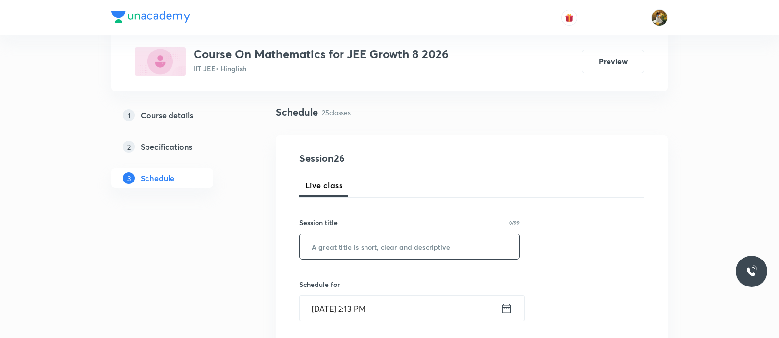
click at [421, 246] on input "text" at bounding box center [410, 246] width 220 height 25
paste input "compound angles"
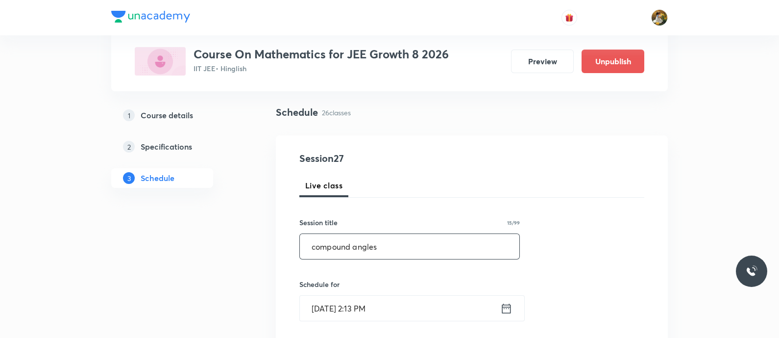
type input "compound angles"
click at [406, 307] on input "[DATE] 2:13 PM" at bounding box center [400, 308] width 200 height 25
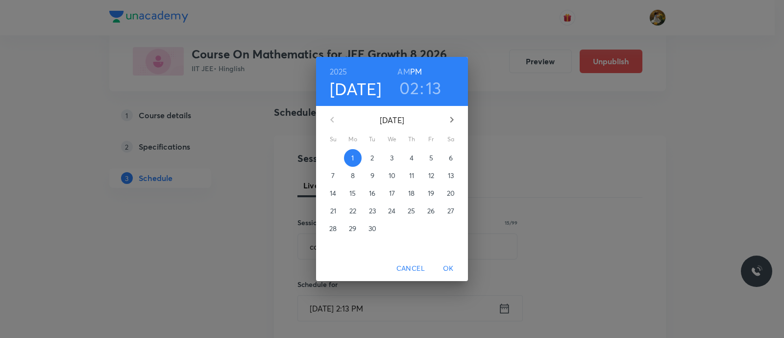
click at [412, 160] on p "4" at bounding box center [412, 158] width 4 height 10
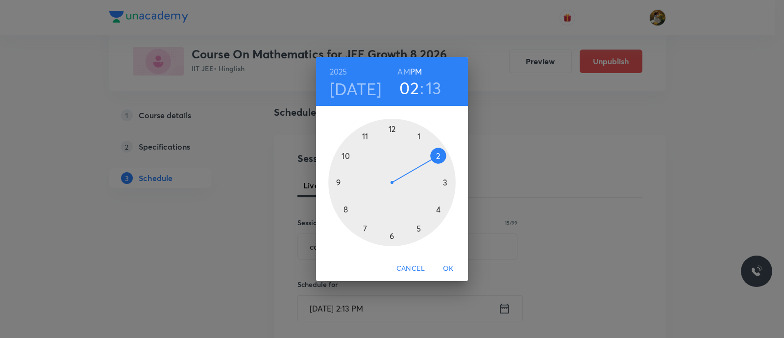
click at [418, 134] on div at bounding box center [391, 182] width 127 height 127
click at [391, 127] on div at bounding box center [391, 182] width 127 height 127
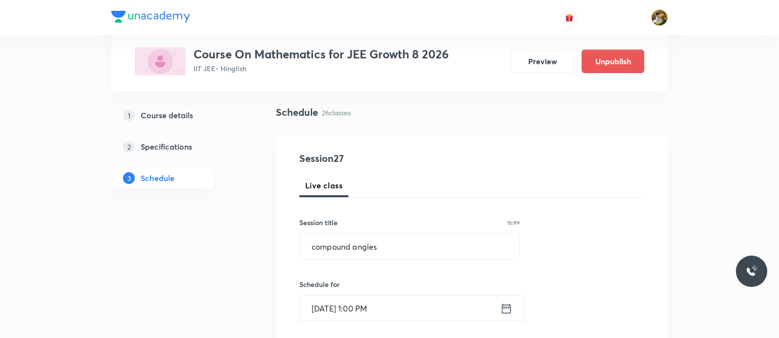
scroll to position [184, 0]
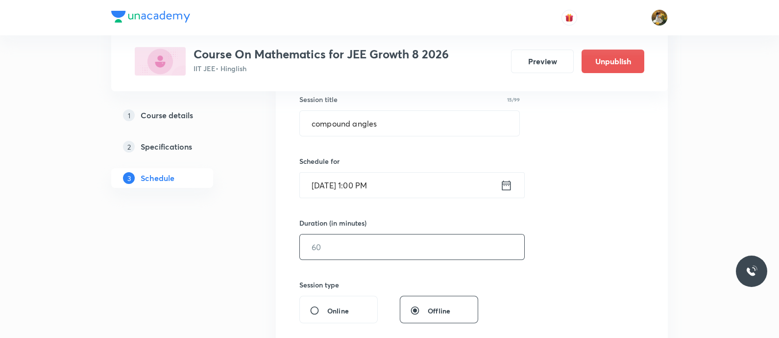
click at [392, 253] on input "text" at bounding box center [412, 246] width 224 height 25
type input "90"
click at [560, 197] on div "Session 27 Live class Session title 15/99 compound angles ​ Schedule for [DATE]…" at bounding box center [471, 258] width 345 height 460
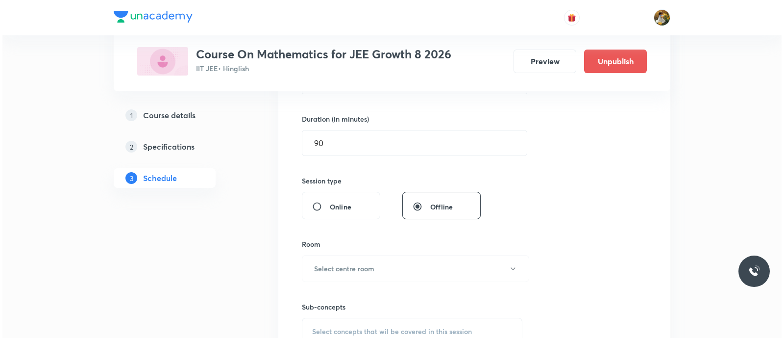
scroll to position [306, 0]
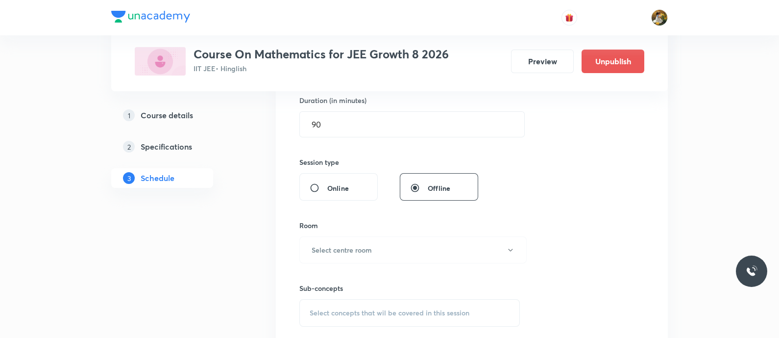
click at [431, 227] on div "Room" at bounding box center [409, 225] width 221 height 10
click at [428, 241] on button "Select centre room" at bounding box center [412, 249] width 227 height 27
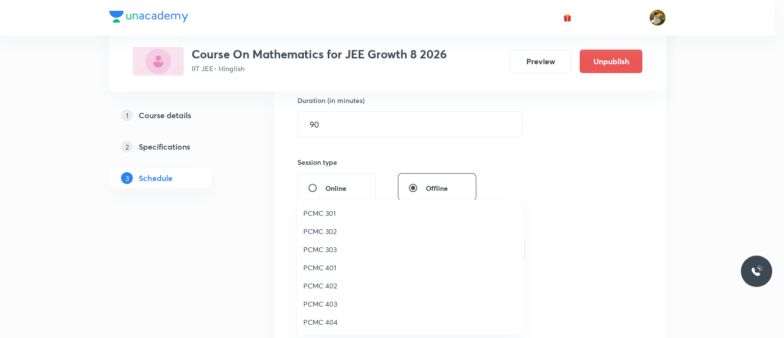
click at [571, 224] on div at bounding box center [392, 169] width 784 height 338
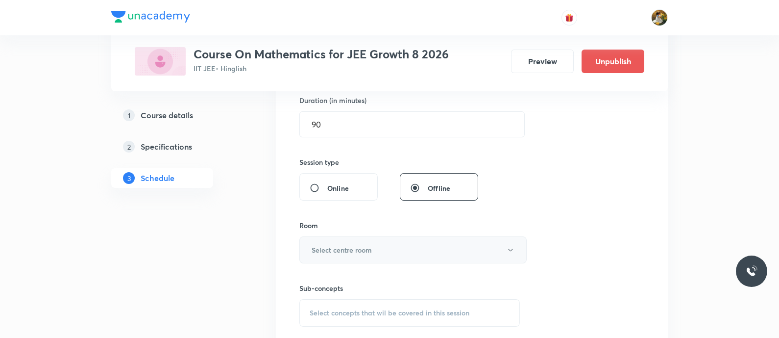
click at [516, 249] on button "Select centre room" at bounding box center [412, 249] width 227 height 27
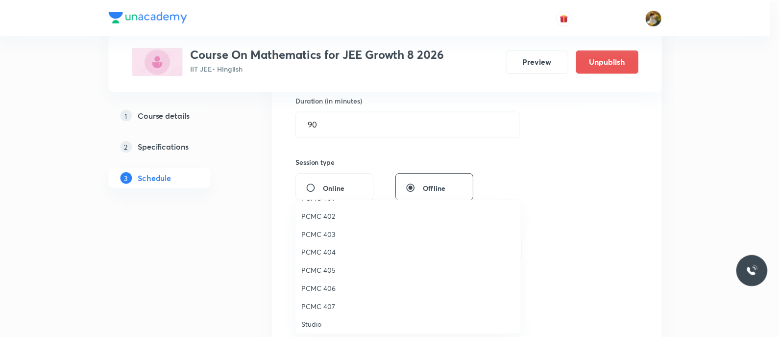
scroll to position [122, 0]
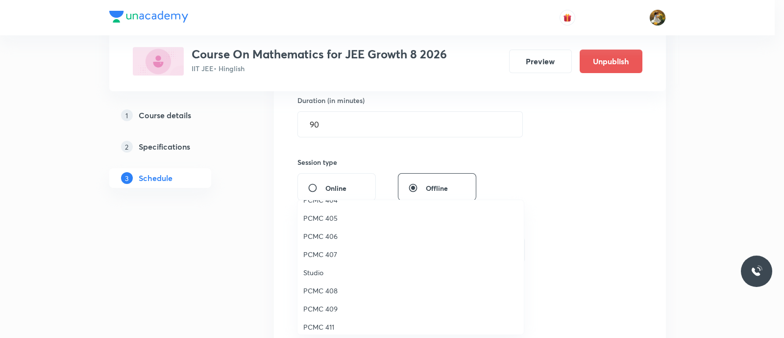
click at [331, 321] on span "PCMC 411" at bounding box center [410, 326] width 215 height 10
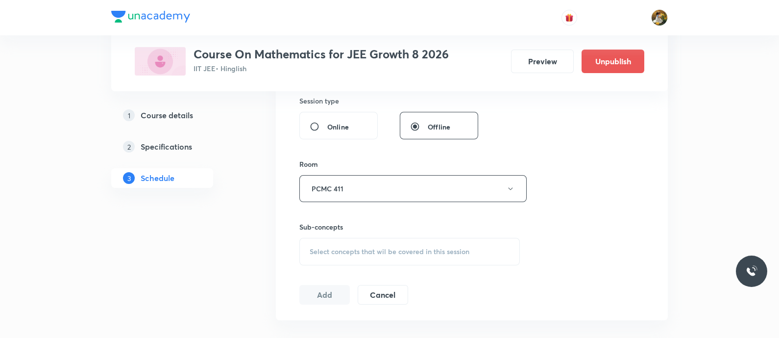
click at [456, 242] on div "Select concepts that wil be covered in this session" at bounding box center [409, 251] width 221 height 27
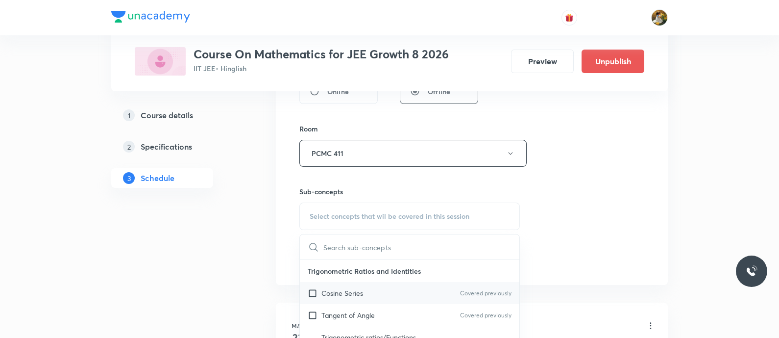
scroll to position [428, 0]
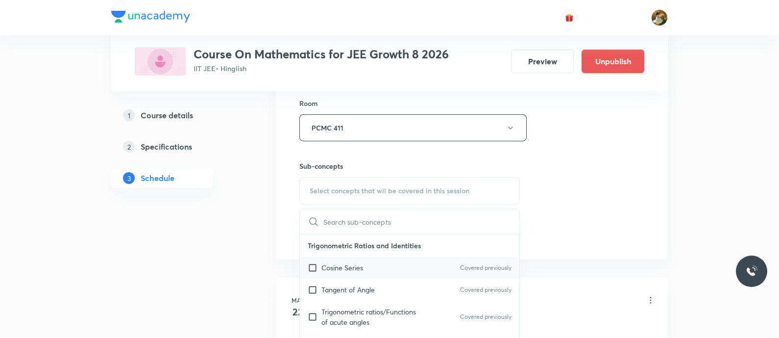
click at [376, 261] on div "Cosine Series Covered previously" at bounding box center [410, 267] width 220 height 22
checkbox input "true"
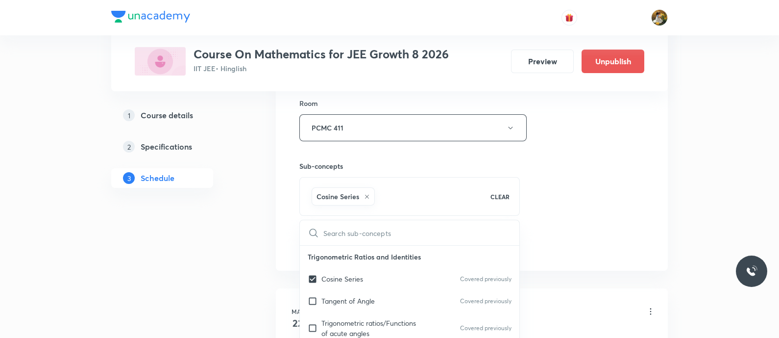
click at [566, 180] on div "Session 27 Live class Session title 15/99 compound angles ​ Schedule for [DATE]…" at bounding box center [471, 18] width 345 height 471
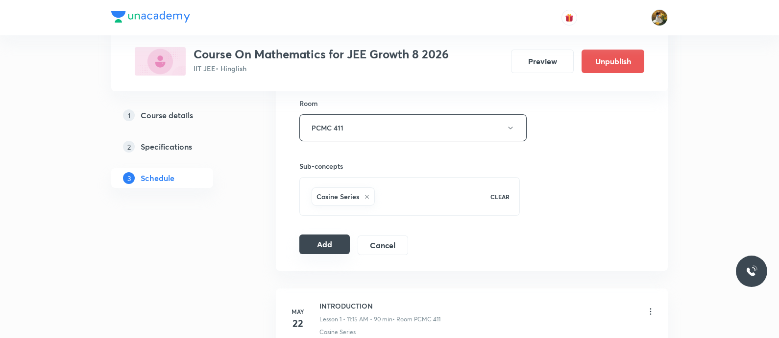
click at [330, 243] on button "Add" at bounding box center [324, 244] width 50 height 20
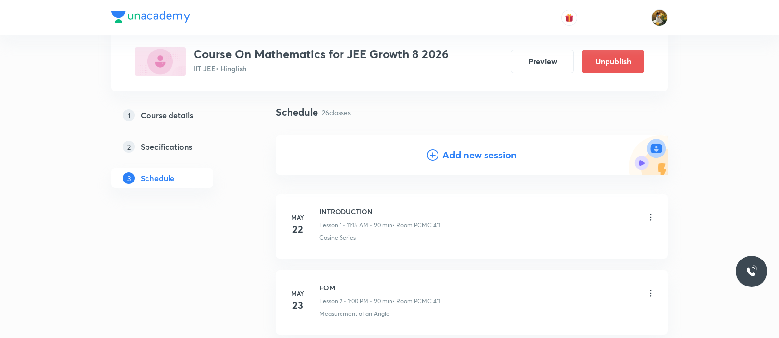
scroll to position [0, 0]
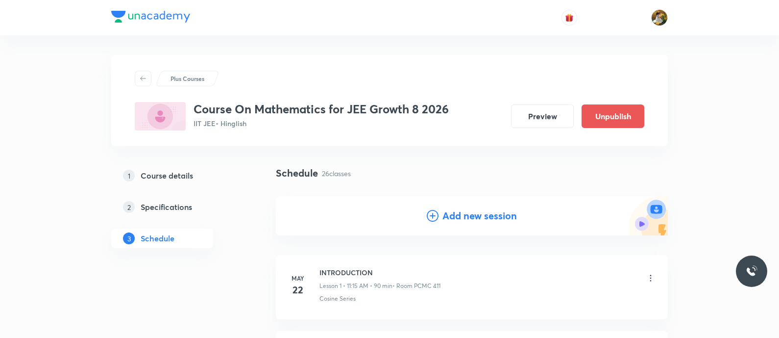
click at [480, 210] on h4 "Add new session" at bounding box center [480, 215] width 74 height 15
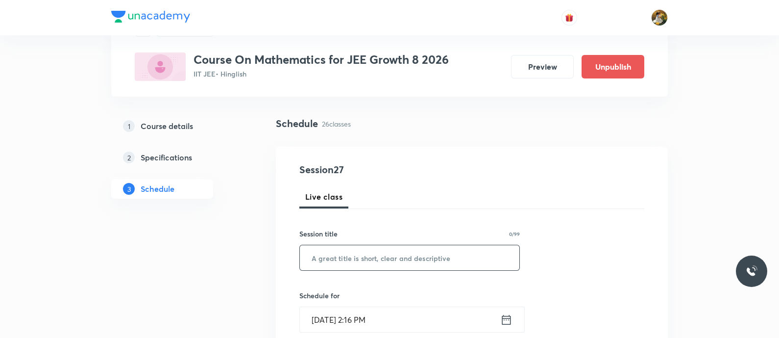
scroll to position [61, 0]
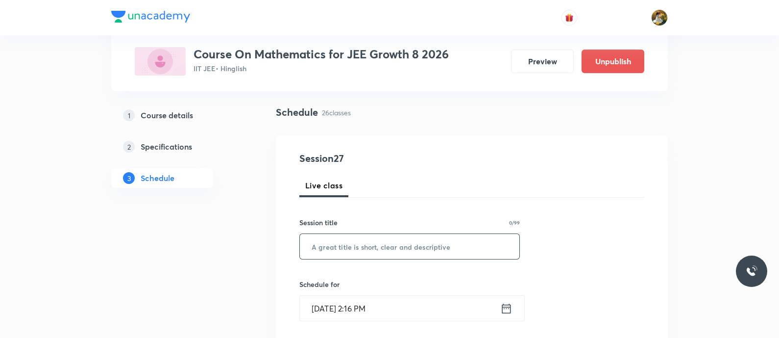
click at [423, 250] on input "text" at bounding box center [410, 246] width 220 height 25
paste input "compound angles"
type input "compound angles"
click at [414, 308] on input "Sep 1, 2025, 2:16 PM" at bounding box center [400, 308] width 200 height 25
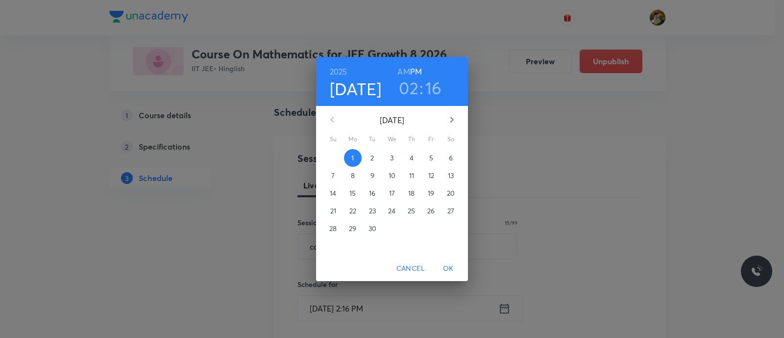
click at [411, 154] on p "4" at bounding box center [412, 158] width 4 height 10
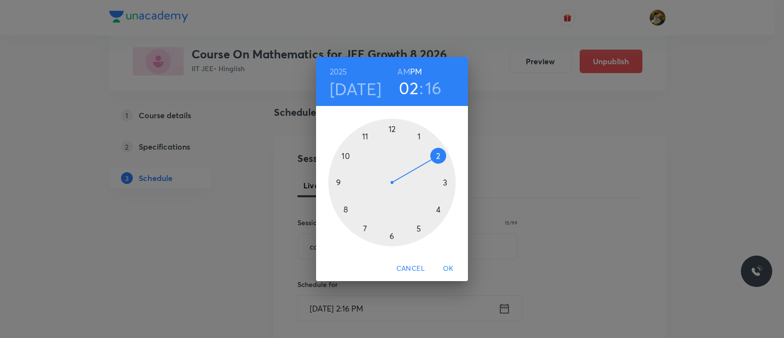
click at [419, 132] on div at bounding box center [391, 182] width 127 height 127
click at [393, 126] on div at bounding box center [391, 182] width 127 height 127
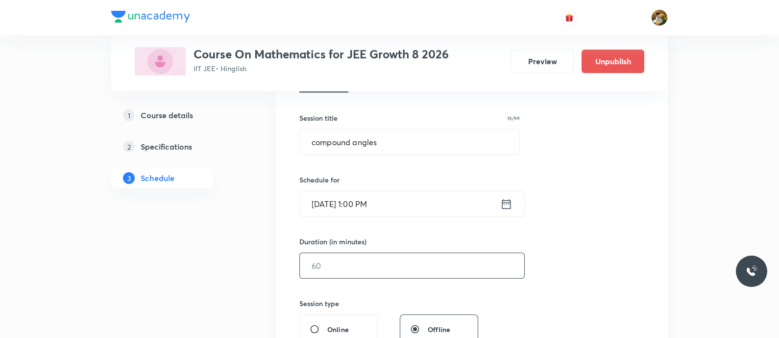
scroll to position [184, 0]
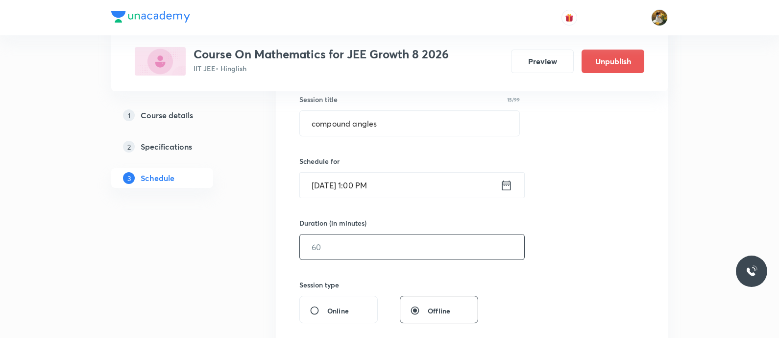
click at [405, 244] on input "text" at bounding box center [412, 246] width 224 height 25
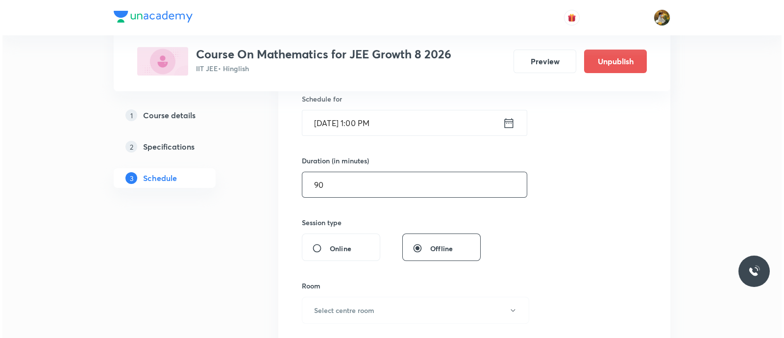
scroll to position [306, 0]
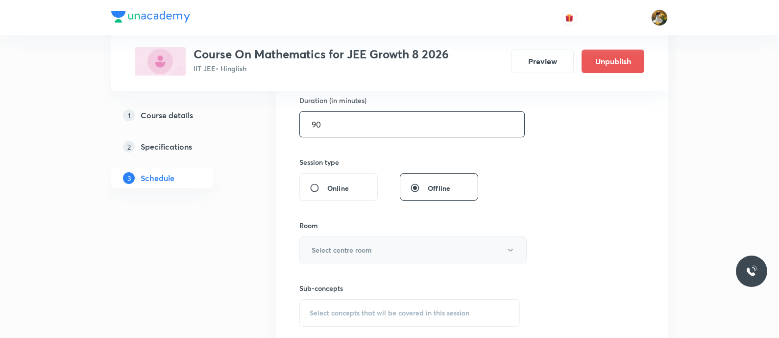
type input "90"
click at [394, 243] on button "Select centre room" at bounding box center [412, 249] width 227 height 27
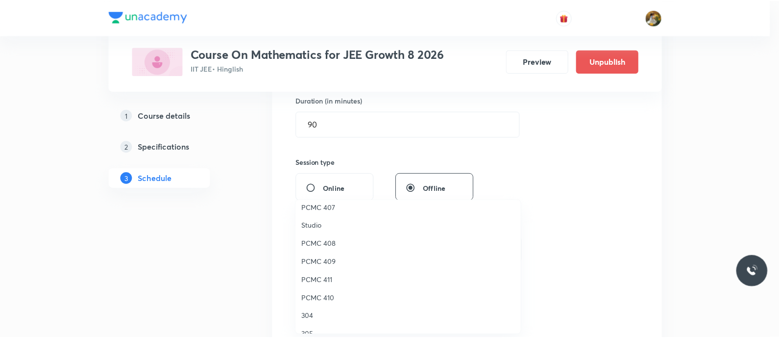
scroll to position [218, 0]
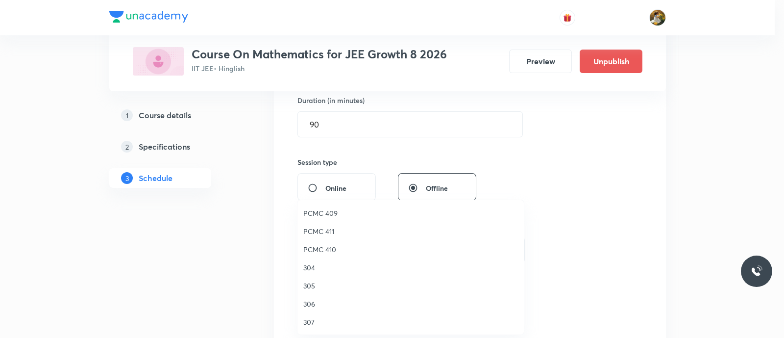
click at [327, 231] on span "PCMC 411" at bounding box center [410, 231] width 215 height 10
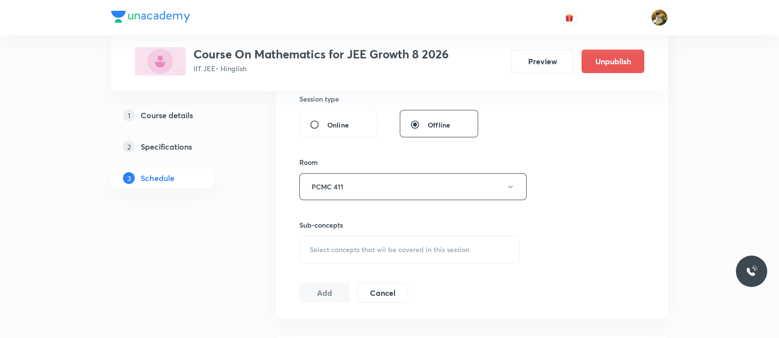
scroll to position [428, 0]
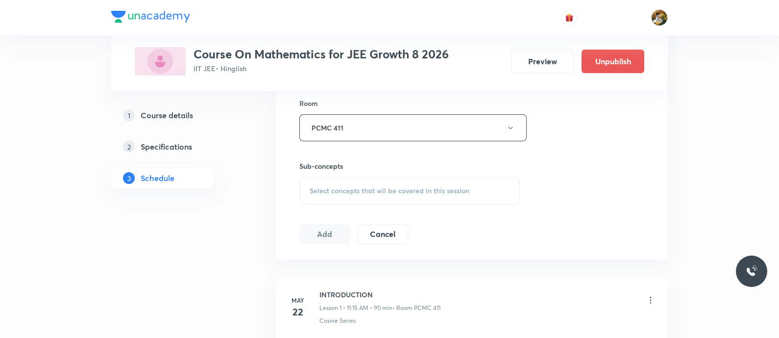
click at [394, 188] on span "Select concepts that wil be covered in this session" at bounding box center [390, 191] width 160 height 8
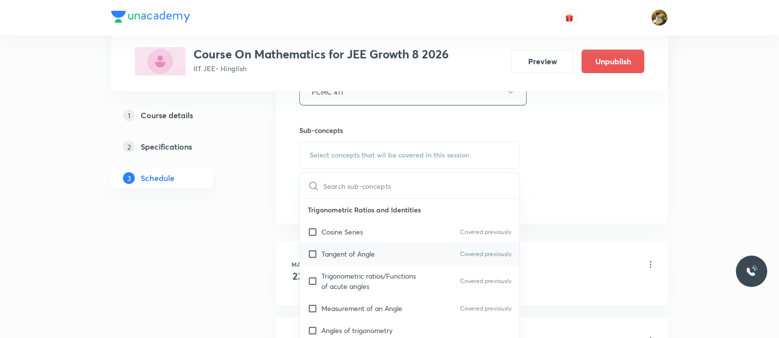
scroll to position [490, 0]
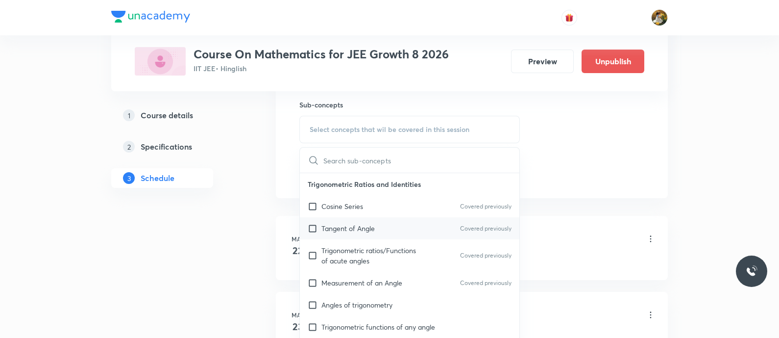
click at [386, 228] on div "Tangent of Angle Covered previously" at bounding box center [410, 228] width 220 height 22
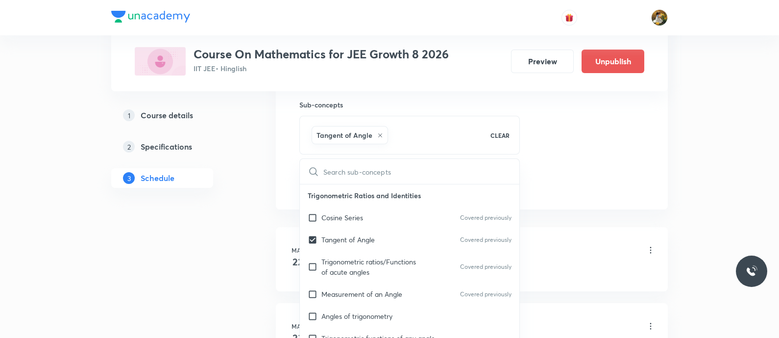
checkbox input "true"
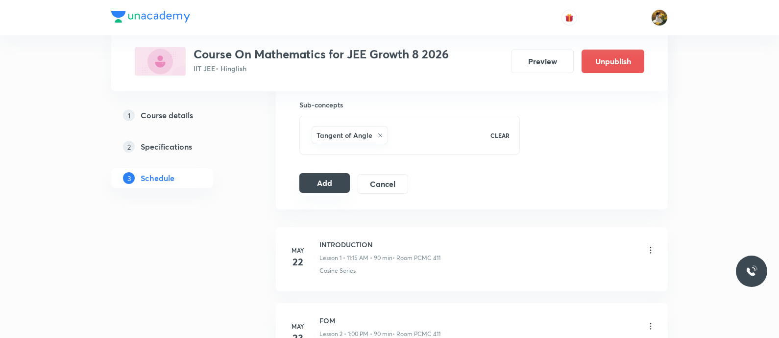
click at [326, 182] on button "Add" at bounding box center [324, 183] width 50 height 20
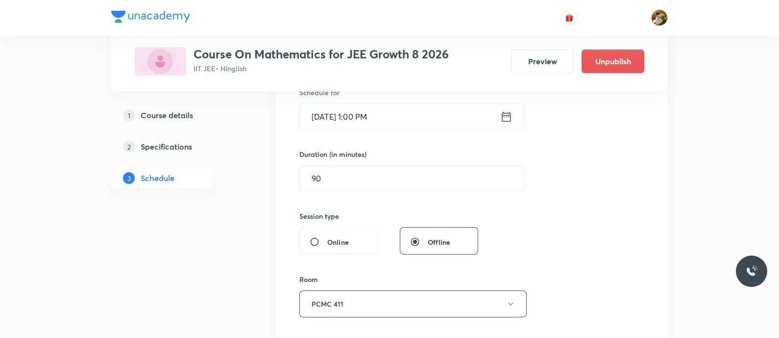
scroll to position [184, 0]
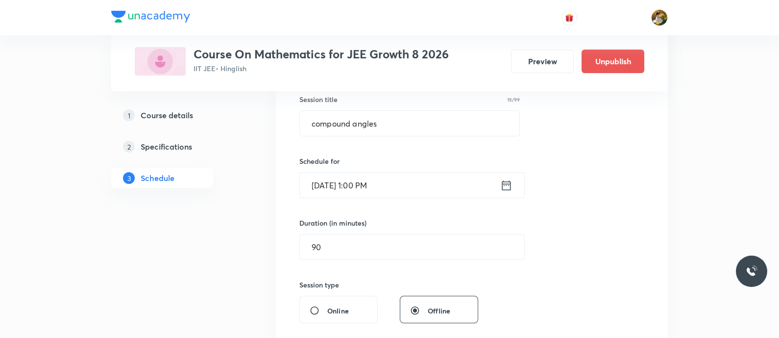
click at [509, 176] on div "Sep 4, 2025, 1:00 PM ​" at bounding box center [411, 185] width 225 height 26
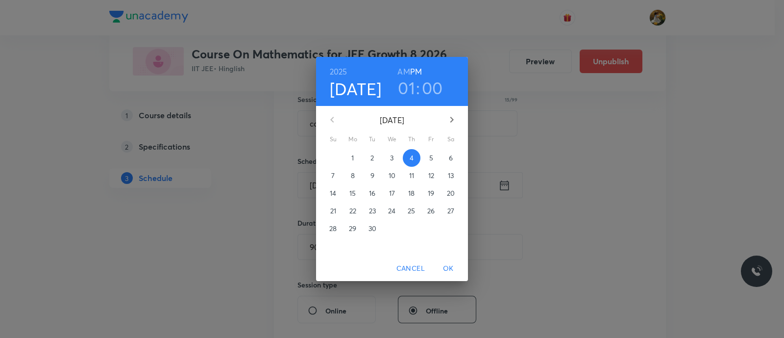
click at [373, 154] on p "2" at bounding box center [371, 158] width 3 height 10
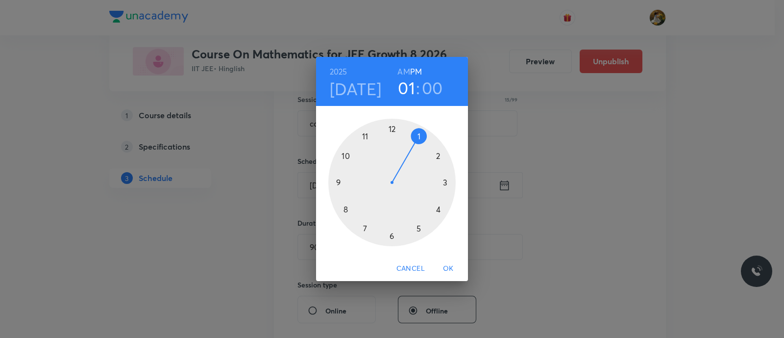
click at [516, 199] on div "2025 Sep 2 01 : 00 AM PM 1 2 3 4 5 6 7 8 9 10 11 12 Cancel OK" at bounding box center [392, 169] width 784 height 338
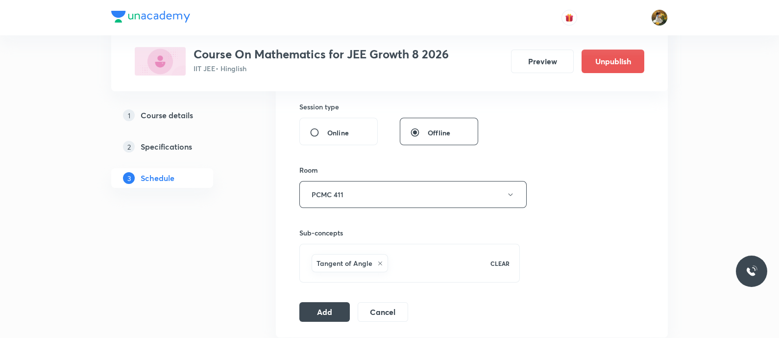
scroll to position [368, 0]
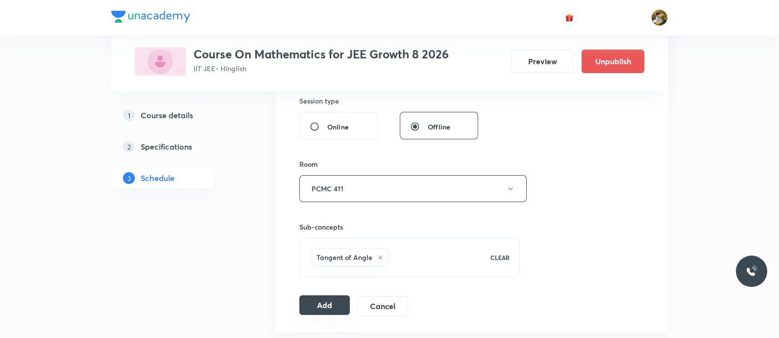
click at [337, 302] on button "Add" at bounding box center [324, 305] width 50 height 20
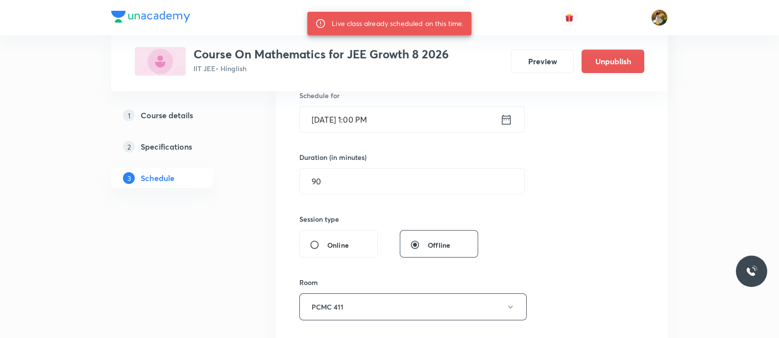
scroll to position [245, 0]
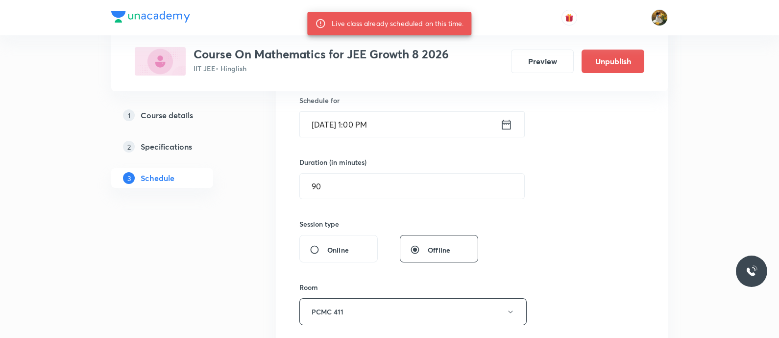
click at [405, 119] on input "Sep 4, 2025, 1:00 PM" at bounding box center [400, 124] width 200 height 25
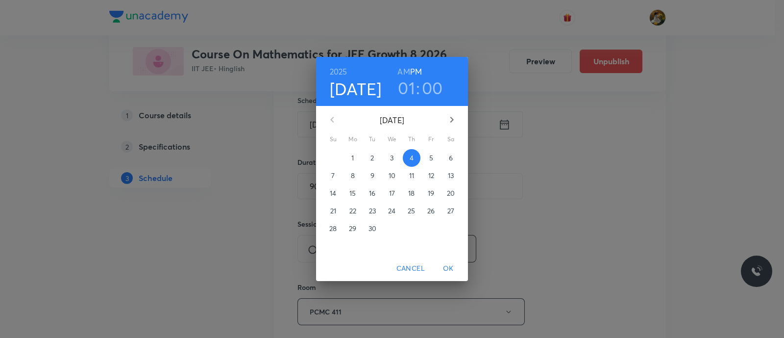
click at [434, 157] on span "5" at bounding box center [431, 158] width 18 height 10
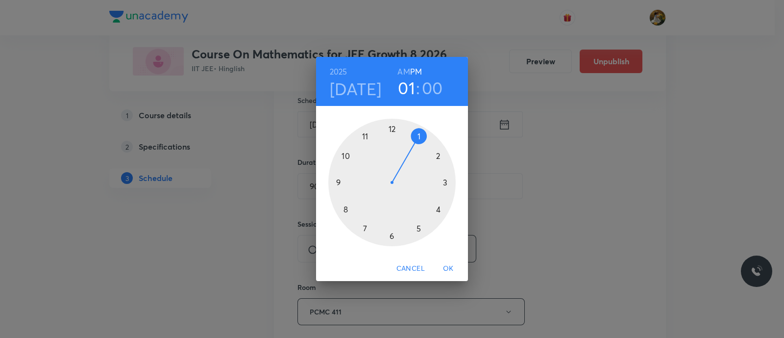
click at [453, 266] on span "OK" at bounding box center [449, 268] width 24 height 12
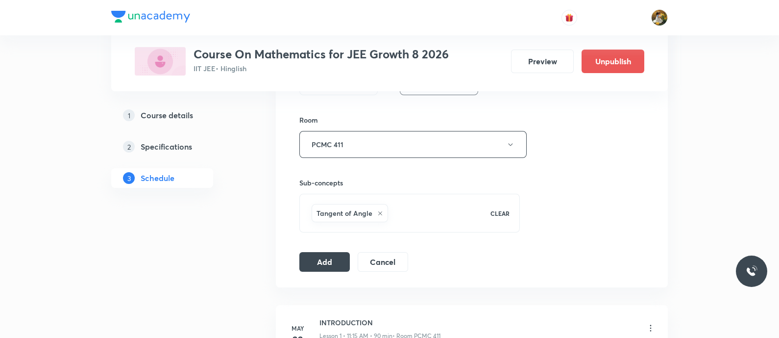
scroll to position [428, 0]
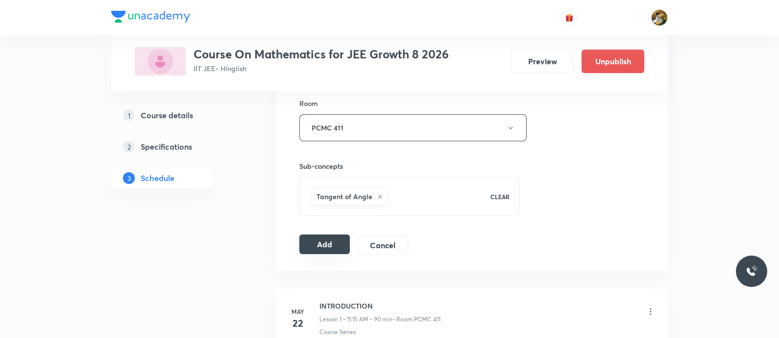
click at [332, 242] on button "Add" at bounding box center [324, 244] width 50 height 20
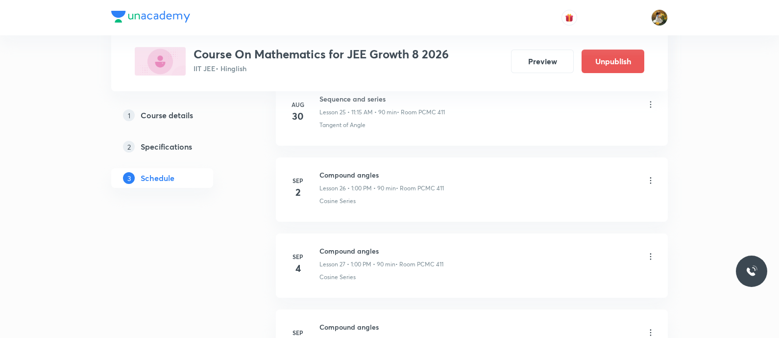
scroll to position [2058, 0]
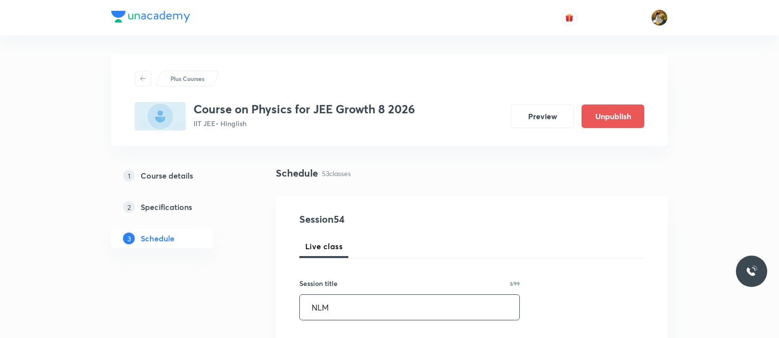
type input "NLM"
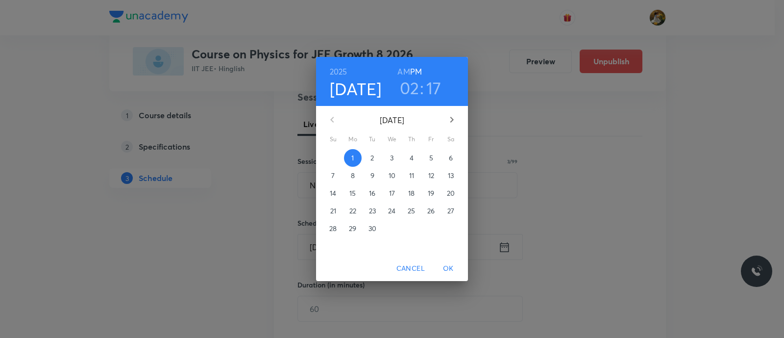
click at [375, 150] on button "2" at bounding box center [373, 158] width 18 height 18
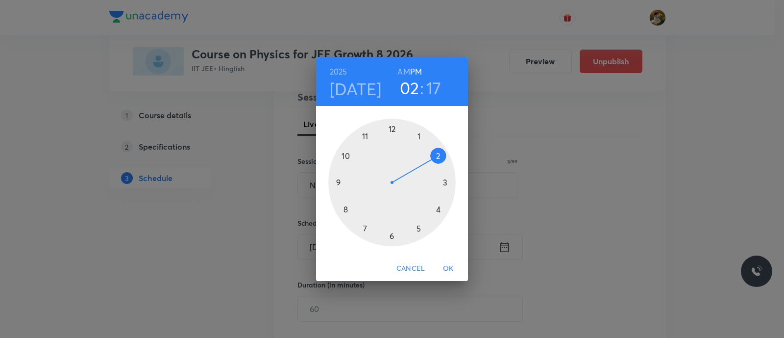
click at [360, 134] on div at bounding box center [391, 182] width 127 height 127
click at [401, 73] on h6 "AM" at bounding box center [403, 72] width 12 height 14
click at [444, 184] on div at bounding box center [391, 182] width 127 height 127
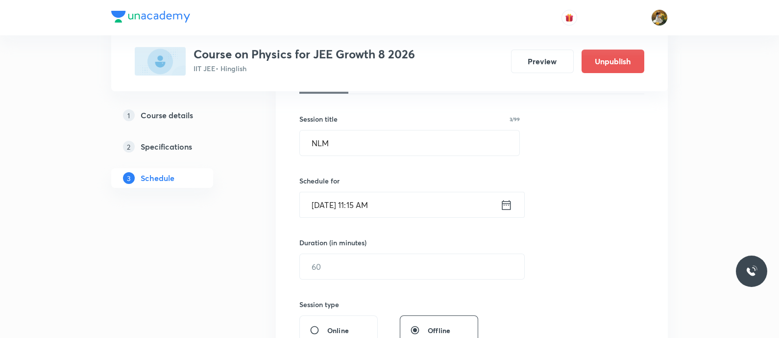
scroll to position [184, 0]
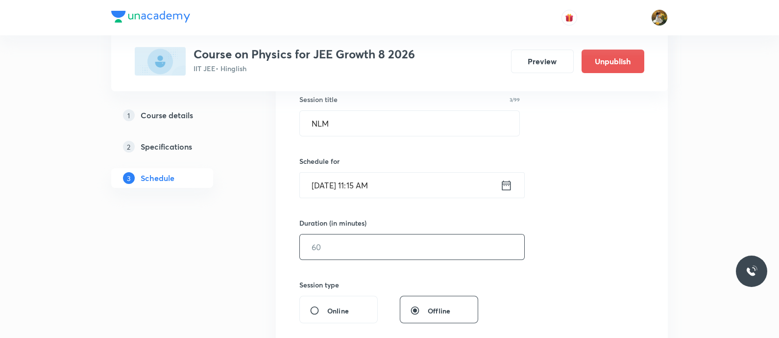
click at [426, 253] on input "text" at bounding box center [412, 246] width 224 height 25
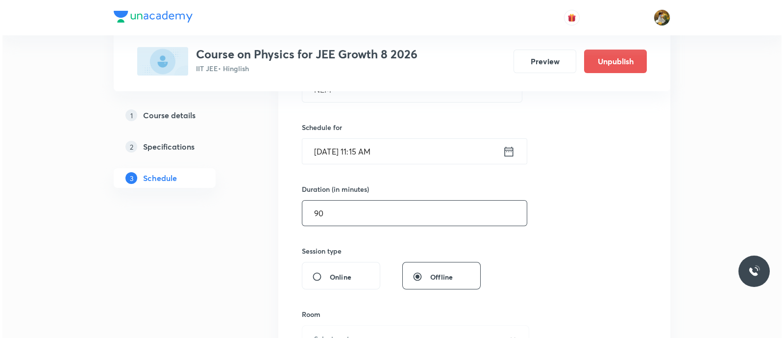
scroll to position [245, 0]
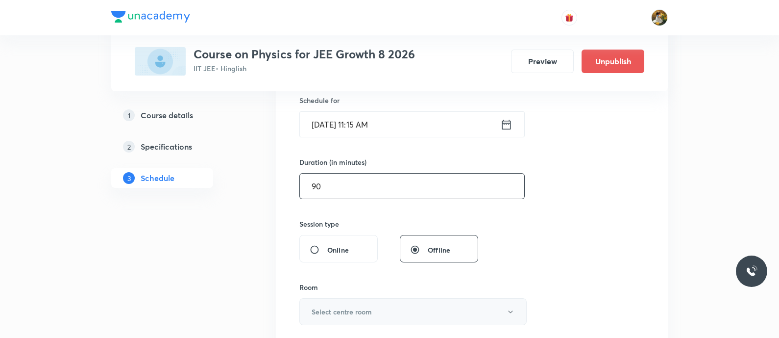
type input "90"
click at [409, 312] on button "Select centre room" at bounding box center [412, 311] width 227 height 27
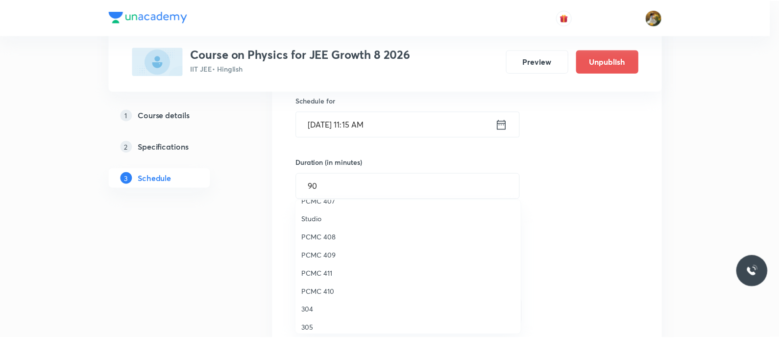
scroll to position [184, 0]
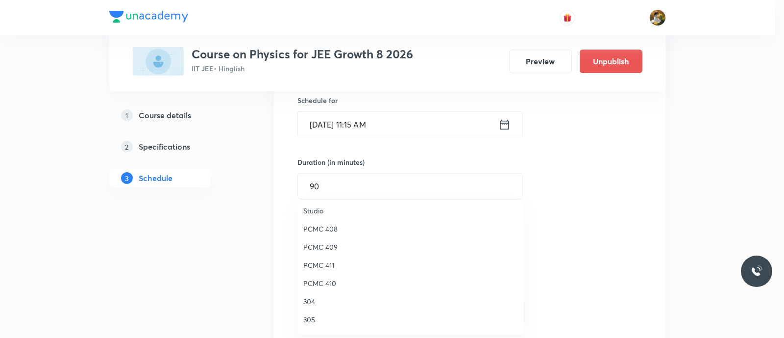
click at [328, 261] on span "PCMC 411" at bounding box center [410, 265] width 215 height 10
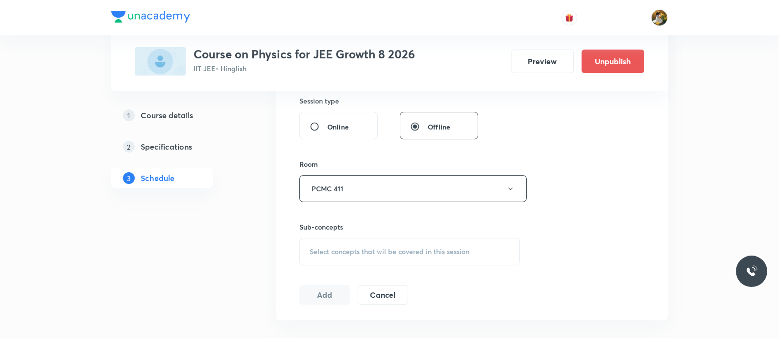
click at [426, 247] on span "Select concepts that wil be covered in this session" at bounding box center [390, 251] width 160 height 8
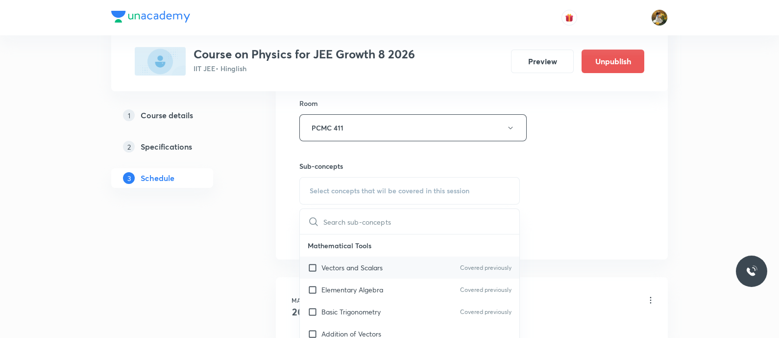
click at [402, 266] on div "Vectors and Scalars Covered previously" at bounding box center [410, 267] width 220 height 22
checkbox input "true"
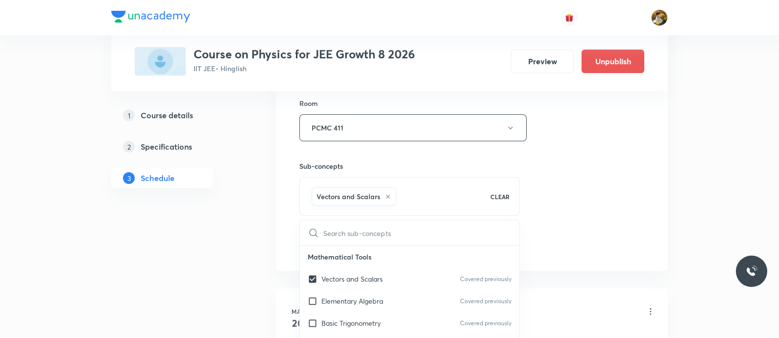
click at [628, 187] on div "Session 54 Live class Session title 3/99 NLM ​ Schedule for Sep 2, 2025, 11:15 …" at bounding box center [471, 18] width 345 height 471
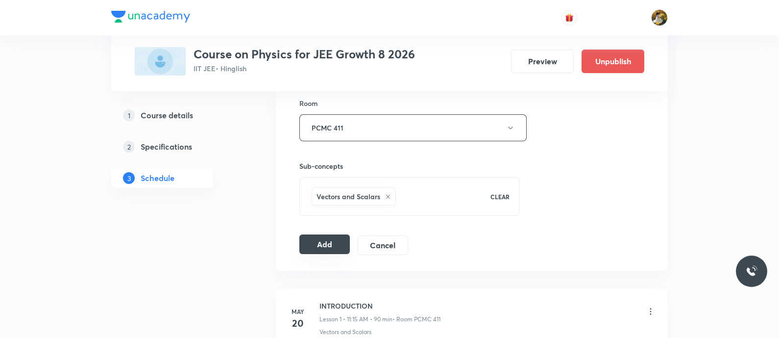
click at [322, 241] on button "Add" at bounding box center [324, 244] width 50 height 20
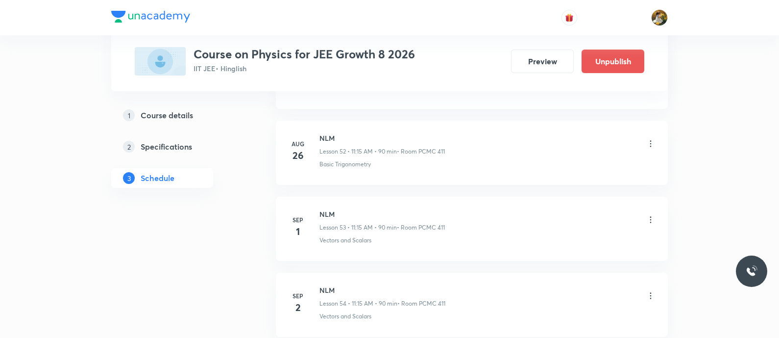
scroll to position [3967, 0]
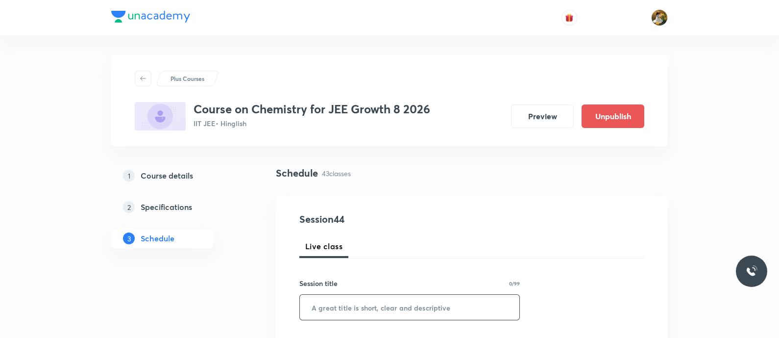
click at [385, 314] on input "text" at bounding box center [410, 307] width 220 height 25
paste input "Periodic Properties"
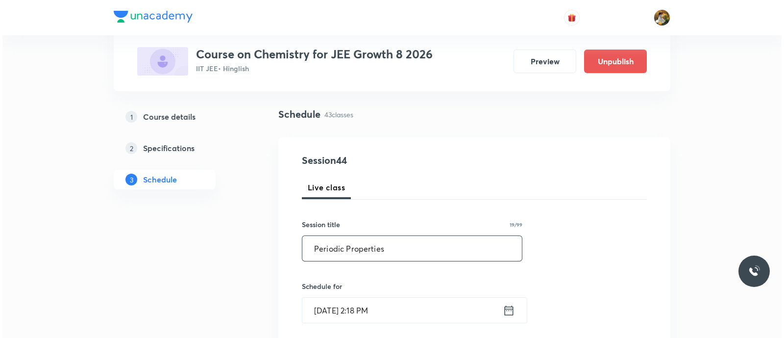
scroll to position [184, 0]
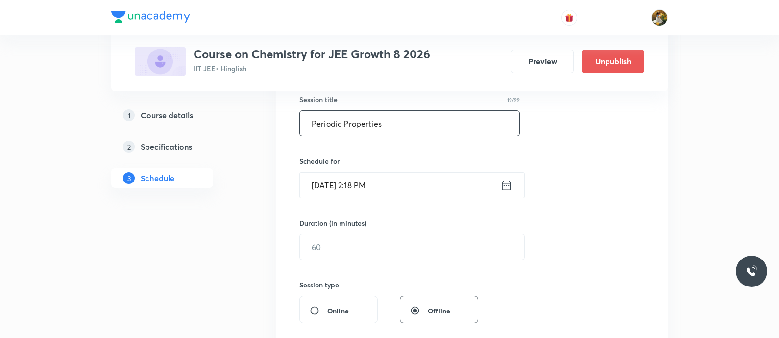
type input "Periodic Properties"
click at [424, 195] on input "[DATE] 2:18 PM" at bounding box center [400, 185] width 200 height 25
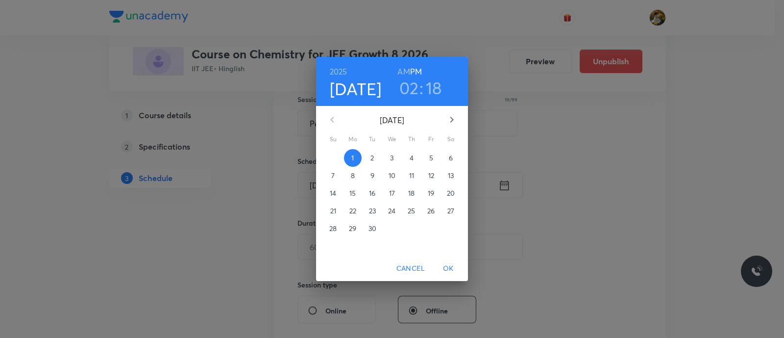
click at [417, 155] on span "4" at bounding box center [412, 158] width 18 height 10
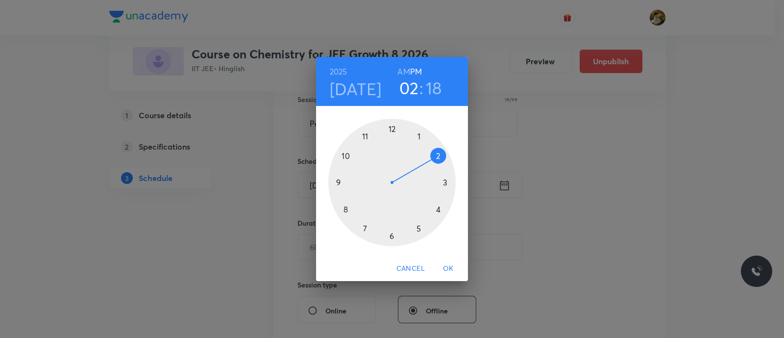
click at [364, 139] on div at bounding box center [391, 182] width 127 height 127
click at [406, 74] on h6 "AM" at bounding box center [403, 72] width 12 height 14
click at [447, 181] on div at bounding box center [391, 182] width 127 height 127
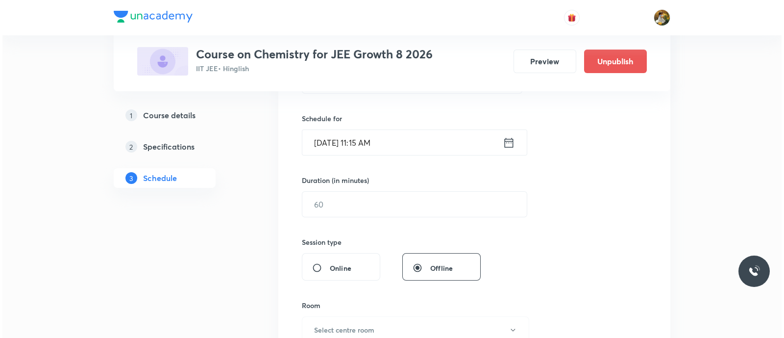
scroll to position [245, 0]
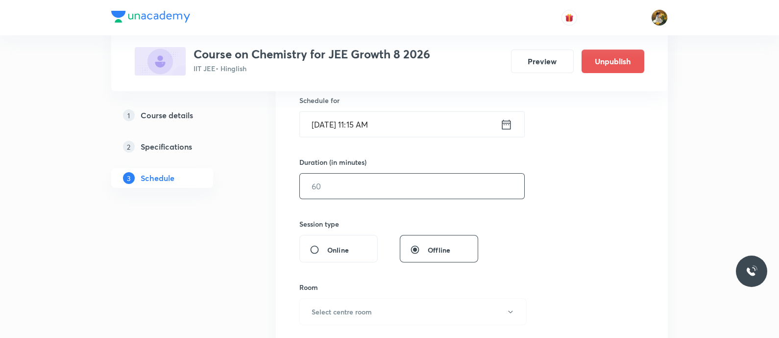
click at [441, 194] on input "text" at bounding box center [412, 185] width 224 height 25
type input "90"
click at [420, 310] on button "Select centre room" at bounding box center [412, 311] width 227 height 27
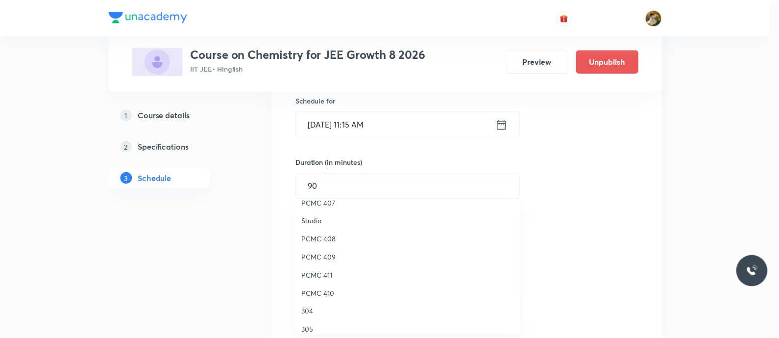
scroll to position [184, 0]
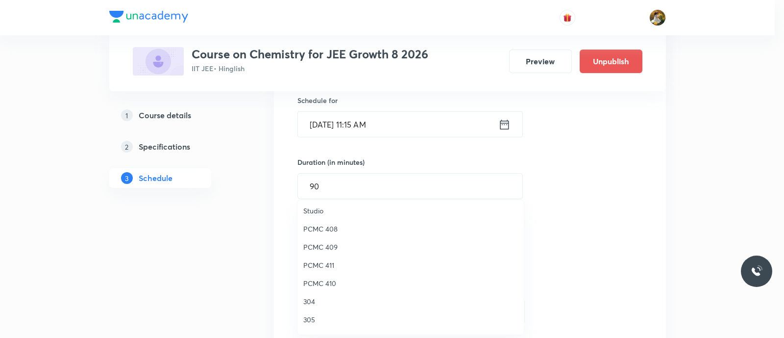
click at [328, 261] on span "PCMC 411" at bounding box center [410, 265] width 215 height 10
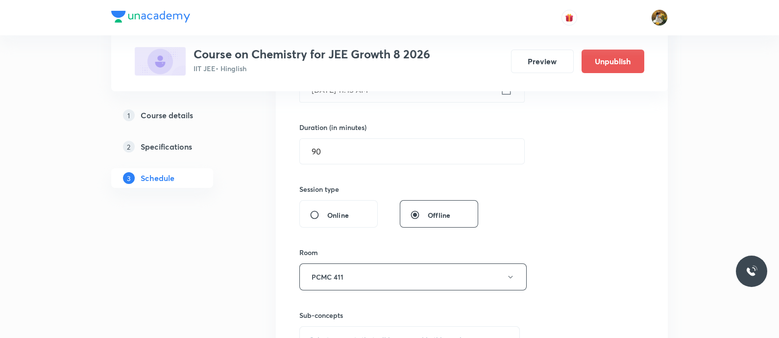
scroll to position [306, 0]
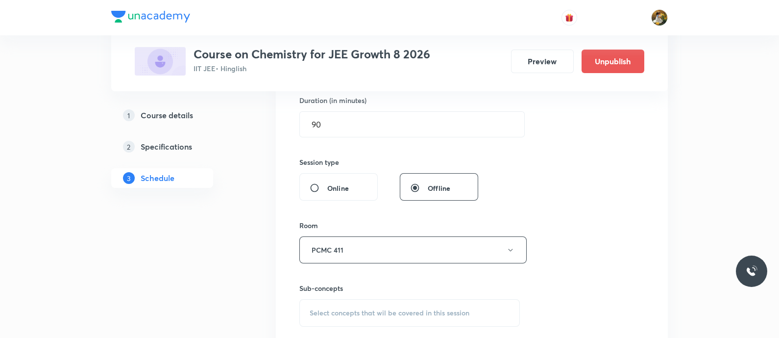
click at [396, 303] on div "Select concepts that wil be covered in this session" at bounding box center [409, 312] width 221 height 27
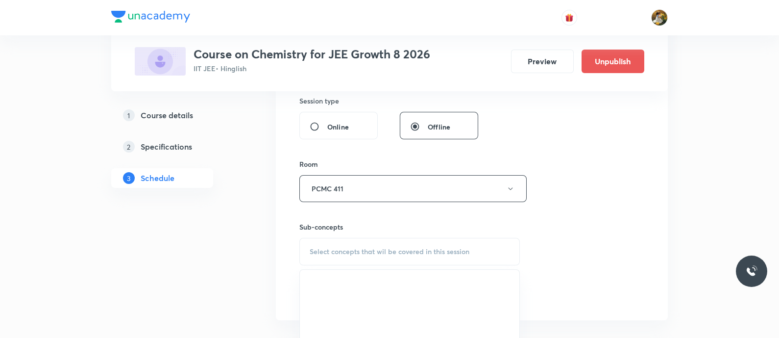
click at [399, 247] on span "Select concepts that wil be covered in this session" at bounding box center [390, 251] width 160 height 8
click at [390, 302] on p "General Topics & Mole Concept" at bounding box center [410, 306] width 220 height 22
click at [383, 325] on div "Basic Concepts Covered previously" at bounding box center [410, 328] width 220 height 22
checkbox input "true"
click at [544, 211] on div "Session 44 Live class Session title 19/99 Periodic Properties ​ Schedule for Se…" at bounding box center [471, 79] width 345 height 471
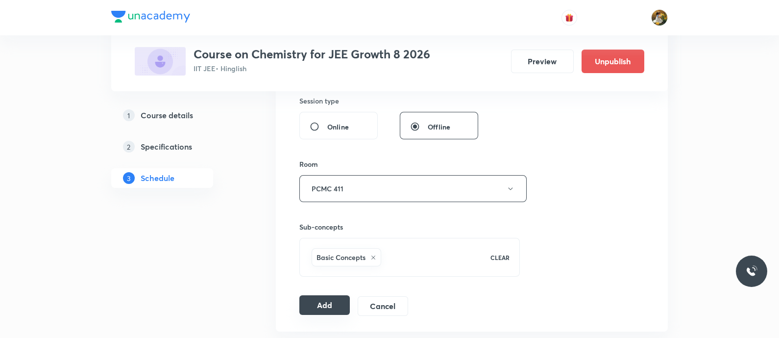
click at [331, 298] on button "Add" at bounding box center [324, 305] width 50 height 20
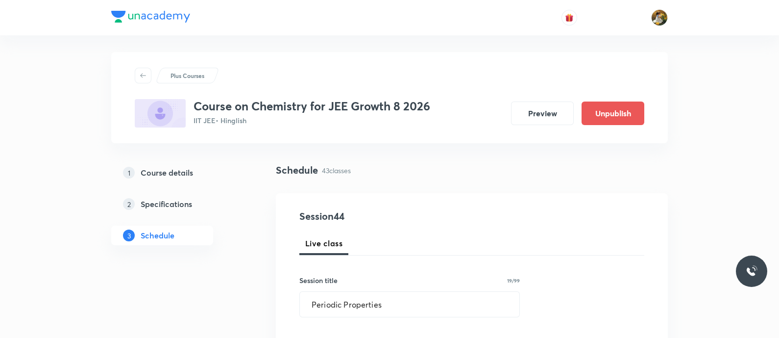
scroll to position [0, 0]
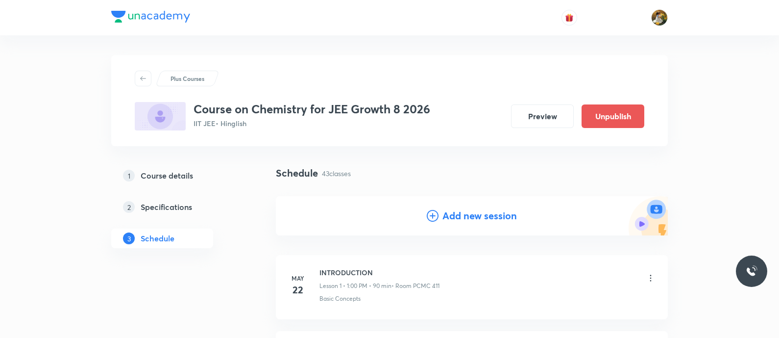
click at [483, 223] on div "Add new session" at bounding box center [472, 215] width 392 height 39
click at [498, 211] on h4 "Add new session" at bounding box center [480, 215] width 74 height 15
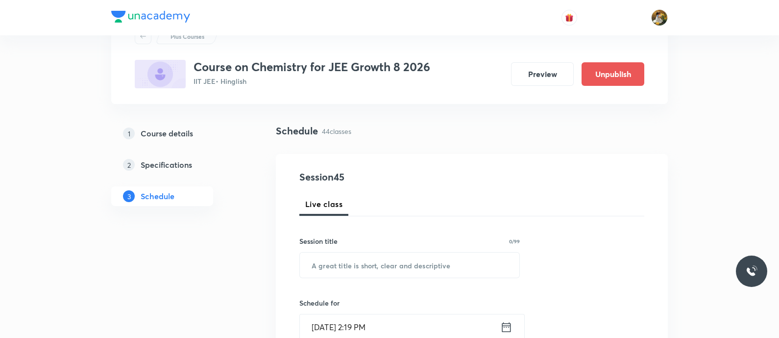
scroll to position [61, 0]
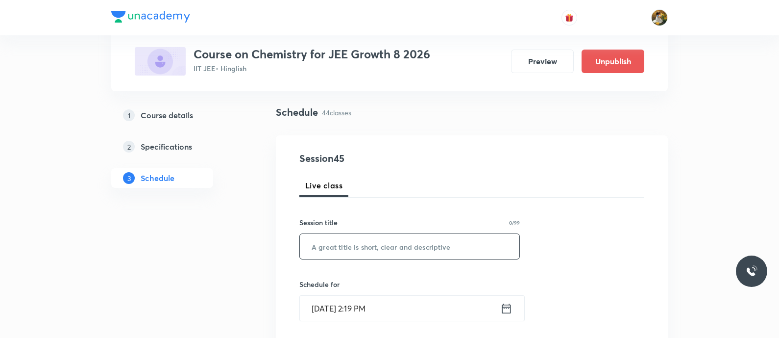
click at [413, 247] on input "text" at bounding box center [410, 246] width 220 height 25
paste input "Periodic Properties"
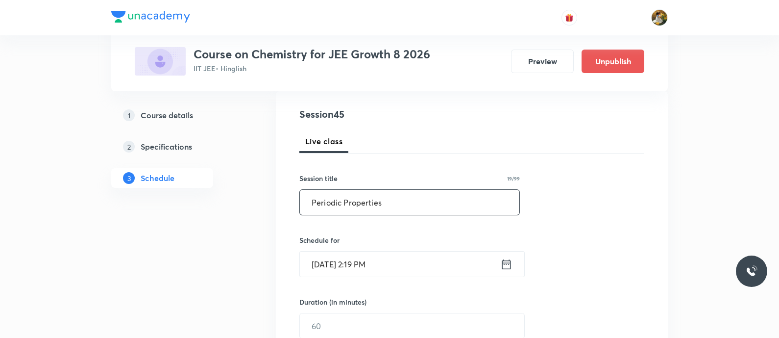
scroll to position [122, 0]
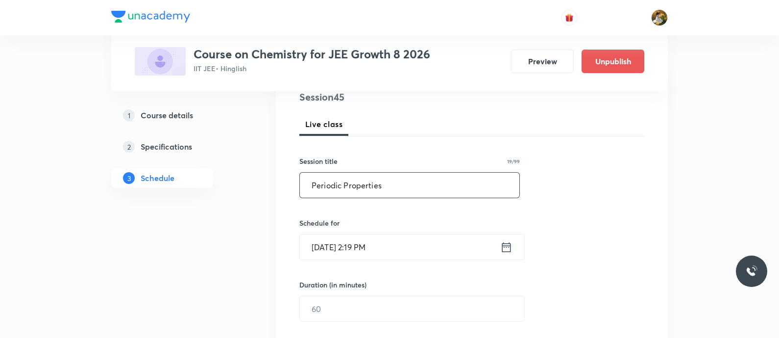
type input "Periodic Properties"
click at [429, 248] on input "Sep 1, 2025, 2:19 PM" at bounding box center [400, 246] width 200 height 25
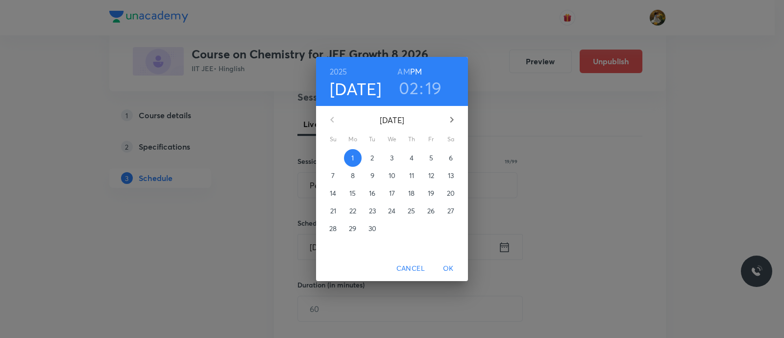
click at [436, 153] on span "5" at bounding box center [431, 158] width 18 height 10
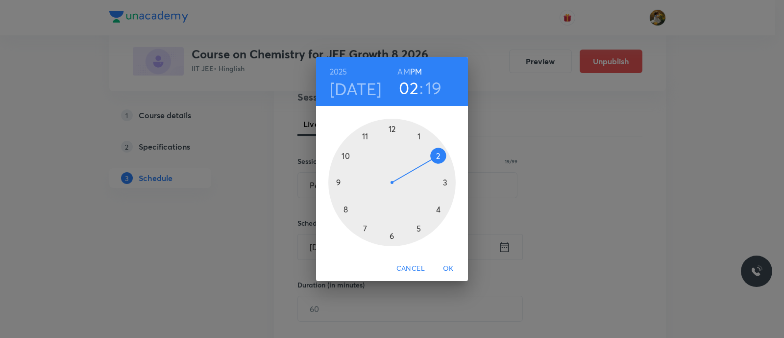
click at [419, 134] on div at bounding box center [391, 182] width 127 height 127
click at [390, 130] on div at bounding box center [391, 182] width 127 height 127
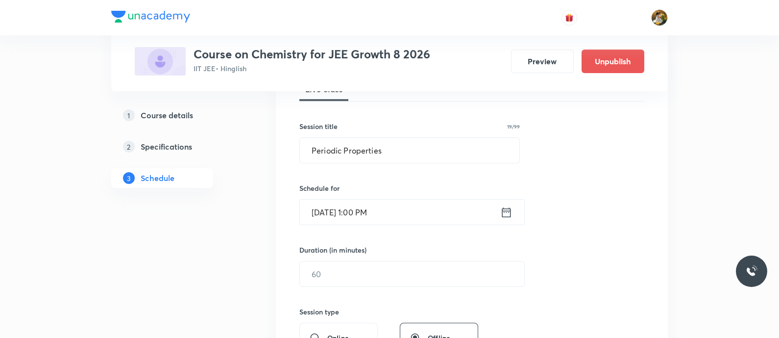
scroll to position [184, 0]
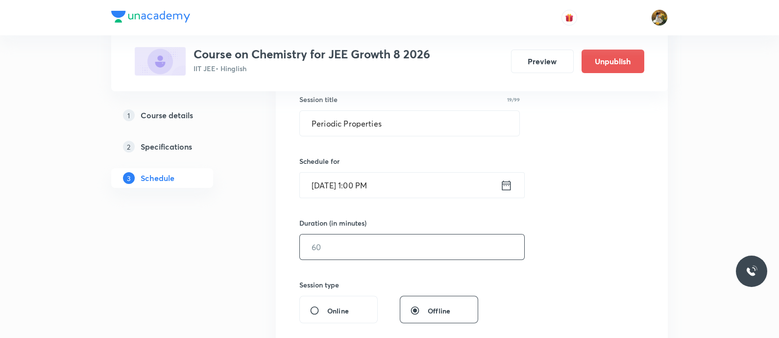
click at [391, 249] on input "text" at bounding box center [412, 246] width 224 height 25
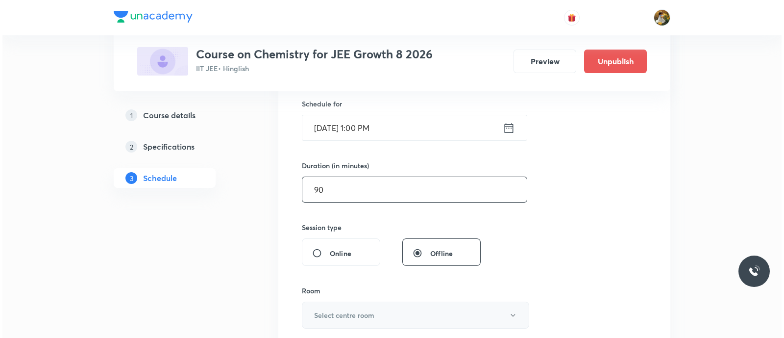
scroll to position [306, 0]
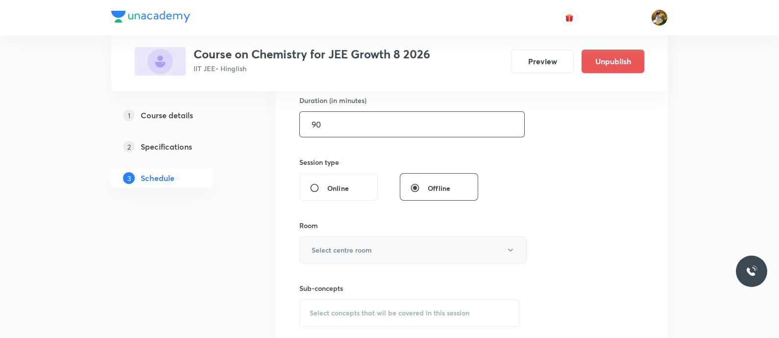
type input "90"
click at [394, 258] on button "Select centre room" at bounding box center [412, 249] width 227 height 27
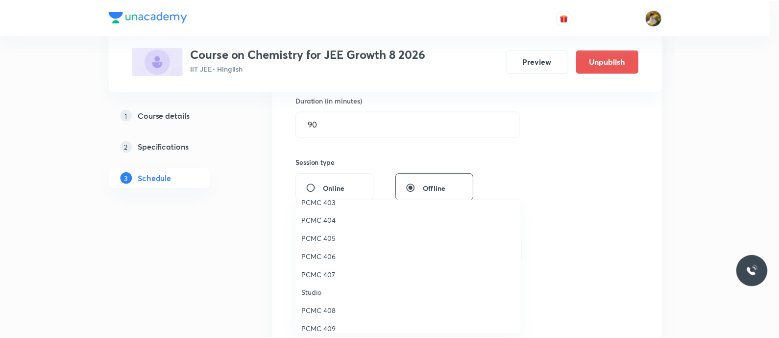
scroll to position [218, 0]
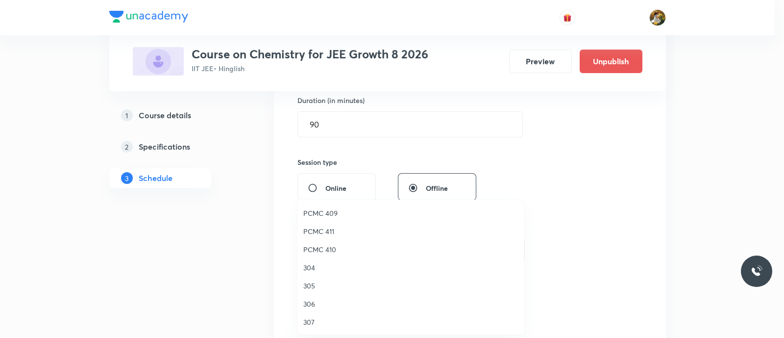
click at [326, 229] on span "PCMC 411" at bounding box center [410, 231] width 215 height 10
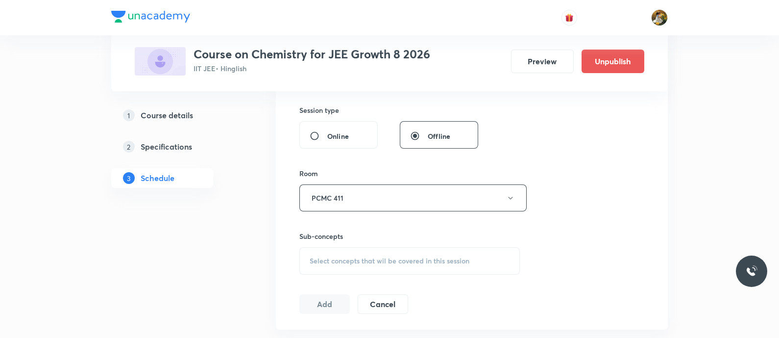
scroll to position [428, 0]
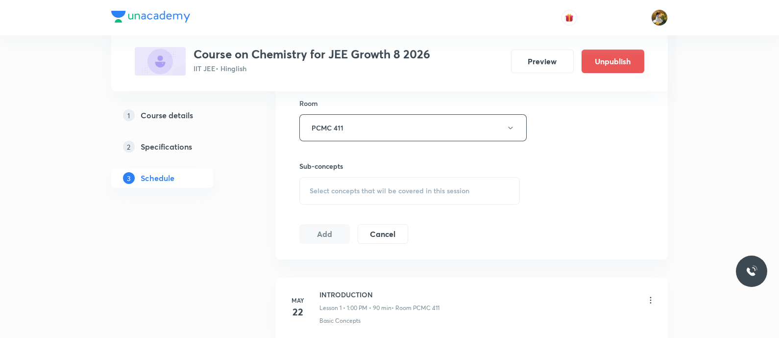
click at [409, 197] on div "Select concepts that wil be covered in this session" at bounding box center [409, 190] width 221 height 27
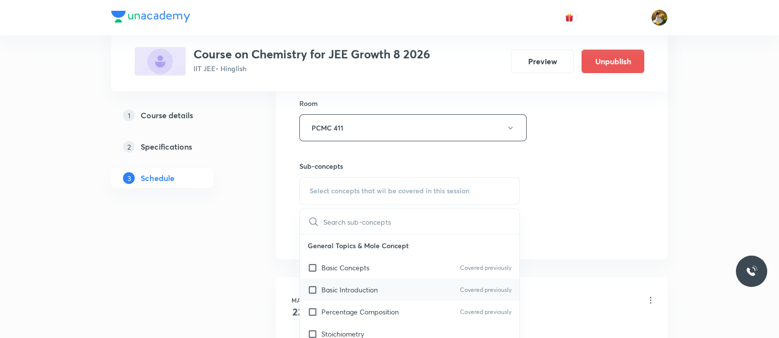
click at [386, 278] on div "Basic Introduction Covered previously" at bounding box center [410, 289] width 220 height 22
checkbox input "true"
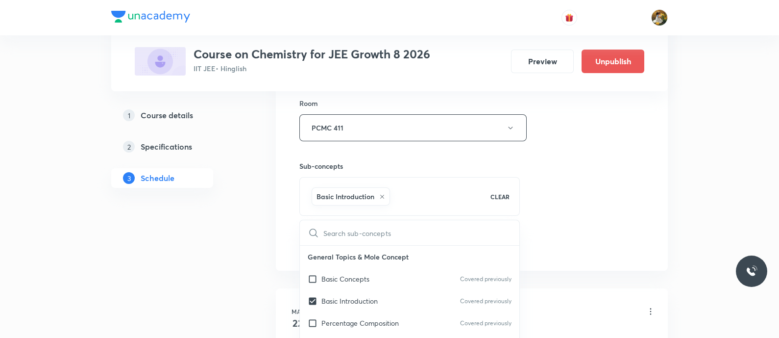
click at [559, 188] on div "Session 45 Live class Session title 19/99 Periodic Properties ​ Schedule for Se…" at bounding box center [471, 18] width 345 height 471
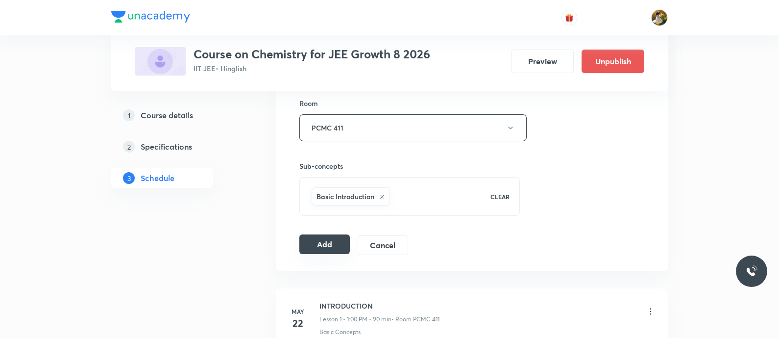
click at [325, 242] on button "Add" at bounding box center [324, 244] width 50 height 20
click at [332, 245] on button "Add" at bounding box center [324, 244] width 50 height 20
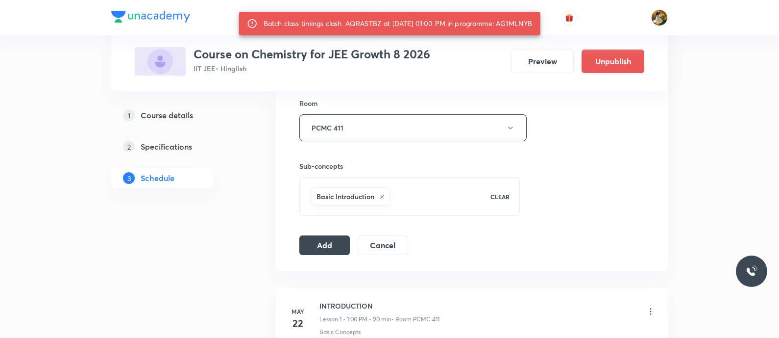
click at [517, 24] on div "Batch class timings clash. AQRASTBZ at 05 Sep 2025 01:00 PM in programme: AG1ML…" at bounding box center [398, 24] width 269 height 18
copy div "AG1MLNYB"
click at [334, 243] on button "Add" at bounding box center [324, 244] width 50 height 20
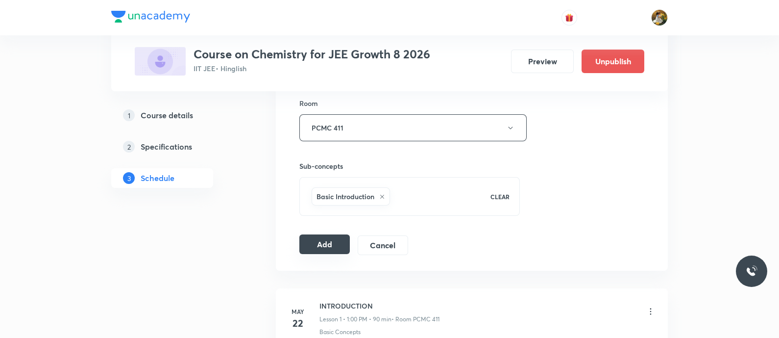
click at [327, 240] on button "Add" at bounding box center [324, 244] width 50 height 20
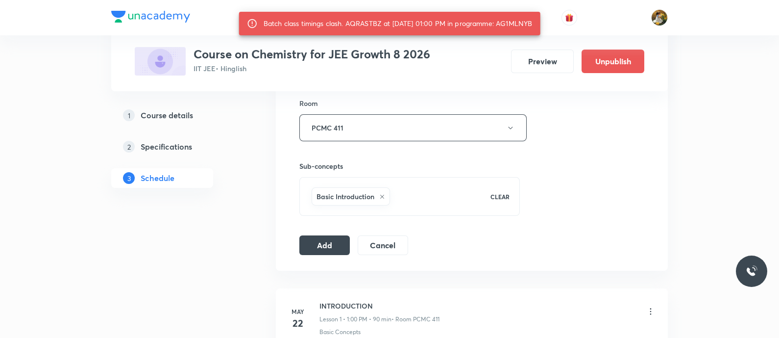
click at [527, 23] on div "Batch class timings clash. AQRASTBZ at 05 Sep 2025 01:00 PM in programme: AG1ML…" at bounding box center [398, 24] width 269 height 18
copy div "AG1MLNYB"
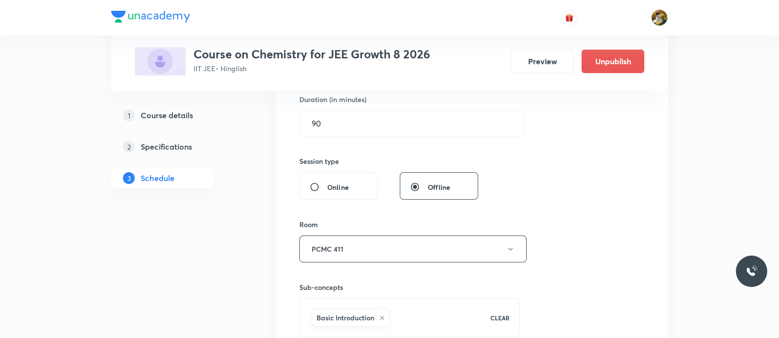
scroll to position [362, 0]
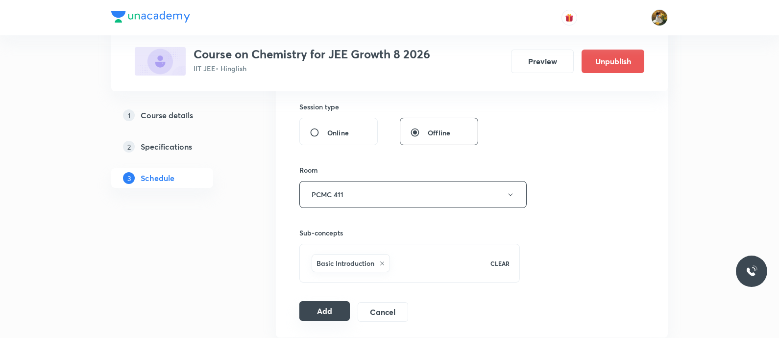
click at [326, 307] on button "Add" at bounding box center [324, 311] width 50 height 20
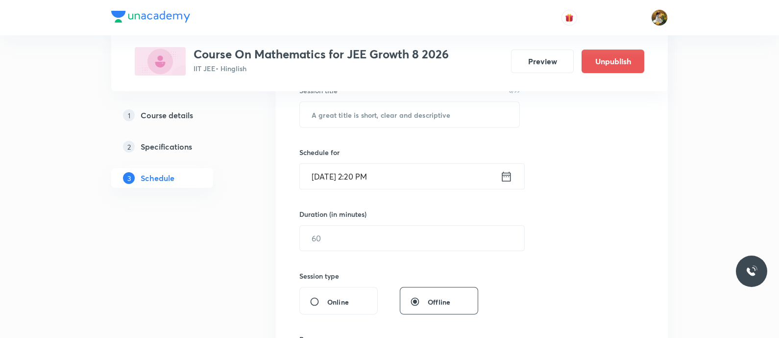
scroll to position [184, 0]
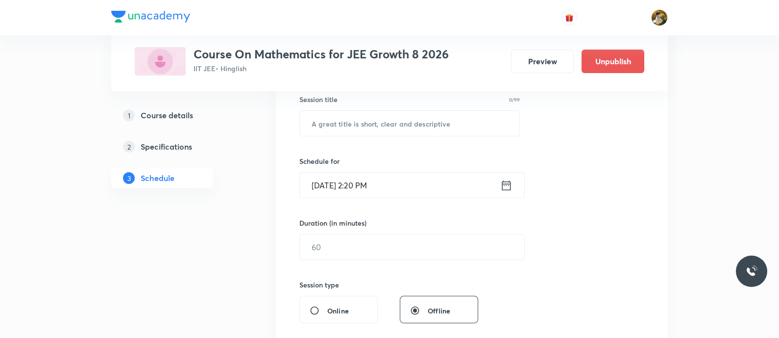
click at [503, 187] on icon at bounding box center [506, 185] width 12 height 14
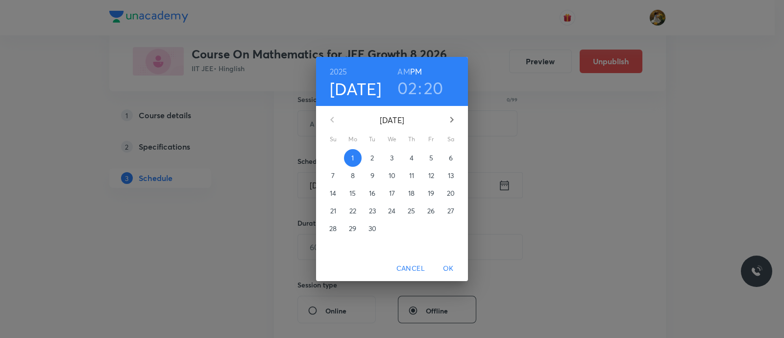
click at [539, 190] on div "[DATE] 02 : 20 AM PM [DATE] Su Mo Tu We Th Fr Sa 31 1 2 3 4 5 6 7 8 9 10 11 12 …" at bounding box center [392, 169] width 784 height 338
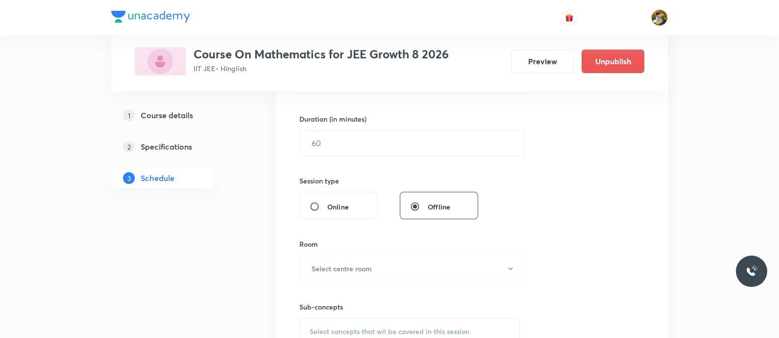
scroll to position [241, 0]
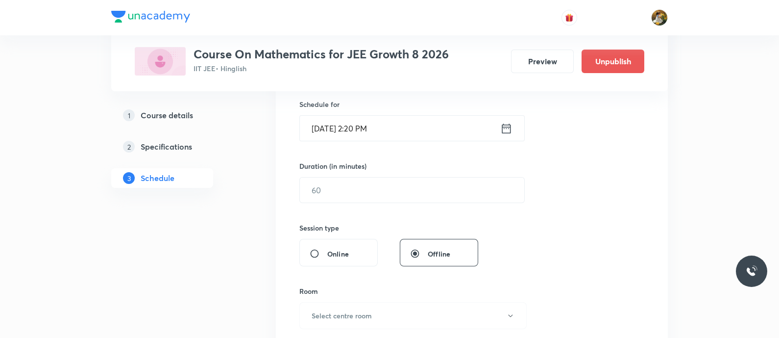
click at [507, 126] on icon at bounding box center [506, 129] width 12 height 14
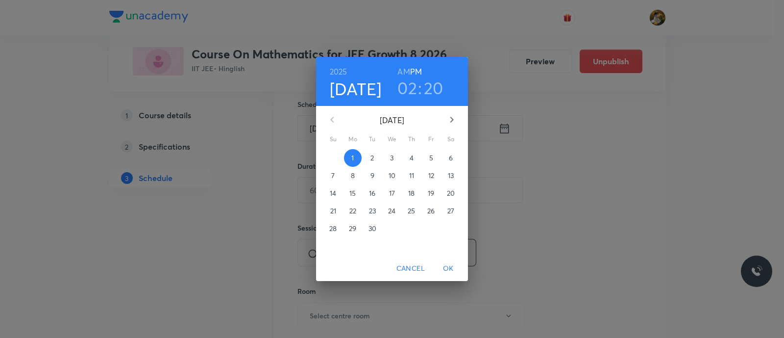
click at [425, 161] on span "5" at bounding box center [431, 158] width 18 height 10
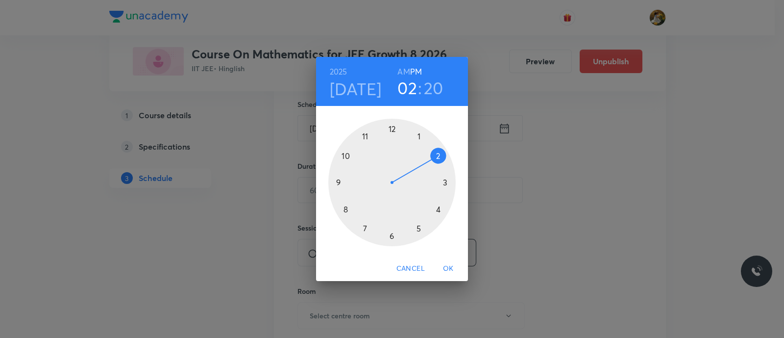
click at [535, 226] on div "[DATE] 02 : 20 AM PM 1 2 3 4 5 6 7 8 9 10 11 12 Cancel OK" at bounding box center [392, 169] width 784 height 338
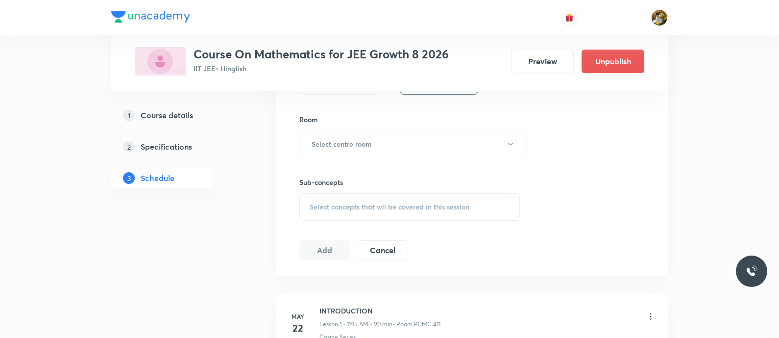
scroll to position [424, 0]
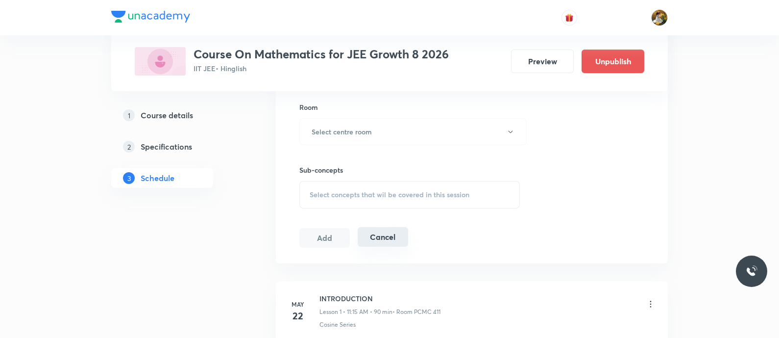
click at [400, 242] on button "Cancel" at bounding box center [383, 237] width 50 height 20
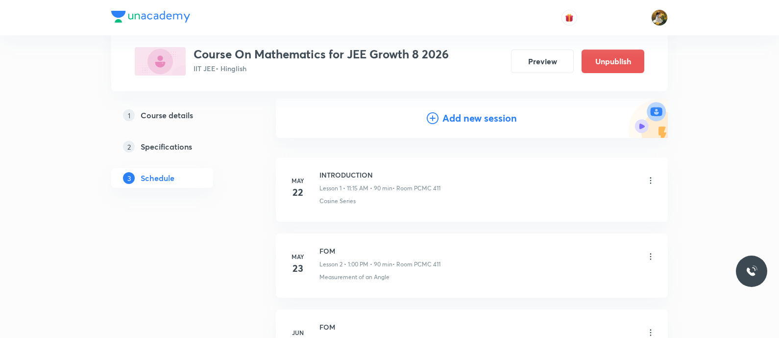
scroll to position [0, 0]
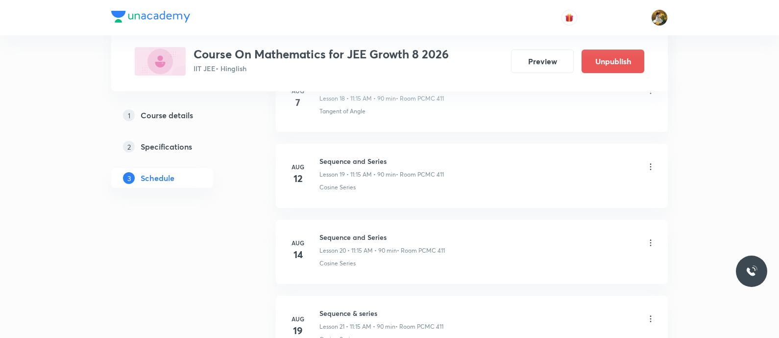
scroll to position [1833, 0]
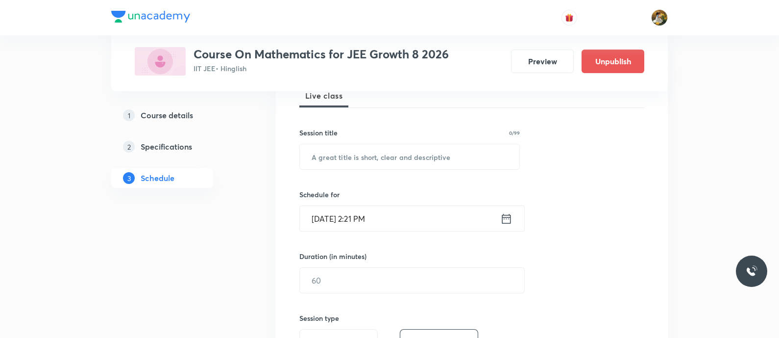
scroll to position [245, 0]
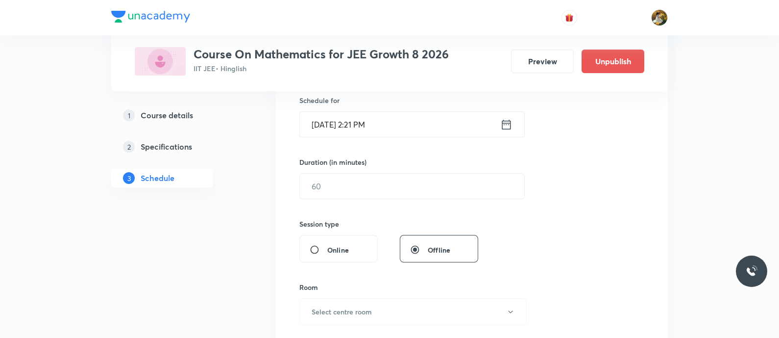
click at [512, 124] on icon at bounding box center [506, 125] width 12 height 14
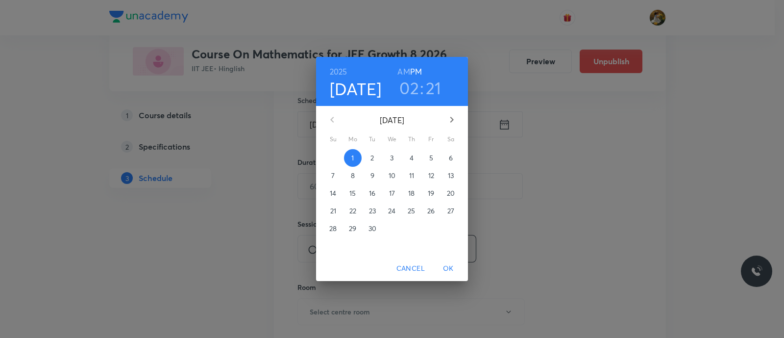
click at [609, 158] on div "[DATE] 02 : 21 AM PM [DATE] Su Mo Tu We Th Fr Sa 31 1 2 3 4 5 6 7 8 9 10 11 12 …" at bounding box center [392, 169] width 784 height 338
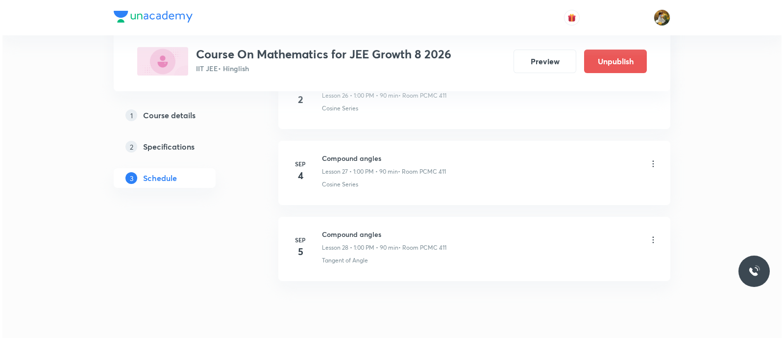
scroll to position [2568, 0]
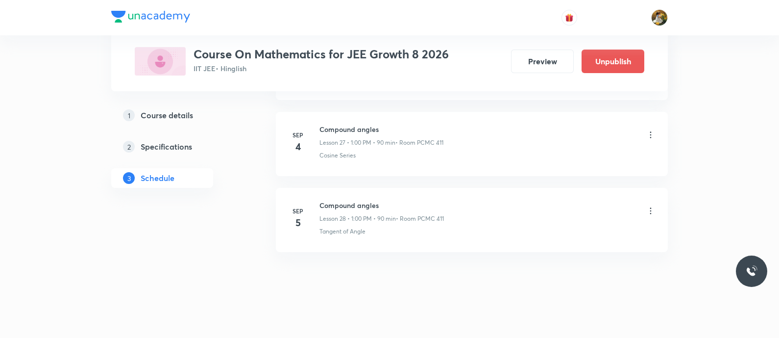
click at [648, 206] on icon at bounding box center [651, 211] width 10 height 10
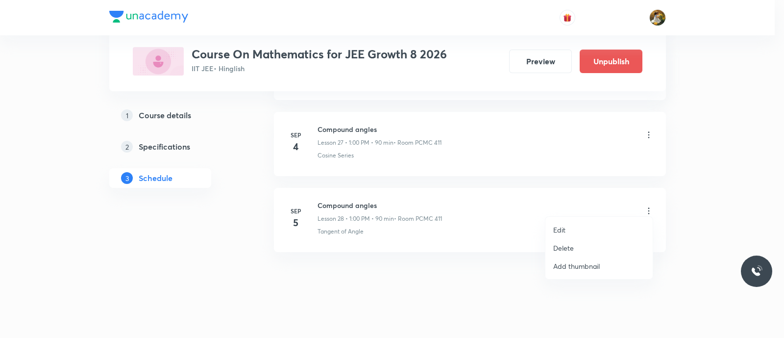
click at [574, 233] on li "Edit" at bounding box center [598, 230] width 107 height 18
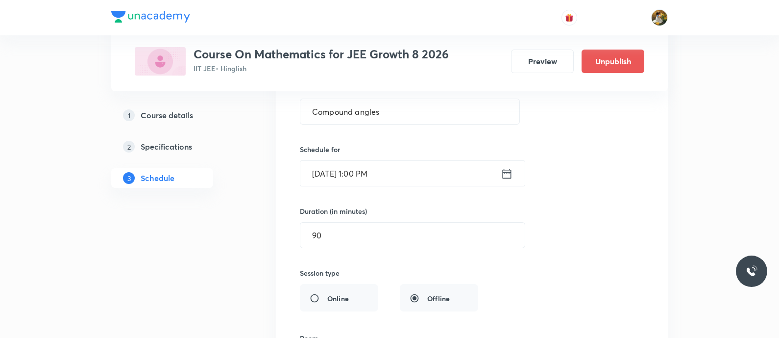
scroll to position [2127, 0]
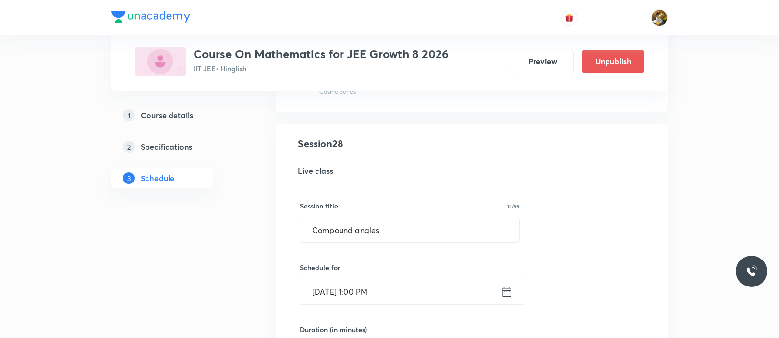
click at [434, 284] on input "[DATE] 1:00 PM" at bounding box center [400, 291] width 200 height 25
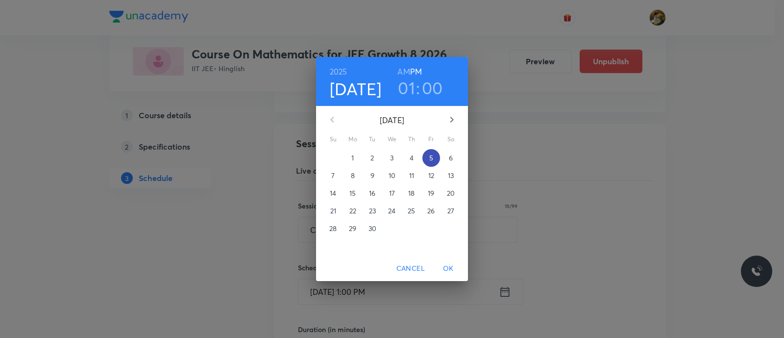
click at [432, 157] on p "5" at bounding box center [431, 158] width 4 height 10
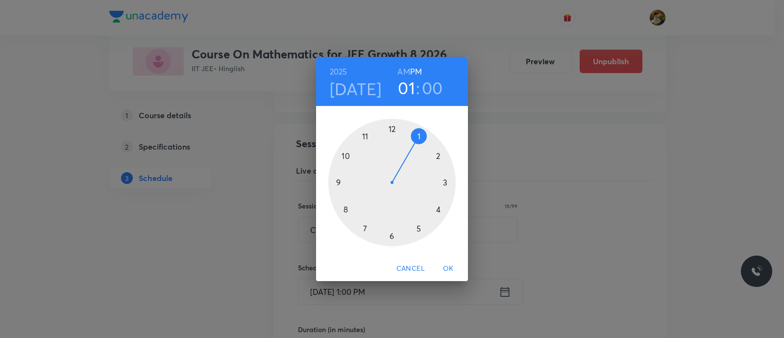
click at [363, 135] on div at bounding box center [391, 182] width 127 height 127
click at [405, 71] on h6 "AM" at bounding box center [403, 72] width 12 height 14
click at [446, 180] on div at bounding box center [391, 182] width 127 height 127
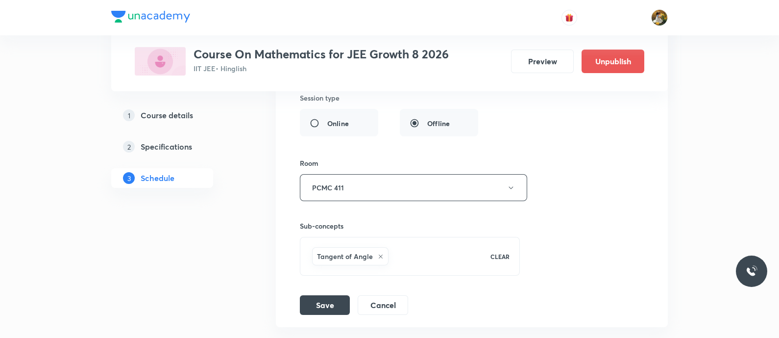
scroll to position [2494, 0]
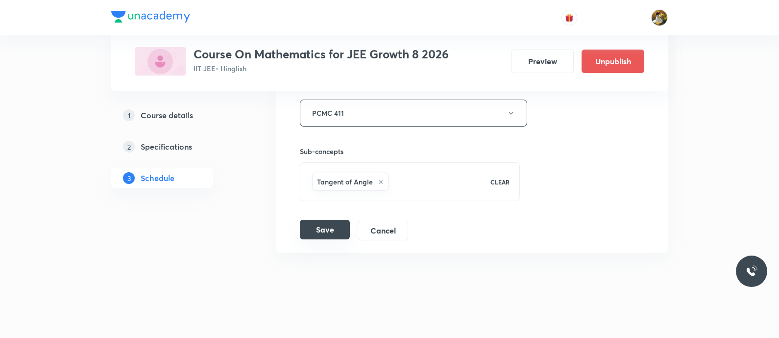
click at [342, 228] on button "Save" at bounding box center [325, 230] width 50 height 20
